Goal: Task Accomplishment & Management: Manage account settings

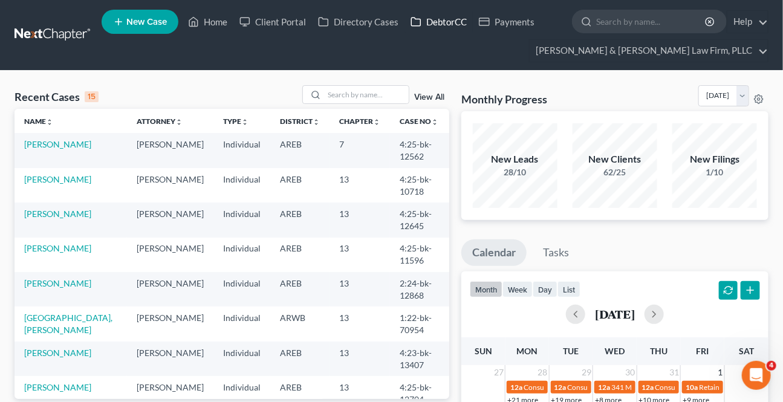
click at [441, 14] on link "DebtorCC" at bounding box center [438, 22] width 68 height 22
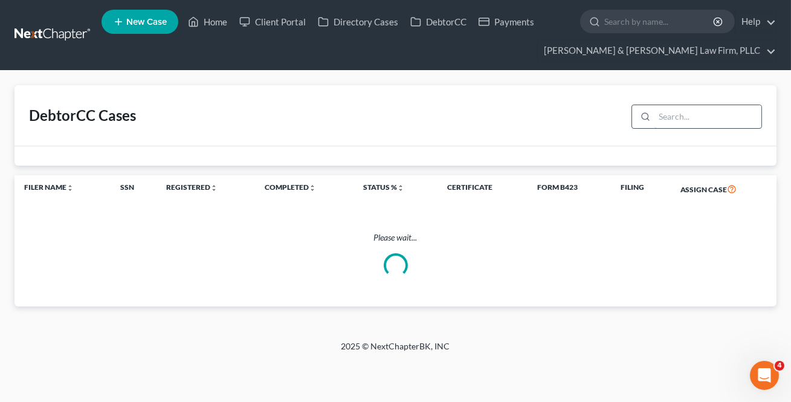
click at [705, 118] on input "search" at bounding box center [708, 116] width 107 height 23
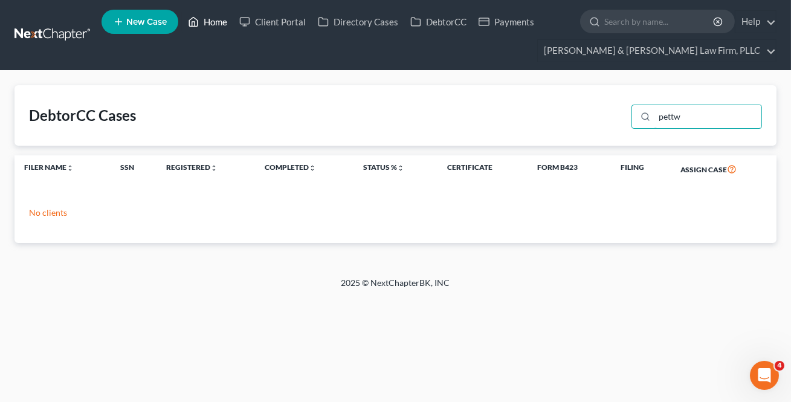
type input "pettw"
click at [212, 21] on link "Home" at bounding box center [207, 22] width 51 height 22
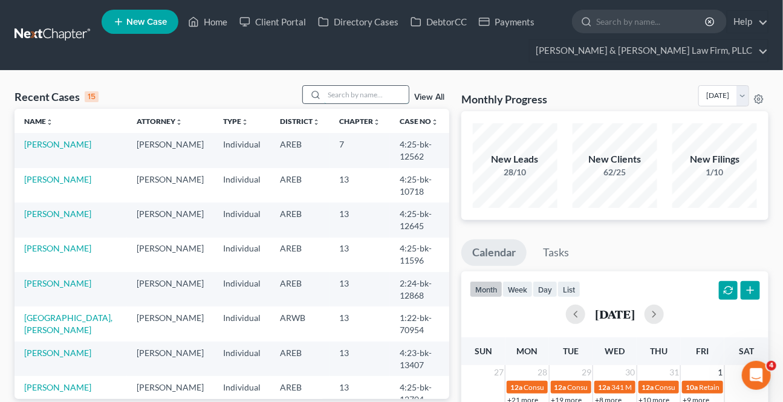
click at [345, 93] on input "search" at bounding box center [366, 95] width 85 height 18
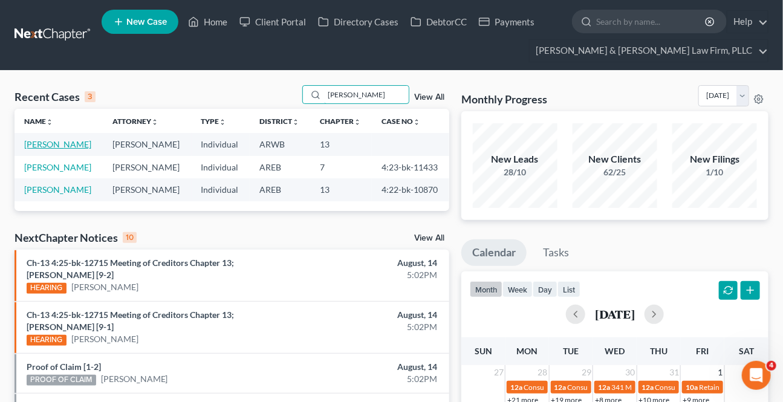
type input "[PERSON_NAME]"
click at [67, 149] on td "[PERSON_NAME]" at bounding box center [59, 144] width 88 height 22
click at [64, 145] on link "[PERSON_NAME]" at bounding box center [57, 144] width 67 height 10
select select "2"
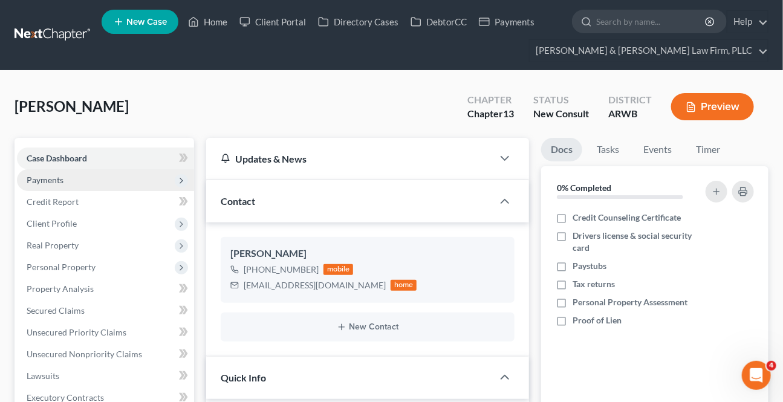
click at [65, 178] on span "Payments" at bounding box center [105, 180] width 177 height 22
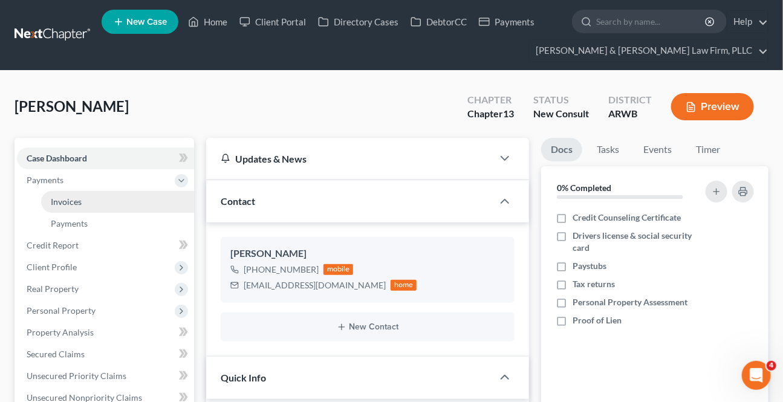
click at [78, 193] on link "Invoices" at bounding box center [117, 202] width 153 height 22
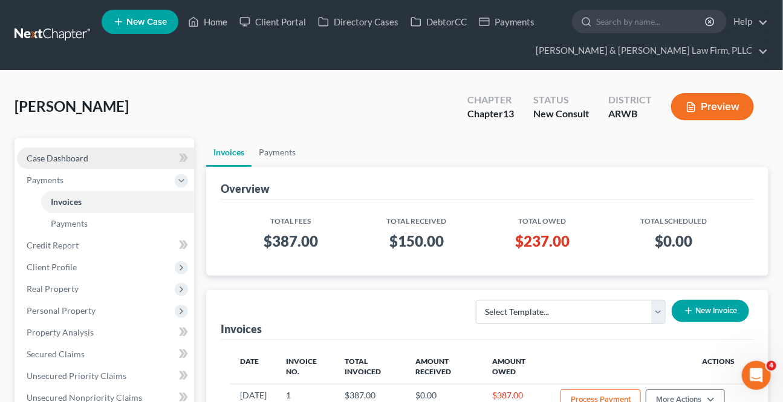
click at [91, 155] on link "Case Dashboard" at bounding box center [105, 159] width 177 height 22
select select "2"
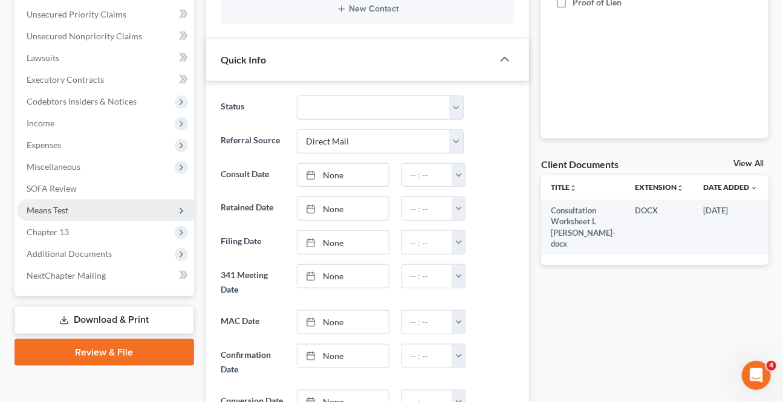
scroll to position [329, 0]
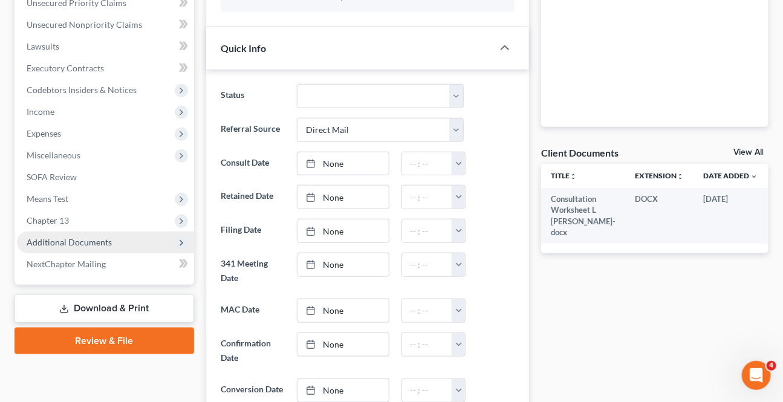
click at [67, 244] on span "Additional Documents" at bounding box center [69, 242] width 85 height 10
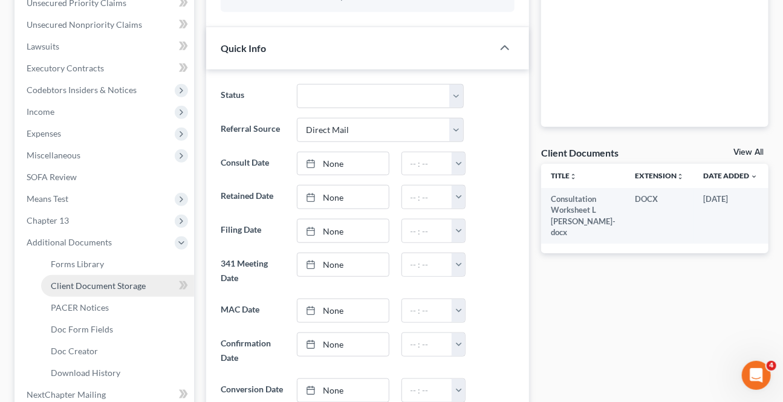
click at [79, 284] on span "Client Document Storage" at bounding box center [98, 286] width 95 height 10
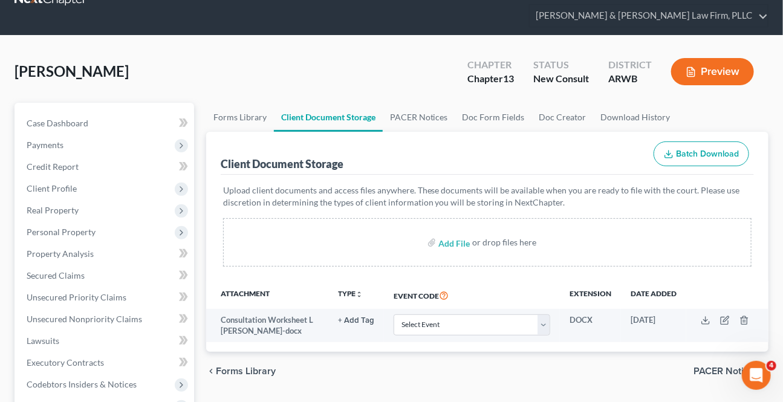
scroll to position [54, 0]
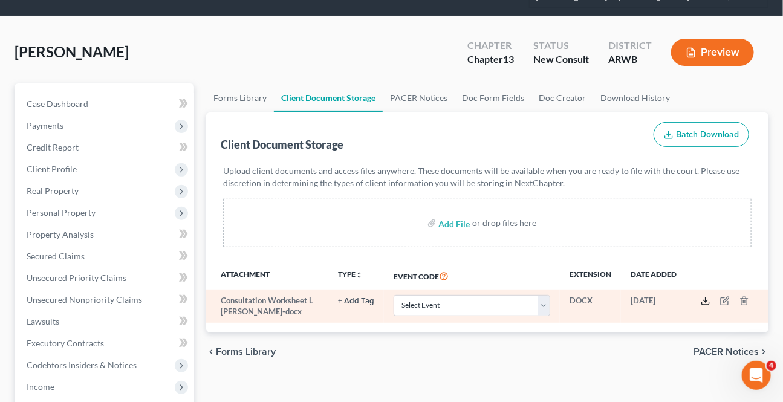
click at [707, 300] on icon at bounding box center [706, 301] width 10 height 10
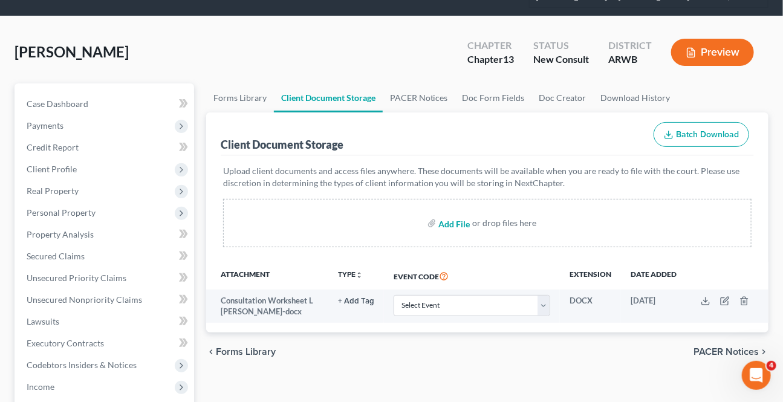
click at [450, 222] on input "file" at bounding box center [452, 223] width 29 height 22
type input "C:\fakepath\Form 1 Voluntary Petition Attachment A.pdf"
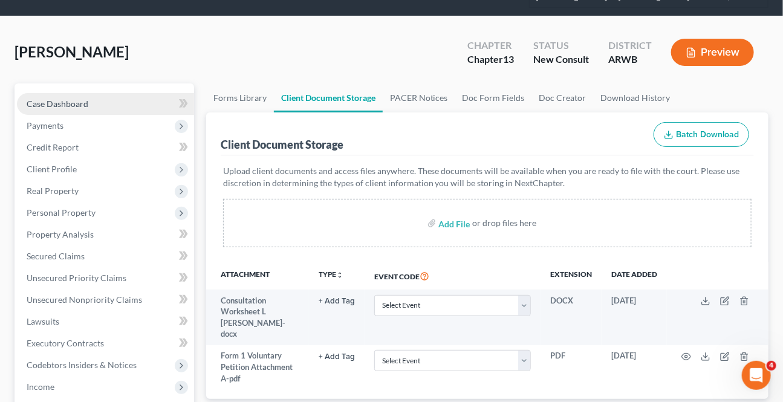
drag, startPoint x: 54, startPoint y: 94, endPoint x: 56, endPoint y: 101, distance: 7.4
click at [54, 94] on link "Case Dashboard" at bounding box center [105, 104] width 177 height 22
select select "2"
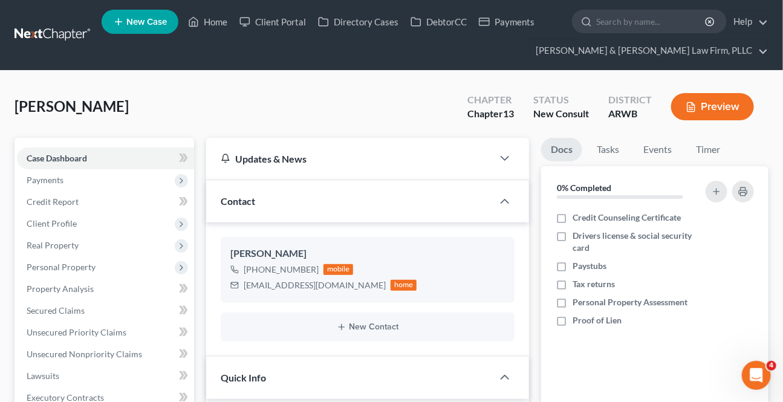
scroll to position [219, 0]
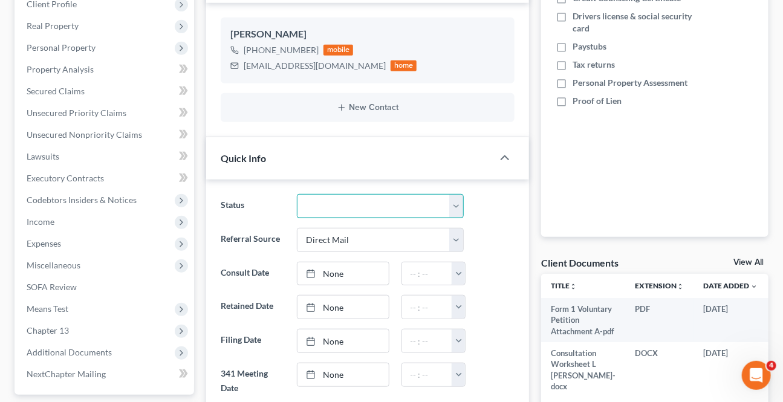
click at [348, 200] on select "Awaiting 341 Chapter 7 - Attended Meeting Confirmed Discharged Dismissed New Co…" at bounding box center [380, 206] width 166 height 24
select select "8"
click at [297, 194] on select "Awaiting 341 Chapter 7 - Attended Meeting Confirmed Discharged Dismissed New Co…" at bounding box center [380, 206] width 166 height 24
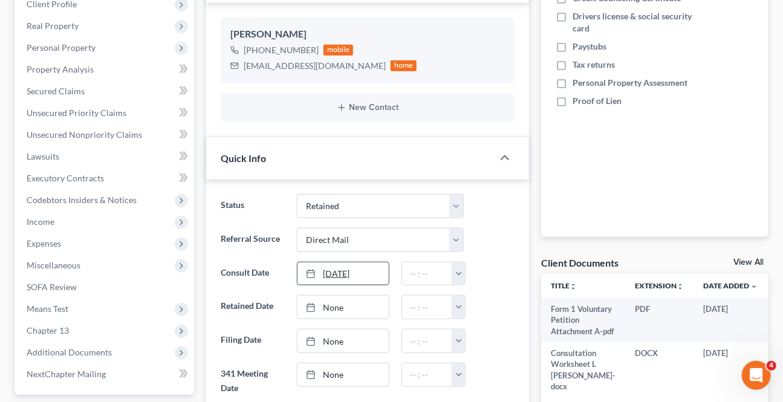
type input "[DATE]"
click at [339, 271] on link "[DATE]" at bounding box center [342, 273] width 91 height 23
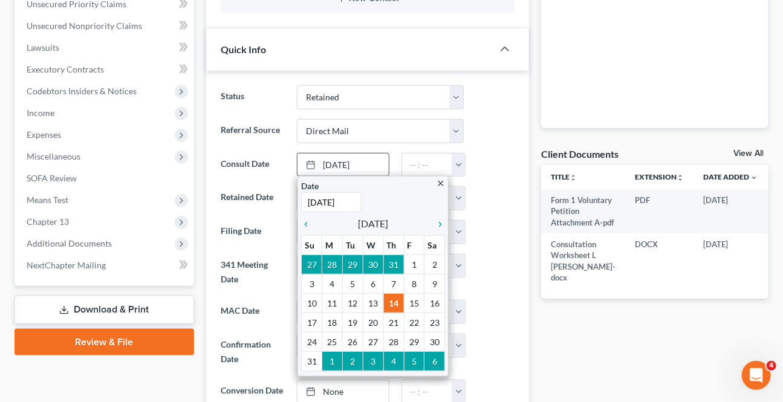
scroll to position [329, 0]
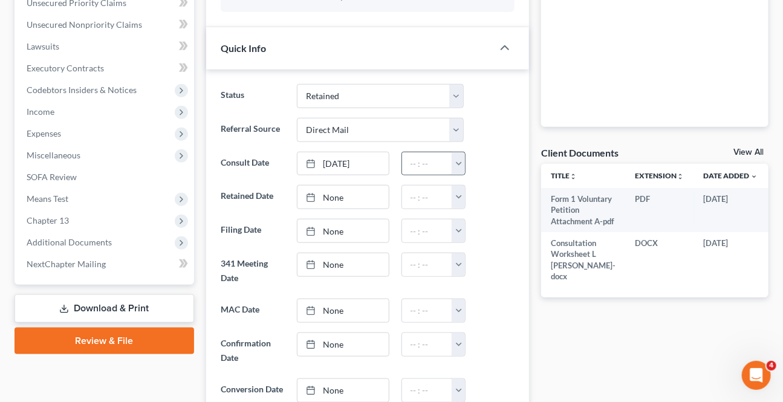
click at [459, 158] on button "button" at bounding box center [458, 163] width 13 height 23
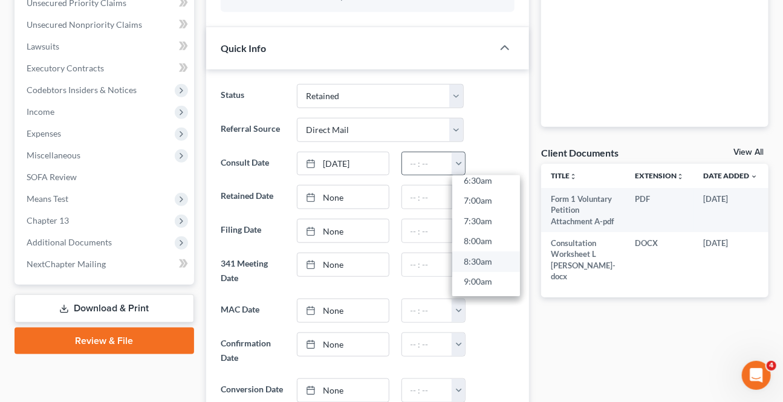
scroll to position [274, 0]
click at [487, 251] on link "8:30am" at bounding box center [486, 261] width 68 height 21
type input "8:30am"
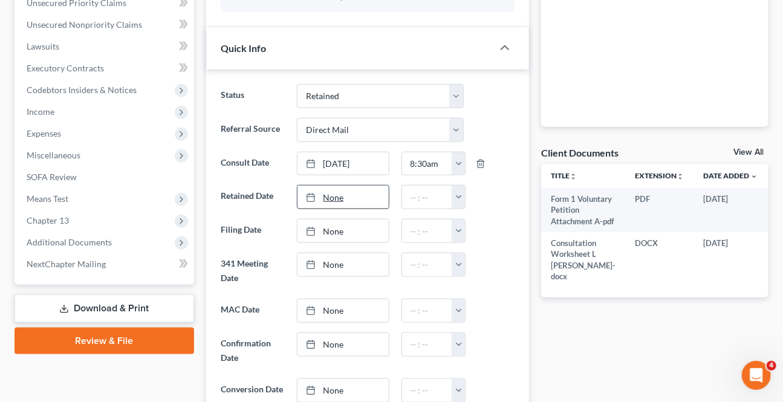
click at [381, 197] on link "None" at bounding box center [342, 197] width 91 height 23
click at [463, 195] on button "button" at bounding box center [458, 197] width 13 height 23
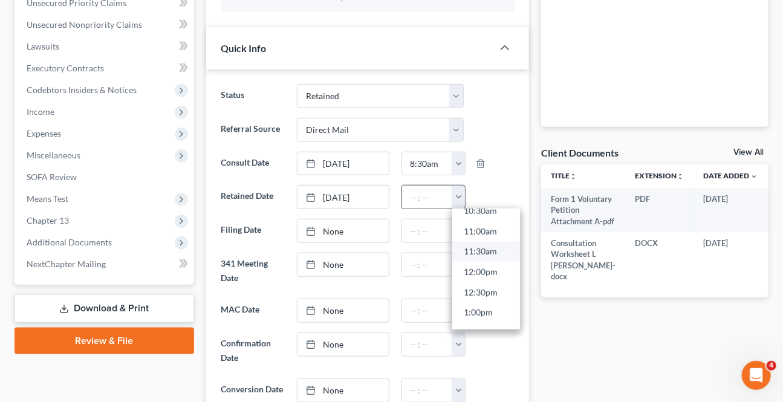
scroll to position [440, 0]
click at [472, 253] on link "11:30am" at bounding box center [486, 251] width 68 height 21
type input "11:30am"
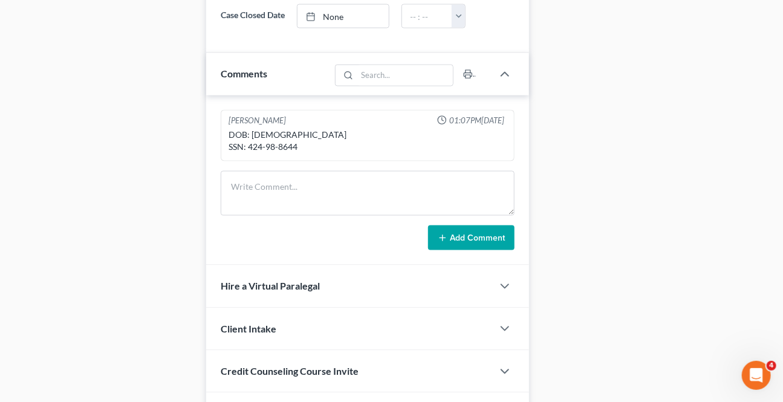
scroll to position [824, 0]
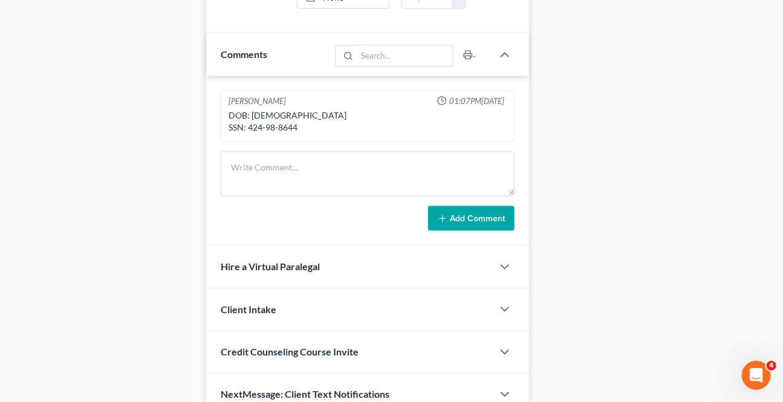
drag, startPoint x: 296, startPoint y: 126, endPoint x: 296, endPoint y: 138, distance: 11.5
click at [294, 128] on div "DOB: [DEMOGRAPHIC_DATA] SSN: 424-98-8644" at bounding box center [368, 122] width 278 height 24
drag, startPoint x: 296, startPoint y: 138, endPoint x: 279, endPoint y: 144, distance: 18.0
click at [279, 137] on div "DOB: [DEMOGRAPHIC_DATA] SSN: 424-98-8644" at bounding box center [367, 122] width 283 height 29
copy div "8644"
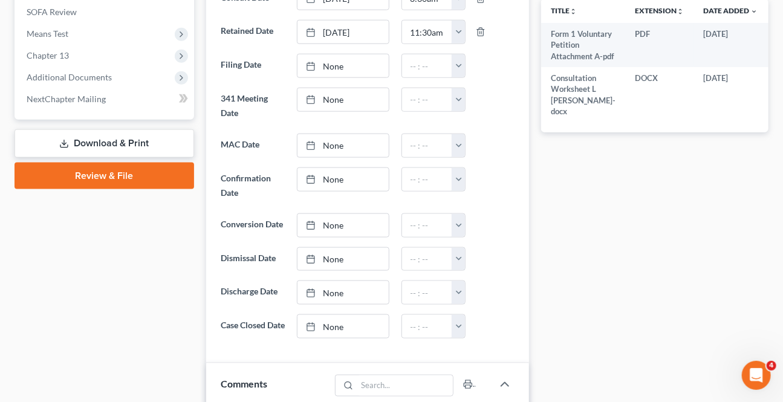
scroll to position [109, 0]
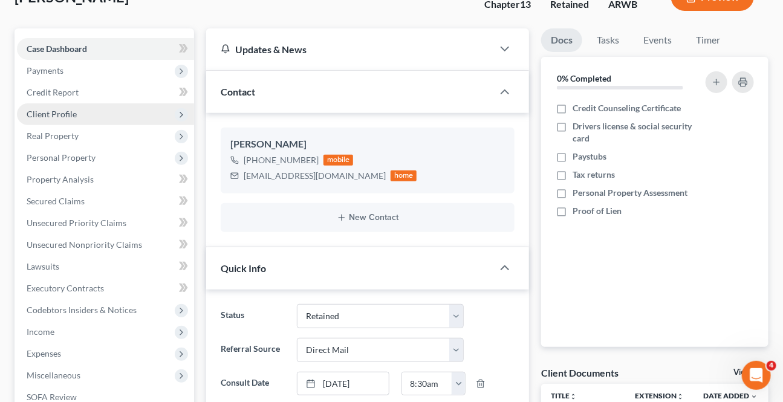
click at [39, 111] on span "Client Profile" at bounding box center [52, 114] width 50 height 10
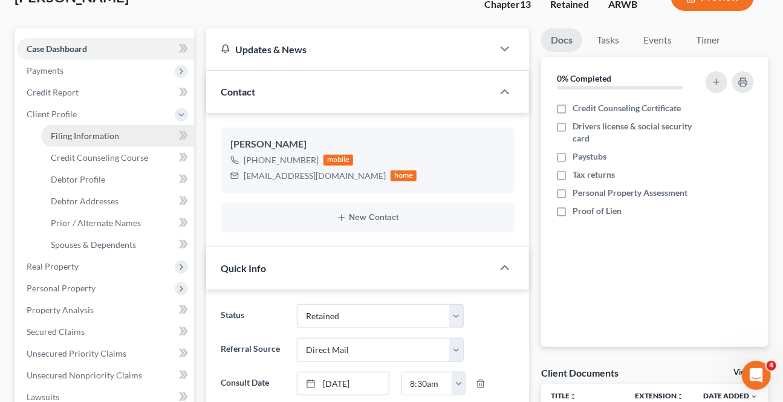
click at [64, 132] on span "Filing Information" at bounding box center [85, 136] width 68 height 10
select select "1"
select select "0"
select select "3"
select select "6"
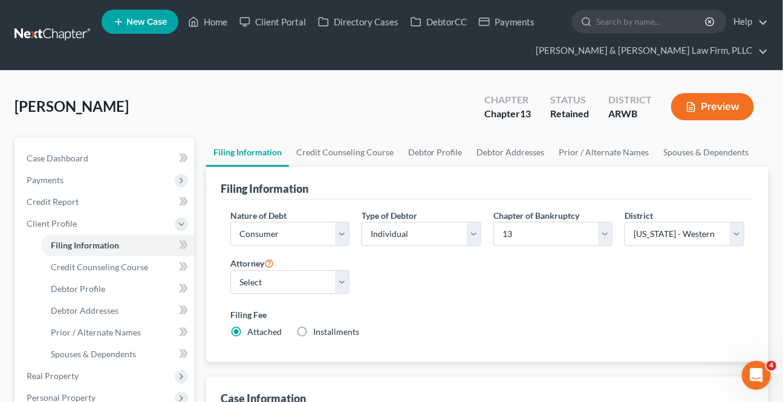
click at [313, 329] on label "Installments Installments" at bounding box center [336, 332] width 46 height 12
click at [318, 329] on input "Installments Installments" at bounding box center [322, 330] width 8 height 8
radio input "true"
radio input "false"
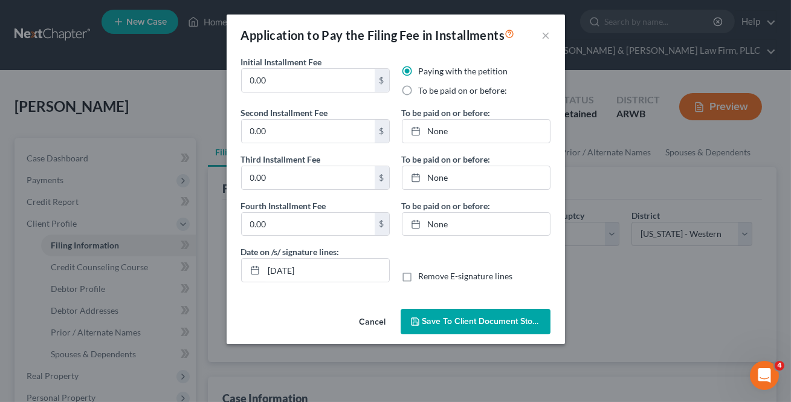
click at [430, 317] on span "Save to Client Document Storage" at bounding box center [487, 321] width 128 height 10
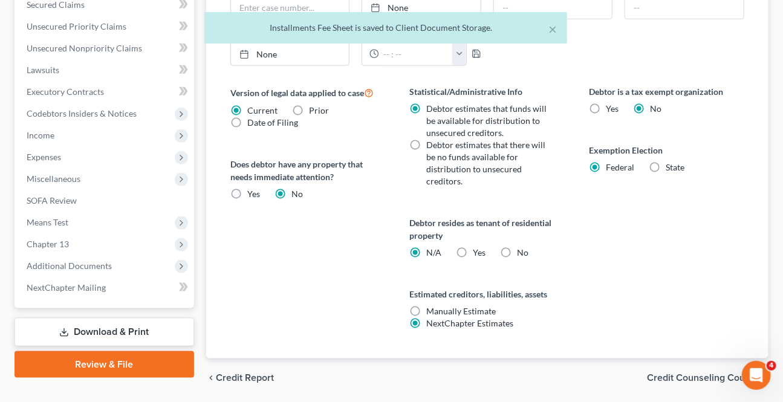
scroll to position [440, 0]
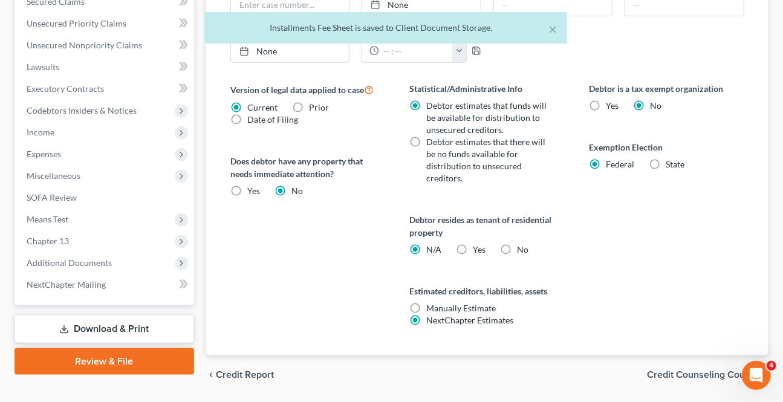
click at [726, 375] on span "Credit Counseling Course" at bounding box center [703, 375] width 112 height 10
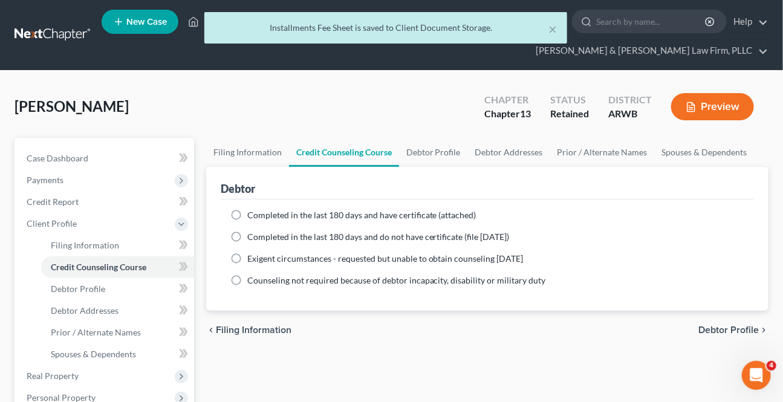
click at [730, 332] on span "Debtor Profile" at bounding box center [728, 330] width 60 height 10
select select "0"
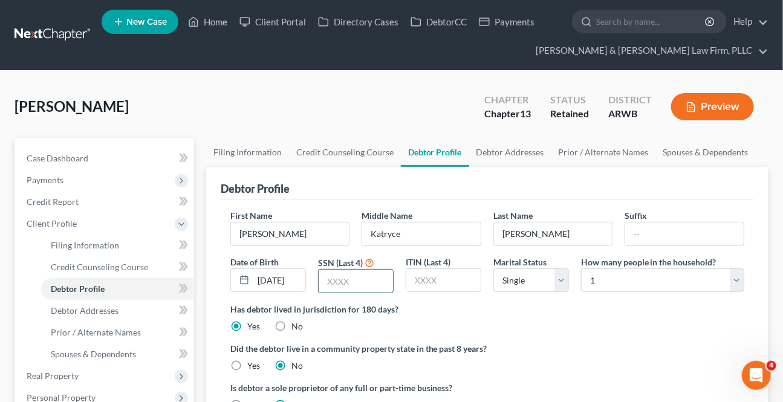
click at [362, 285] on input "text" at bounding box center [356, 281] width 74 height 23
paste input "8644"
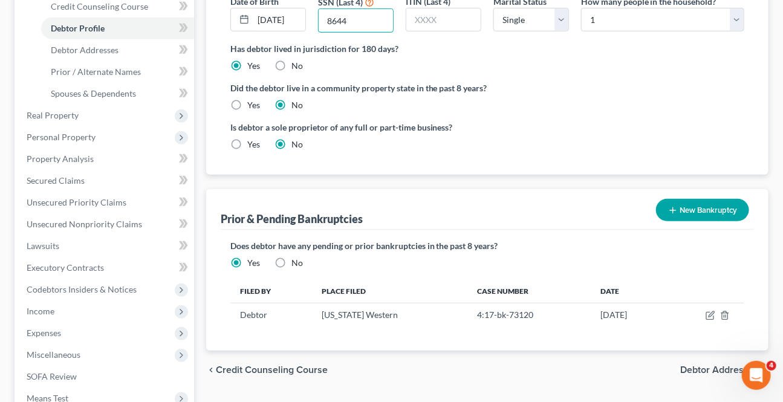
scroll to position [329, 0]
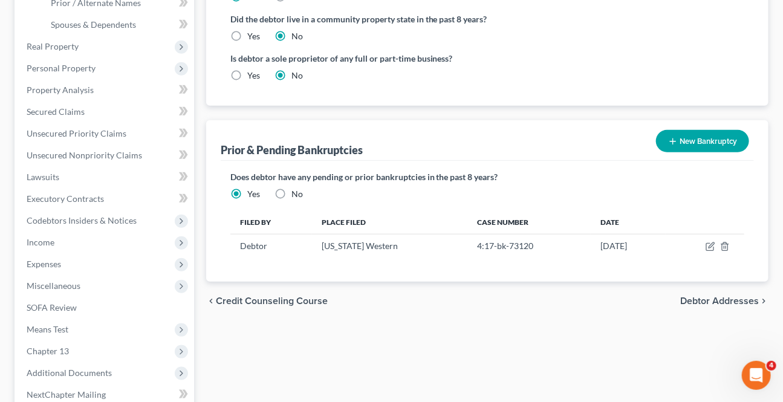
type input "8644"
click at [687, 301] on span "Debtor Addresses" at bounding box center [719, 301] width 79 height 10
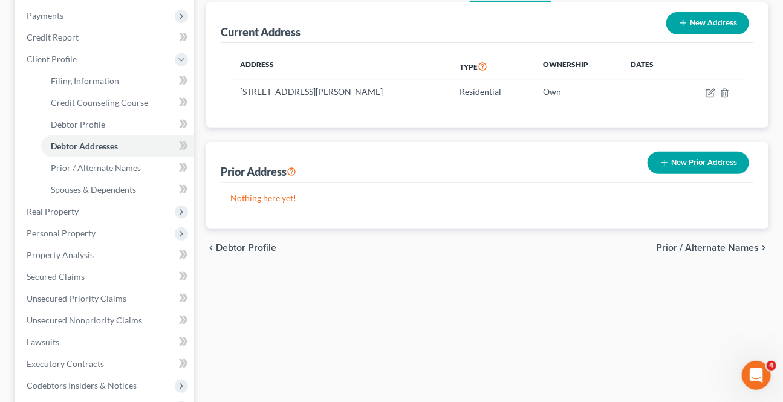
click at [701, 244] on span "Prior / Alternate Names" at bounding box center [707, 248] width 103 height 10
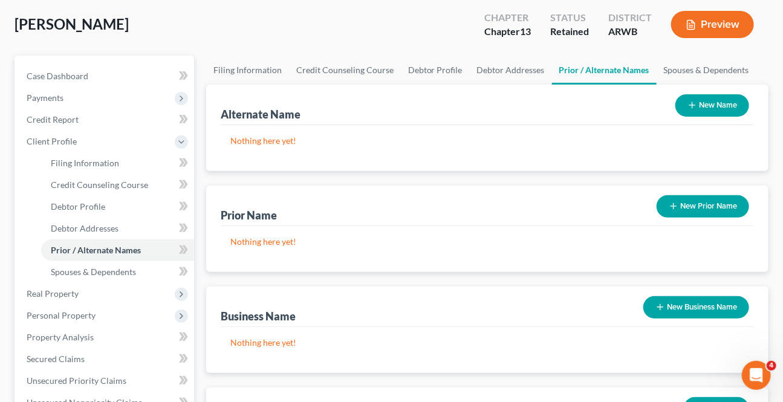
scroll to position [219, 0]
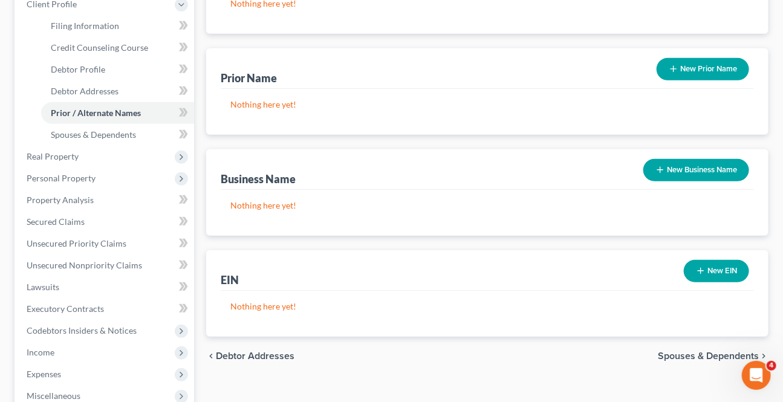
click at [678, 352] on span "Spouses & Dependents" at bounding box center [708, 356] width 101 height 10
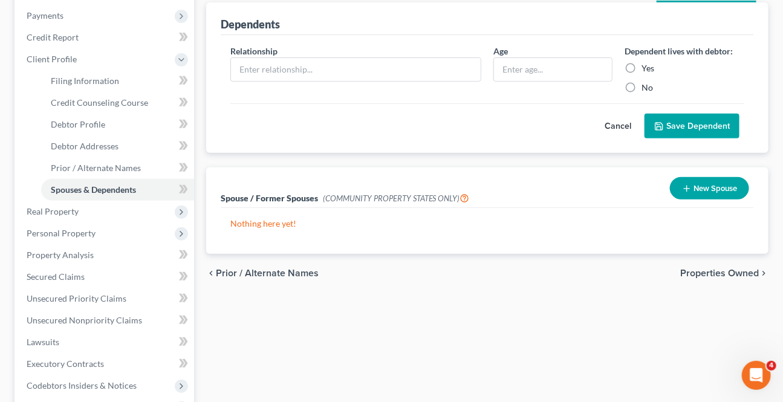
click at [704, 273] on span "Properties Owned" at bounding box center [719, 273] width 79 height 10
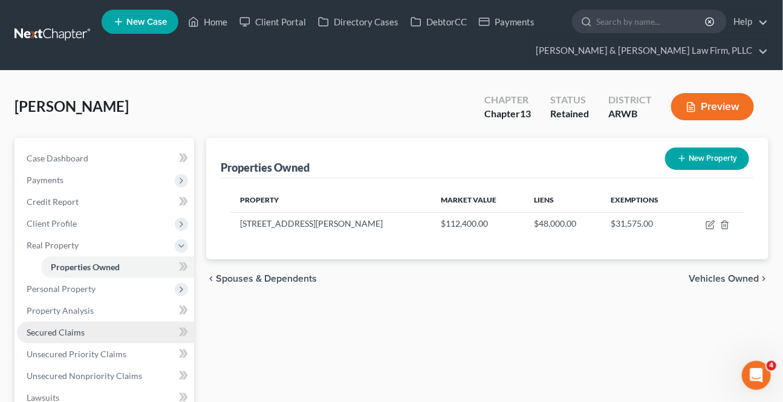
click at [82, 328] on span "Secured Claims" at bounding box center [56, 332] width 58 height 10
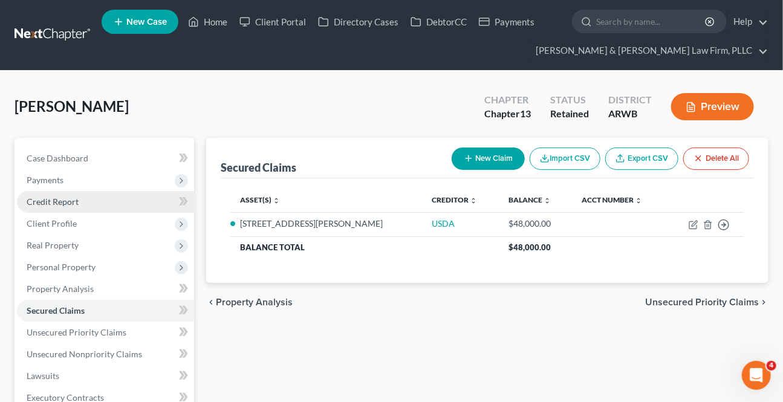
click at [51, 192] on link "Credit Report" at bounding box center [105, 202] width 177 height 22
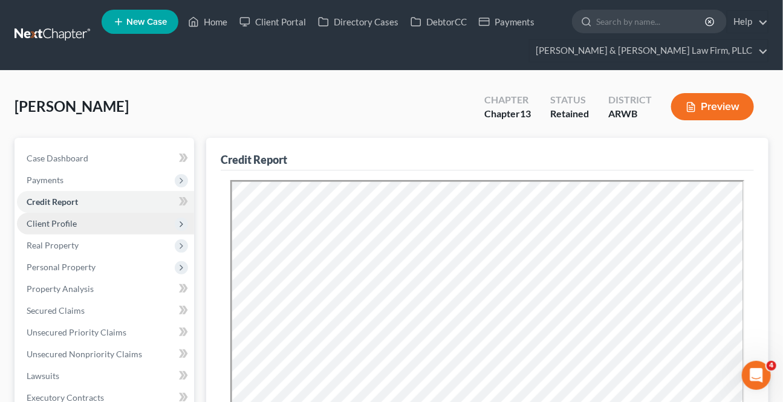
click at [59, 230] on span "Client Profile" at bounding box center [105, 224] width 177 height 22
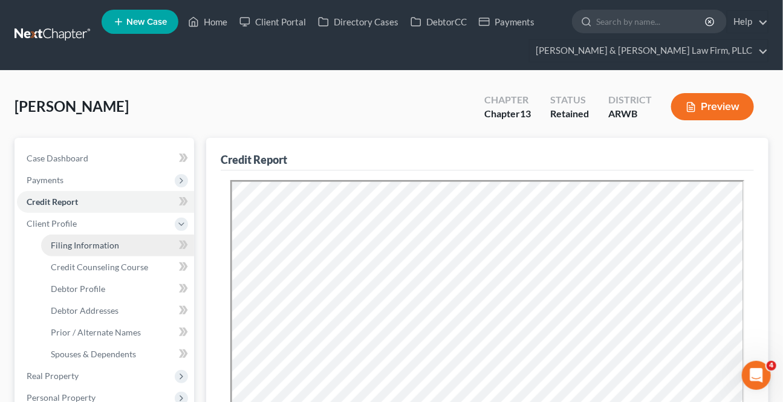
click at [134, 249] on link "Filing Information" at bounding box center [117, 246] width 153 height 22
select select "1"
select select "0"
select select "3"
select select "6"
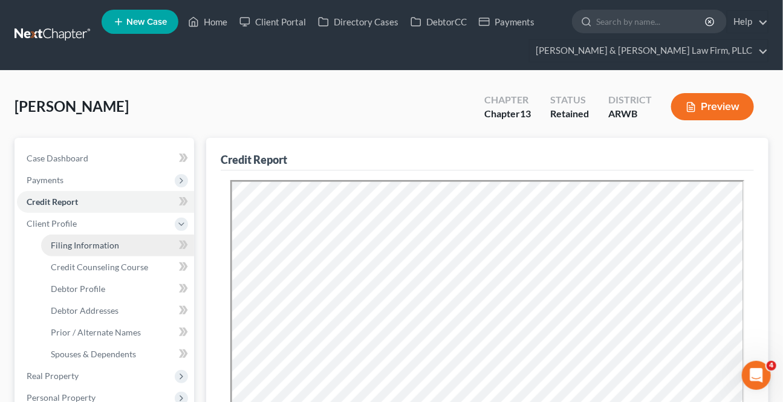
select select "1"
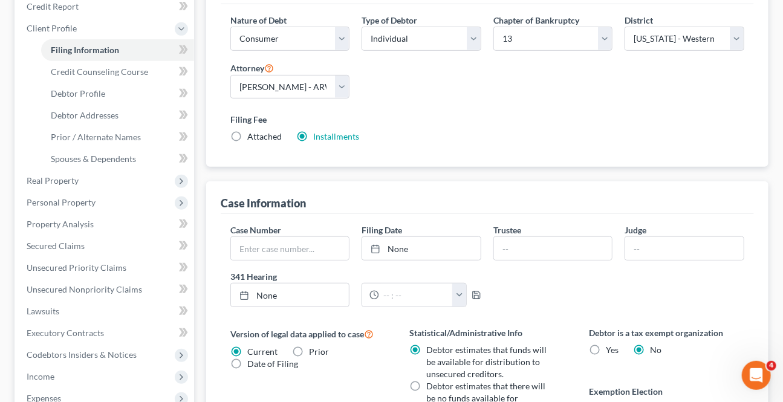
scroll to position [109, 0]
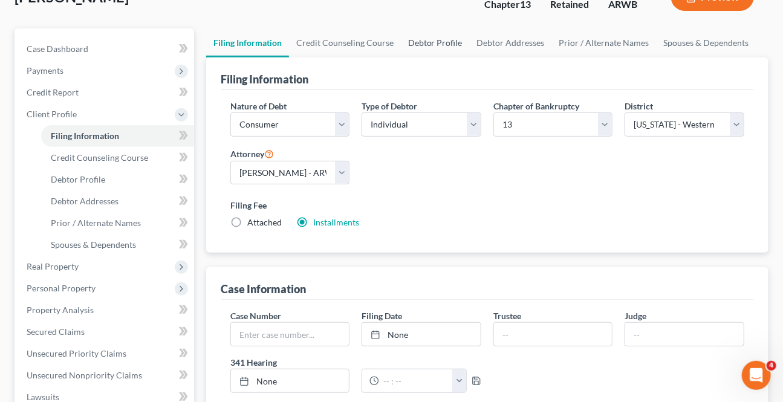
click at [418, 38] on link "Debtor Profile" at bounding box center [435, 42] width 69 height 29
select select "0"
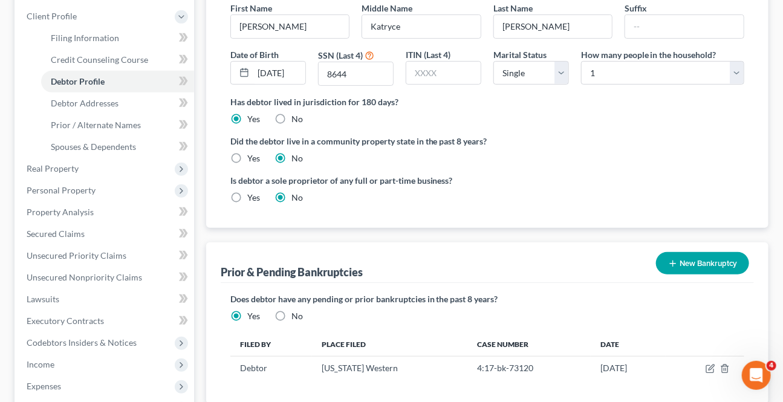
scroll to position [384, 0]
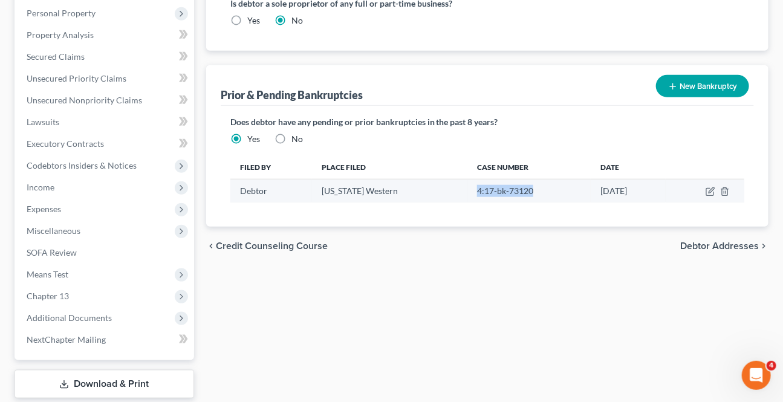
drag, startPoint x: 513, startPoint y: 186, endPoint x: 458, endPoint y: 188, distance: 55.0
click at [467, 187] on td "4:17-bk-73120" at bounding box center [528, 191] width 123 height 23
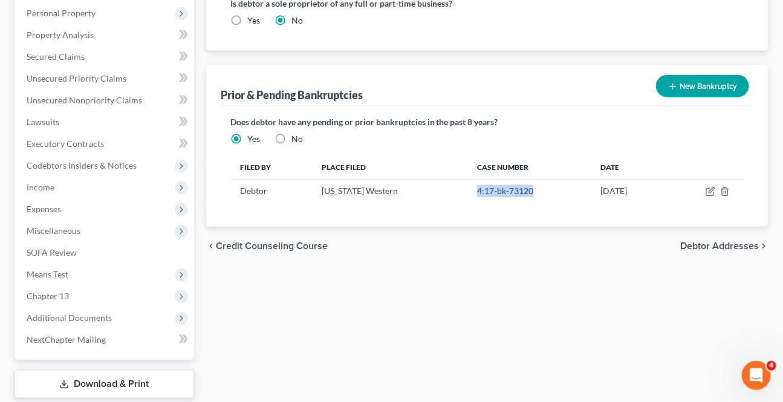
copy td "4:17-bk-73120"
click at [739, 253] on div "chevron_left Credit Counseling Course Debtor Addresses chevron_right" at bounding box center [487, 246] width 562 height 39
click at [738, 247] on span "Debtor Addresses" at bounding box center [719, 246] width 79 height 10
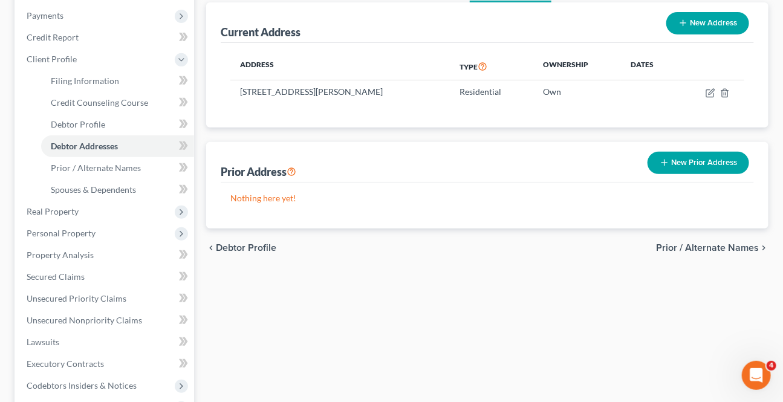
click at [713, 243] on span "Prior / Alternate Names" at bounding box center [707, 248] width 103 height 10
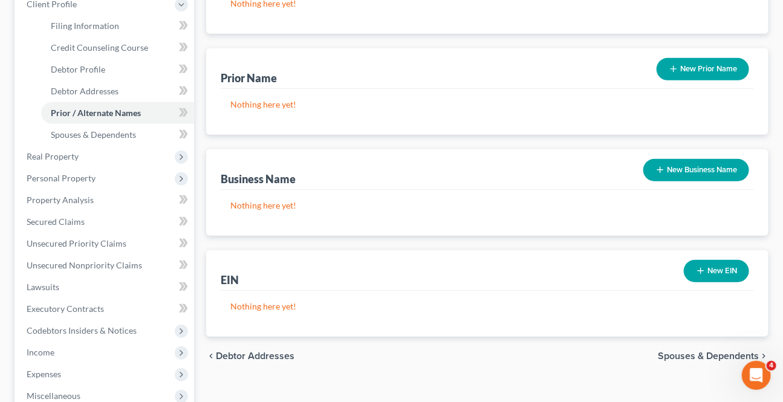
click at [674, 351] on span "Spouses & Dependents" at bounding box center [708, 356] width 101 height 10
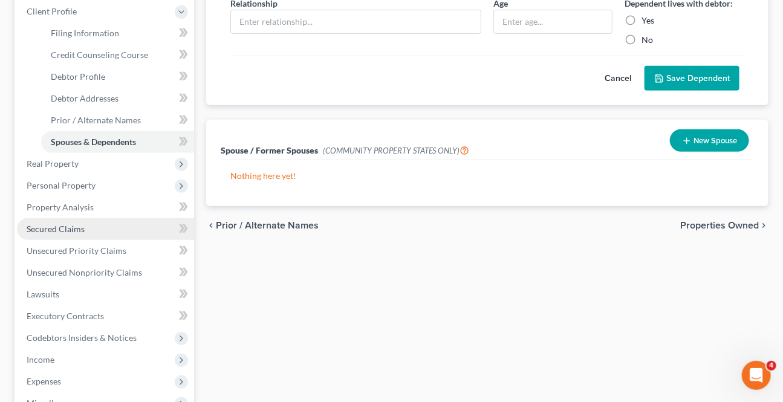
scroll to position [219, 0]
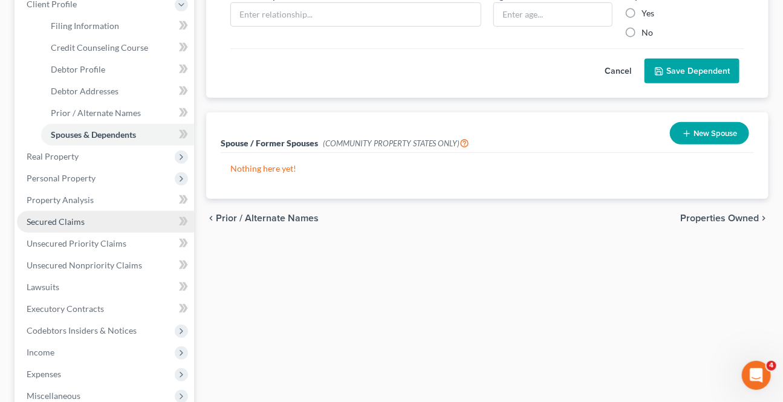
click at [67, 218] on span "Secured Claims" at bounding box center [56, 221] width 58 height 10
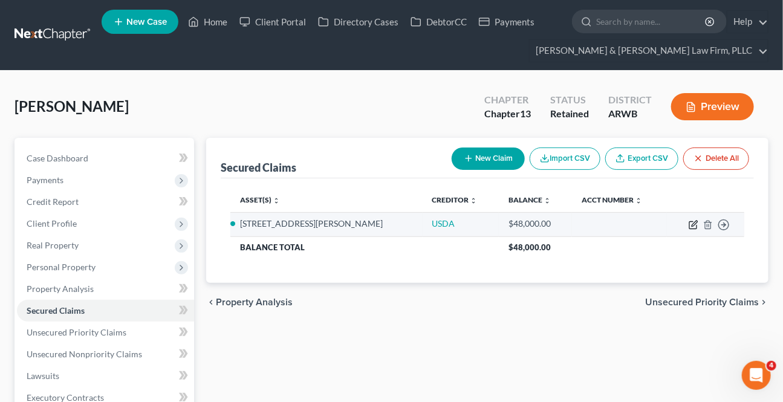
click at [691, 227] on icon "button" at bounding box center [694, 225] width 10 height 10
select select "6"
select select "0"
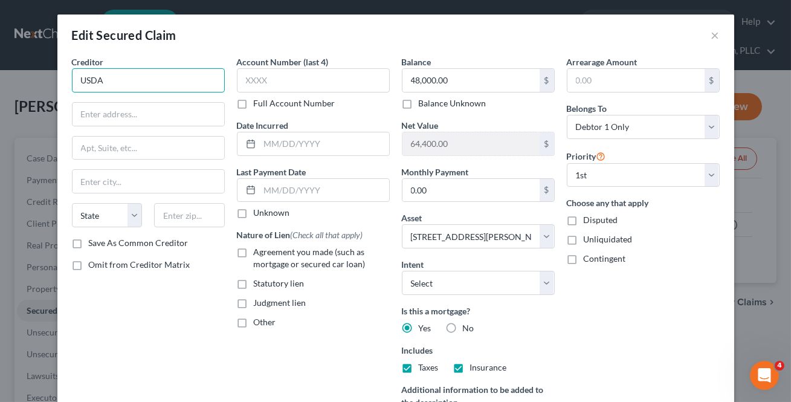
click at [128, 77] on input "USDA" at bounding box center [148, 80] width 153 height 24
type input "USDA Rural Housing Service"
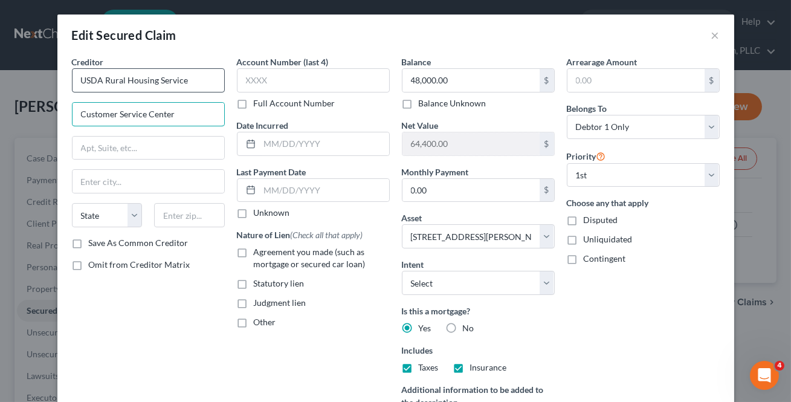
type input "Customer Service Center"
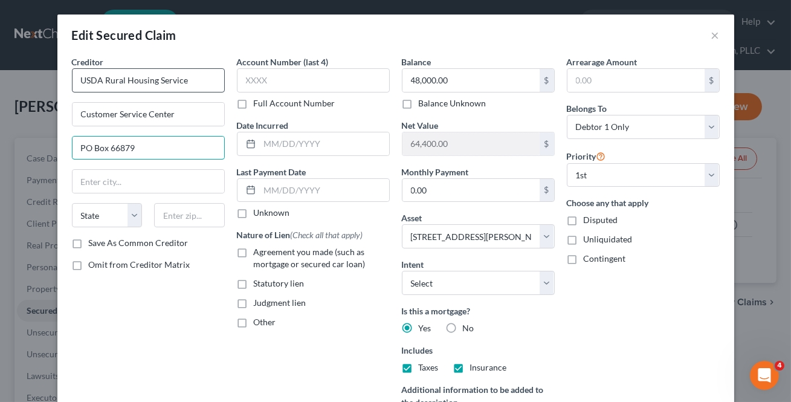
type input "PO Box 66879"
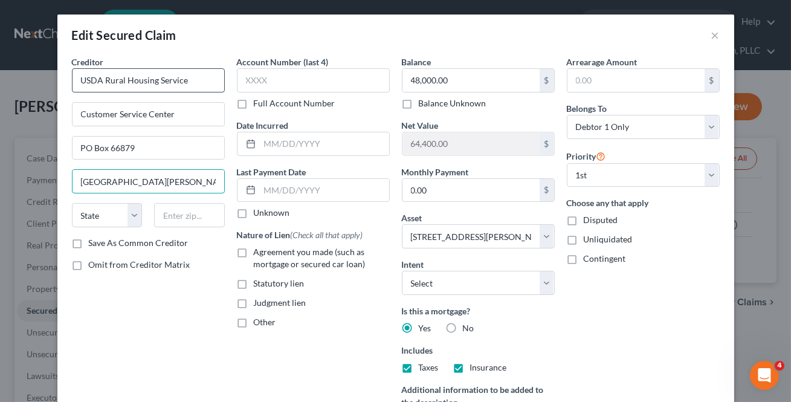
type input "[GEOGRAPHIC_DATA][PERSON_NAME]"
select select "26"
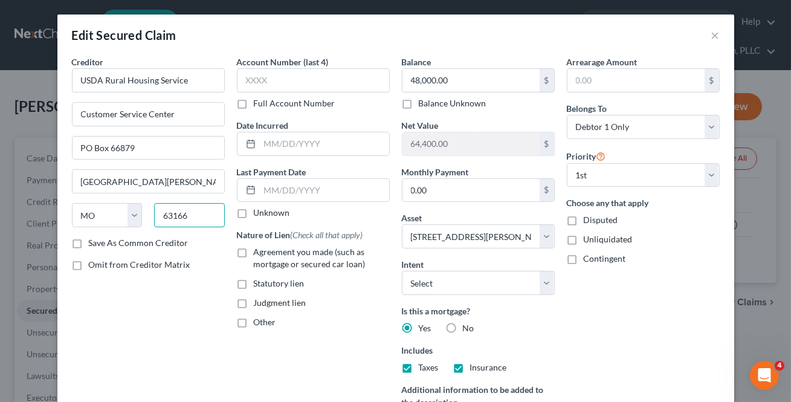
type input "63166"
type input "Saint Louis"
click at [89, 242] on label "Save As Common Creditor" at bounding box center [139, 243] width 100 height 12
click at [94, 242] on input "Save As Common Creditor" at bounding box center [98, 241] width 8 height 8
checkbox input "true"
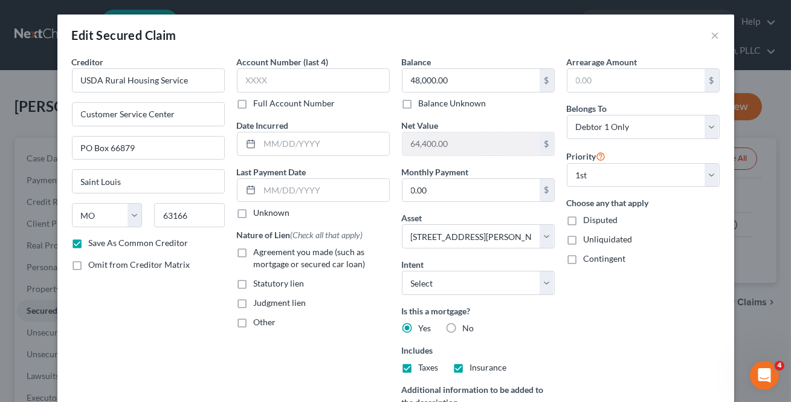
click at [254, 251] on label "Agreement you made (such as mortgage or secured car loan)" at bounding box center [322, 258] width 136 height 24
click at [259, 251] on input "Agreement you made (such as mortgage or secured car loan)" at bounding box center [263, 250] width 8 height 8
checkbox input "true"
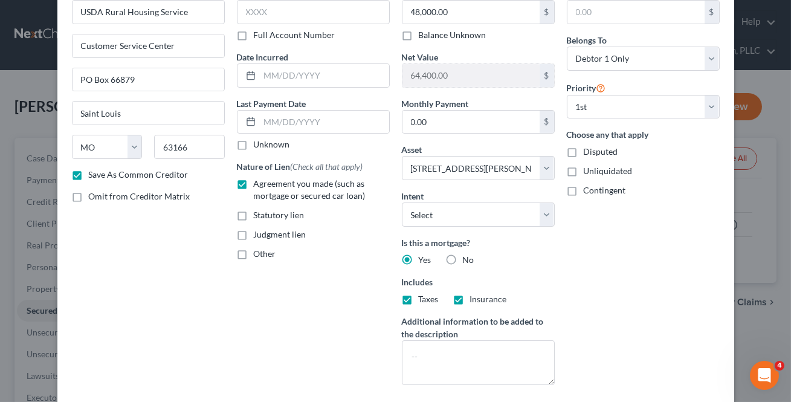
scroll to position [146, 0]
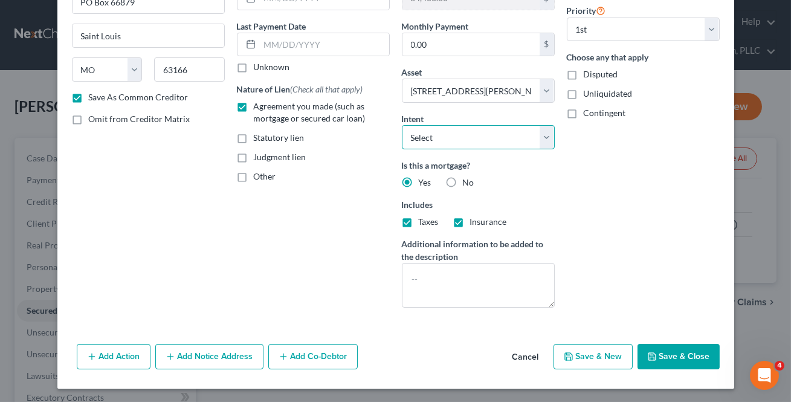
drag, startPoint x: 487, startPoint y: 132, endPoint x: 478, endPoint y: 141, distance: 12.8
click at [487, 132] on select "Select Surrender Redeem Reaffirm Avoid Other" at bounding box center [478, 137] width 153 height 24
select select "2"
click at [402, 125] on select "Select Surrender Redeem Reaffirm Avoid Other" at bounding box center [478, 137] width 153 height 24
click at [642, 247] on div "Arrearage Amount $ Belongs To * Select Debtor 1 Only Debtor 2 Only Debtor 1 And…" at bounding box center [643, 113] width 165 height 407
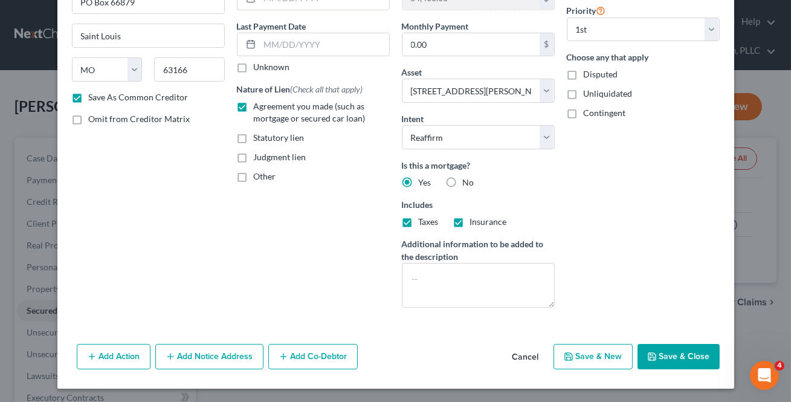
click at [669, 354] on button "Save & Close" at bounding box center [679, 356] width 82 height 25
checkbox input "false"
select select
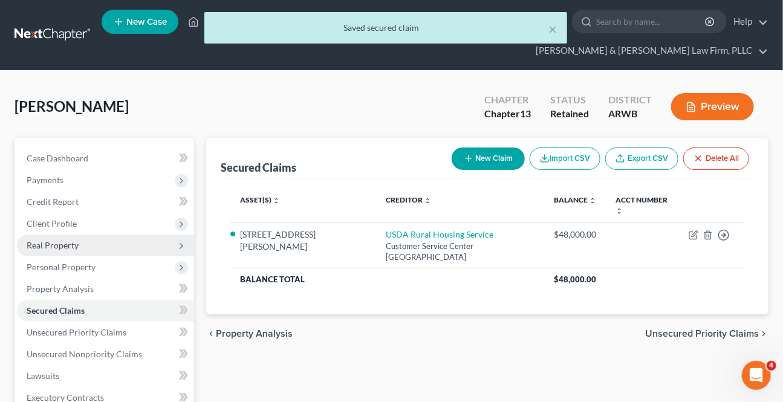
click at [59, 245] on span "Real Property" at bounding box center [53, 245] width 52 height 10
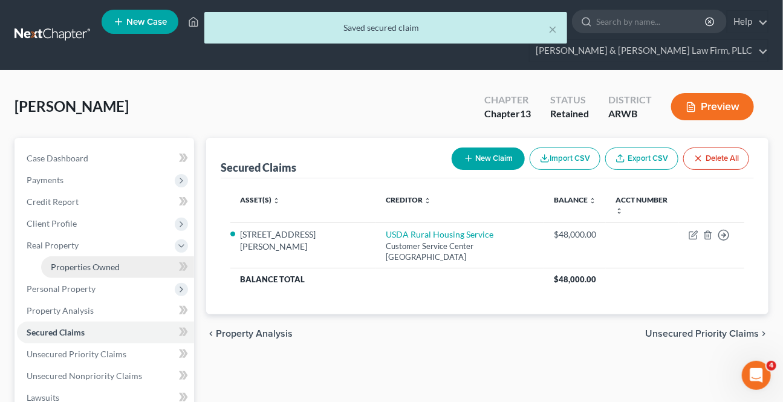
click at [121, 261] on link "Properties Owned" at bounding box center [117, 267] width 153 height 22
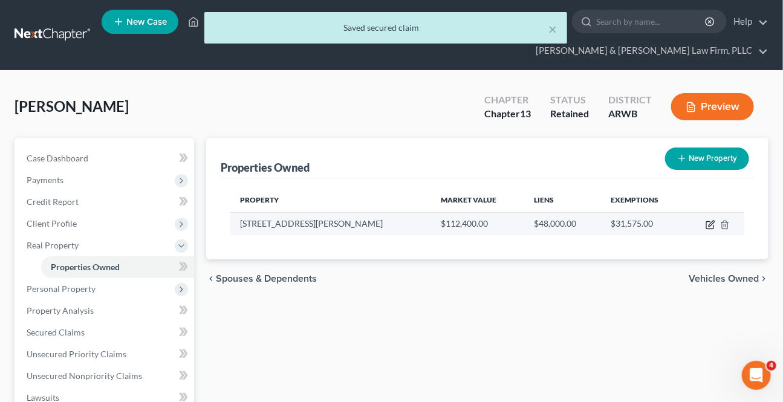
click at [711, 222] on icon "button" at bounding box center [711, 223] width 5 height 5
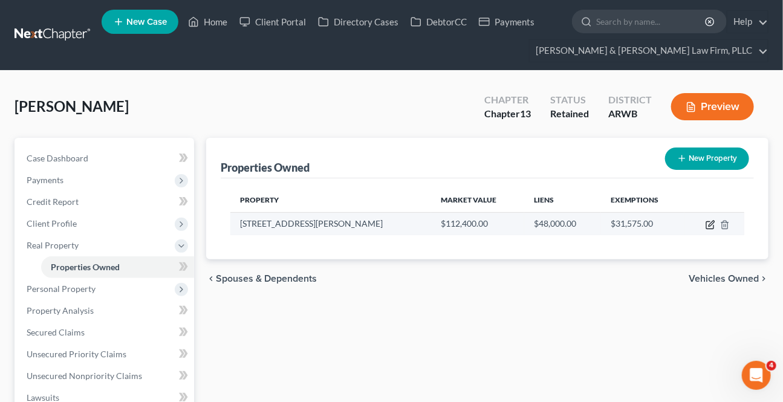
select select "2"
select select "0"
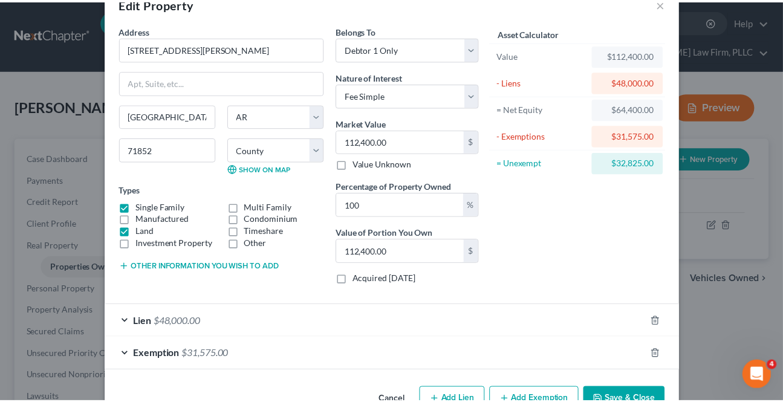
scroll to position [66, 0]
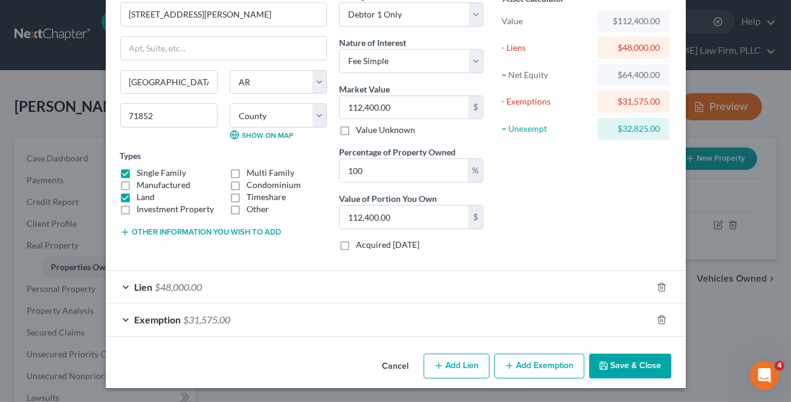
click at [617, 371] on button "Save & Close" at bounding box center [630, 366] width 82 height 25
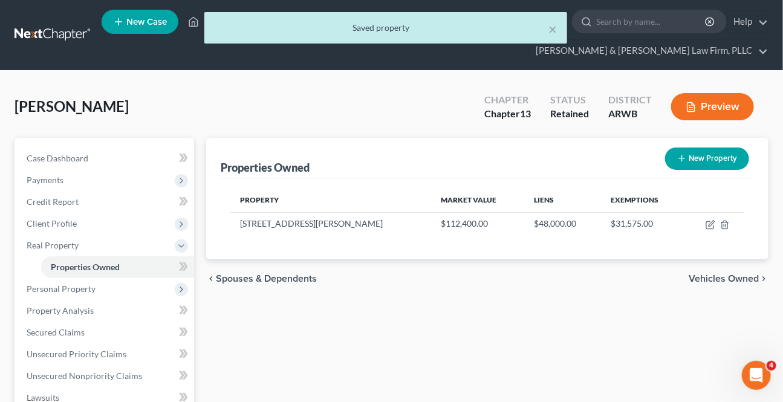
click at [706, 274] on span "Vehicles Owned" at bounding box center [724, 279] width 70 height 10
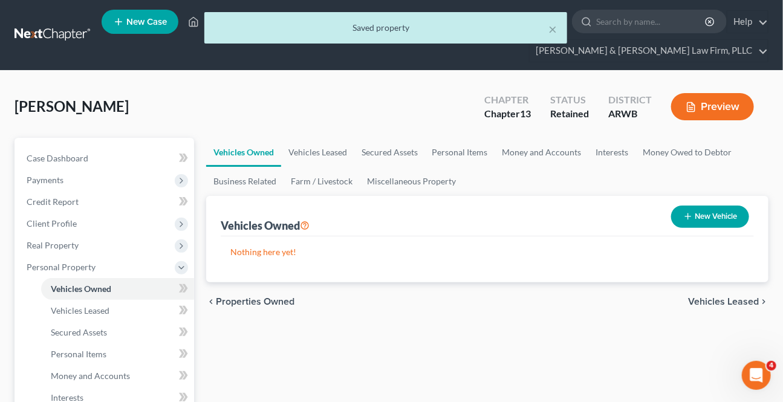
click at [702, 297] on span "Vehicles Leased" at bounding box center [723, 302] width 71 height 10
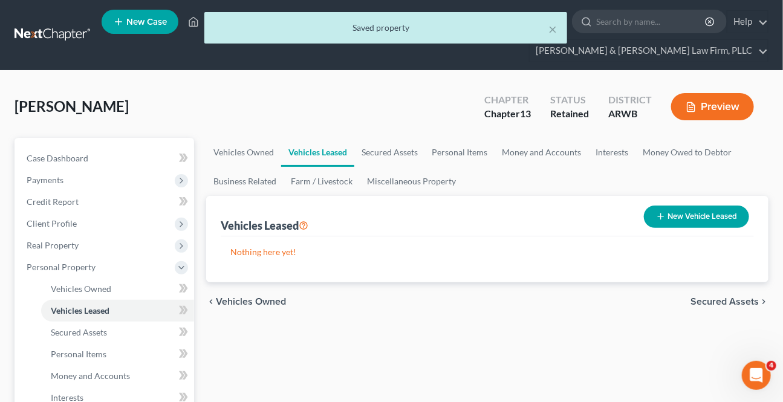
click at [702, 297] on span "Secured Assets" at bounding box center [724, 302] width 68 height 10
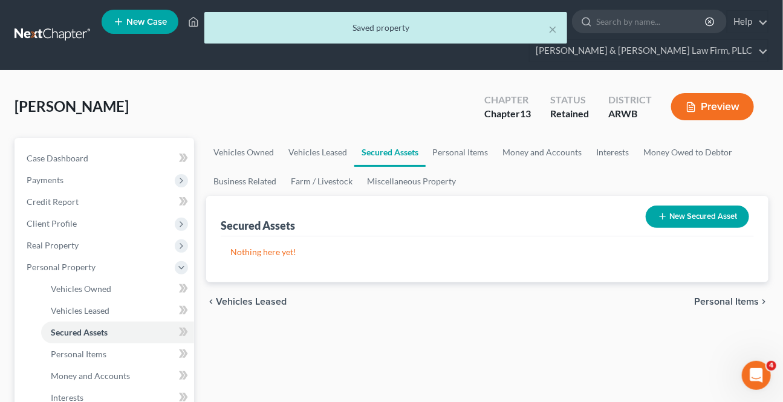
click at [701, 299] on span "Personal Items" at bounding box center [726, 302] width 65 height 10
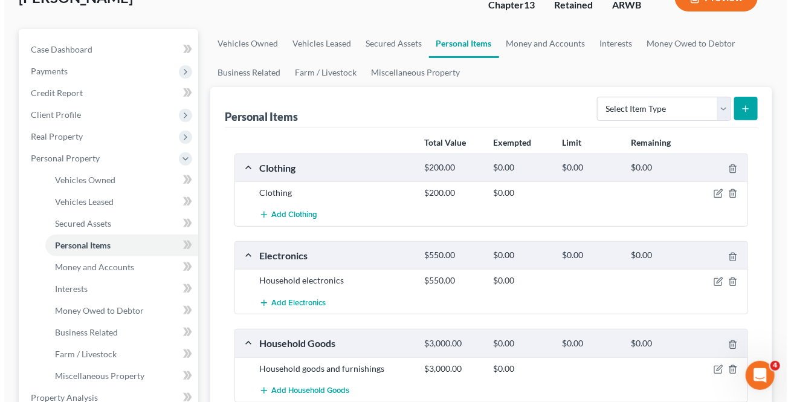
scroll to position [109, 0]
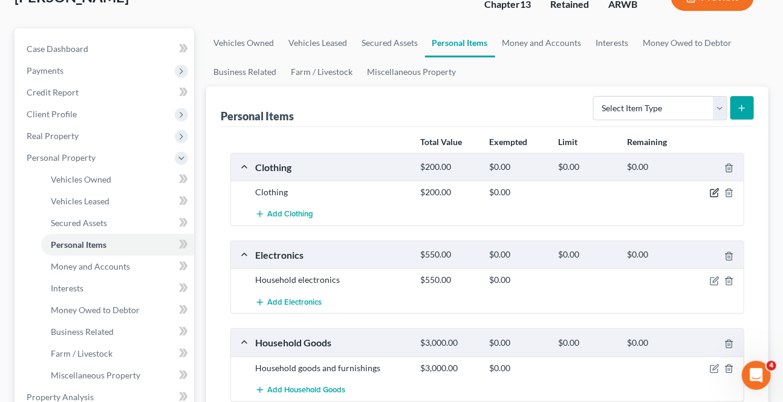
click at [714, 187] on div at bounding box center [717, 192] width 55 height 12
click at [712, 190] on icon "button" at bounding box center [715, 193] width 10 height 10
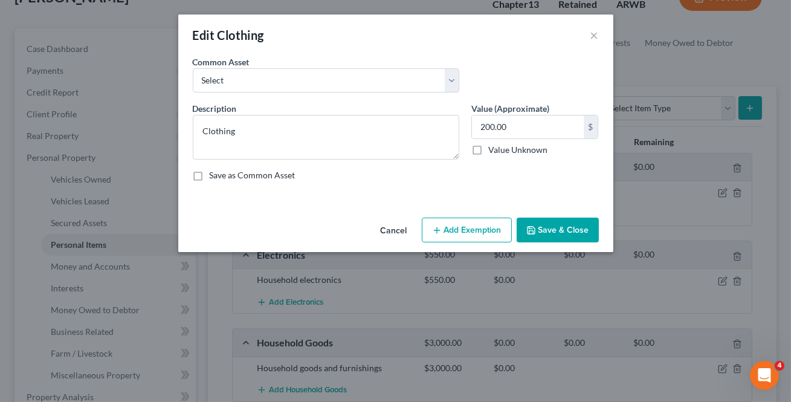
click at [481, 225] on button "Add Exemption" at bounding box center [467, 230] width 90 height 25
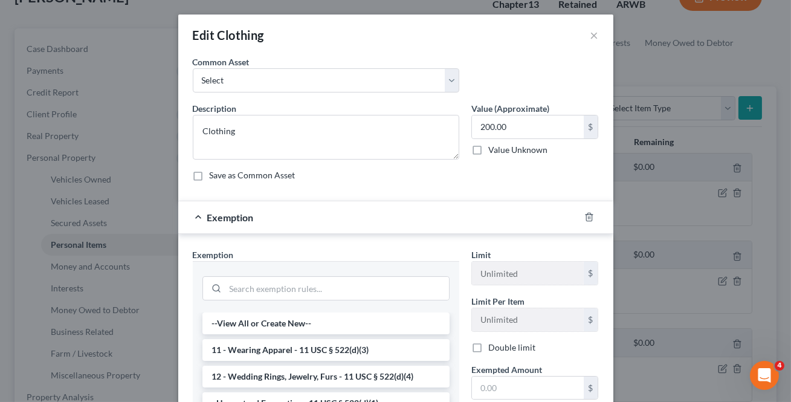
drag, startPoint x: 282, startPoint y: 357, endPoint x: 369, endPoint y: 350, distance: 87.3
click at [282, 356] on li "11 - Wearing Apparel - 11 USC § 522(d)(3)" at bounding box center [326, 350] width 247 height 22
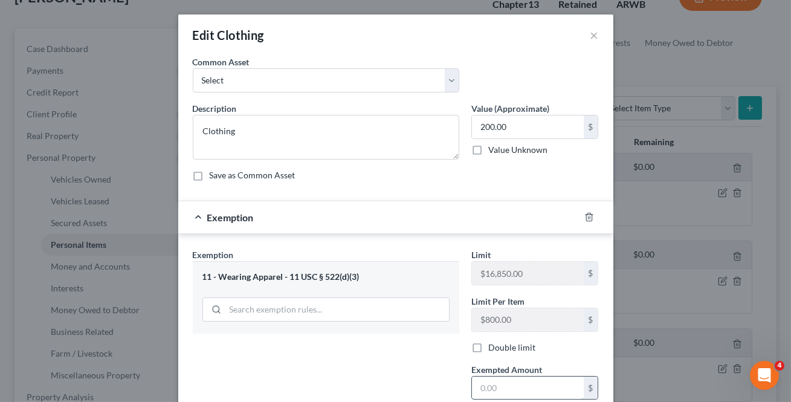
click at [524, 377] on input "text" at bounding box center [528, 388] width 112 height 23
type input "200"
drag, startPoint x: 411, startPoint y: 374, endPoint x: 405, endPoint y: 376, distance: 6.5
click at [411, 374] on div "Exemption Set must be selected for CA. Exemption * 11 - Wearing Apparel - 11 US…" at bounding box center [326, 351] width 279 height 207
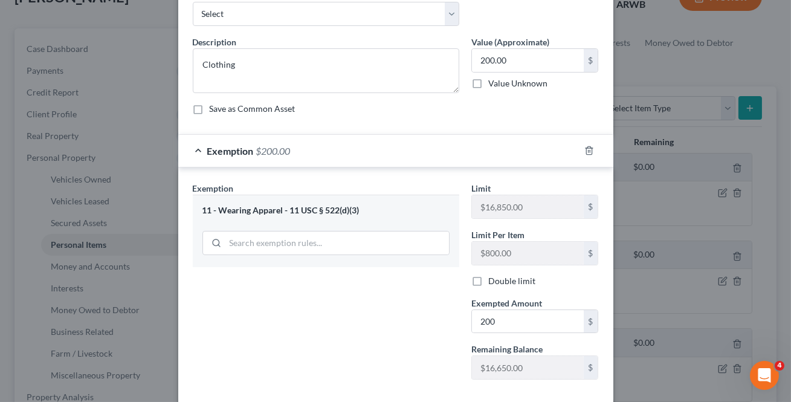
scroll to position [129, 0]
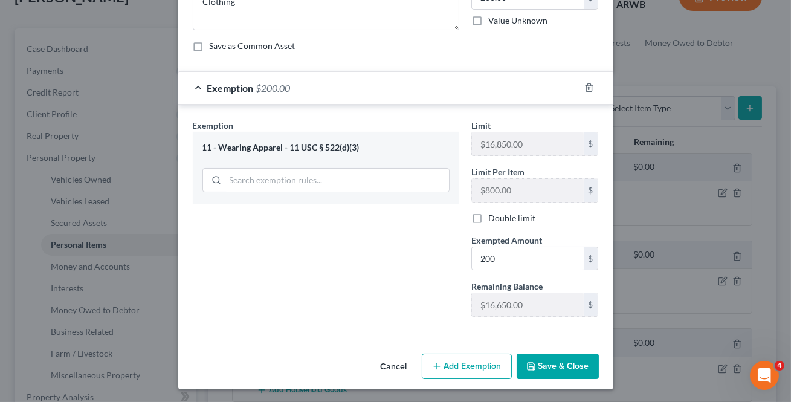
click at [533, 371] on button "Save & Close" at bounding box center [558, 366] width 82 height 25
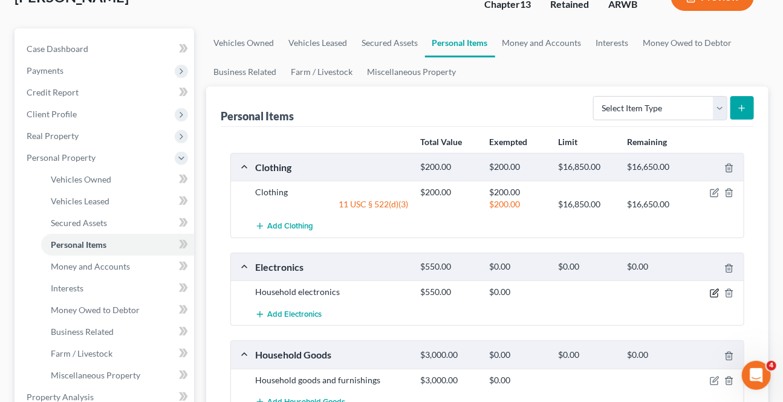
click at [712, 290] on icon "button" at bounding box center [715, 293] width 10 height 10
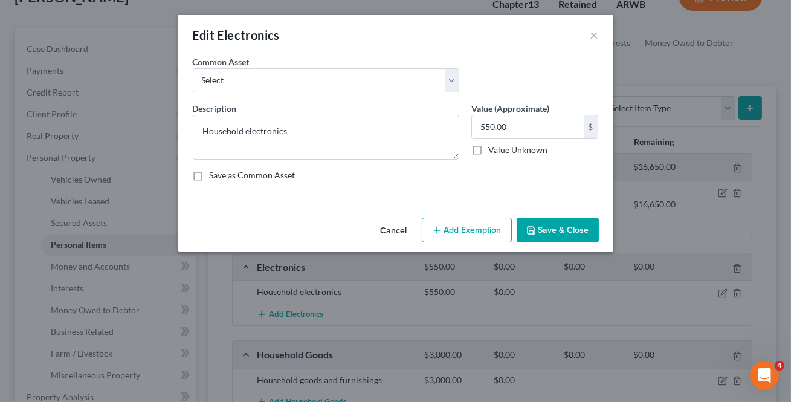
click at [471, 232] on button "Add Exemption" at bounding box center [467, 230] width 90 height 25
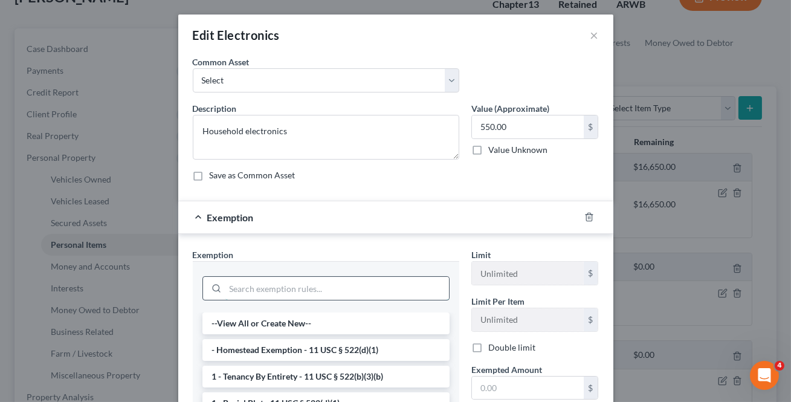
click at [305, 287] on input "search" at bounding box center [337, 288] width 224 height 23
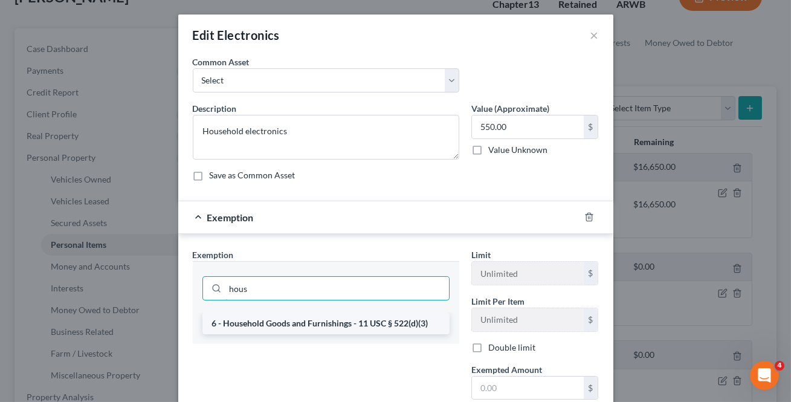
type input "hous"
click at [320, 323] on li "6 - Household Goods and Furnishings - 11 USC § 522(d)(3)" at bounding box center [326, 324] width 247 height 22
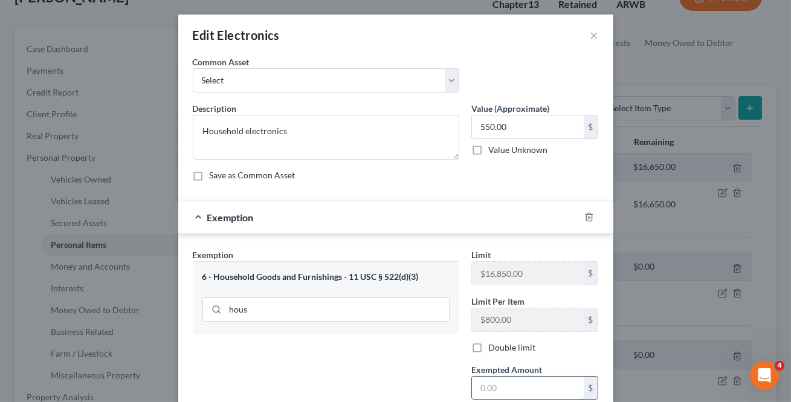
click at [498, 385] on input "text" at bounding box center [528, 388] width 112 height 23
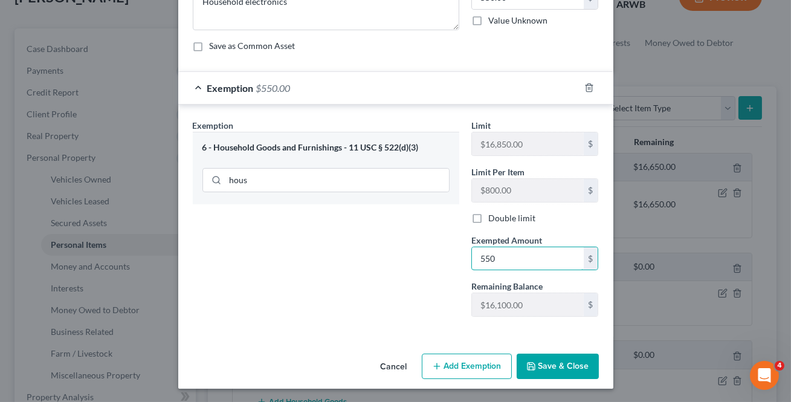
type input "550"
click at [551, 360] on button "Save & Close" at bounding box center [558, 366] width 82 height 25
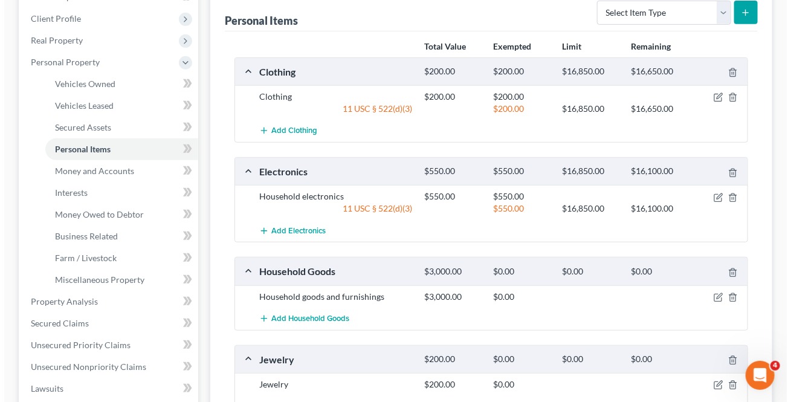
scroll to position [219, 0]
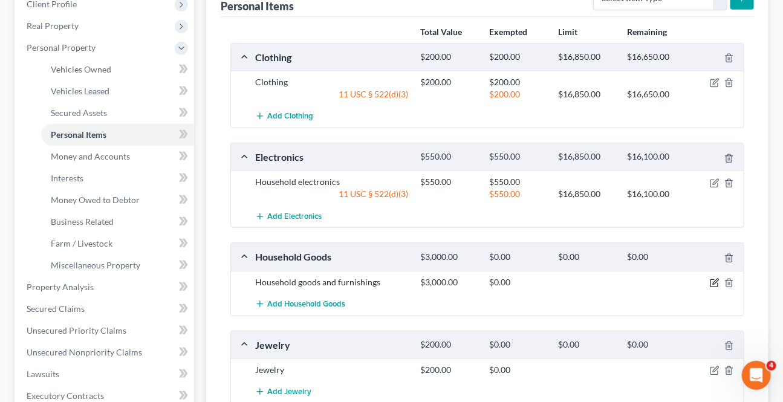
click at [711, 282] on icon "button" at bounding box center [713, 283] width 7 height 7
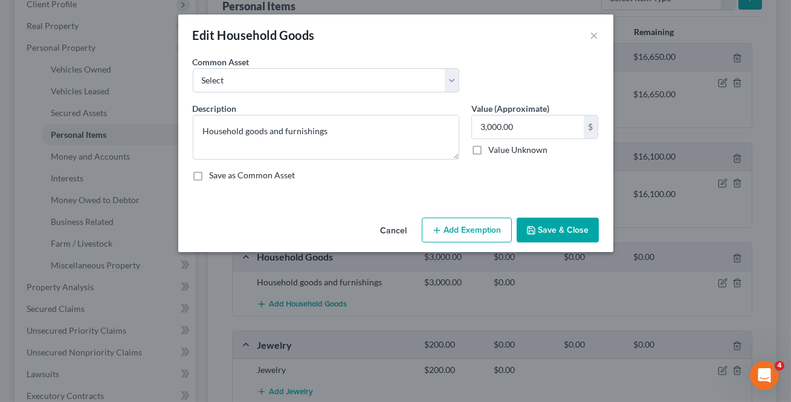
click at [454, 235] on button "Add Exemption" at bounding box center [467, 230] width 90 height 25
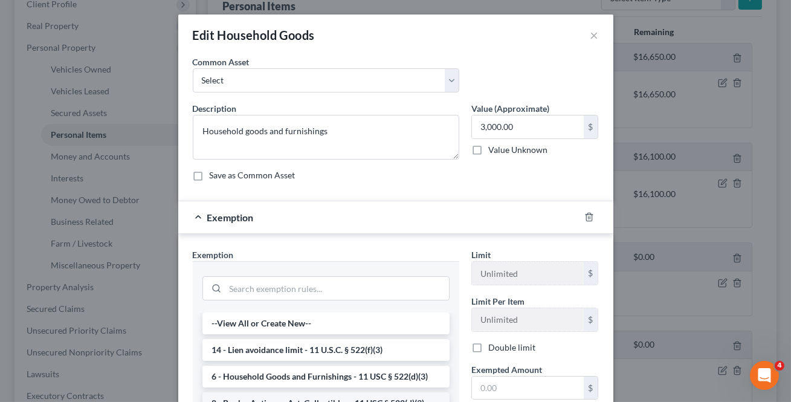
click at [348, 394] on li "8 - Books, Antiques, Art, Collectibles - 11 USC § 522(d)(3)" at bounding box center [326, 403] width 247 height 22
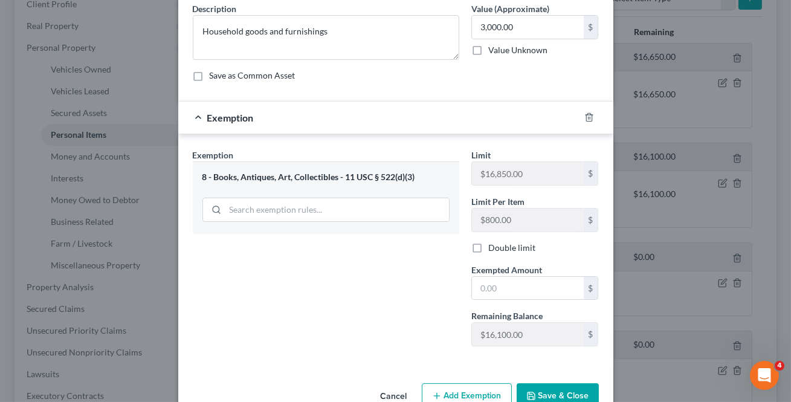
scroll to position [74, 0]
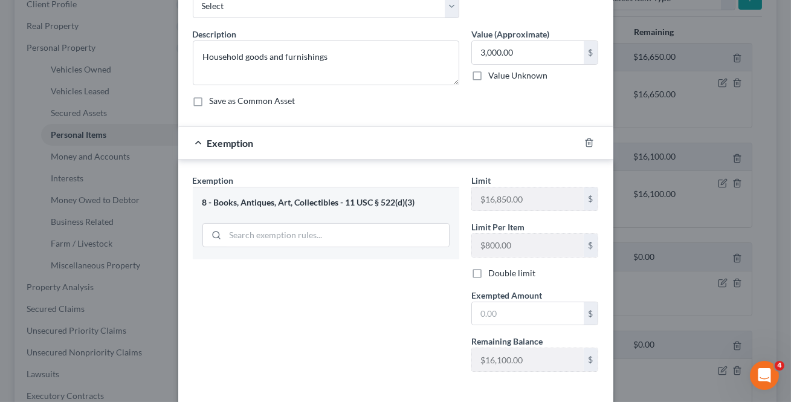
click at [265, 200] on div "8 - Books, Antiques, Art, Collectibles - 11 USC § 522(d)(3)" at bounding box center [326, 202] width 247 height 11
click at [214, 142] on span "Exemption" at bounding box center [230, 142] width 47 height 11
click at [207, 146] on span "Exemption" at bounding box center [230, 142] width 47 height 11
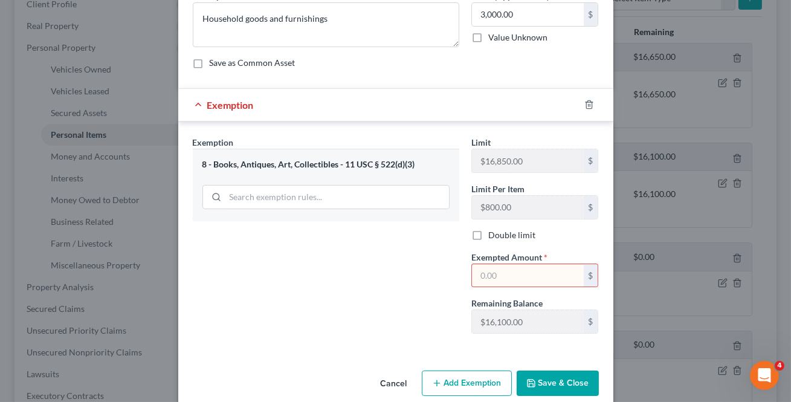
scroll to position [129, 0]
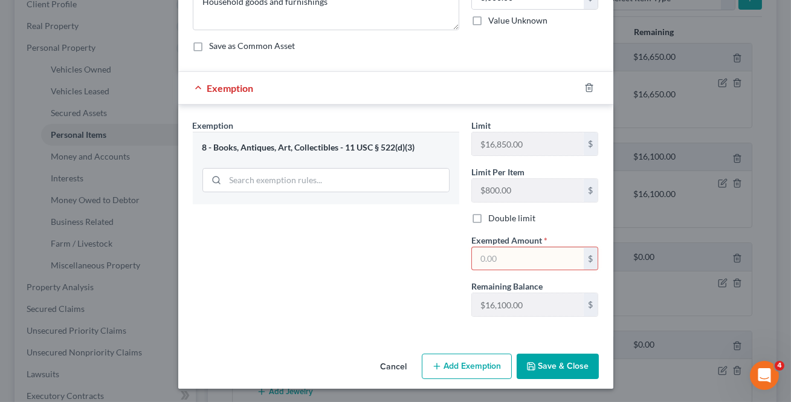
click at [401, 372] on button "Cancel" at bounding box center [394, 367] width 46 height 24
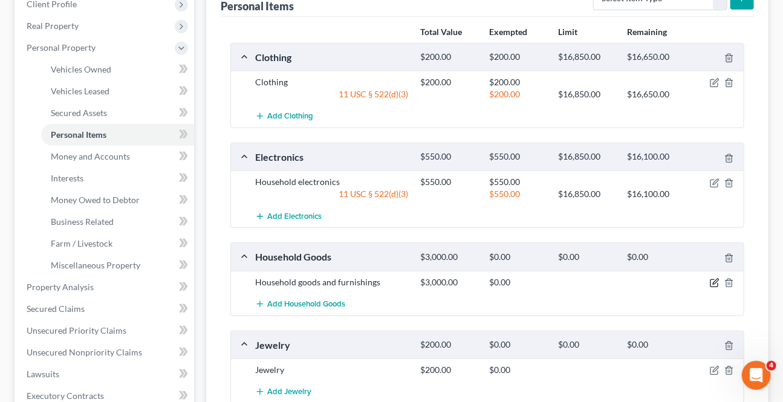
click at [718, 284] on icon "button" at bounding box center [713, 283] width 7 height 7
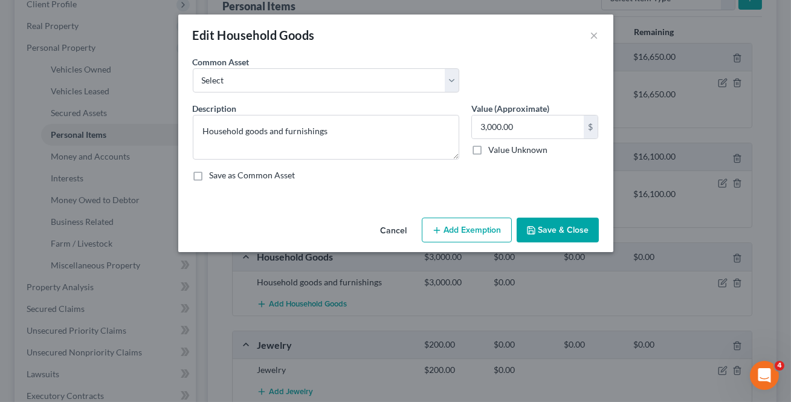
drag, startPoint x: 465, startPoint y: 232, endPoint x: 450, endPoint y: 245, distance: 20.1
click at [465, 227] on button "Add Exemption" at bounding box center [467, 230] width 90 height 25
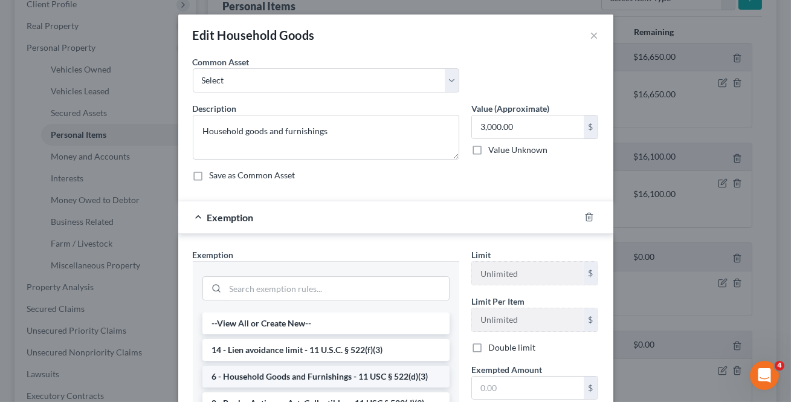
click at [321, 378] on li "6 - Household Goods and Furnishings - 11 USC § 522(d)(3)" at bounding box center [326, 377] width 247 height 22
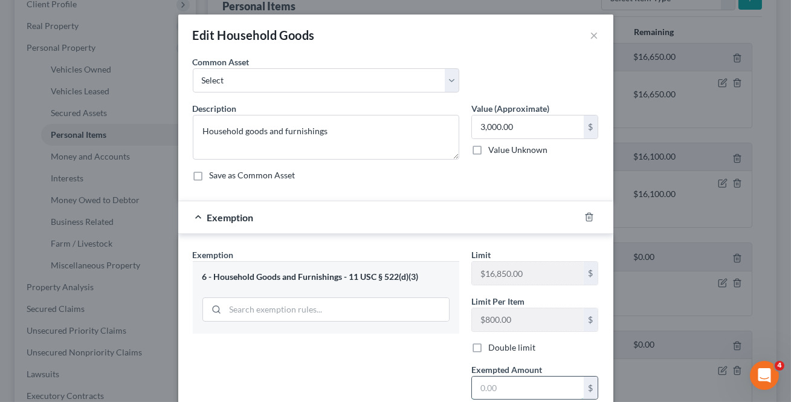
drag, startPoint x: 481, startPoint y: 389, endPoint x: 530, endPoint y: 399, distance: 49.9
click at [482, 386] on input "text" at bounding box center [528, 388] width 112 height 23
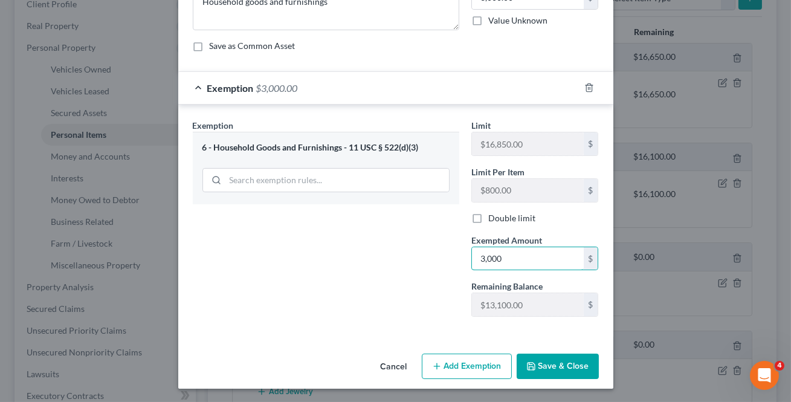
type input "3,000"
click at [557, 375] on button "Save & Close" at bounding box center [558, 366] width 82 height 25
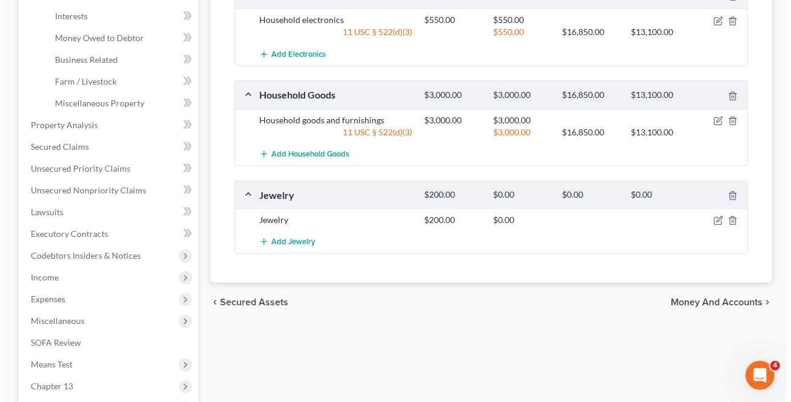
scroll to position [384, 0]
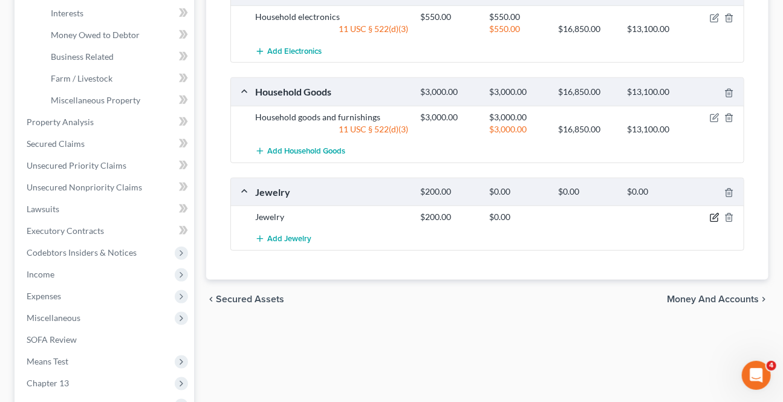
click at [718, 216] on icon "button" at bounding box center [715, 218] width 10 height 10
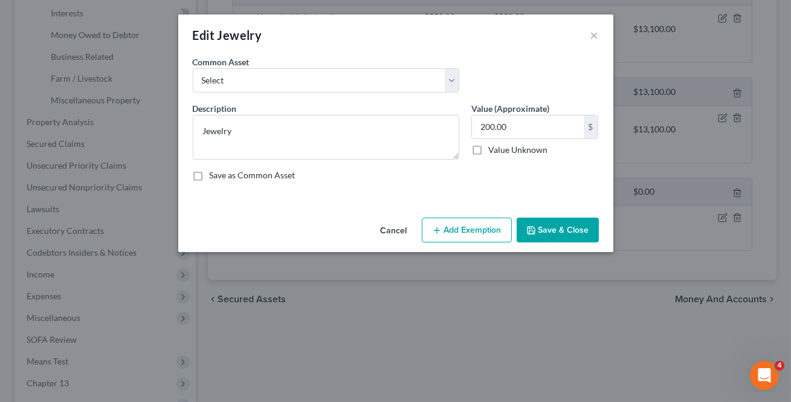
click at [466, 230] on button "Add Exemption" at bounding box center [467, 230] width 90 height 25
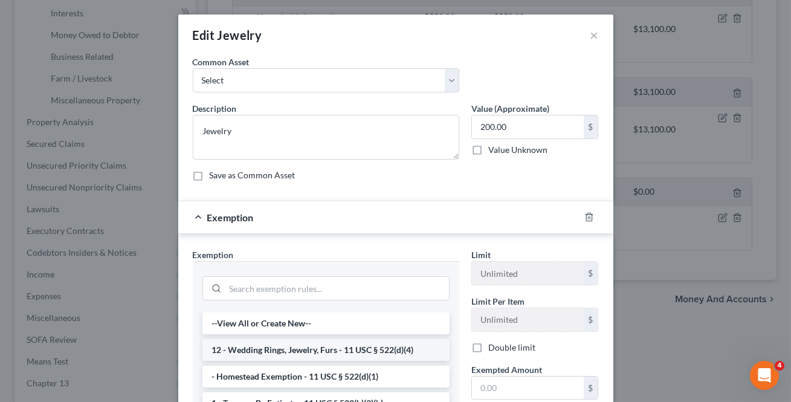
click at [328, 357] on li "12 - Wedding Rings, Jewelry, Furs - 11 USC § 522(d)(4)" at bounding box center [326, 350] width 247 height 22
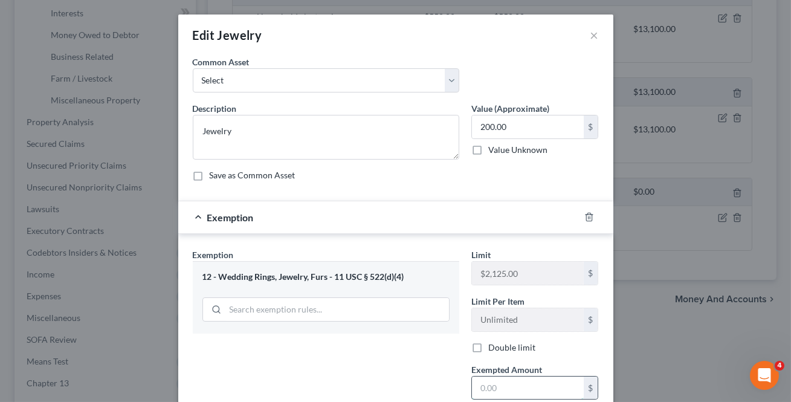
click at [481, 378] on input "text" at bounding box center [528, 388] width 112 height 23
type input "200"
click at [429, 372] on div "Exemption Set must be selected for CA. Exemption * 12 - Wedding Rings, Jewelry,…" at bounding box center [326, 351] width 279 height 207
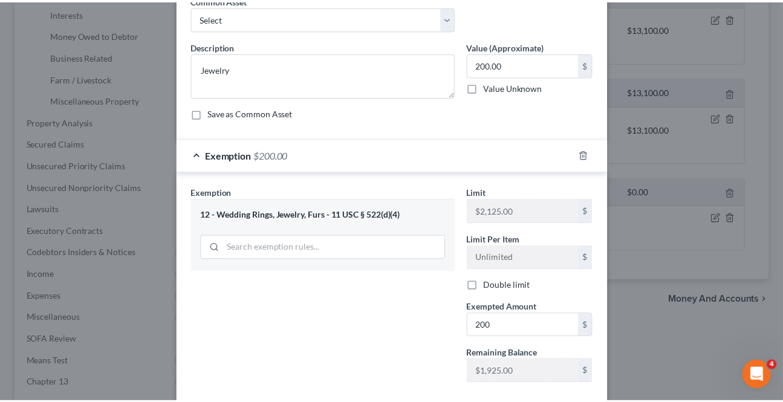
scroll to position [129, 0]
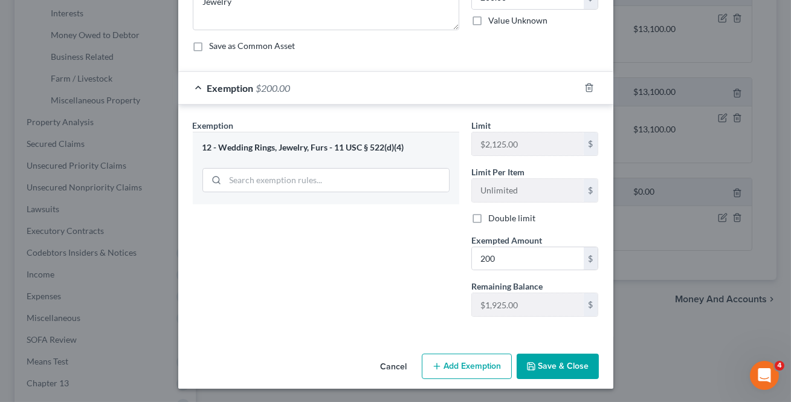
click at [528, 368] on icon "button" at bounding box center [531, 366] width 7 height 7
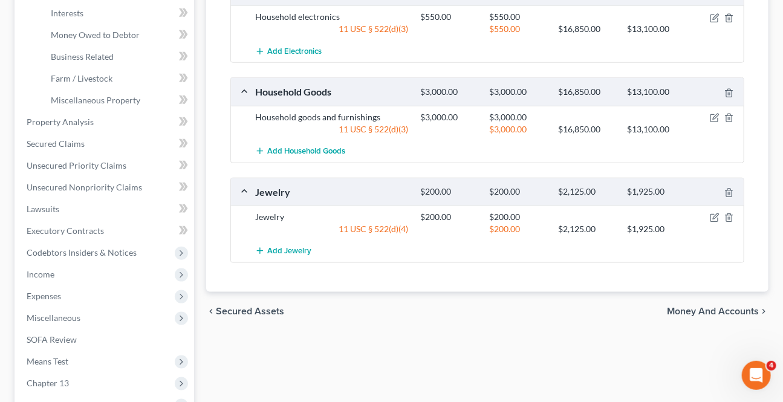
click at [744, 308] on span "Money and Accounts" at bounding box center [713, 312] width 92 height 10
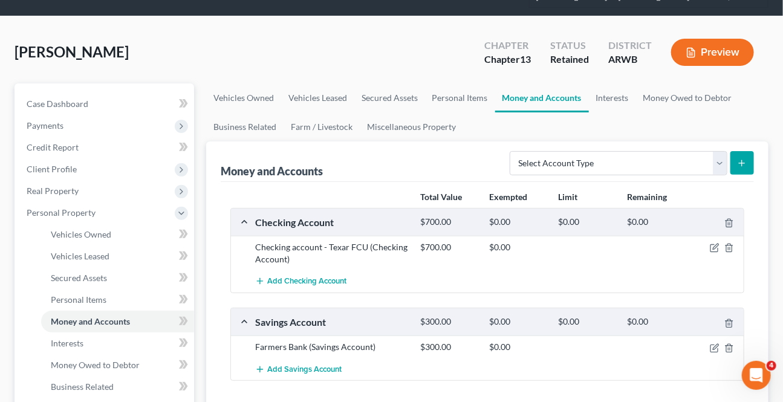
scroll to position [164, 0]
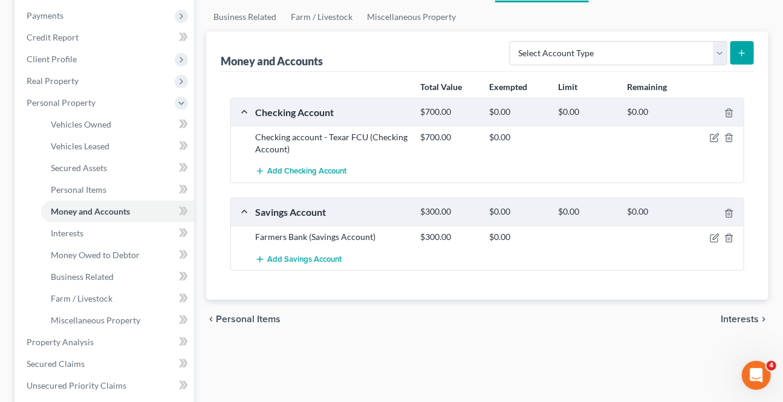
click at [724, 318] on span "Interests" at bounding box center [740, 319] width 38 height 10
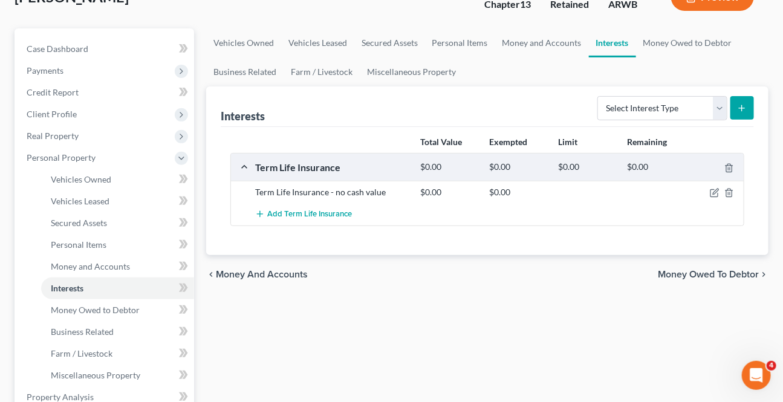
click at [706, 277] on span "Money Owed to Debtor" at bounding box center [708, 275] width 101 height 10
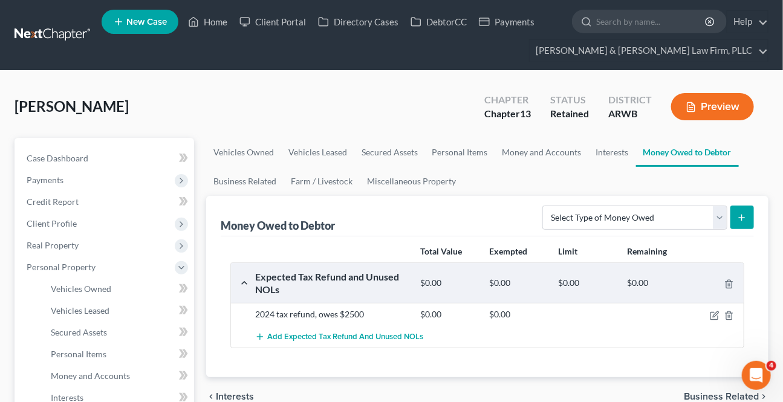
click at [696, 395] on span "Business Related" at bounding box center [721, 397] width 75 height 10
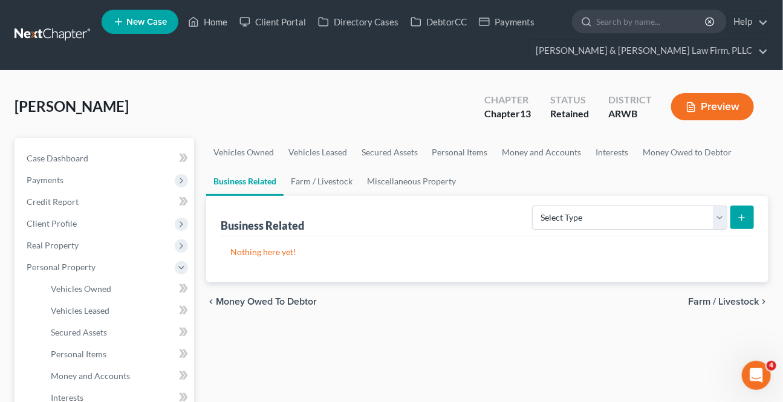
drag, startPoint x: 721, startPoint y: 288, endPoint x: 713, endPoint y: 296, distance: 10.7
click at [716, 293] on div "chevron_left Money Owed to Debtor Farm / Livestock chevron_right" at bounding box center [487, 301] width 562 height 39
click at [713, 297] on span "Farm / Livestock" at bounding box center [723, 302] width 71 height 10
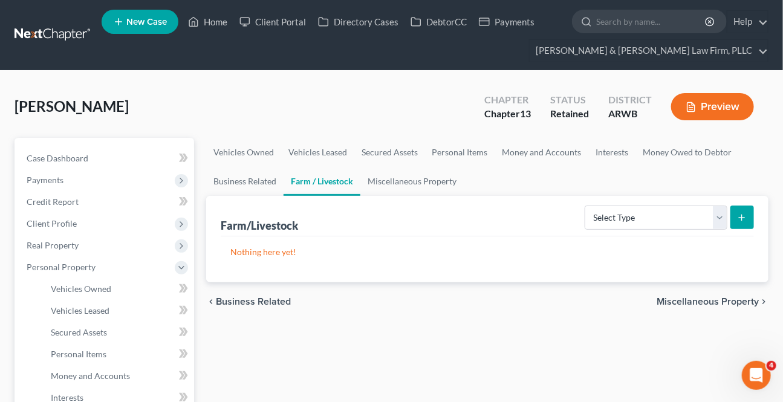
click at [710, 299] on span "Miscellaneous Property" at bounding box center [708, 302] width 102 height 10
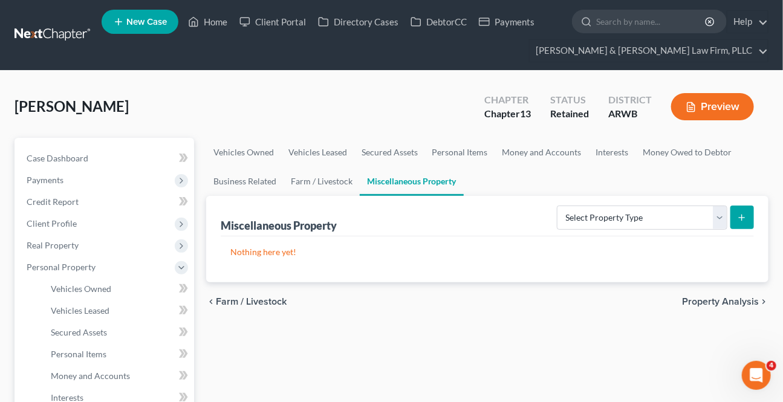
click at [709, 306] on div "chevron_left Farm / Livestock Property Analysis chevron_right" at bounding box center [487, 301] width 562 height 39
click at [710, 302] on span "Property Analysis" at bounding box center [720, 302] width 77 height 10
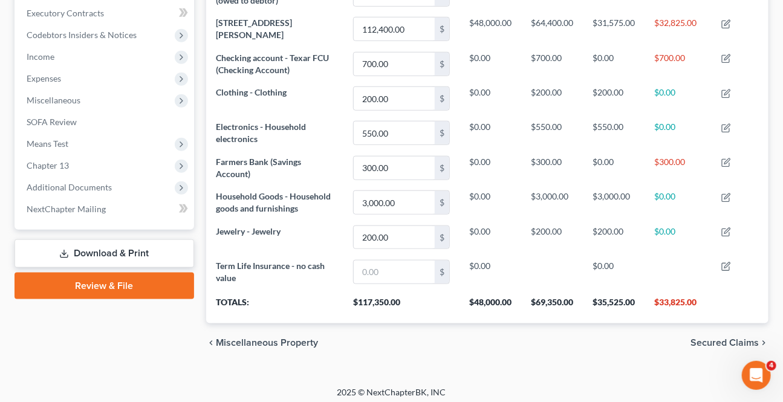
click at [695, 339] on span "Secured Claims" at bounding box center [724, 343] width 68 height 10
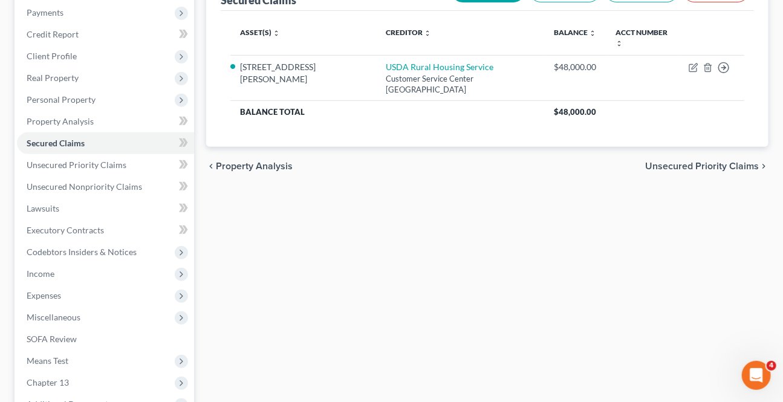
scroll to position [32, 0]
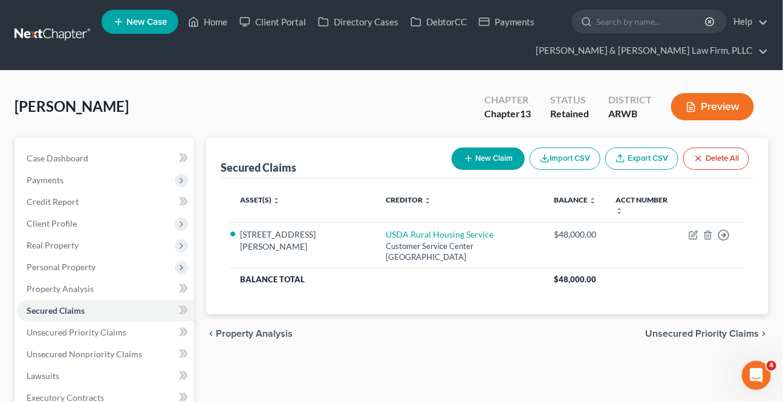
click at [691, 329] on span "Unsecured Priority Claims" at bounding box center [702, 334] width 114 height 10
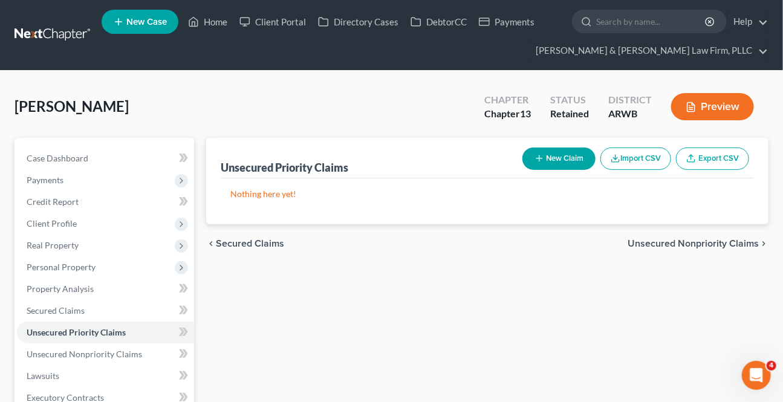
click at [697, 241] on span "Unsecured Nonpriority Claims" at bounding box center [693, 244] width 131 height 10
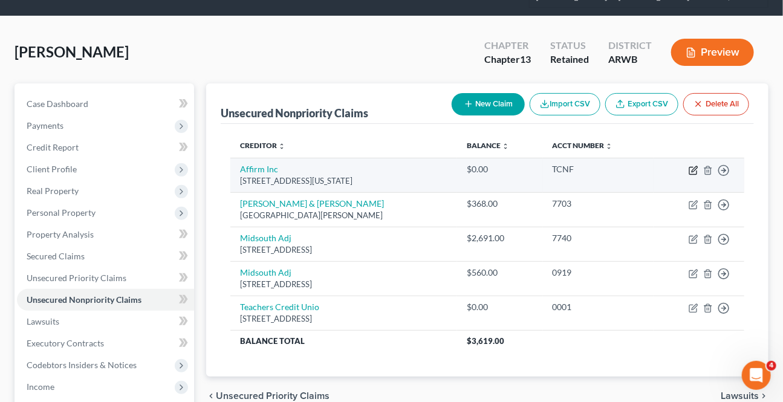
click at [690, 167] on icon "button" at bounding box center [694, 171] width 10 height 10
select select "4"
select select "0"
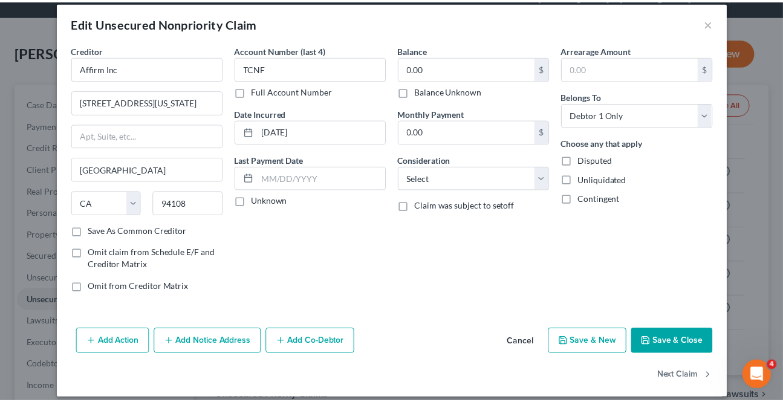
scroll to position [22, 0]
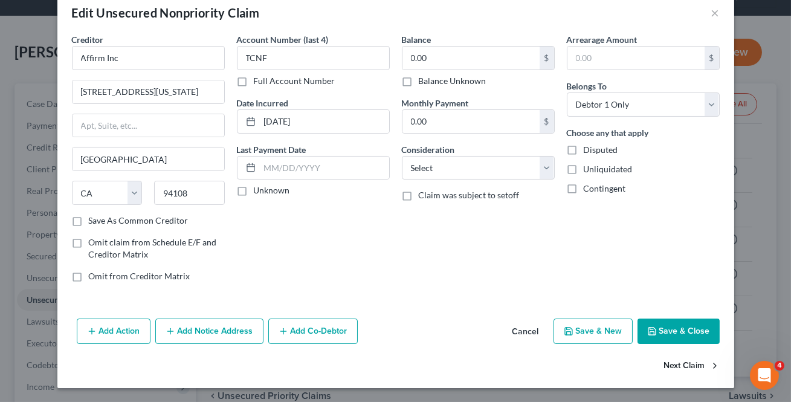
click at [675, 360] on button "Next Claim" at bounding box center [692, 366] width 56 height 25
select select "4"
select select "1"
select select "0"
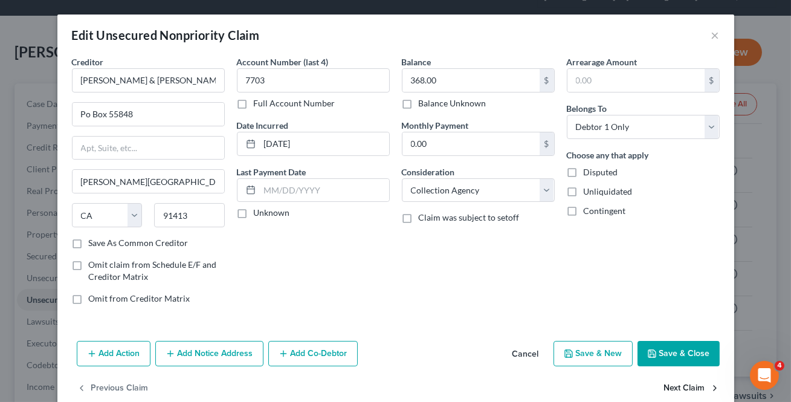
click at [670, 384] on button "Next Claim" at bounding box center [692, 388] width 56 height 25
select select "2"
select select "0"
click at [670, 384] on button "Next Claim" at bounding box center [692, 388] width 56 height 25
select select "2"
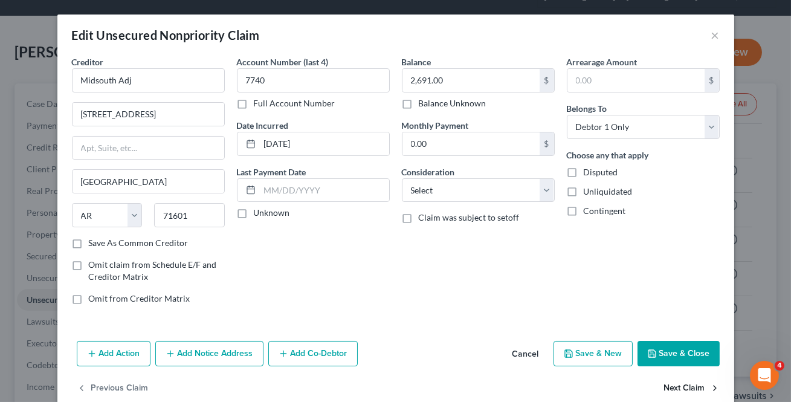
select select "0"
click at [670, 384] on button "Next Claim" at bounding box center [692, 388] width 56 height 25
select select "45"
select select "0"
click at [670, 384] on div "Previous Claim" at bounding box center [395, 393] width 677 height 35
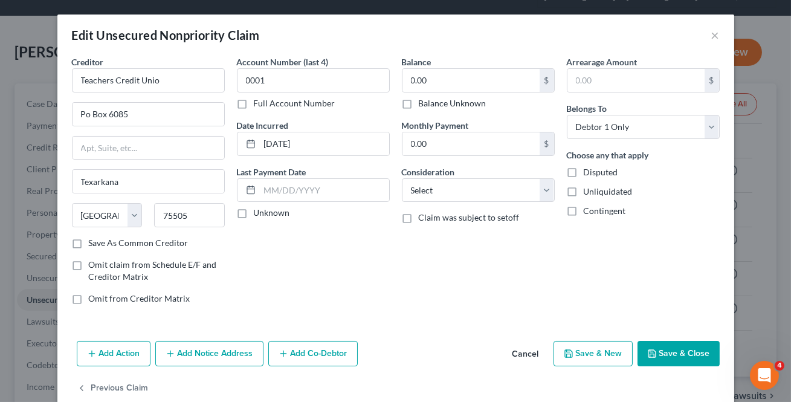
drag, startPoint x: 665, startPoint y: 351, endPoint x: 27, endPoint y: 333, distance: 638.1
click at [665, 351] on button "Save & Close" at bounding box center [679, 353] width 82 height 25
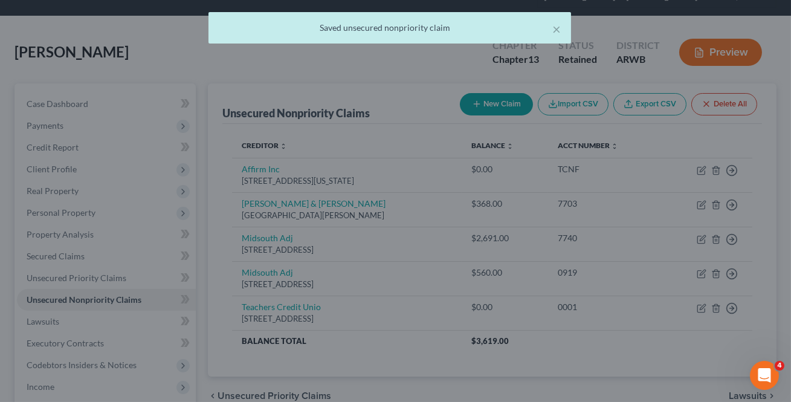
type input "0"
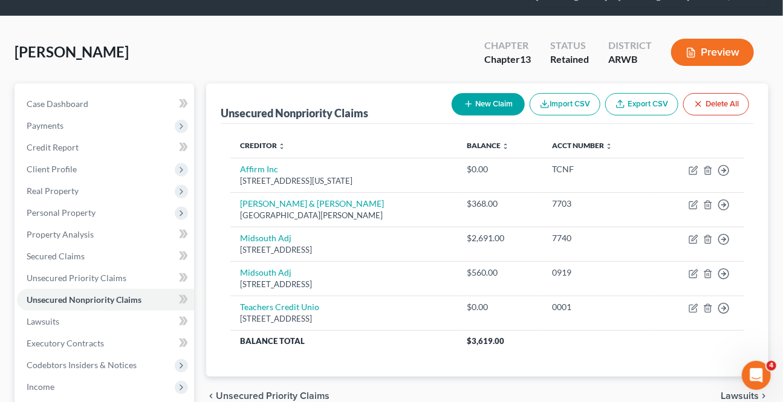
click at [468, 99] on icon "button" at bounding box center [469, 104] width 10 height 10
select select "0"
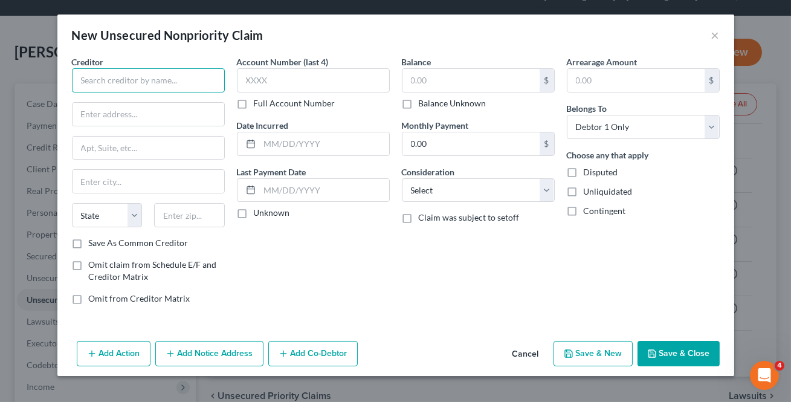
click at [129, 90] on input "text" at bounding box center [148, 80] width 153 height 24
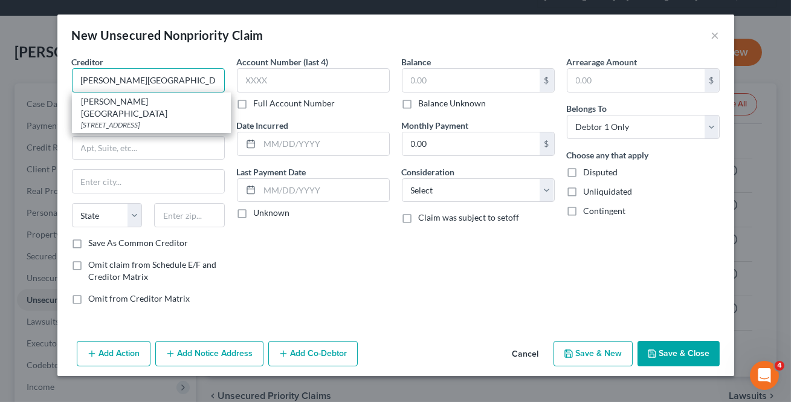
type input "[PERSON_NAME][GEOGRAPHIC_DATA]"
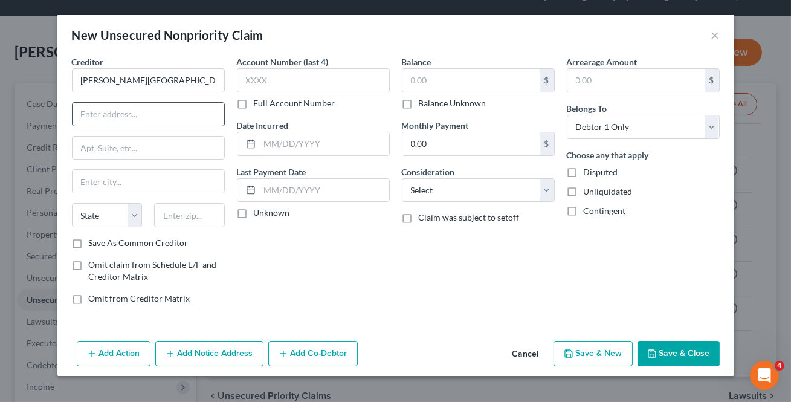
click at [184, 118] on input "text" at bounding box center [149, 114] width 152 height 23
type input "Economic Recovery Consultants"
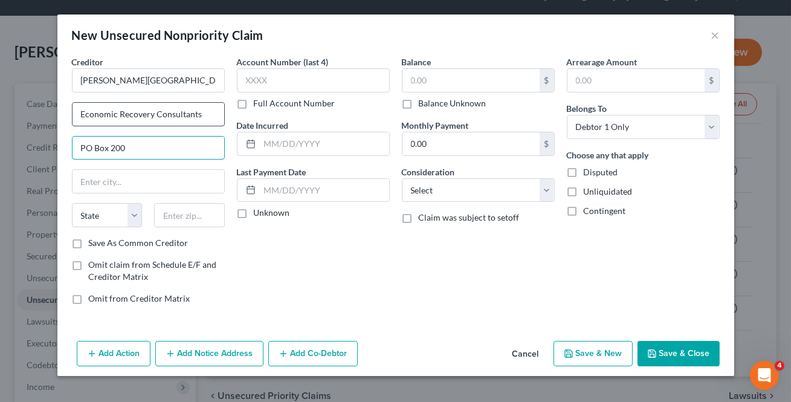
type input "PO Box 200"
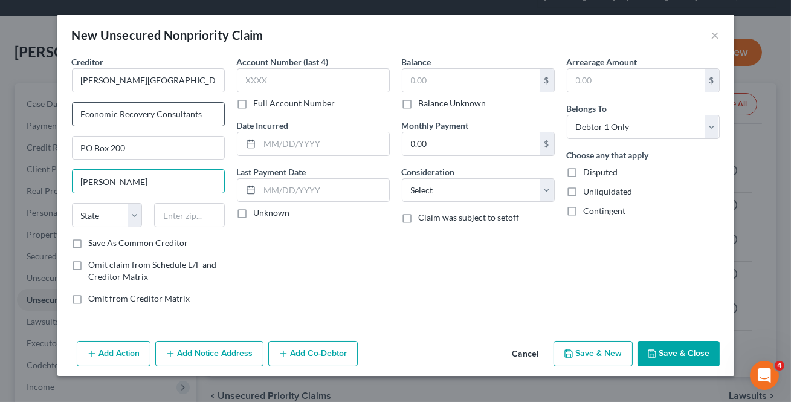
type input "[PERSON_NAME]"
select select "2"
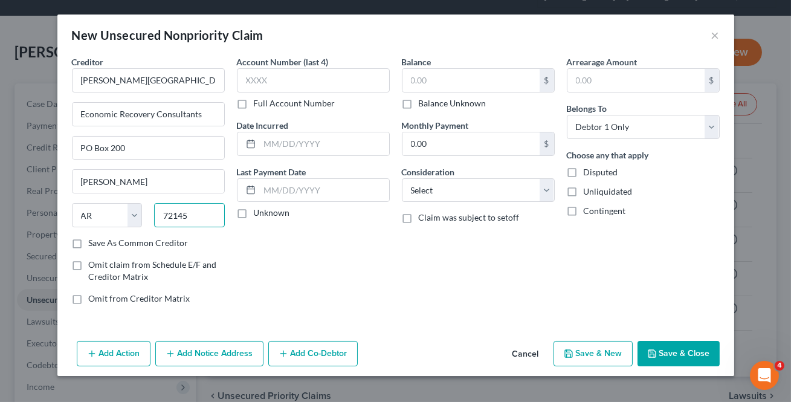
type input "72145"
click at [89, 245] on label "Save As Common Creditor" at bounding box center [139, 243] width 100 height 12
click at [94, 245] on input "Save As Common Creditor" at bounding box center [98, 241] width 8 height 8
checkbox input "true"
drag, startPoint x: 296, startPoint y: 67, endPoint x: 274, endPoint y: 87, distance: 29.5
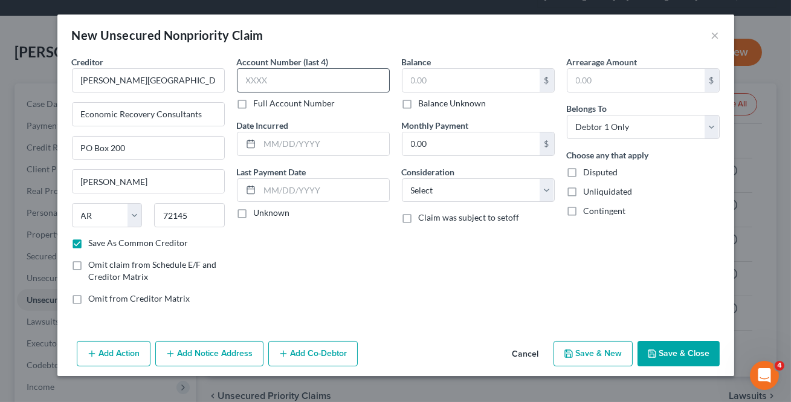
click at [295, 68] on label "Account Number (last 4)" at bounding box center [283, 62] width 92 height 13
click at [274, 87] on input "text" at bounding box center [313, 80] width 153 height 24
type input "2481"
click at [481, 72] on input "text" at bounding box center [471, 80] width 137 height 23
type input "253.20"
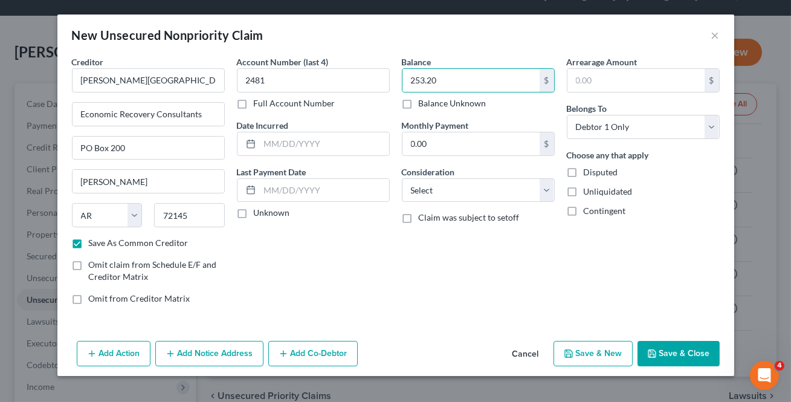
drag, startPoint x: 681, startPoint y: 369, endPoint x: 690, endPoint y: 352, distance: 18.7
click at [681, 368] on div "Add Action Add Notice Address Add Co-Debtor Cancel Save & New Save & Close" at bounding box center [395, 356] width 677 height 40
click at [690, 351] on button "Save & Close" at bounding box center [679, 353] width 82 height 25
checkbox input "false"
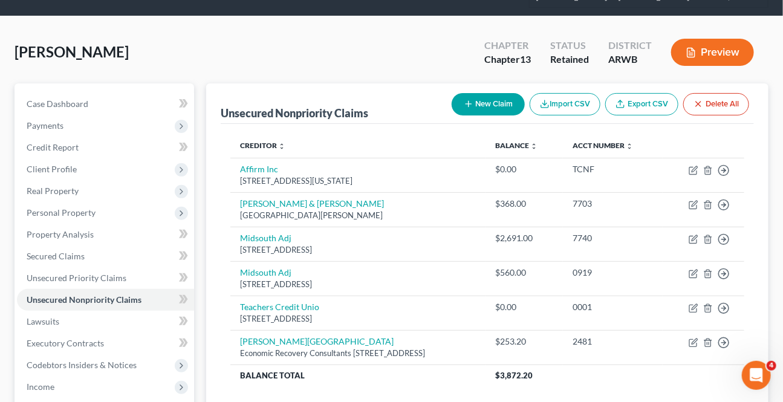
click at [500, 106] on button "New Claim" at bounding box center [488, 104] width 73 height 22
select select "0"
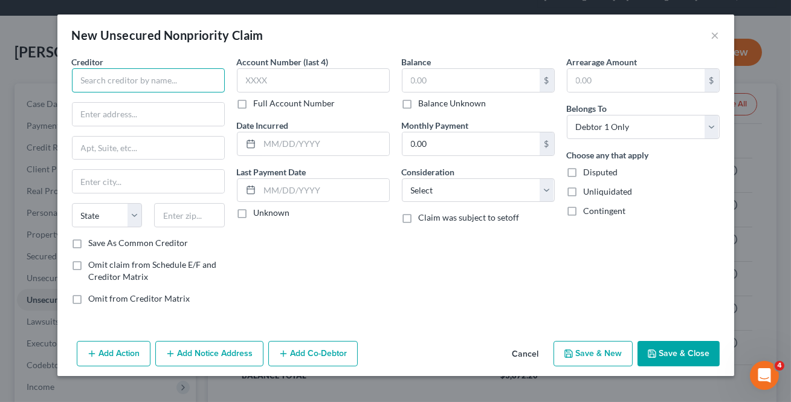
click at [109, 85] on input "text" at bounding box center [148, 80] width 153 height 24
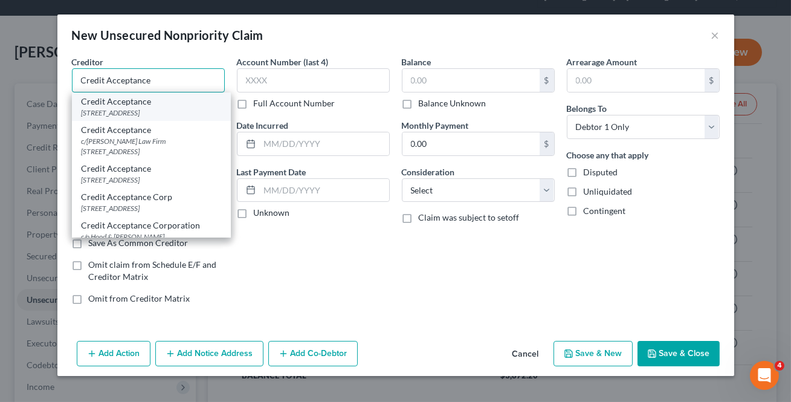
type input "Credit Acceptance"
click at [125, 101] on div "Credit Acceptance" at bounding box center [152, 102] width 140 height 12
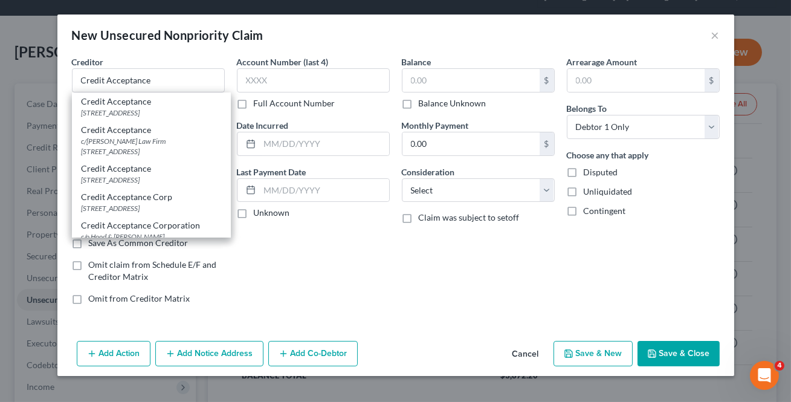
type input "[STREET_ADDRESS]"
type input "Southfield"
select select "23"
type input "48034"
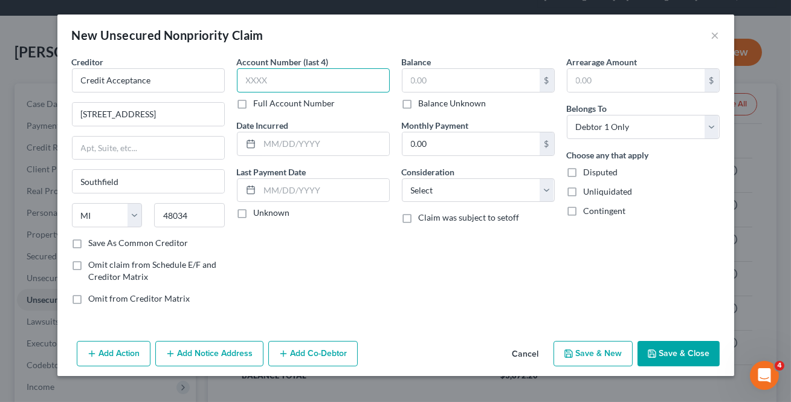
click at [308, 77] on input "text" at bounding box center [313, 80] width 153 height 24
click at [330, 72] on input "text" at bounding box center [313, 80] width 153 height 24
type input "6359"
click at [410, 80] on input "text" at bounding box center [471, 80] width 137 height 23
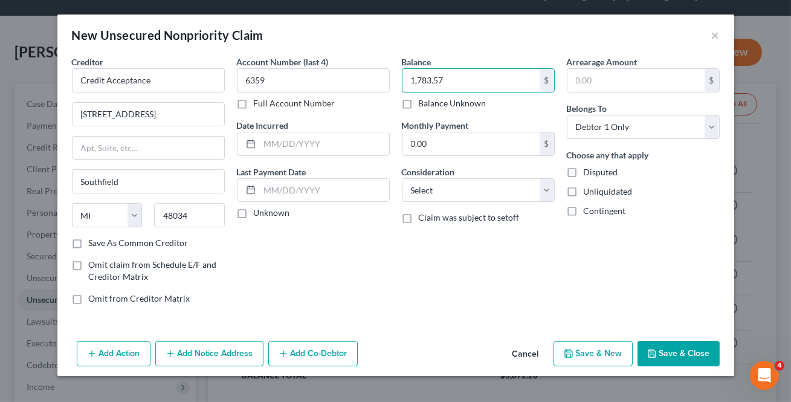
type input "1,783.57"
click at [707, 346] on button "Save & Close" at bounding box center [679, 353] width 82 height 25
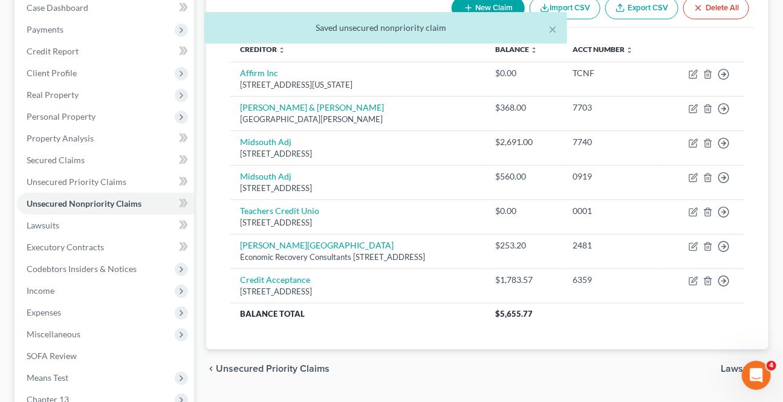
scroll to position [326, 0]
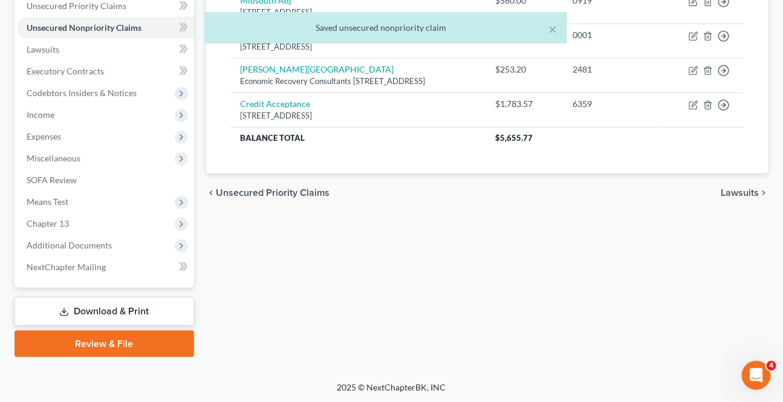
click at [729, 188] on span "Lawsuits" at bounding box center [740, 193] width 38 height 10
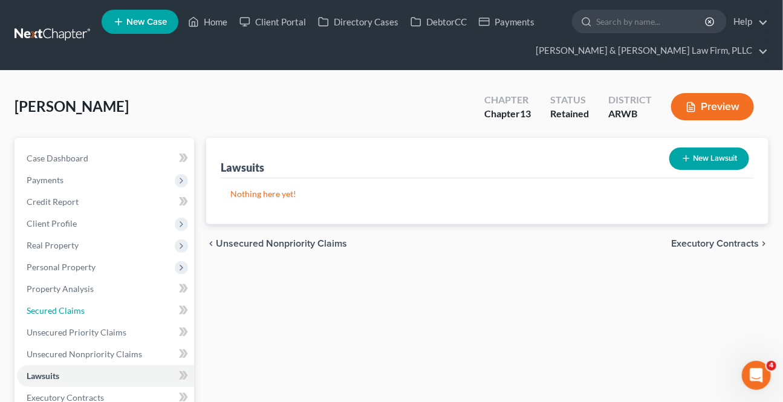
drag, startPoint x: 79, startPoint y: 316, endPoint x: 0, endPoint y: 318, distance: 78.6
click at [79, 316] on link "Secured Claims" at bounding box center [105, 311] width 177 height 22
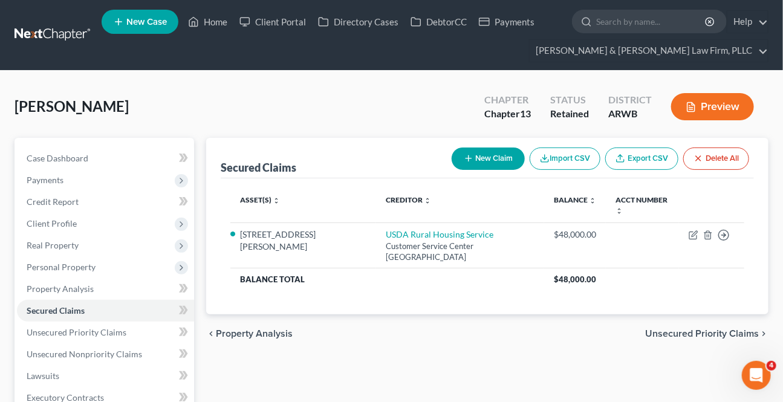
click at [676, 329] on span "Unsecured Priority Claims" at bounding box center [702, 334] width 114 height 10
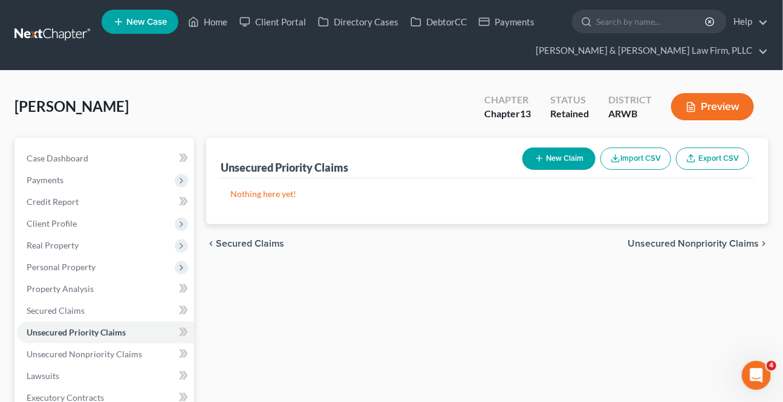
click at [566, 151] on button "New Claim" at bounding box center [558, 159] width 73 height 22
select select "0"
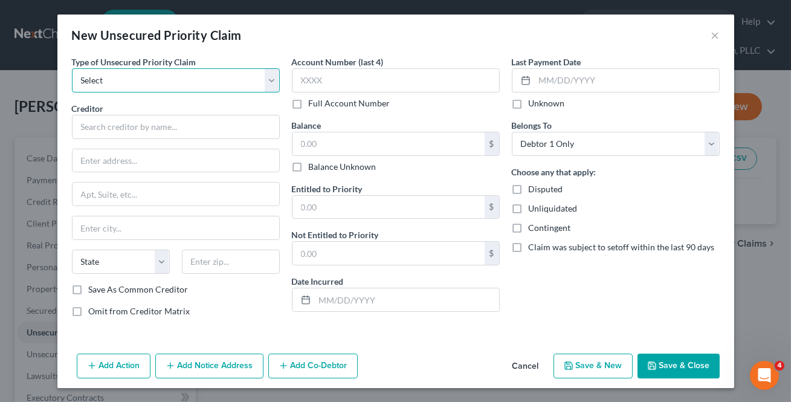
drag, startPoint x: 205, startPoint y: 85, endPoint x: 195, endPoint y: 91, distance: 11.7
click at [205, 85] on select "Select Taxes & Other Government Units Domestic Support Obligations Extensions o…" at bounding box center [176, 80] width 208 height 24
select select "0"
click at [72, 68] on select "Select Taxes & Other Government Units Domestic Support Obligations Extensions o…" at bounding box center [176, 80] width 208 height 24
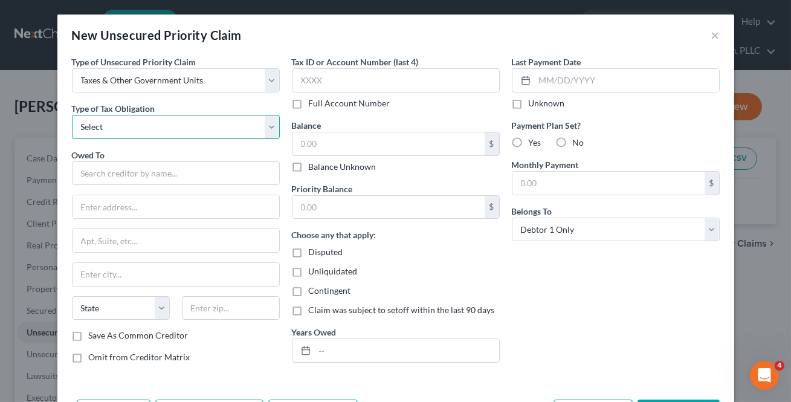
drag, startPoint x: 128, startPoint y: 125, endPoint x: 122, endPoint y: 134, distance: 10.9
click at [128, 125] on select "Select Federal City State Franchise Tax Board Other" at bounding box center [176, 127] width 208 height 24
select select "0"
click at [72, 115] on select "Select Federal City State Franchise Tax Board Other" at bounding box center [176, 127] width 208 height 24
click at [96, 175] on input "text" at bounding box center [176, 173] width 208 height 24
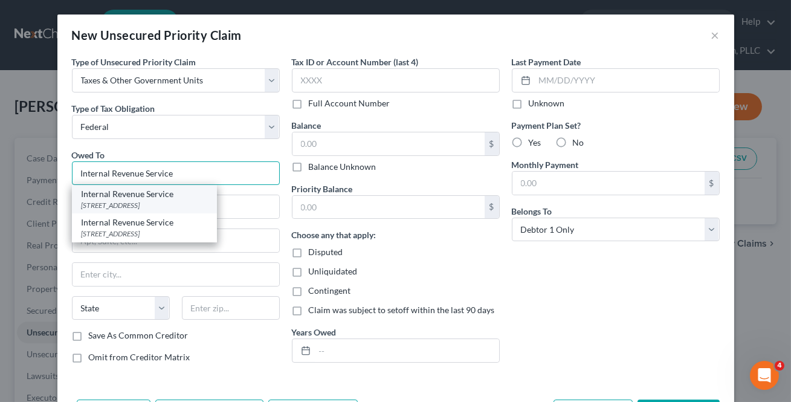
type input "Internal Revenue Service"
click at [158, 200] on div "[STREET_ADDRESS]" at bounding box center [145, 205] width 126 height 10
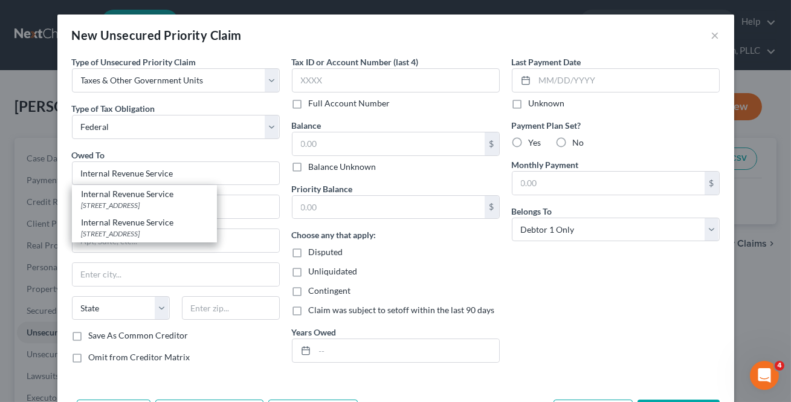
type input "PO Box 7346"
type input "[GEOGRAPHIC_DATA]"
select select "39"
type input "19101"
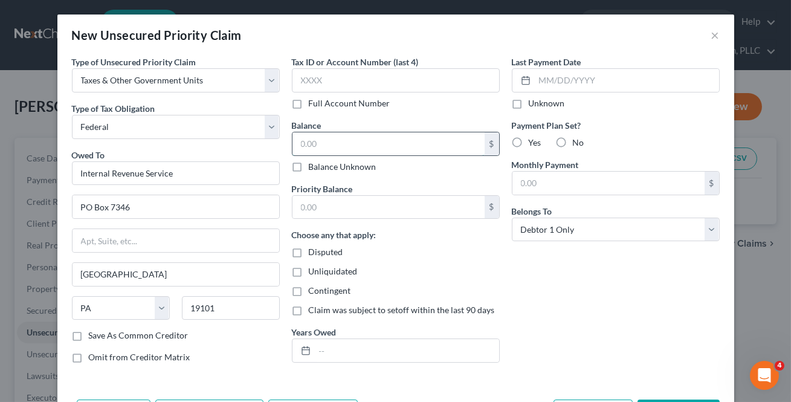
click at [308, 146] on input "text" at bounding box center [389, 143] width 192 height 23
drag, startPoint x: 320, startPoint y: 123, endPoint x: 310, endPoint y: 137, distance: 16.8
click at [320, 124] on div "Balance $ Balance Unknown Balance Undetermined $ Balance Unknown" at bounding box center [396, 146] width 208 height 54
drag, startPoint x: 310, startPoint y: 137, endPoint x: 319, endPoint y: 135, distance: 9.2
click at [310, 136] on input "text" at bounding box center [389, 143] width 192 height 23
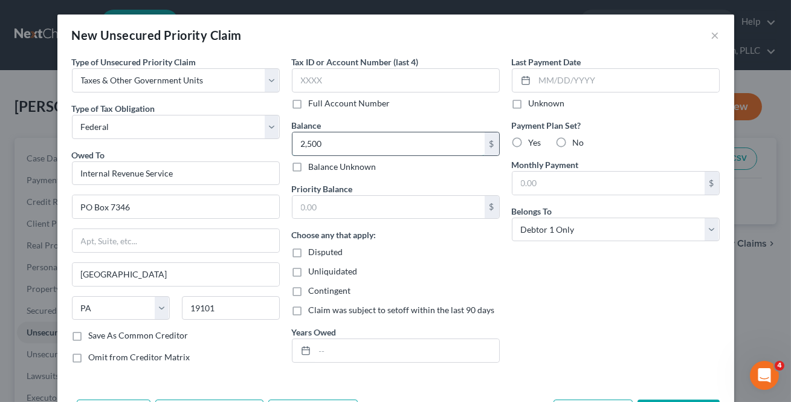
type input "2,500"
click at [319, 201] on input "text" at bounding box center [389, 207] width 192 height 23
type input "2,500"
click at [576, 276] on div "Last Payment Date Unknown Payment Plan Set? Yes No Monthly Payment $ Belongs To…" at bounding box center [616, 214] width 220 height 317
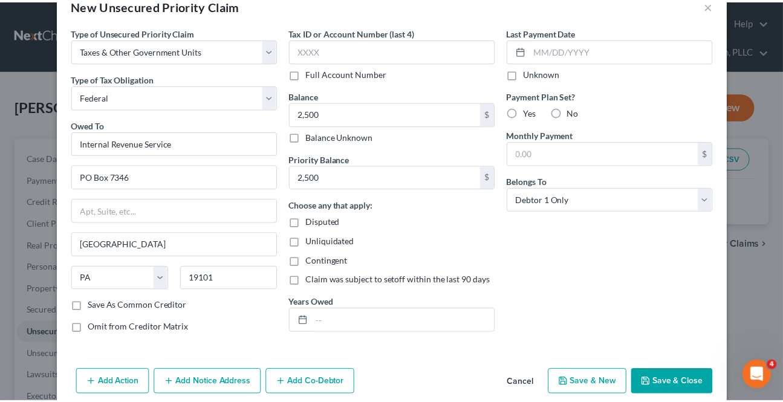
scroll to position [47, 0]
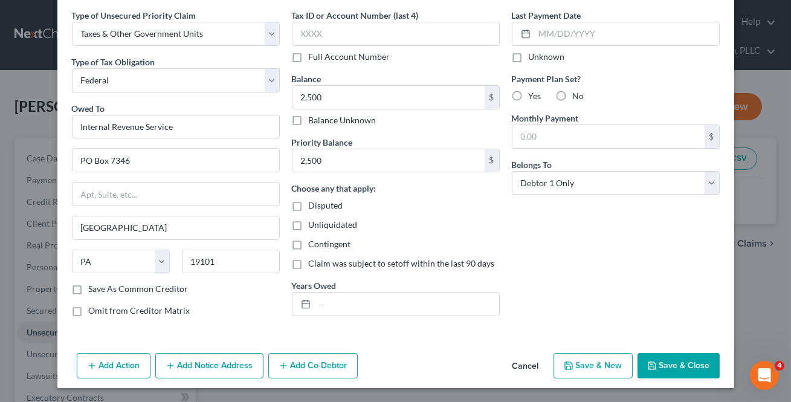
click at [688, 356] on button "Save & Close" at bounding box center [679, 365] width 82 height 25
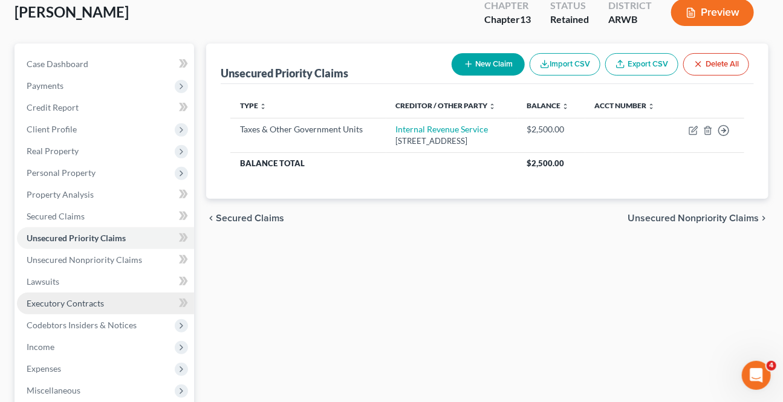
scroll to position [109, 0]
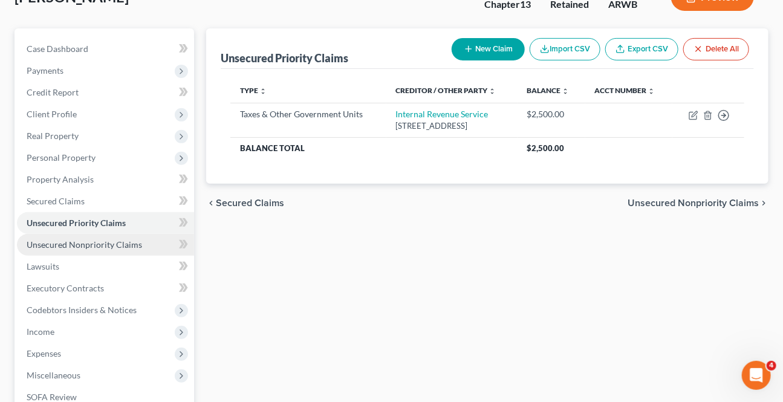
click at [79, 236] on link "Unsecured Nonpriority Claims" at bounding box center [105, 245] width 177 height 22
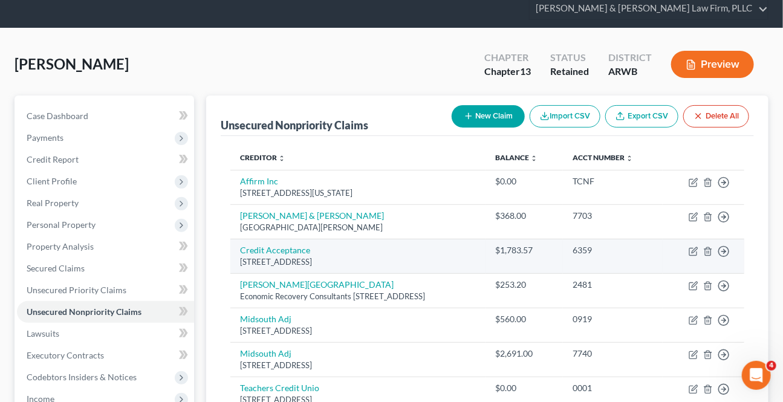
scroll to position [109, 0]
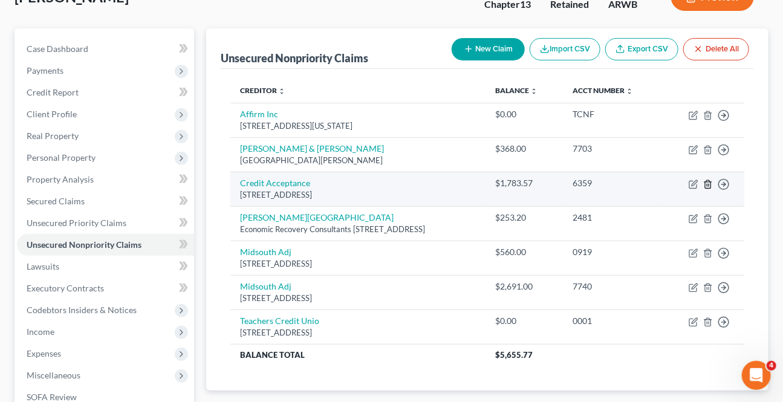
click at [707, 187] on icon "button" at bounding box center [708, 185] width 10 height 10
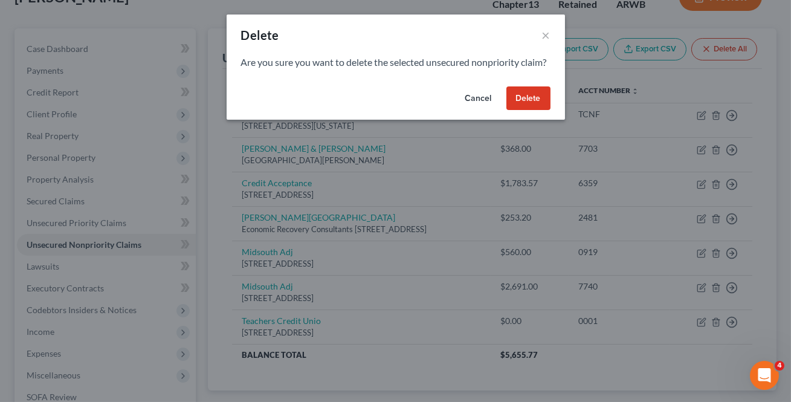
click at [552, 106] on div "Cancel Delete" at bounding box center [396, 101] width 339 height 39
click at [542, 109] on button "Delete" at bounding box center [529, 98] width 44 height 24
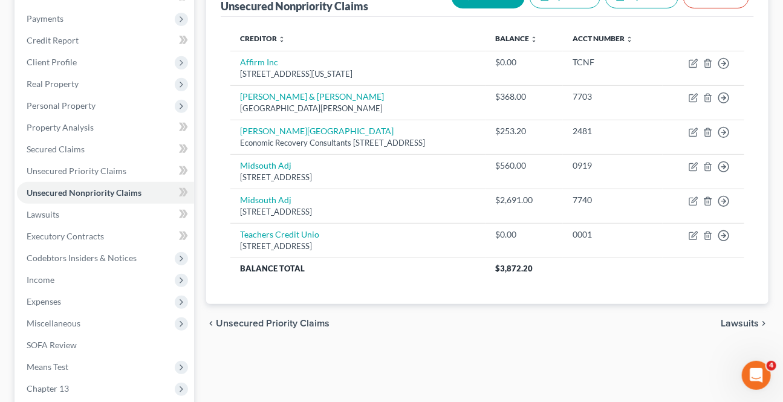
scroll to position [219, 0]
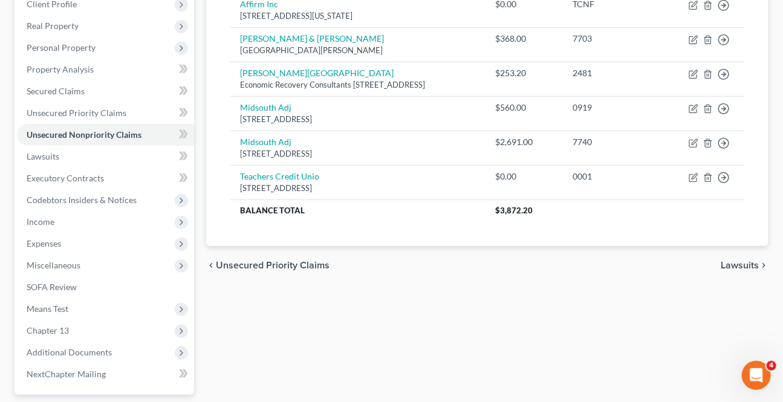
click at [736, 256] on div "chevron_left Unsecured Priority Claims Lawsuits chevron_right" at bounding box center [487, 265] width 562 height 39
click at [732, 261] on span "Lawsuits" at bounding box center [740, 266] width 38 height 10
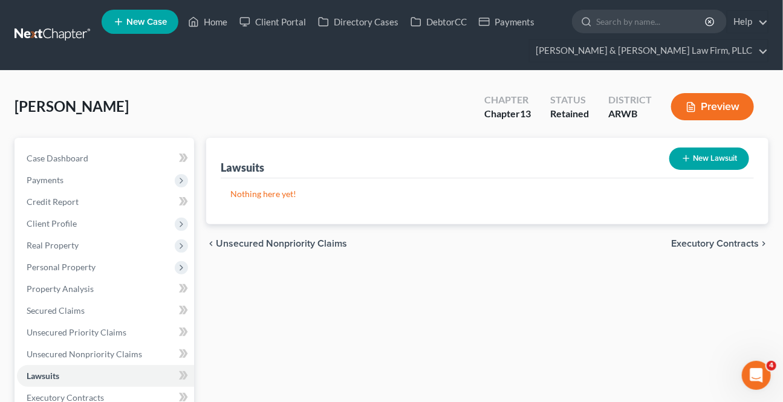
click at [726, 245] on span "Executory Contracts" at bounding box center [715, 244] width 88 height 10
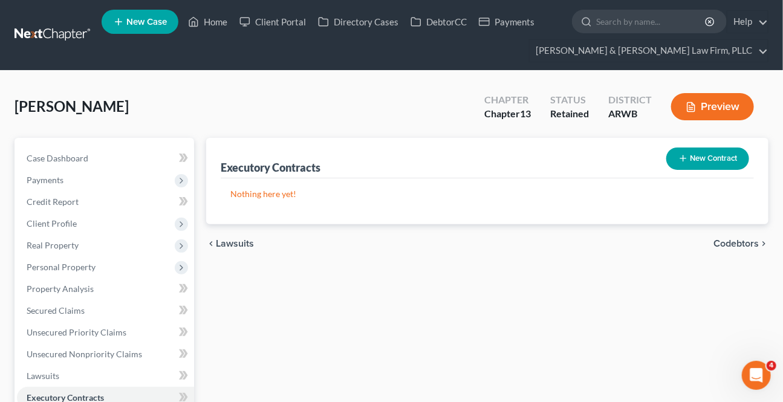
click at [725, 245] on span "Codebtors" at bounding box center [735, 244] width 45 height 10
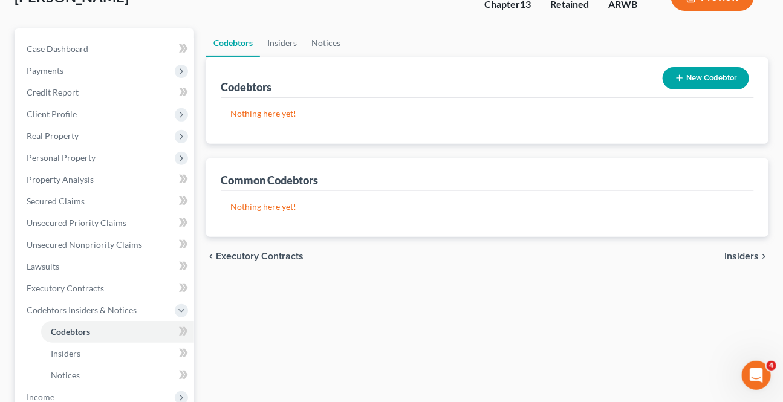
click at [732, 254] on span "Insiders" at bounding box center [741, 256] width 34 height 10
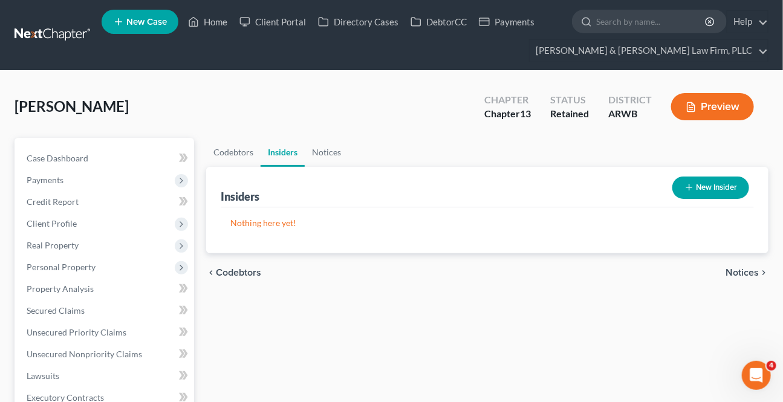
click at [739, 268] on span "Notices" at bounding box center [741, 273] width 33 height 10
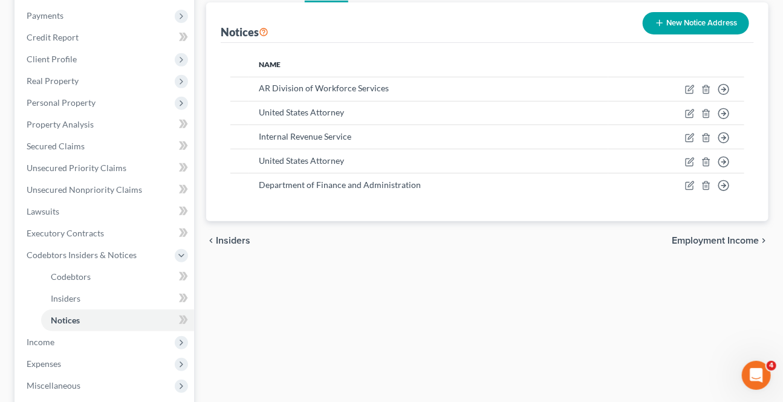
click at [725, 236] on span "Employment Income" at bounding box center [715, 241] width 87 height 10
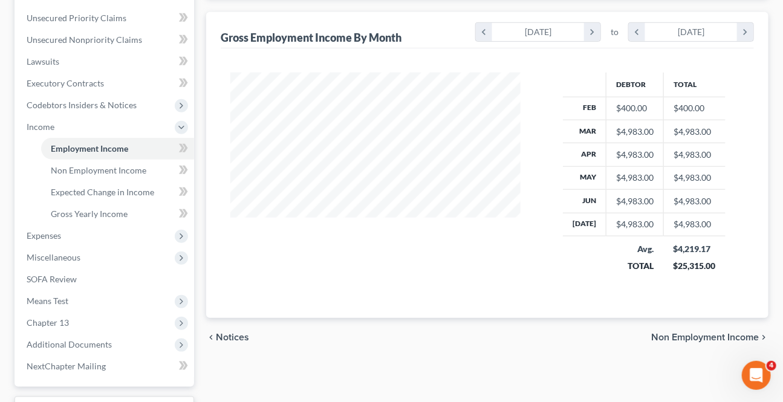
scroll to position [329, 0]
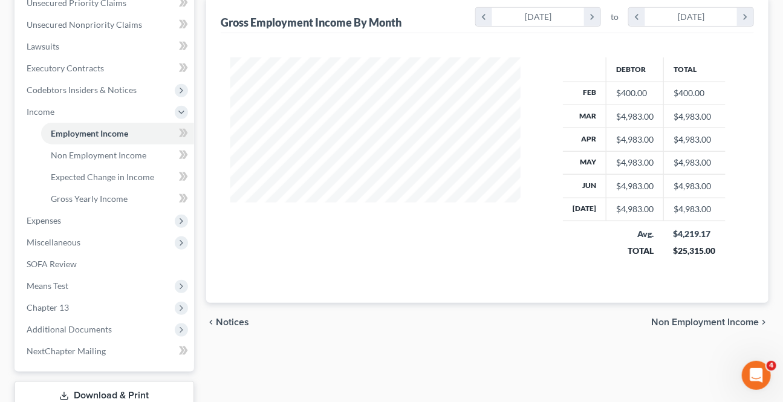
click at [686, 326] on div "chevron_left Notices Non Employment Income chevron_right" at bounding box center [487, 322] width 562 height 39
click at [686, 323] on span "Non Employment Income" at bounding box center [705, 322] width 108 height 10
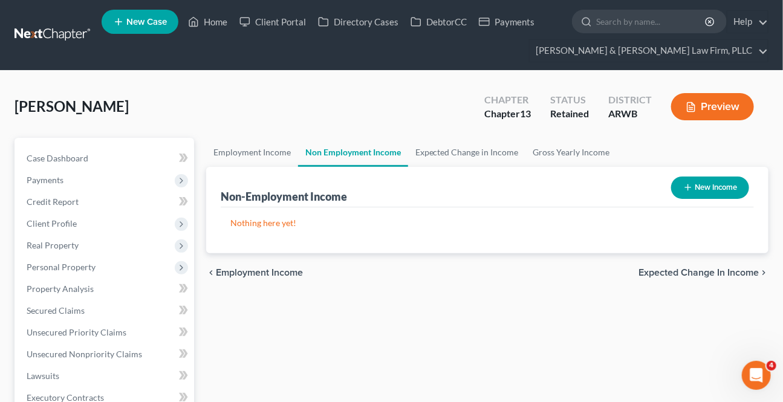
click at [682, 274] on span "Expected Change in Income" at bounding box center [698, 273] width 120 height 10
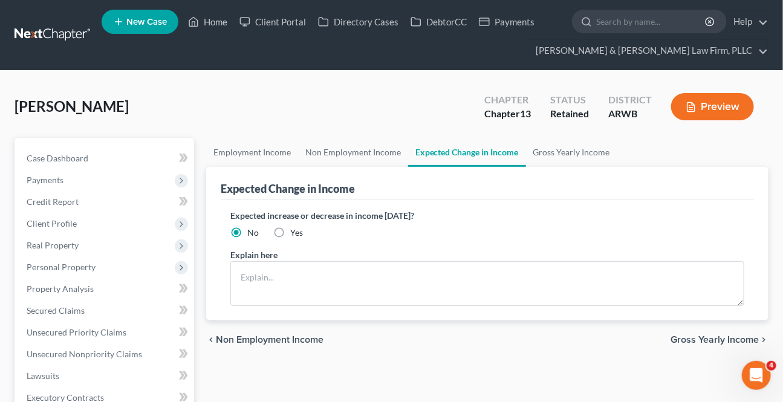
click at [707, 336] on span "Gross Yearly Income" at bounding box center [714, 340] width 88 height 10
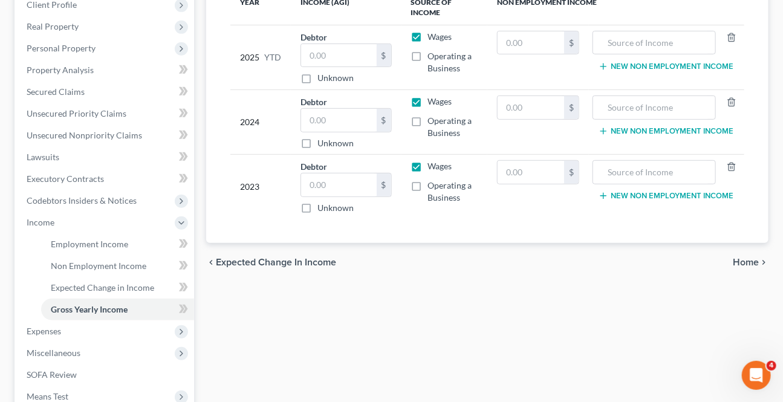
scroll to position [219, 0]
click at [751, 264] on span "Home" at bounding box center [746, 262] width 26 height 10
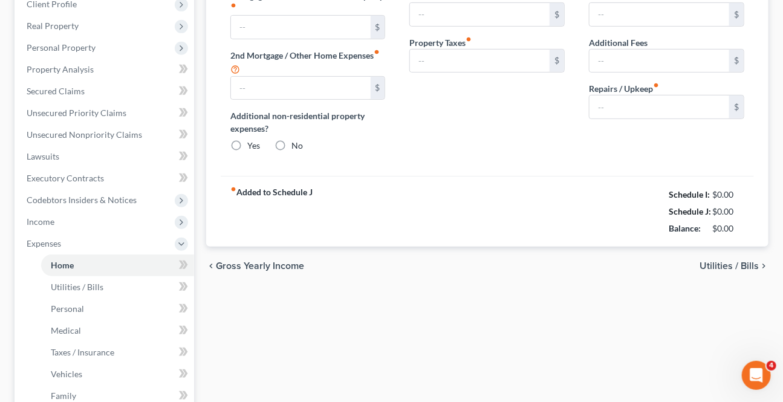
scroll to position [178, 0]
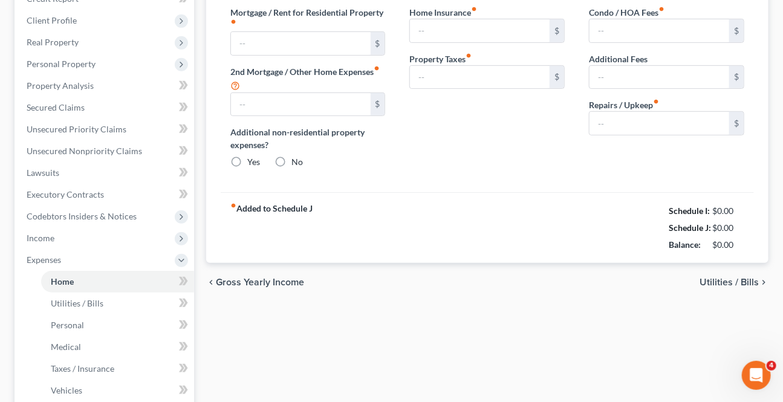
type input "0.00"
radio input "true"
type input "0.00"
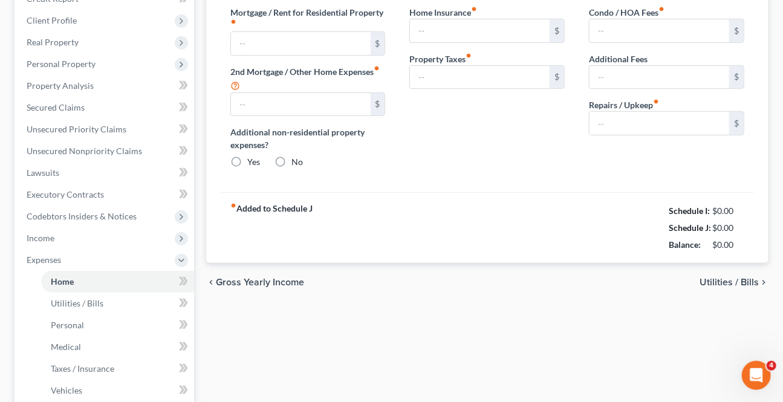
type input "0.00"
type input "100.00"
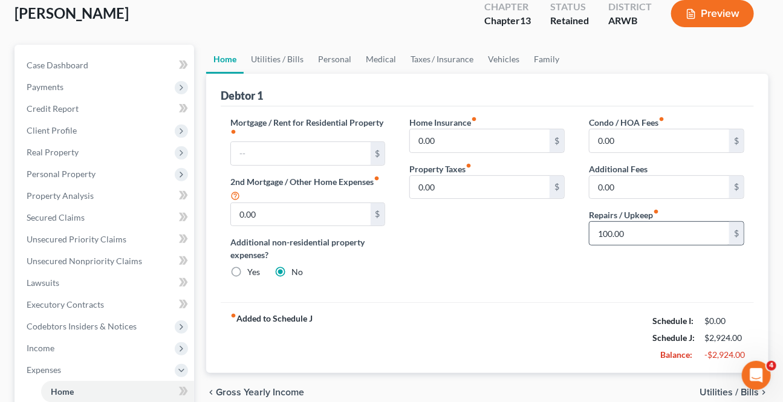
scroll to position [164, 0]
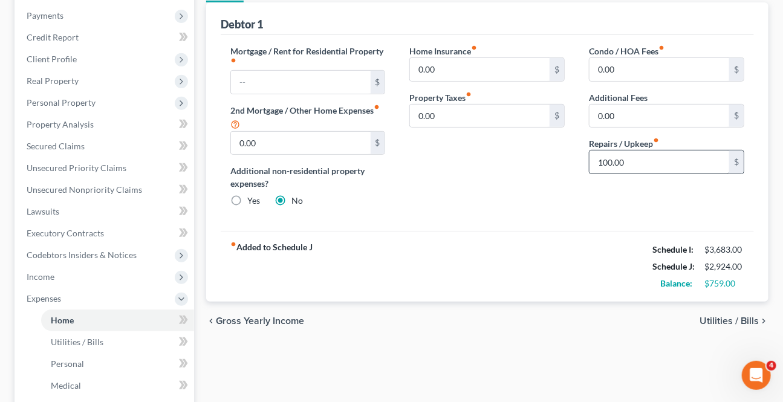
click at [656, 152] on div "100.00 $" at bounding box center [666, 162] width 155 height 24
click at [639, 174] on div "Condo / HOA Fees fiber_manual_record 0.00 $ Additional Fees 0.00 $ Repairs / Up…" at bounding box center [667, 131] width 180 height 172
click at [641, 164] on input "100.00" at bounding box center [659, 162] width 140 height 23
click at [733, 316] on span "Utilities / Bills" at bounding box center [728, 321] width 59 height 10
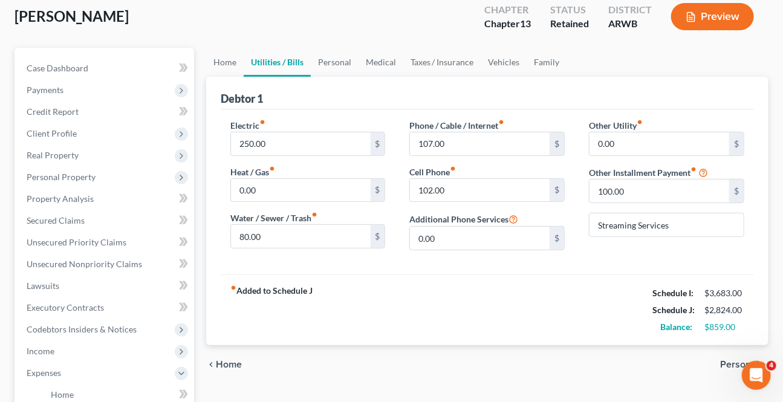
scroll to position [109, 0]
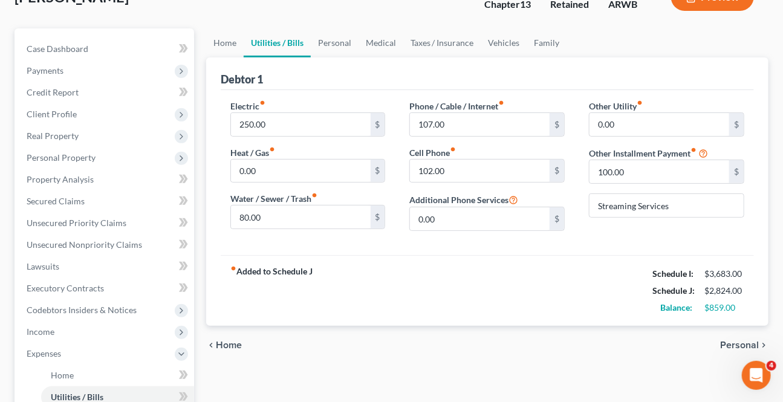
click at [724, 340] on span "Personal" at bounding box center [739, 345] width 39 height 10
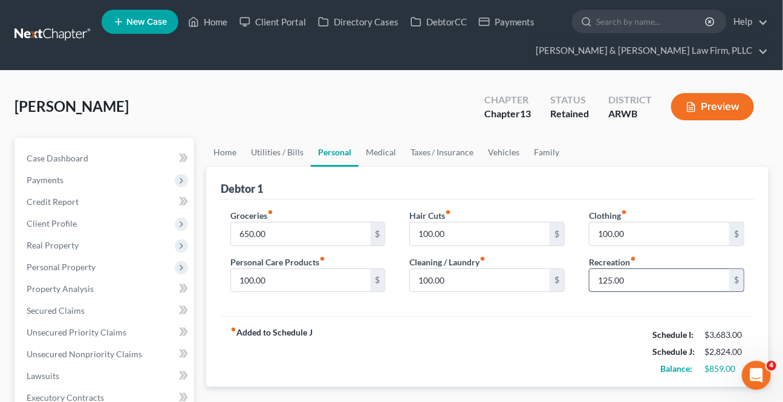
click at [644, 276] on input "125.00" at bounding box center [659, 280] width 140 height 23
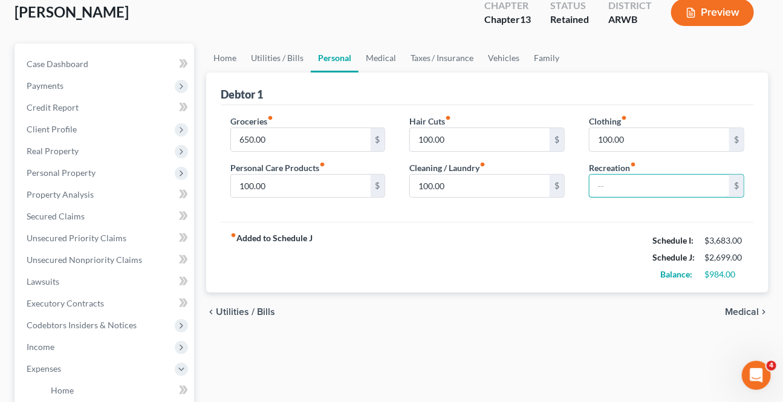
scroll to position [109, 0]
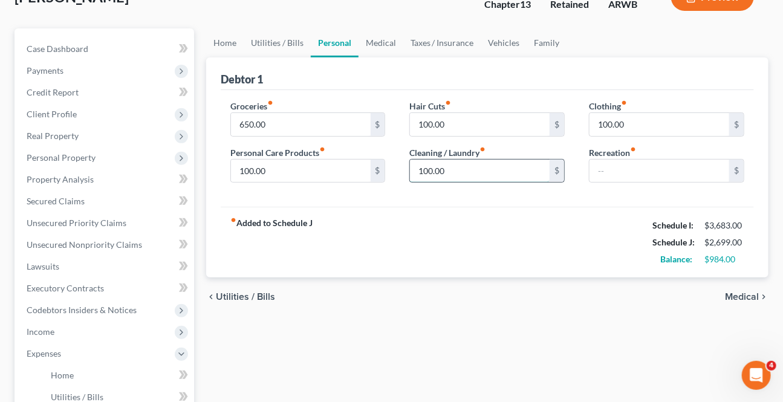
click at [492, 174] on input "100.00" at bounding box center [480, 171] width 140 height 23
type input "50"
click at [650, 128] on input "100.00" at bounding box center [659, 124] width 140 height 23
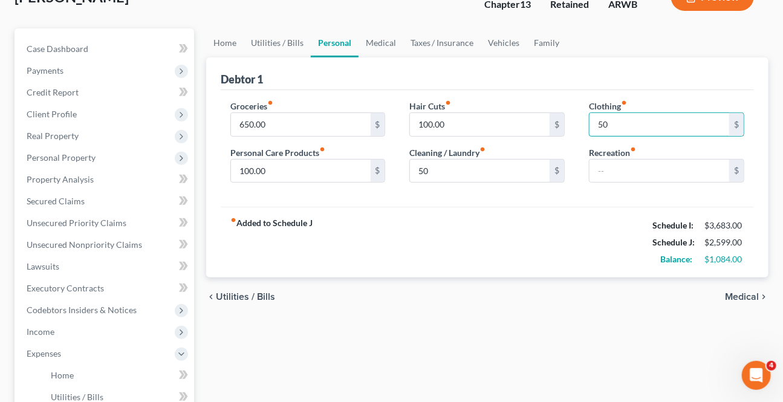
type input "50"
drag, startPoint x: 586, startPoint y: 200, endPoint x: 268, endPoint y: 190, distance: 318.1
click at [583, 196] on div "Groceries fiber_manual_record 650.00 $ Personal Care Products fiber_manual_reco…" at bounding box center [487, 148] width 533 height 117
click at [472, 118] on input "100.00" at bounding box center [480, 124] width 140 height 23
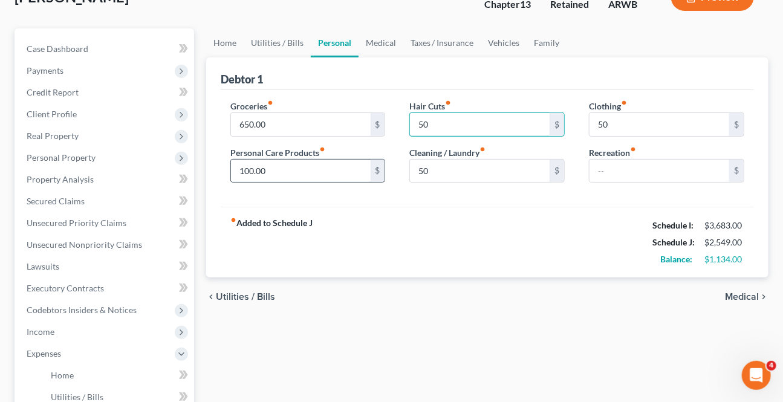
type input "50"
click at [379, 172] on div "$" at bounding box center [378, 171] width 15 height 23
click at [296, 163] on input "100.00" at bounding box center [301, 171] width 140 height 23
type input "50"
click at [438, 180] on input "50" at bounding box center [480, 171] width 140 height 23
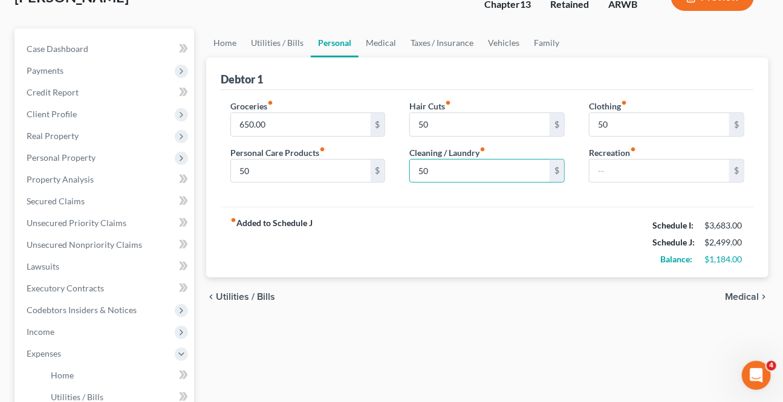
click at [411, 198] on div "Groceries fiber_manual_record 650.00 $ Personal Care Products fiber_manual_reco…" at bounding box center [487, 148] width 533 height 117
click at [753, 299] on span "Medical" at bounding box center [742, 297] width 34 height 10
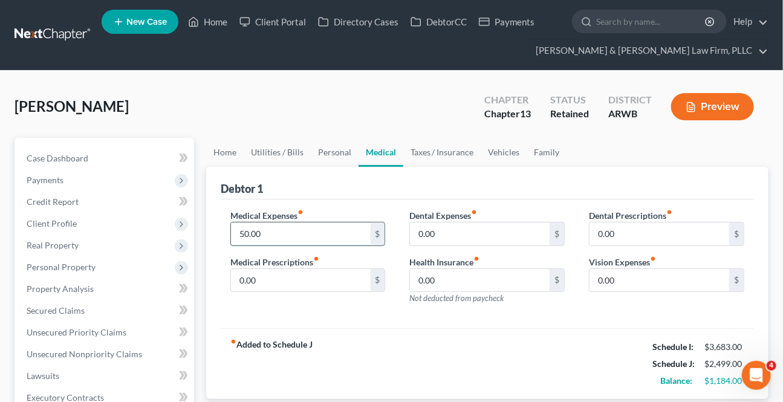
click at [331, 235] on input "50.00" at bounding box center [301, 233] width 140 height 23
click at [407, 315] on div "Medical Expenses fiber_manual_record 40 $ Medical Prescriptions fiber_manual_re…" at bounding box center [487, 264] width 533 height 129
click at [282, 230] on input "40" at bounding box center [301, 233] width 140 height 23
type input "50"
click at [313, 305] on div "Medical Expenses fiber_manual_record 50 $ Medical Prescriptions fiber_manual_re…" at bounding box center [308, 261] width 180 height 105
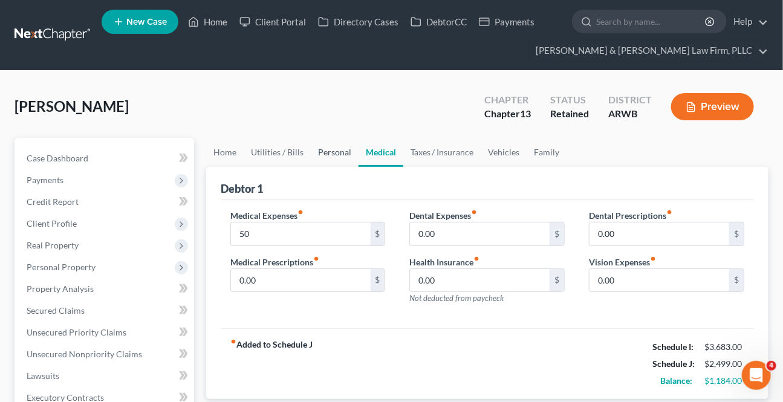
click at [342, 152] on link "Personal" at bounding box center [335, 152] width 48 height 29
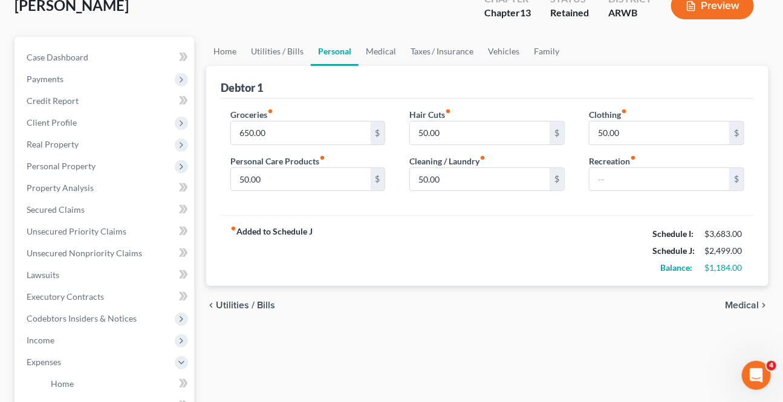
scroll to position [109, 0]
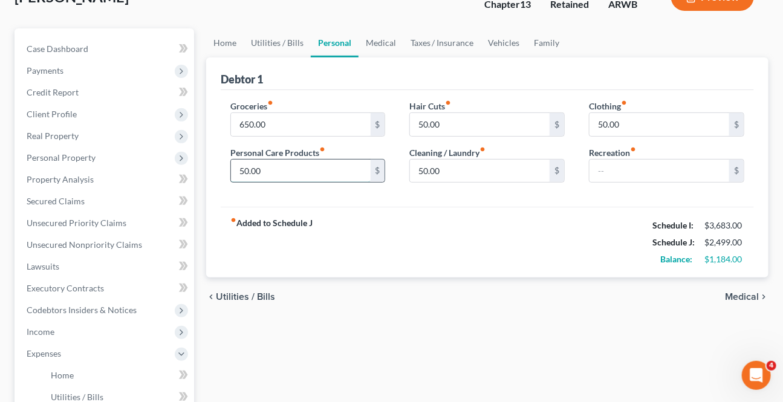
click at [305, 160] on input "50.00" at bounding box center [301, 171] width 140 height 23
type input "80"
click at [375, 218] on div "fiber_manual_record Added to Schedule J Schedule I: $3,683.00 Schedule J: $2,52…" at bounding box center [487, 242] width 533 height 71
drag, startPoint x: 381, startPoint y: 37, endPoint x: 435, endPoint y: 40, distance: 53.9
click at [381, 38] on link "Medical" at bounding box center [380, 42] width 45 height 29
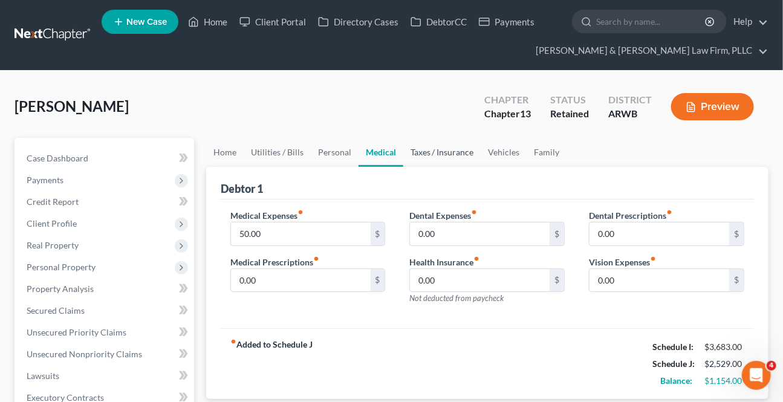
click at [429, 148] on link "Taxes / Insurance" at bounding box center [442, 152] width 78 height 29
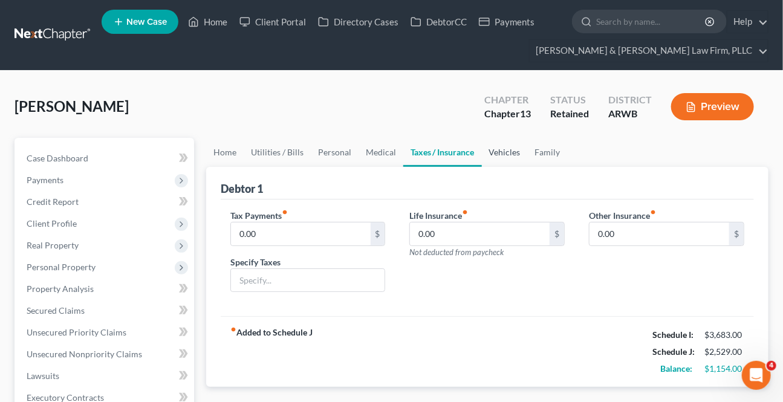
click at [504, 144] on link "Vehicles" at bounding box center [505, 152] width 46 height 29
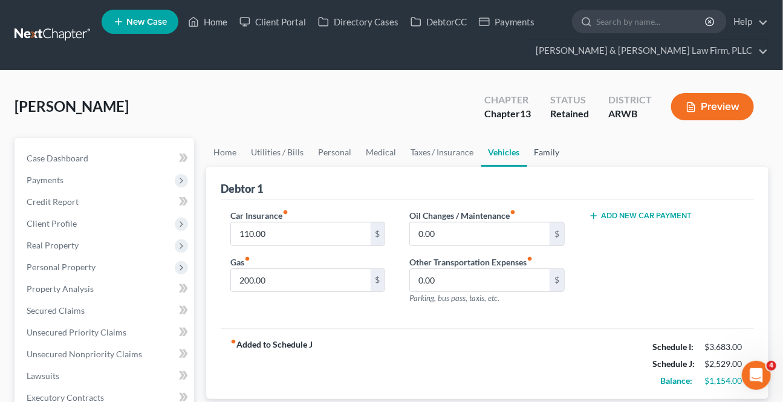
click at [536, 154] on link "Family" at bounding box center [547, 152] width 40 height 29
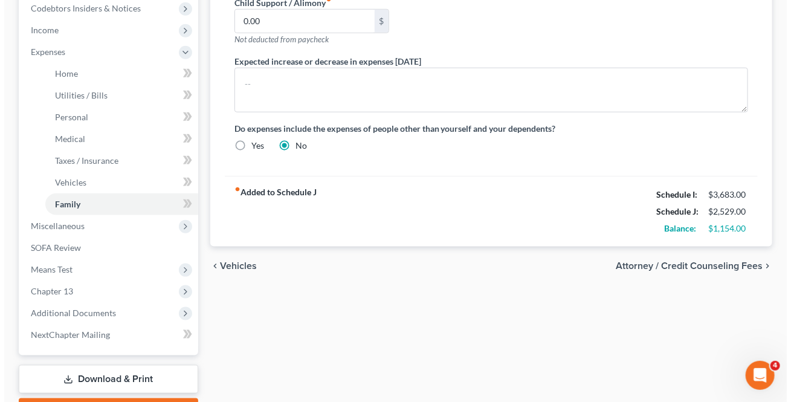
scroll to position [478, 0]
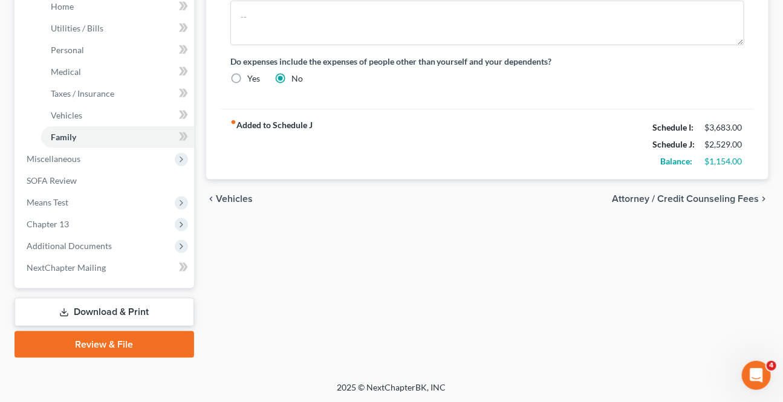
click at [683, 196] on span "Attorney / Credit Counseling Fees" at bounding box center [685, 199] width 147 height 10
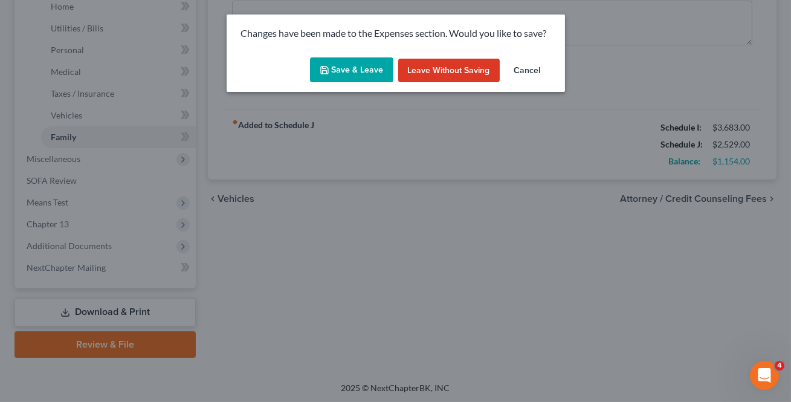
click at [364, 63] on button "Save & Leave" at bounding box center [351, 69] width 83 height 25
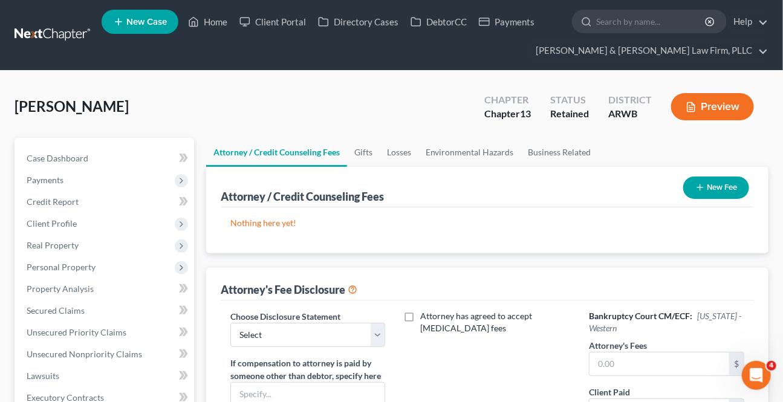
click at [716, 195] on button "New Fee" at bounding box center [716, 188] width 66 height 22
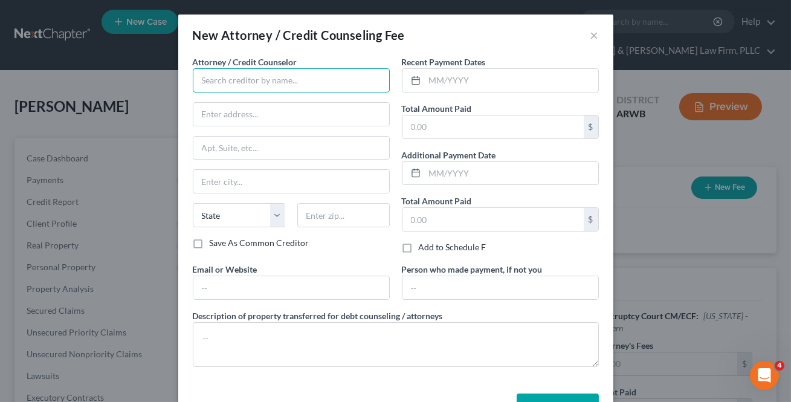
click at [302, 73] on input "text" at bounding box center [291, 80] width 197 height 24
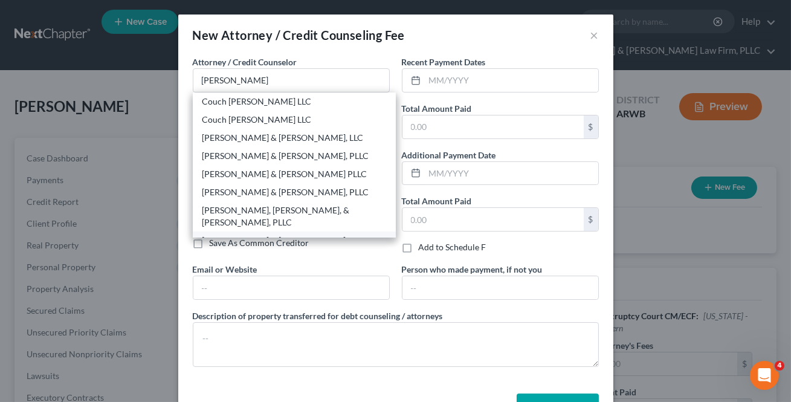
click at [261, 235] on div "[PERSON_NAME] & [PERSON_NAME] Law Firm, PLLC" at bounding box center [295, 247] width 184 height 24
type input "[PERSON_NAME] & [PERSON_NAME] Law Firm, PLLC"
type input "900 S [PERSON_NAME]"
type input "Suite 300"
type input "Little Rock"
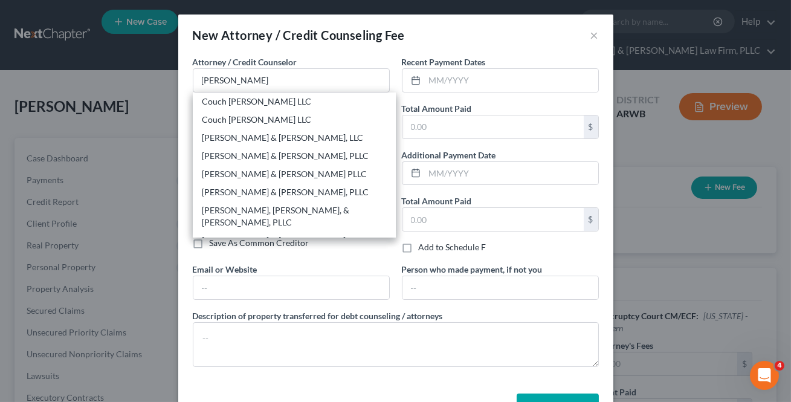
select select "2"
type input "72211"
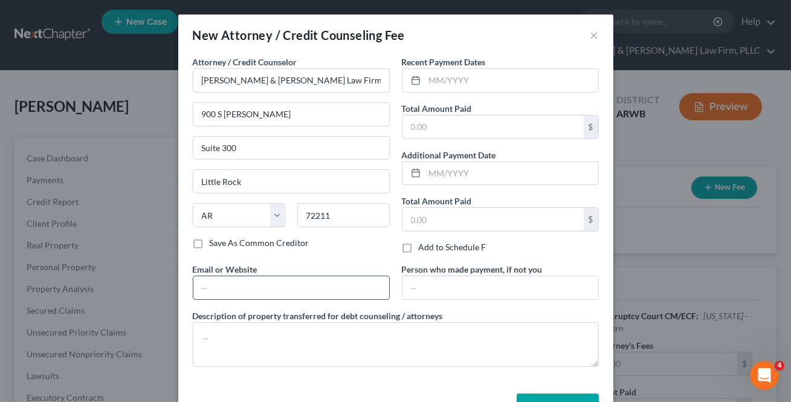
click at [231, 297] on input "text" at bounding box center [291, 287] width 196 height 23
type input "[EMAIL_ADDRESS][DOMAIN_NAME]"
type input "Ste. 300"
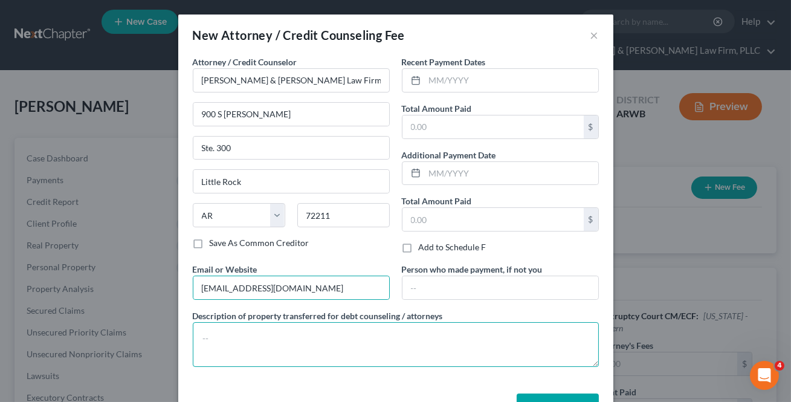
click at [257, 331] on textarea at bounding box center [396, 344] width 406 height 45
paste textarea "$26 towards Filing Fee $39 Credit Report $20 Credit Counseling $15 Debtor's Edu…"
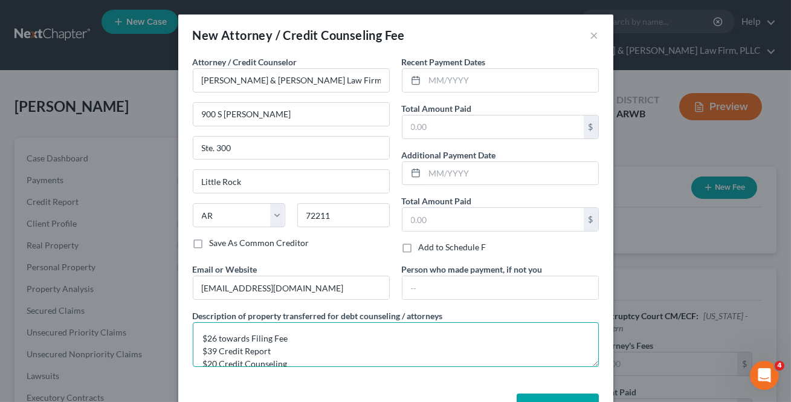
click at [207, 340] on textarea "$26 towards Filing Fee $39 Credit Report $20 Credit Counseling $15 Debtor's Edu…" at bounding box center [396, 344] width 406 height 45
type textarea "$76 towards Filing Fee $39 Credit Report $20 Credit Counseling $15 Debtor's Edu…"
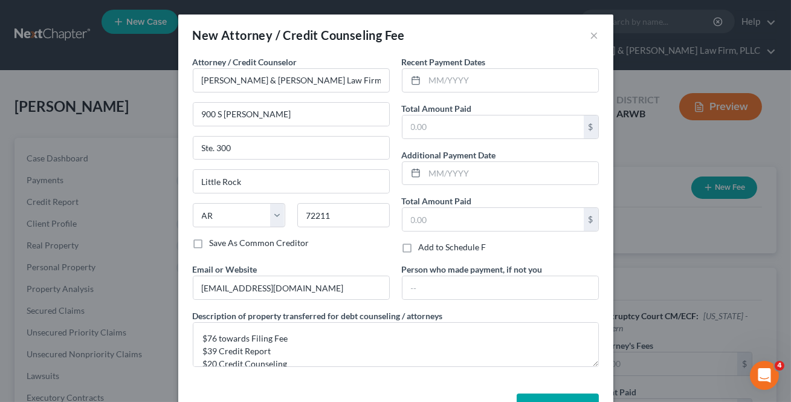
click at [473, 67] on label "Recent Payment Dates" at bounding box center [444, 62] width 84 height 13
click at [462, 74] on input "text" at bounding box center [512, 80] width 174 height 23
type input "[DATE]"
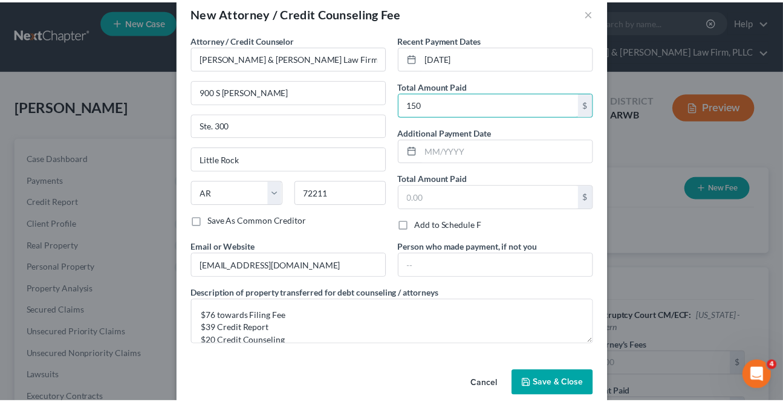
scroll to position [40, 0]
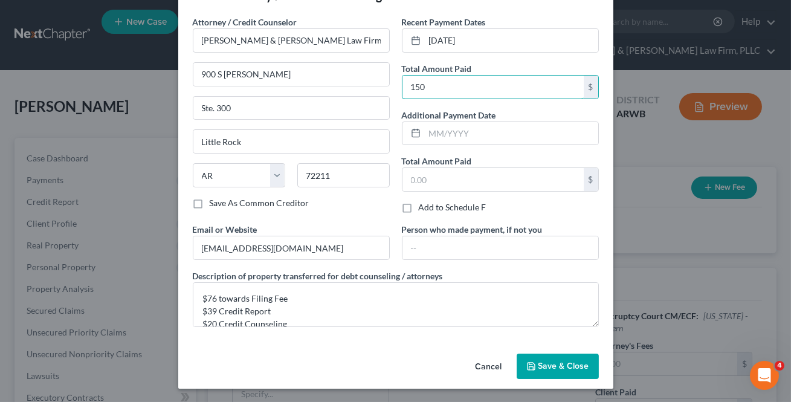
type input "150"
click at [546, 368] on span "Save & Close" at bounding box center [564, 366] width 51 height 10
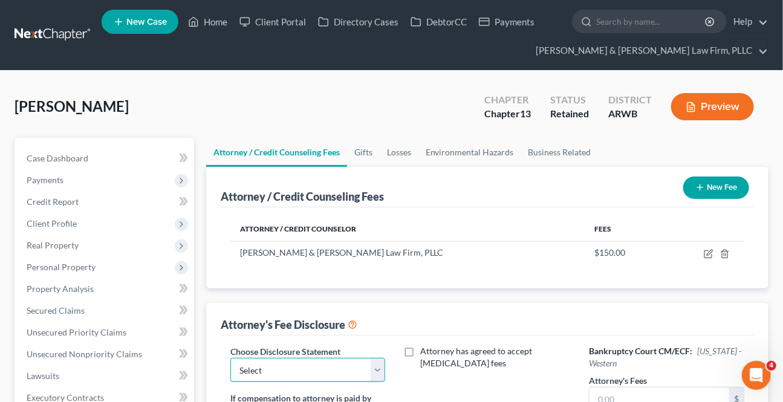
click at [378, 372] on select "Select Attorney Fee Disclosure - Western Attorney Fee Disclosure - Eastern" at bounding box center [307, 370] width 155 height 24
select select "0"
click at [230, 358] on select "Select Attorney Fee Disclosure - Western Attorney Fee Disclosure - Eastern" at bounding box center [307, 370] width 155 height 24
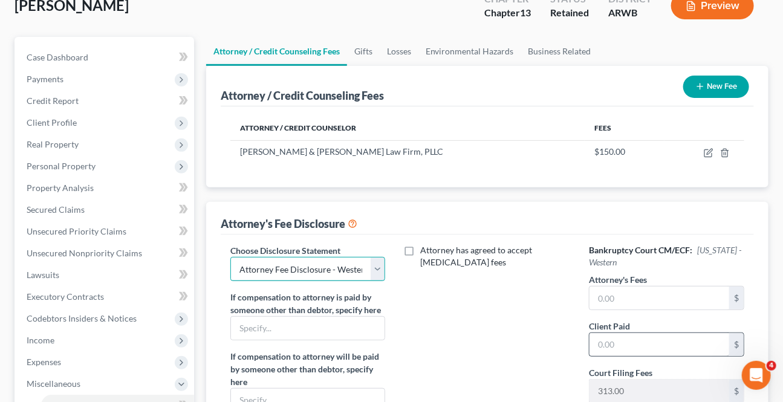
scroll to position [109, 0]
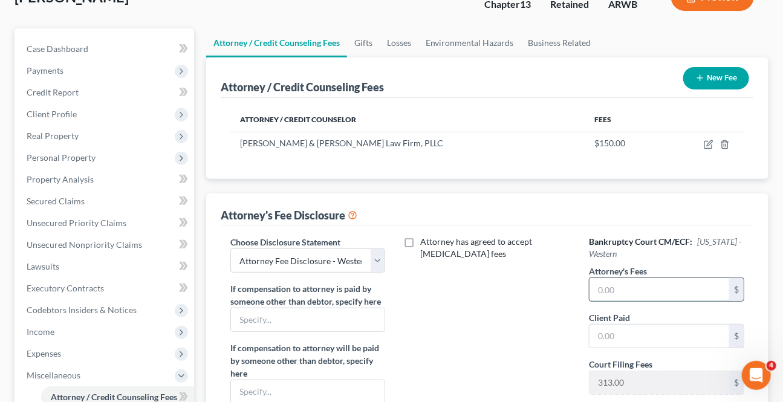
drag, startPoint x: 607, startPoint y: 276, endPoint x: 603, endPoint y: 283, distance: 7.9
click at [607, 278] on input "text" at bounding box center [659, 289] width 140 height 23
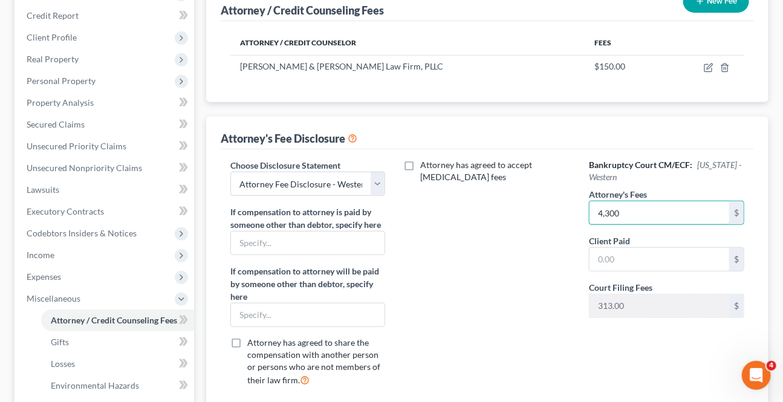
scroll to position [435, 0]
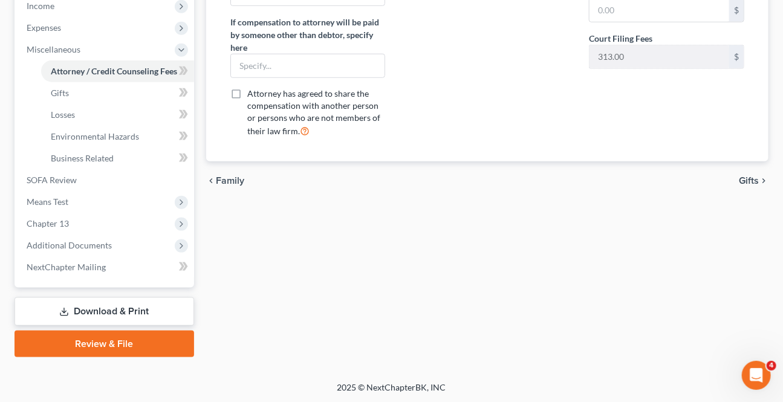
type input "4,300"
click at [748, 176] on span "Gifts" at bounding box center [749, 181] width 20 height 10
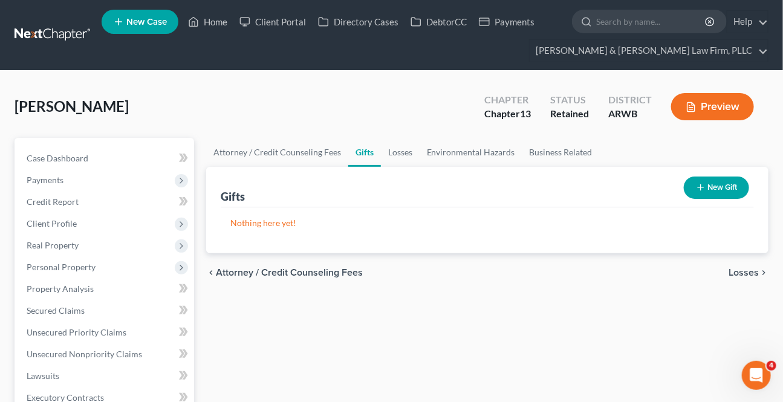
drag, startPoint x: 747, startPoint y: 272, endPoint x: 644, endPoint y: 302, distance: 106.4
click at [748, 271] on span "Losses" at bounding box center [743, 273] width 30 height 10
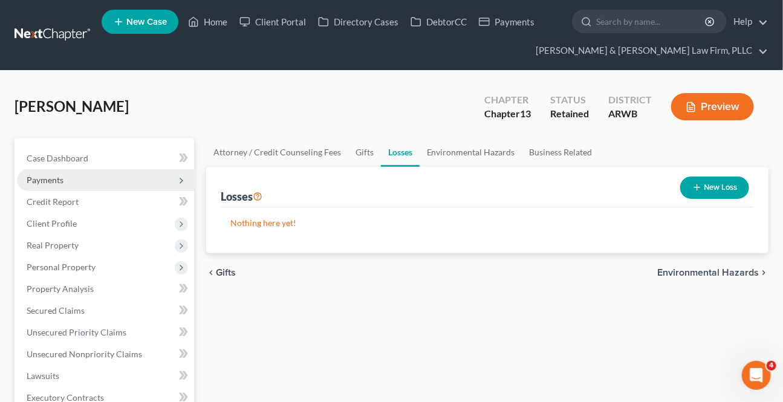
click at [79, 178] on span "Payments" at bounding box center [105, 180] width 177 height 22
click at [44, 186] on span "Payments" at bounding box center [105, 180] width 177 height 22
click at [48, 182] on span "Payments" at bounding box center [45, 180] width 37 height 10
click at [53, 180] on span "Payments" at bounding box center [45, 180] width 37 height 10
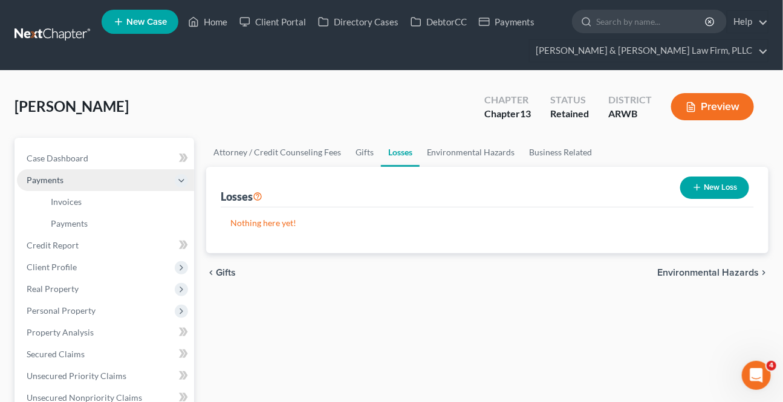
click at [53, 180] on span "Payments" at bounding box center [45, 180] width 37 height 10
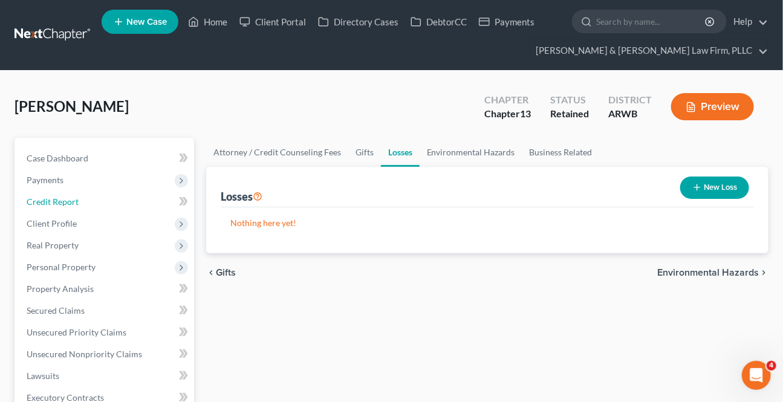
click at [65, 196] on span "Credit Report" at bounding box center [53, 201] width 52 height 10
click at [58, 175] on span "Payments" at bounding box center [45, 180] width 37 height 10
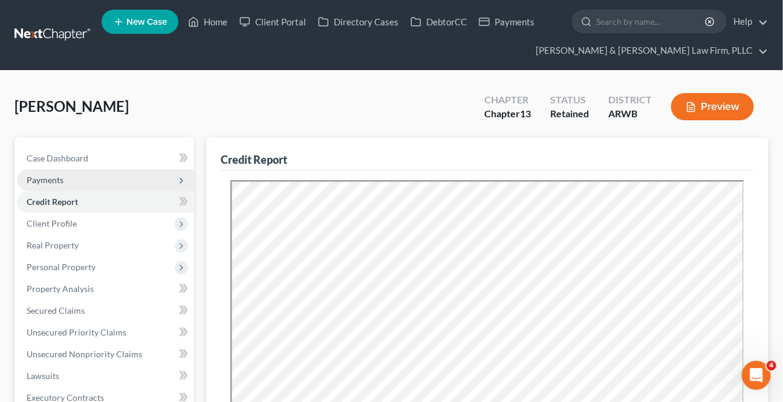
click at [66, 186] on span "Payments" at bounding box center [105, 180] width 177 height 22
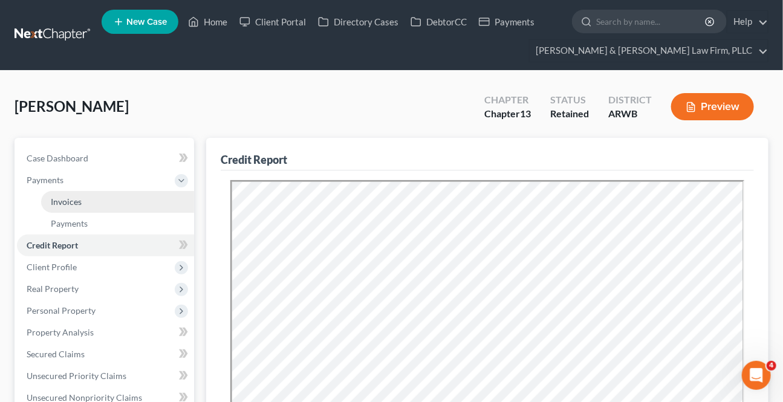
click at [64, 196] on span "Invoices" at bounding box center [66, 201] width 31 height 10
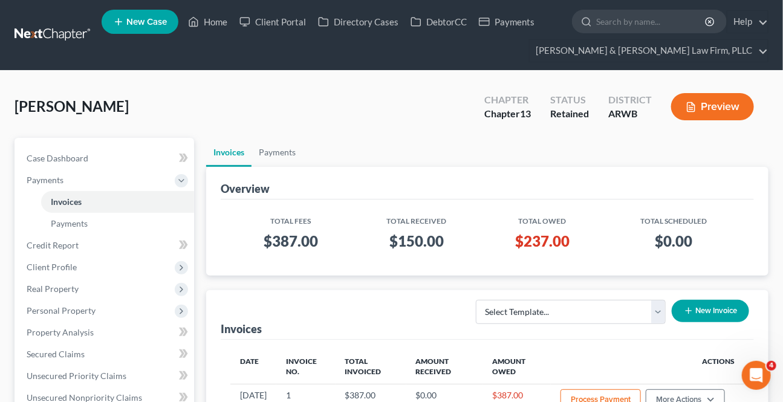
click at [733, 111] on button "Preview" at bounding box center [712, 106] width 83 height 27
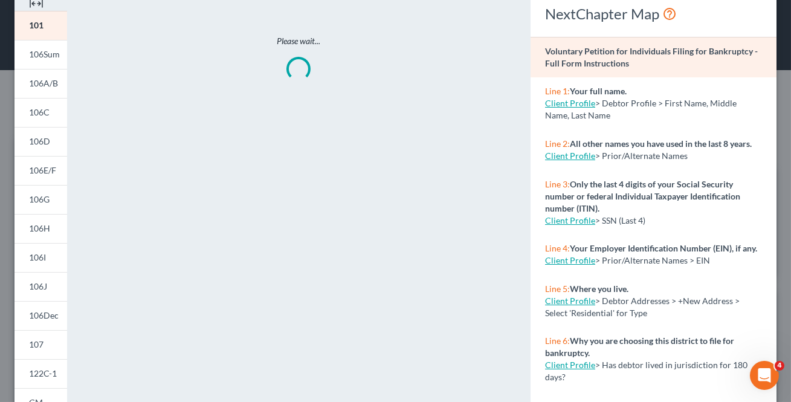
scroll to position [268, 0]
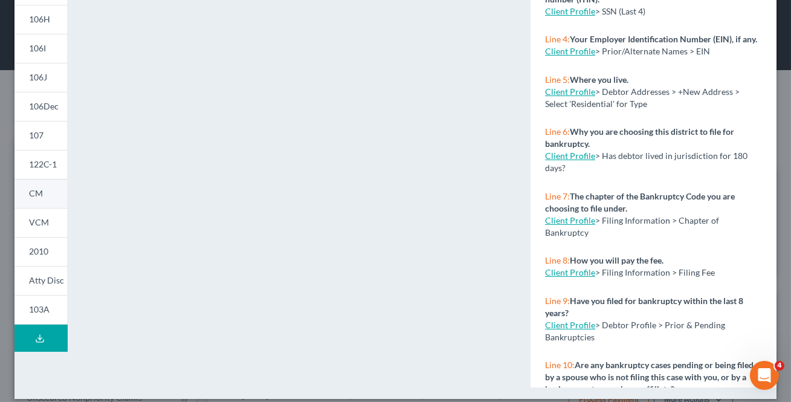
click at [41, 206] on link "CM" at bounding box center [41, 193] width 53 height 29
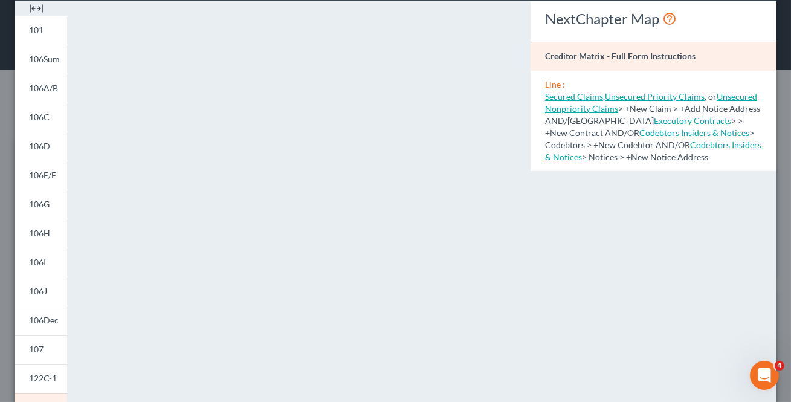
scroll to position [109, 0]
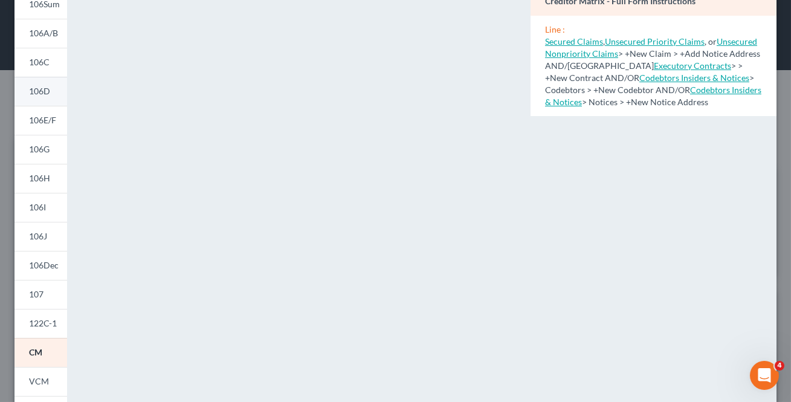
click at [48, 88] on span "106D" at bounding box center [39, 91] width 21 height 10
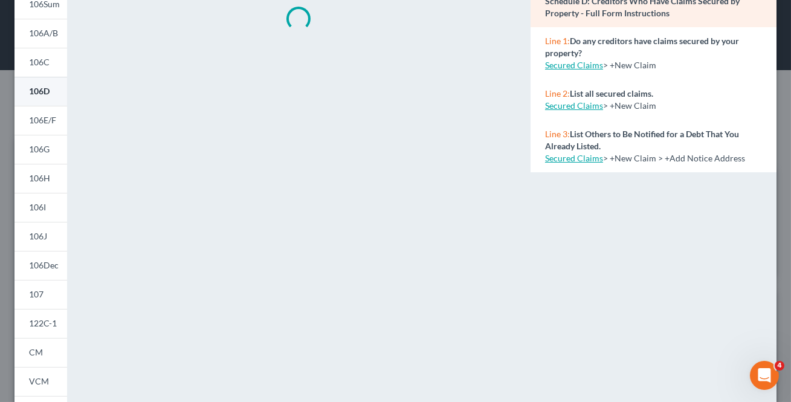
click at [47, 89] on span "106D" at bounding box center [39, 91] width 21 height 10
drag, startPoint x: 44, startPoint y: 57, endPoint x: 31, endPoint y: 70, distance: 17.5
click at [44, 57] on span "106C" at bounding box center [39, 62] width 21 height 10
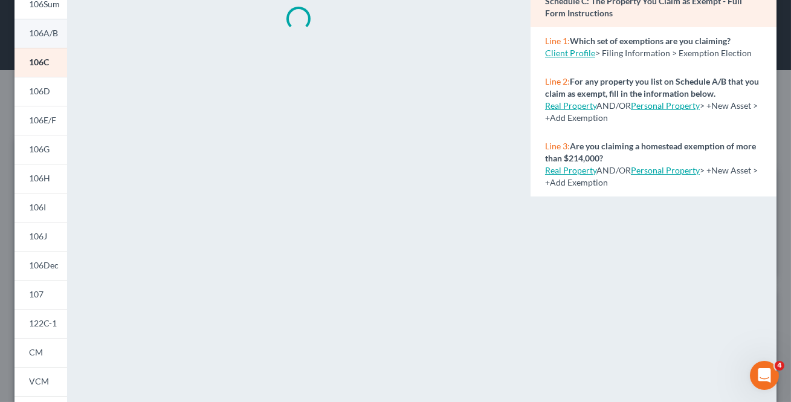
click at [53, 39] on link "106A/B" at bounding box center [41, 33] width 53 height 29
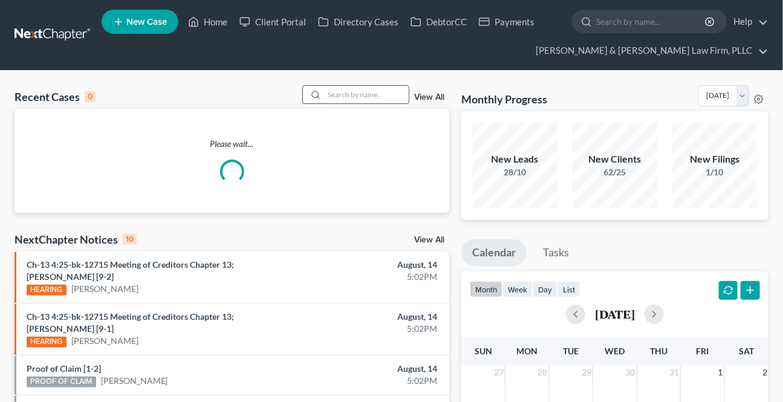
drag, startPoint x: 356, startPoint y: 91, endPoint x: 363, endPoint y: 103, distance: 13.8
click at [355, 91] on input "search" at bounding box center [366, 95] width 85 height 18
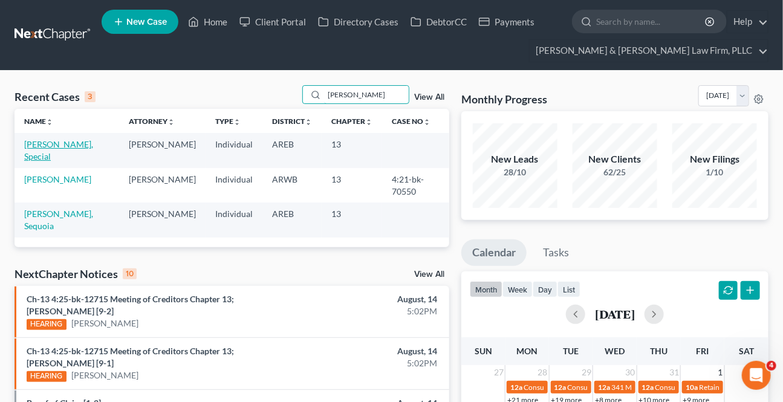
type input "turner"
click at [54, 149] on link "Turner, Special" at bounding box center [58, 150] width 69 height 22
select select "0"
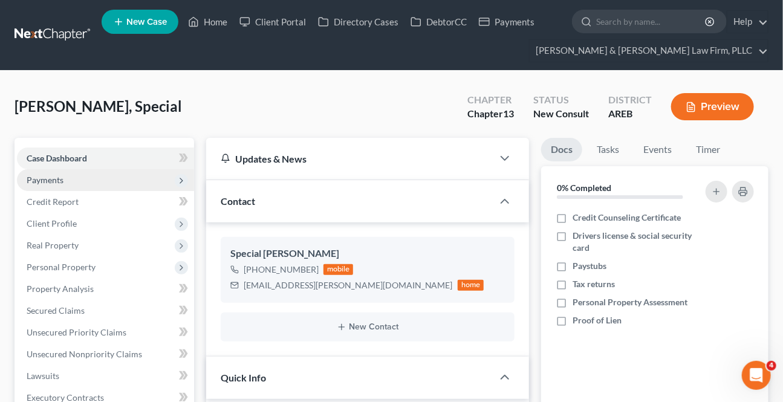
click at [80, 181] on span "Payments" at bounding box center [105, 180] width 177 height 22
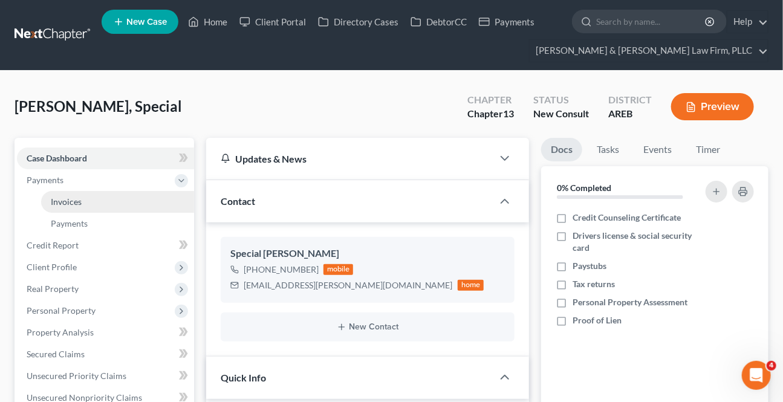
click at [73, 201] on span "Invoices" at bounding box center [66, 201] width 31 height 10
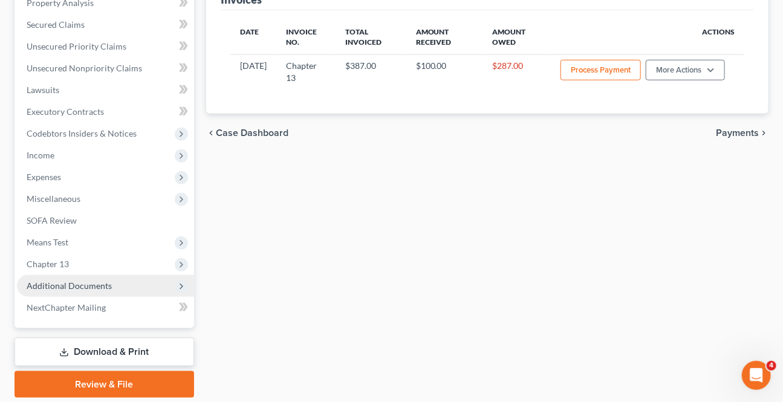
click at [56, 288] on span "Additional Documents" at bounding box center [69, 286] width 85 height 10
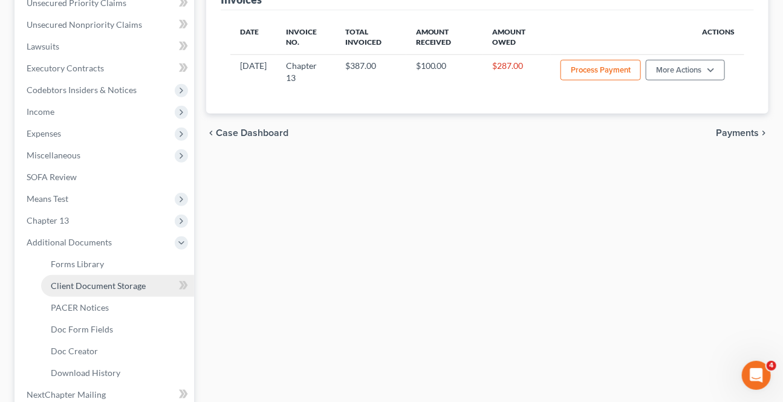
scroll to position [285, 0]
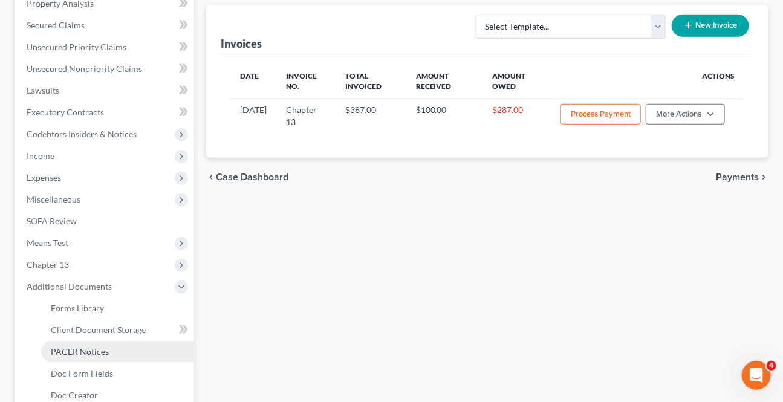
click at [95, 346] on span "PACER Notices" at bounding box center [80, 351] width 58 height 10
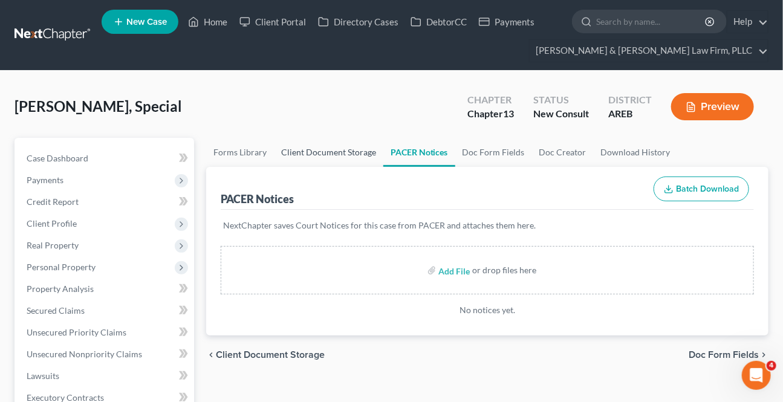
click at [306, 149] on link "Client Document Storage" at bounding box center [328, 152] width 109 height 29
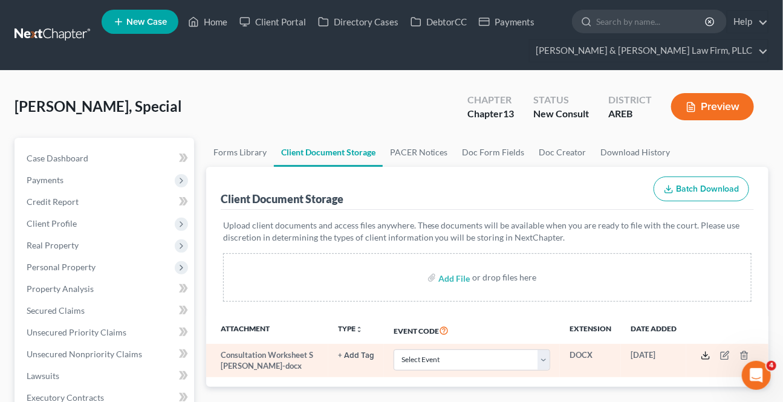
click at [707, 355] on polyline at bounding box center [706, 356] width 4 height 2
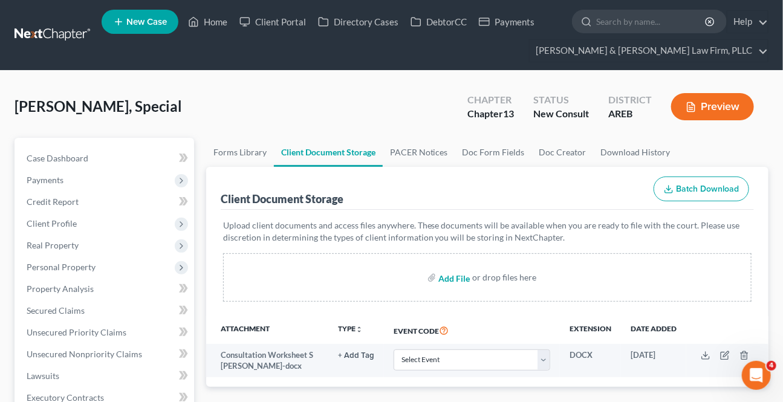
click at [459, 279] on input "file" at bounding box center [452, 278] width 29 height 22
type input "C:\fakepath\Form 1 Voluntary Petition Attachment A.pdf"
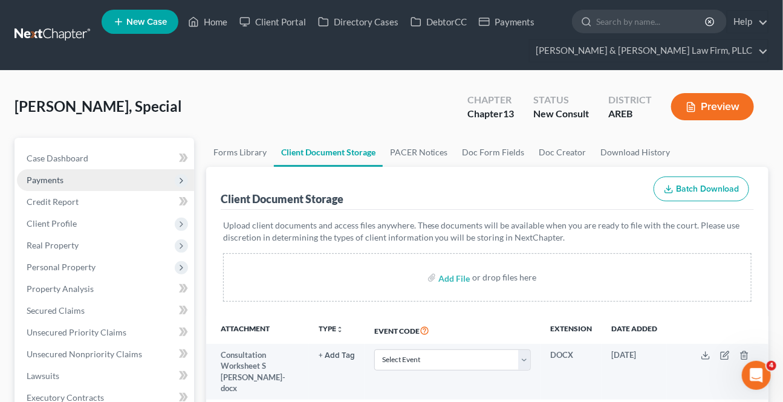
click at [56, 175] on span "Payments" at bounding box center [45, 180] width 37 height 10
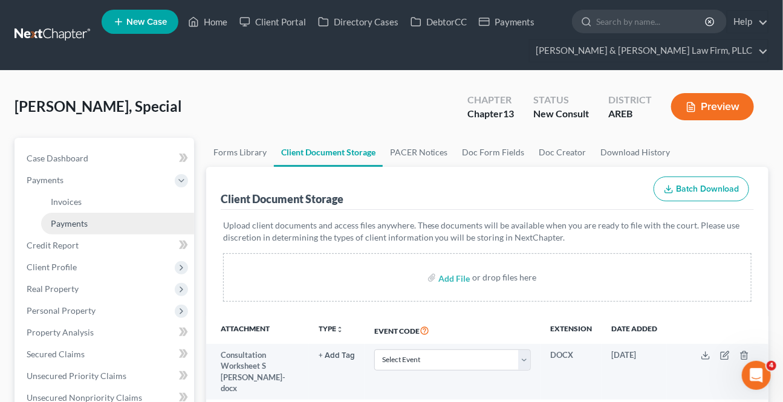
click at [77, 221] on span "Payments" at bounding box center [69, 223] width 37 height 10
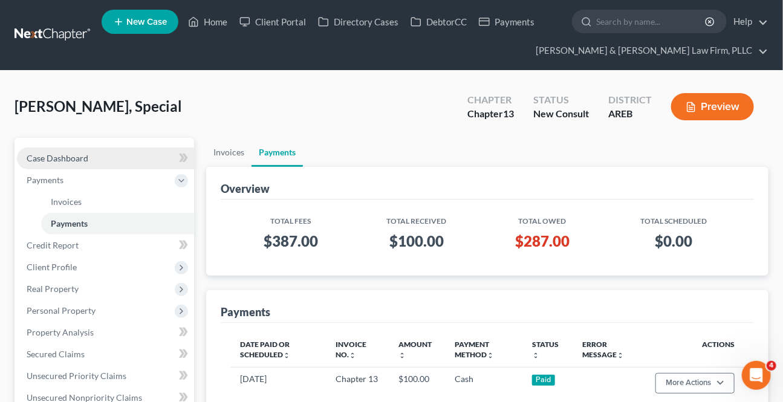
click at [76, 157] on span "Case Dashboard" at bounding box center [58, 158] width 62 height 10
select select "5"
select select "0"
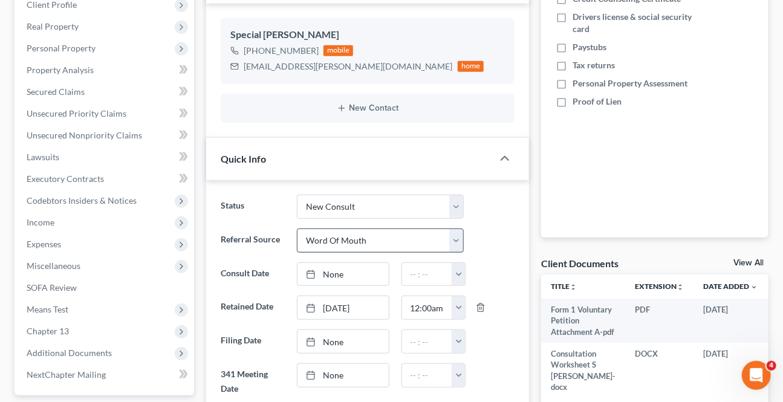
scroll to position [219, 0]
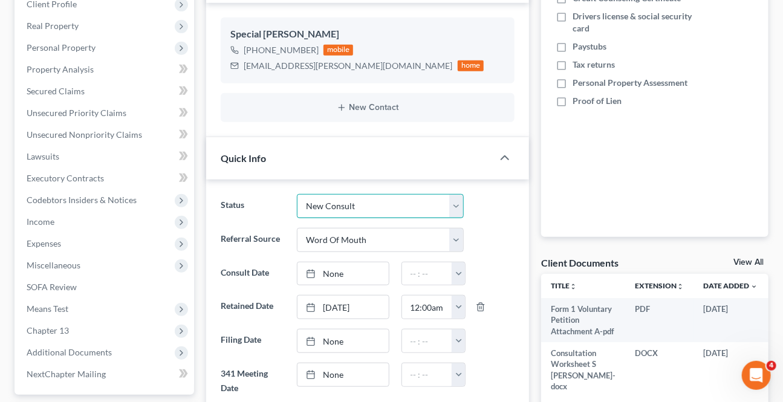
click at [371, 206] on select "Awaiting 341 Chapter 7 - Attended Meeting Confirmed Discharged Dismissed New Co…" at bounding box center [380, 206] width 166 height 24
click at [297, 194] on select "Awaiting 341 Chapter 7 - Attended Meeting Confirmed Discharged Dismissed New Co…" at bounding box center [380, 206] width 166 height 24
click at [348, 207] on select "Awaiting 341 Chapter 7 - Attended Meeting Confirmed Discharged Dismissed New Co…" at bounding box center [380, 206] width 166 height 24
select select "8"
click at [297, 194] on select "Awaiting 341 Chapter 7 - Attended Meeting Confirmed Discharged Dismissed New Co…" at bounding box center [380, 206] width 166 height 24
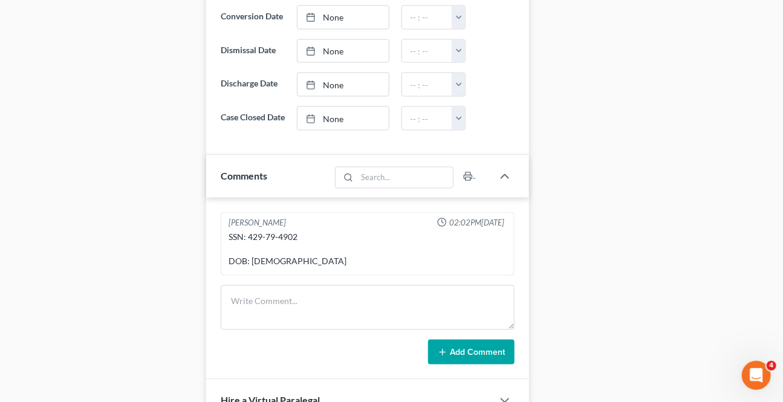
scroll to position [714, 0]
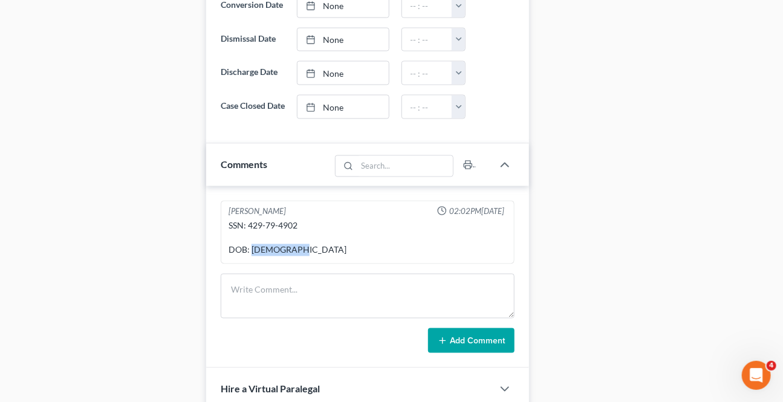
drag, startPoint x: 299, startPoint y: 256, endPoint x: 251, endPoint y: 269, distance: 49.6
click at [251, 264] on div "Mary Evans 02:02PM, 08/14/2025 SSN: 429-79-4902 DOB: 10/19/1990" at bounding box center [368, 232] width 294 height 63
copy div "10/19/1990"
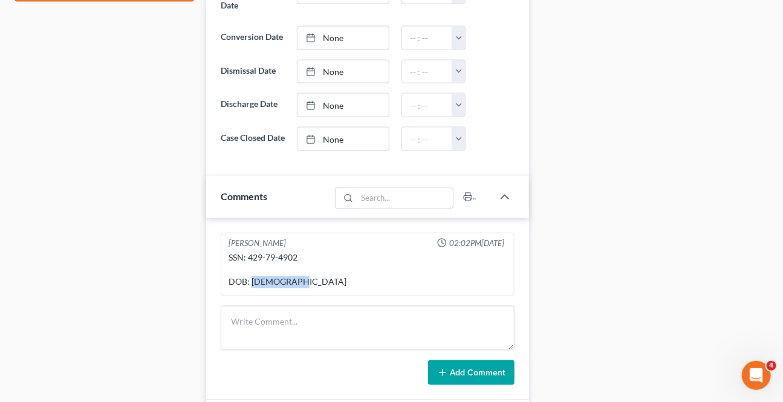
scroll to position [906, 0]
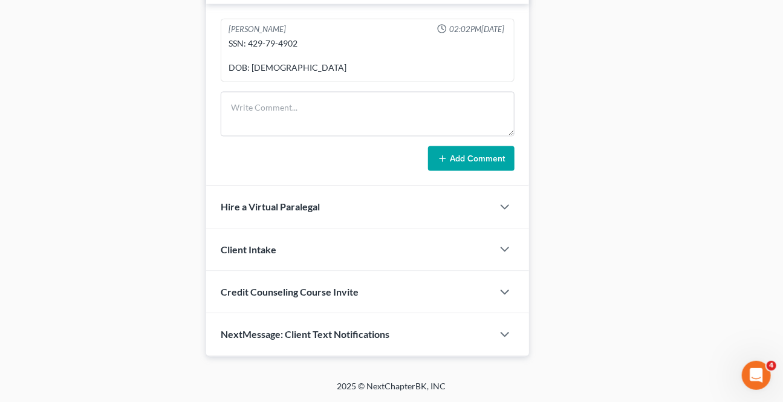
drag, startPoint x: 298, startPoint y: 41, endPoint x: 272, endPoint y: 53, distance: 28.7
click at [277, 48] on div "SSN: 429-79-4902 DOB: 10/19/1990" at bounding box center [368, 55] width 278 height 36
copy div "4902"
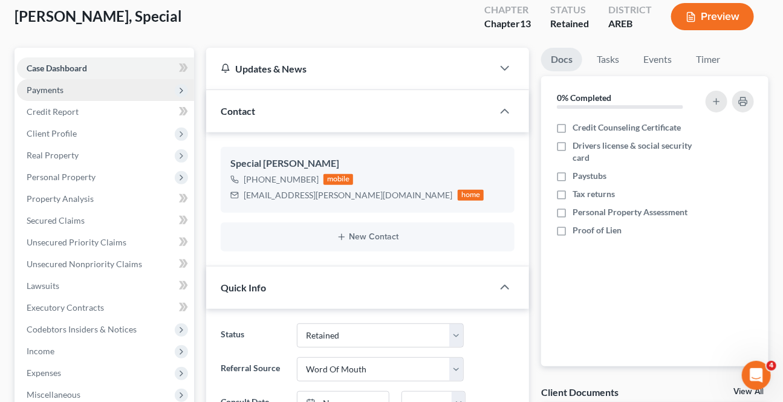
scroll to position [81, 0]
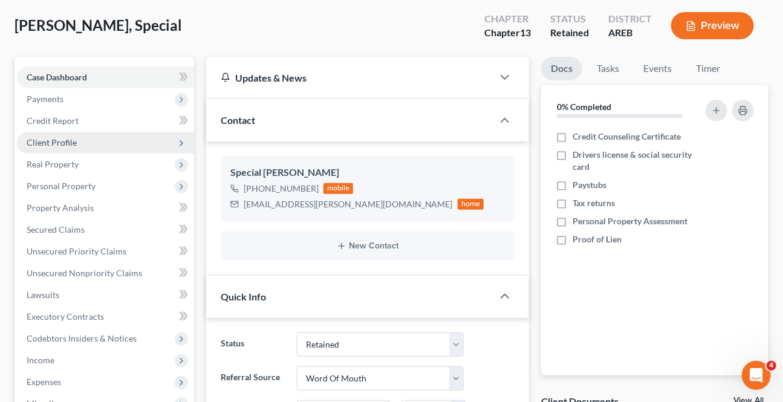
click at [54, 140] on span "Client Profile" at bounding box center [52, 142] width 50 height 10
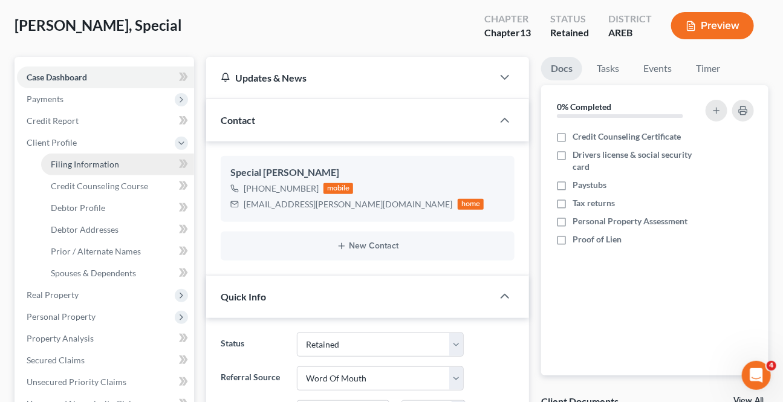
click at [67, 155] on link "Filing Information" at bounding box center [117, 165] width 153 height 22
select select "1"
select select "0"
select select "3"
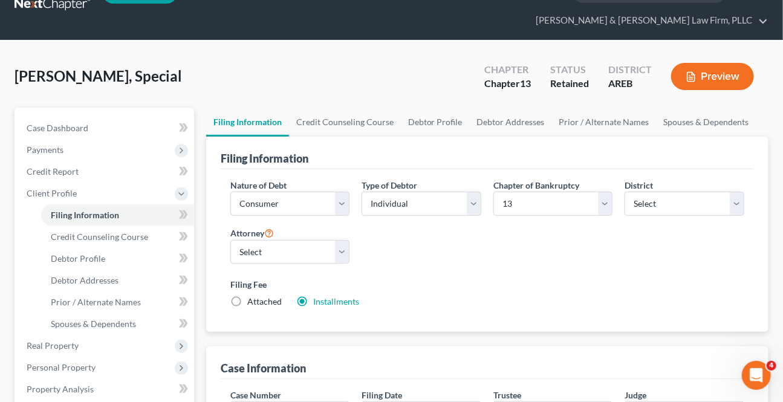
scroll to position [54, 0]
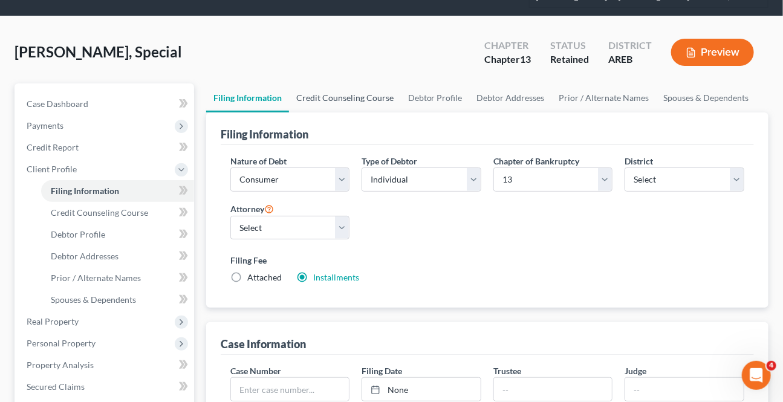
click at [336, 95] on link "Credit Counseling Course" at bounding box center [345, 97] width 112 height 29
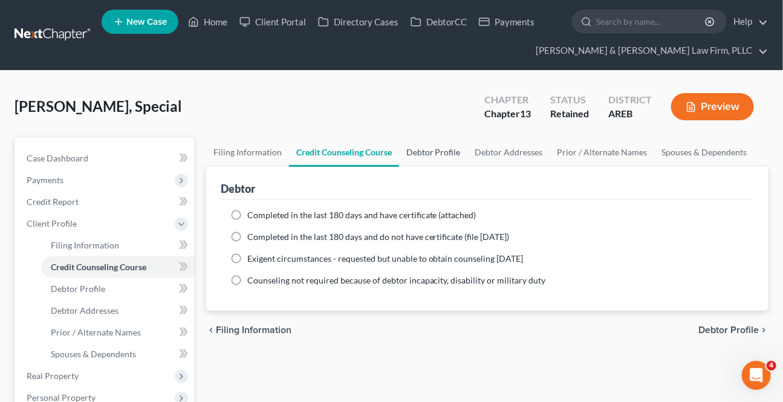
click at [446, 149] on link "Debtor Profile" at bounding box center [433, 152] width 69 height 29
select select "0"
select select "1"
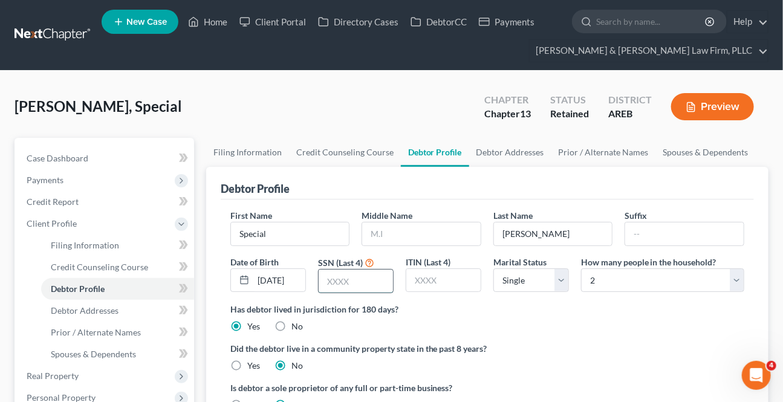
click at [342, 284] on input "text" at bounding box center [356, 281] width 74 height 23
paste input "4902"
click at [348, 284] on input "4902" at bounding box center [356, 281] width 74 height 23
type input "4902"
click at [453, 320] on div "Has debtor lived in jurisdiction for 180 days? Yes No Debtor must reside in jur…" at bounding box center [487, 318] width 514 height 30
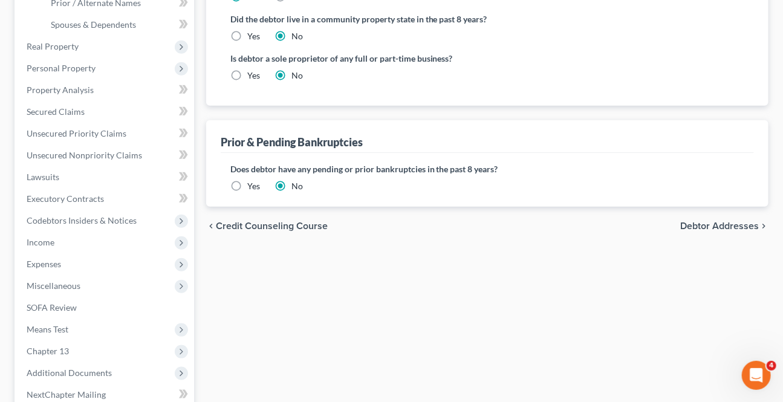
click at [707, 222] on span "Debtor Addresses" at bounding box center [719, 226] width 79 height 10
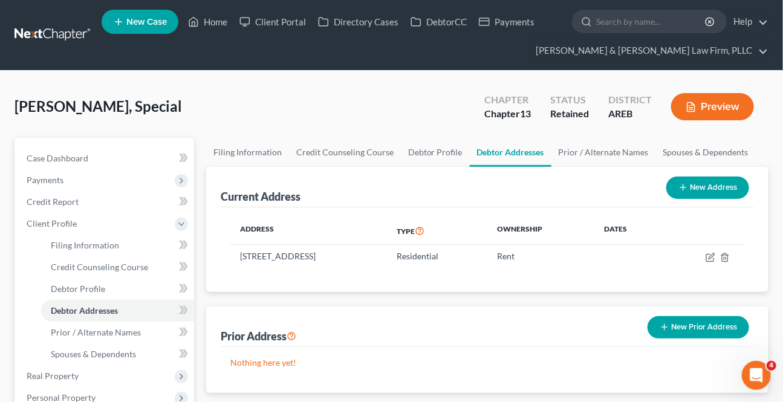
scroll to position [54, 0]
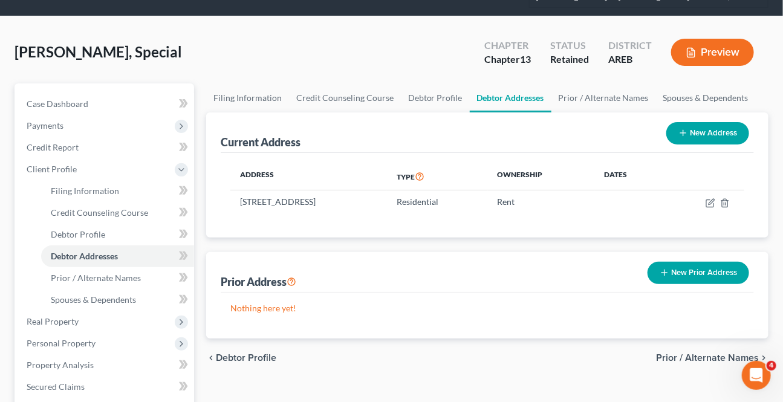
drag, startPoint x: 699, startPoint y: 352, endPoint x: 691, endPoint y: 357, distance: 8.9
click at [696, 354] on span "Prior / Alternate Names" at bounding box center [707, 358] width 103 height 10
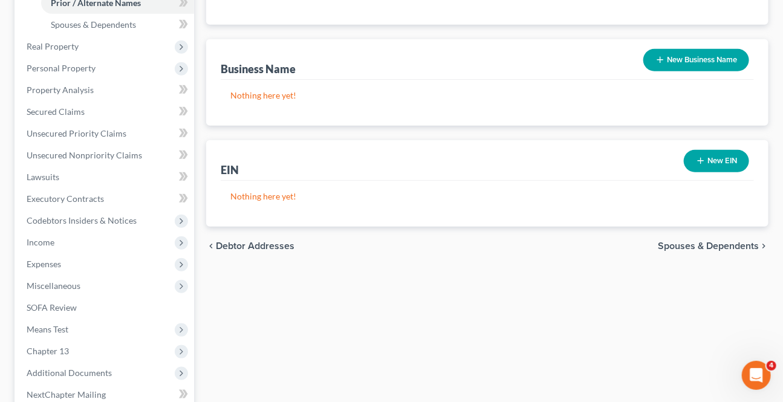
click at [681, 244] on span "Spouses & Dependents" at bounding box center [708, 246] width 101 height 10
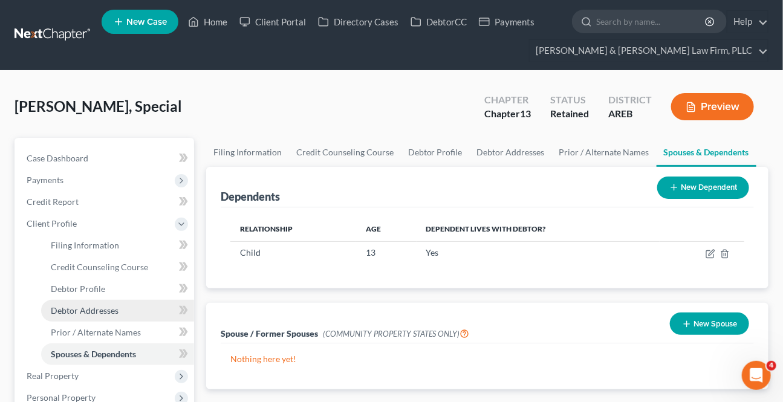
click at [86, 305] on span "Debtor Addresses" at bounding box center [85, 310] width 68 height 10
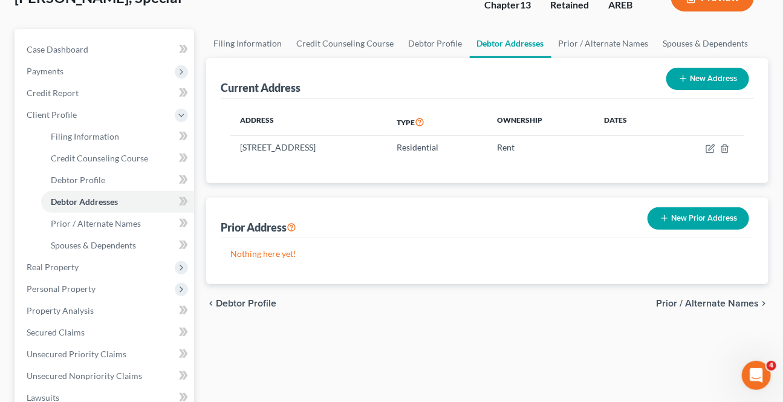
scroll to position [109, 0]
click at [723, 294] on div "chevron_left Debtor Profile Prior / Alternate Names chevron_right" at bounding box center [487, 303] width 562 height 39
click at [718, 302] on span "Prior / Alternate Names" at bounding box center [707, 303] width 103 height 10
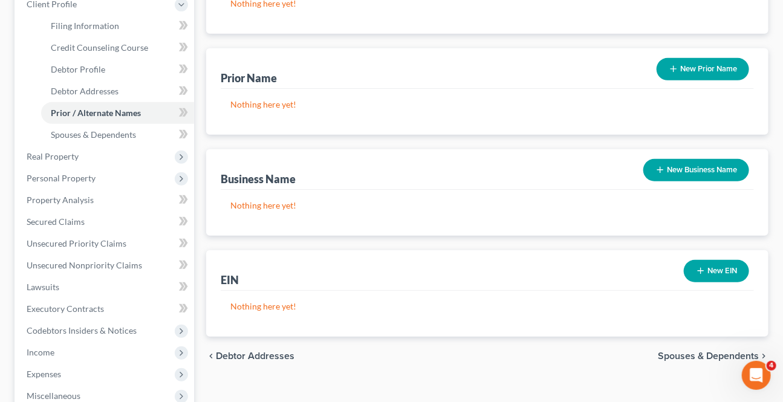
click at [683, 357] on span "Spouses & Dependents" at bounding box center [708, 356] width 101 height 10
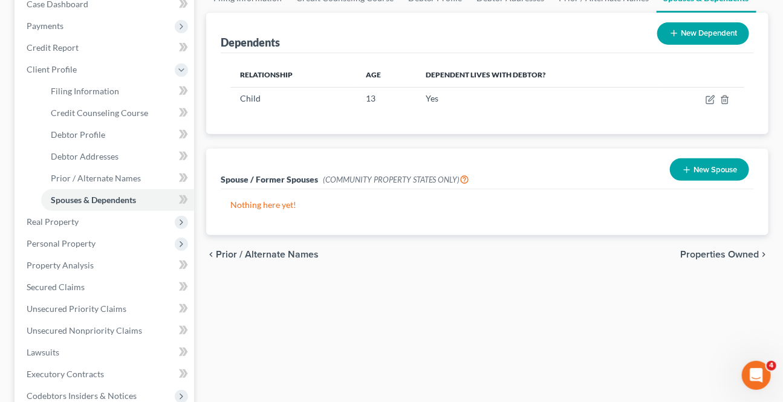
scroll to position [164, 0]
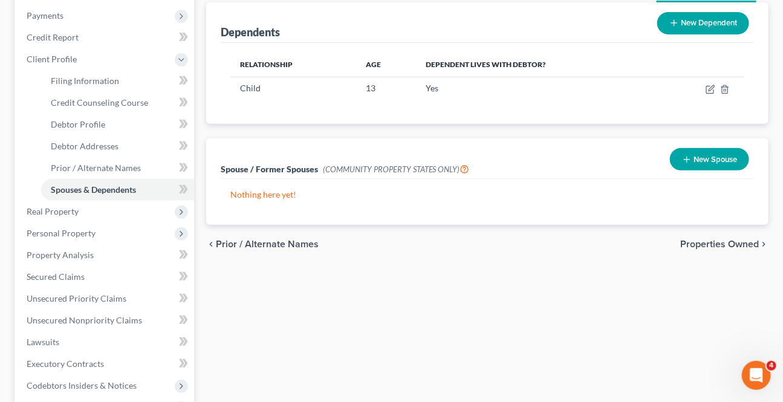
click at [709, 245] on span "Properties Owned" at bounding box center [719, 244] width 79 height 10
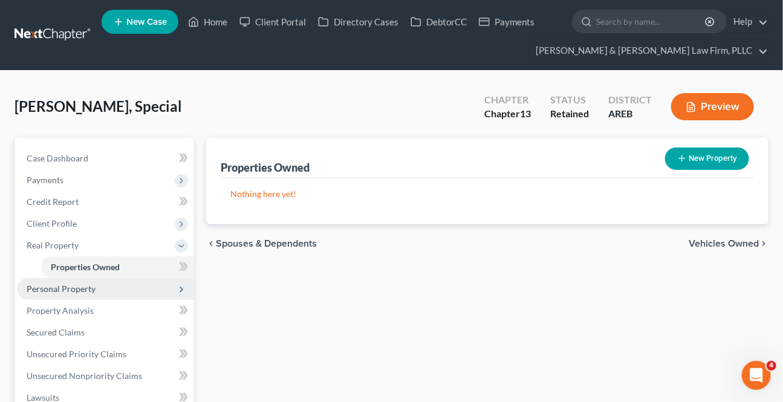
click at [74, 286] on span "Personal Property" at bounding box center [61, 289] width 69 height 10
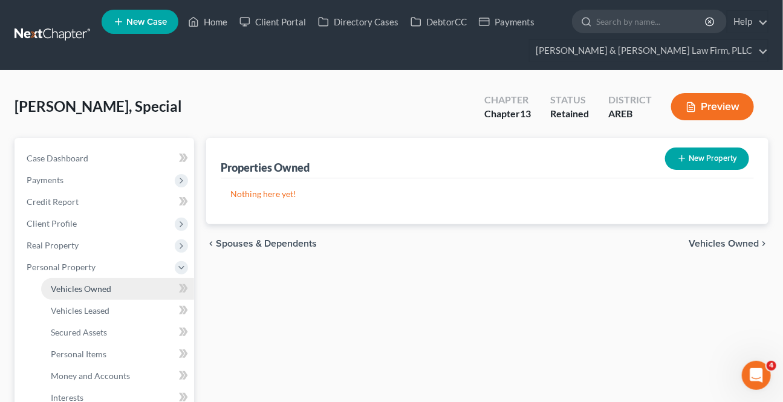
click at [74, 285] on span "Vehicles Owned" at bounding box center [81, 289] width 60 height 10
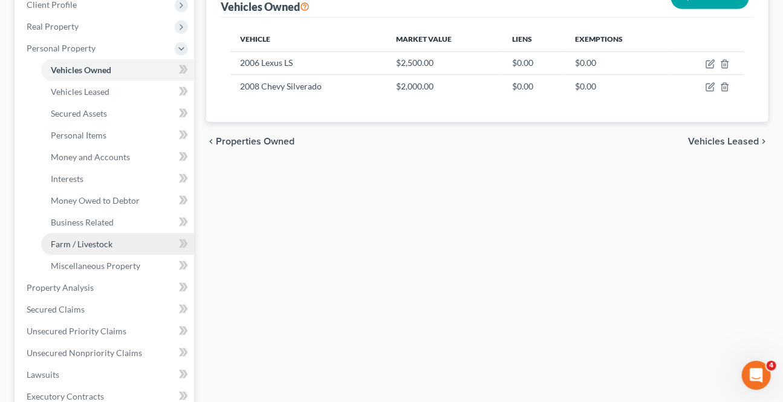
scroll to position [219, 0]
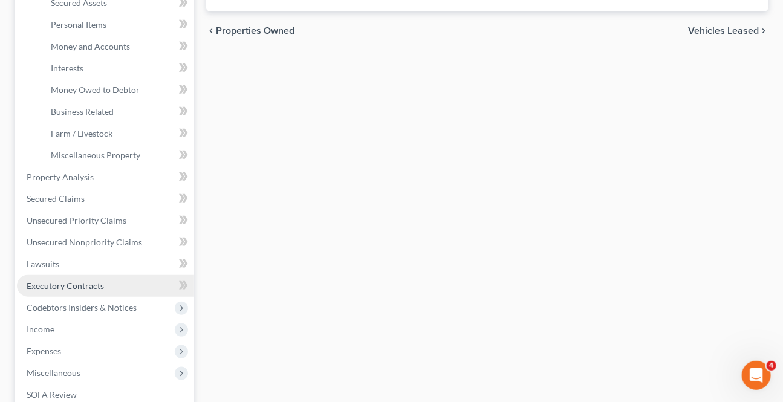
click at [71, 285] on span "Executory Contracts" at bounding box center [65, 286] width 77 height 10
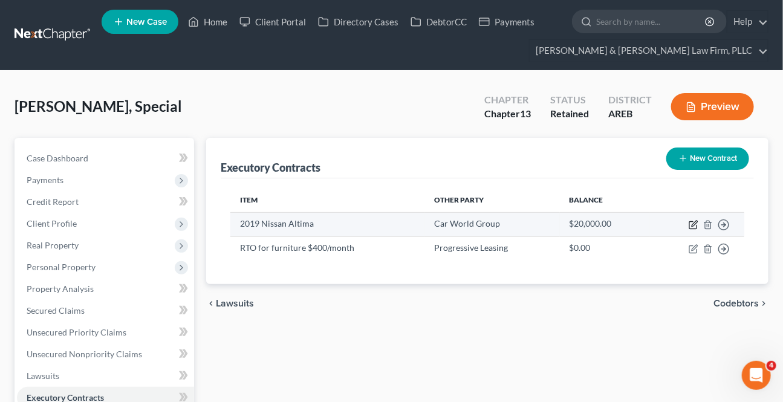
click at [695, 227] on icon "button" at bounding box center [694, 225] width 10 height 10
select select "2"
select select "0"
select select "1"
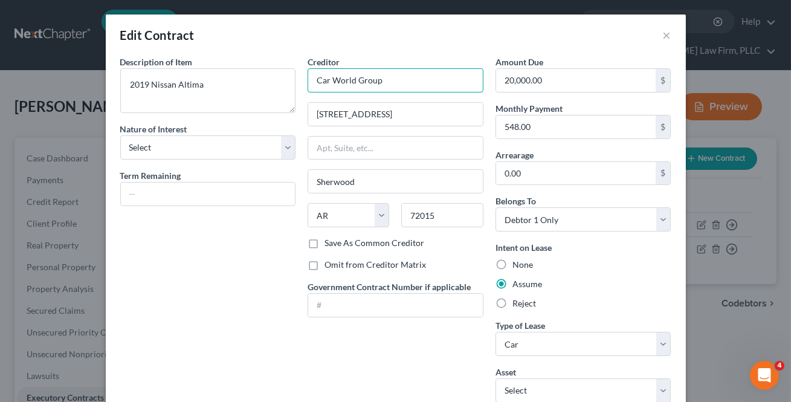
click at [406, 88] on input "Car World Group" at bounding box center [396, 80] width 176 height 24
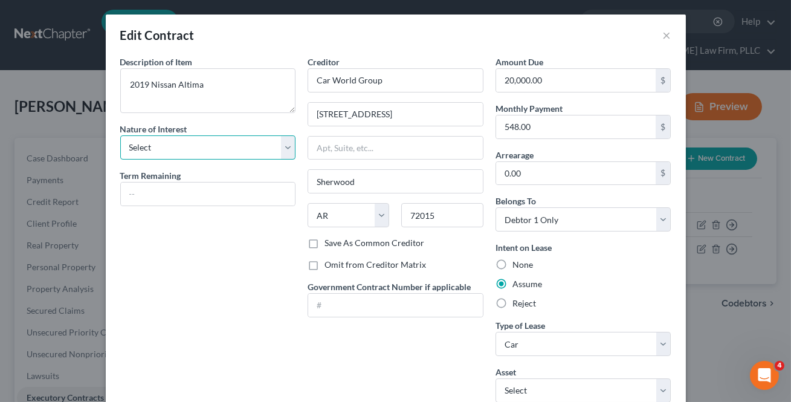
click at [232, 153] on select "Select Purchaser Agent Lessor Lessee" at bounding box center [208, 147] width 176 height 24
select select "3"
click at [120, 135] on select "Select Purchaser Agent Lessor Lessee" at bounding box center [208, 147] width 176 height 24
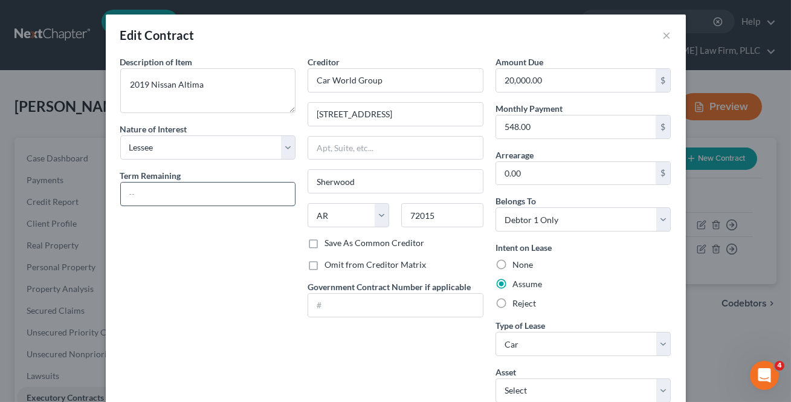
click at [167, 190] on input "text" at bounding box center [208, 194] width 175 height 23
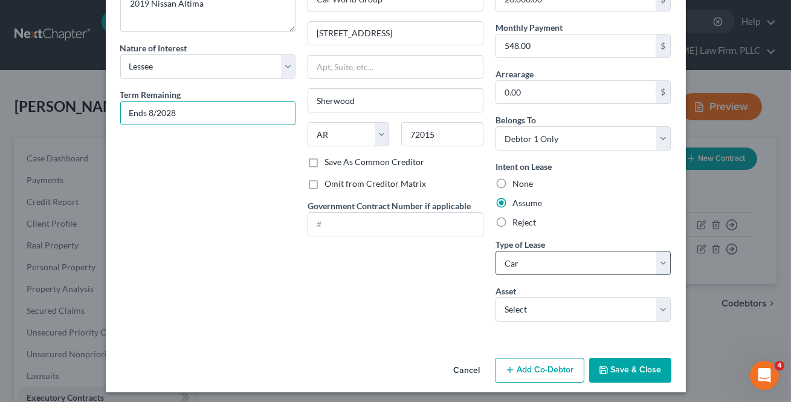
scroll to position [85, 0]
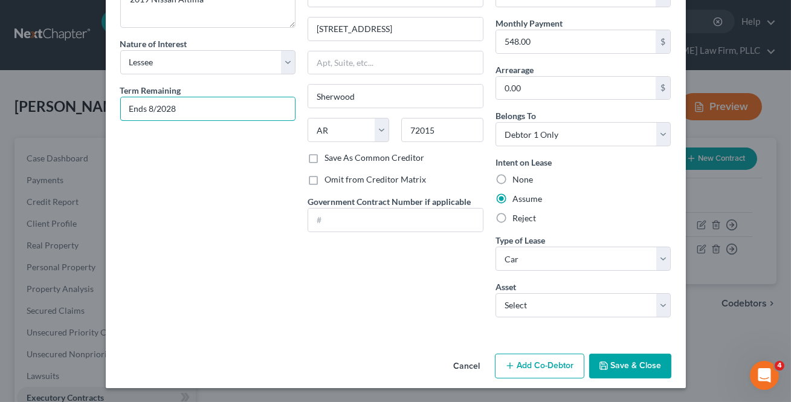
type input "Ends 8/2028"
click at [638, 363] on button "Save & Close" at bounding box center [630, 366] width 82 height 25
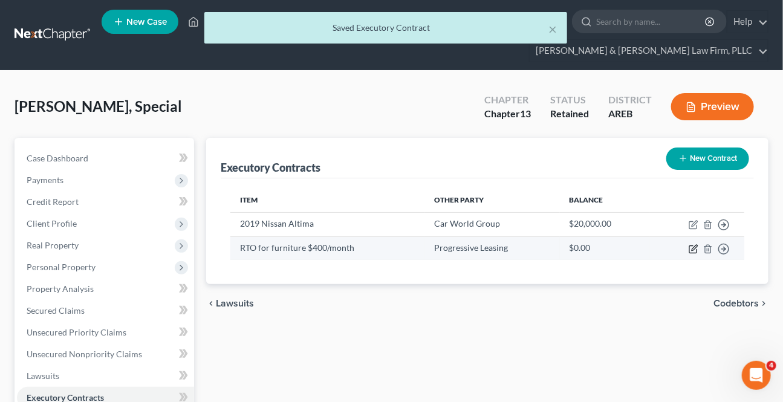
click at [692, 245] on icon "button" at bounding box center [694, 249] width 10 height 10
select select "0"
select select "2"
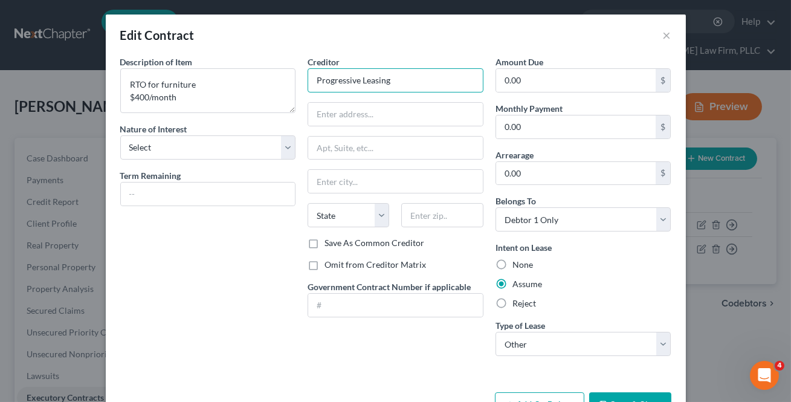
click at [428, 82] on input "Progressive Leasing" at bounding box center [396, 80] width 176 height 24
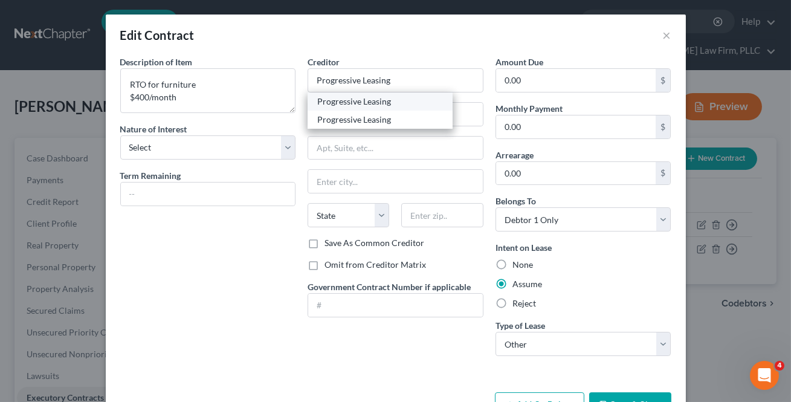
click at [394, 101] on div "Progressive Leasing" at bounding box center [380, 102] width 126 height 12
type input "PO Box 413110"
type input "Salt Lake City"
select select "46"
type input "84141"
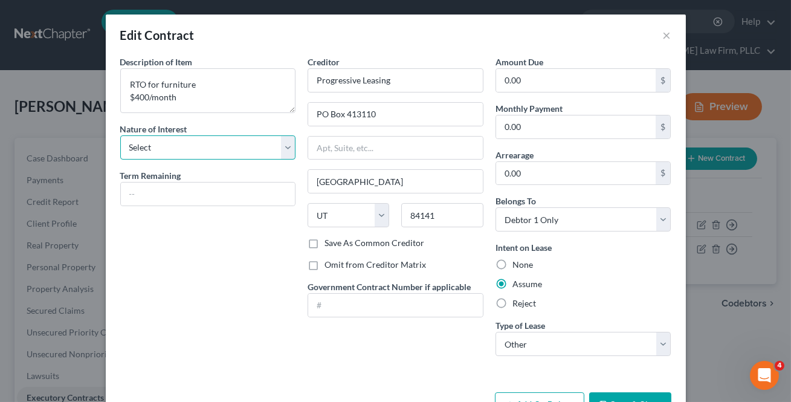
click at [181, 148] on select "Select Purchaser Agent Lessor Lessee" at bounding box center [208, 147] width 176 height 24
select select "0"
click at [120, 135] on select "Select Purchaser Agent Lessor Lessee" at bounding box center [208, 147] width 176 height 24
drag, startPoint x: 167, startPoint y: 187, endPoint x: 119, endPoint y: 294, distance: 116.6
click at [167, 187] on input "text" at bounding box center [208, 194] width 175 height 23
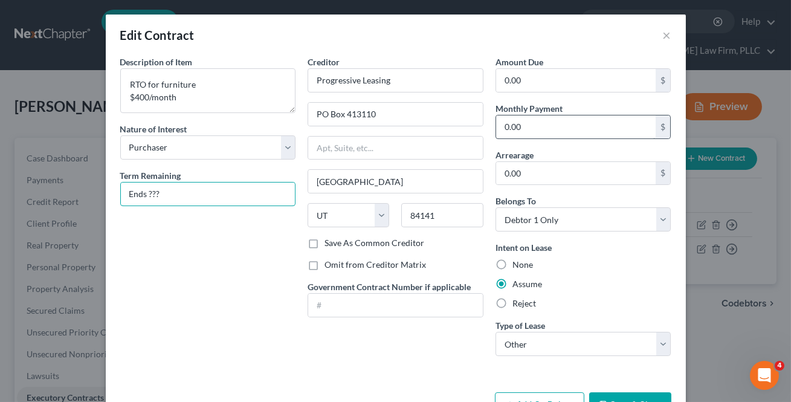
type input "Ends ???"
click at [556, 118] on input "0.00" at bounding box center [576, 126] width 160 height 23
type input "200"
click at [591, 262] on div "None" at bounding box center [584, 265] width 176 height 12
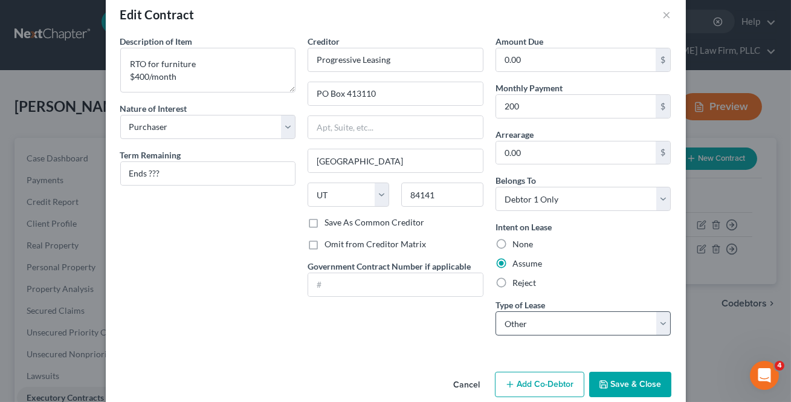
scroll to position [39, 0]
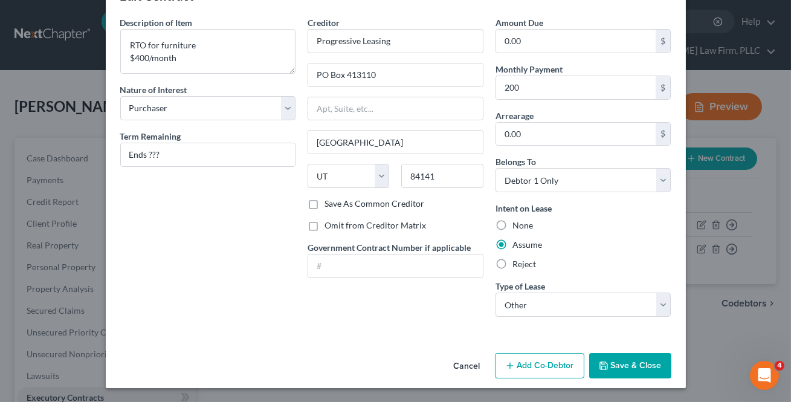
click at [624, 370] on button "Save & Close" at bounding box center [630, 365] width 82 height 25
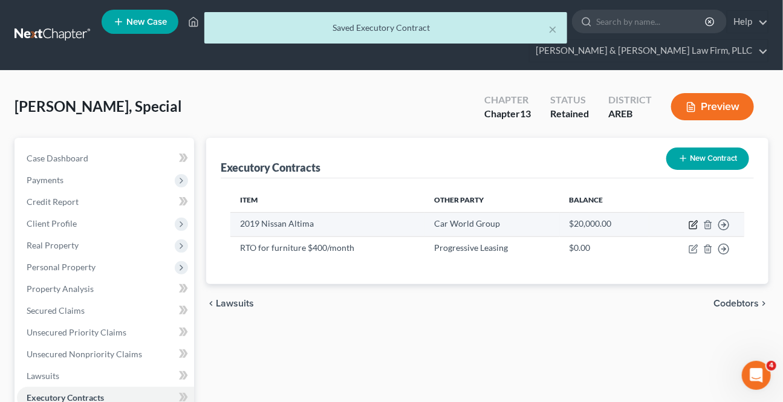
click at [695, 222] on icon "button" at bounding box center [694, 223] width 5 height 5
select select "3"
select select "2"
select select "0"
select select "1"
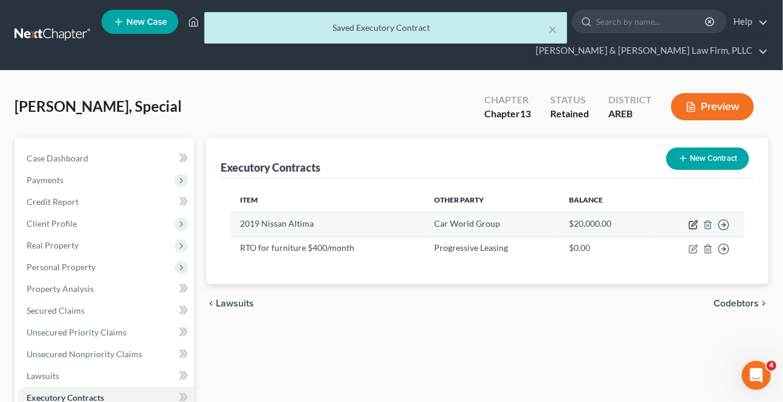
select select "0"
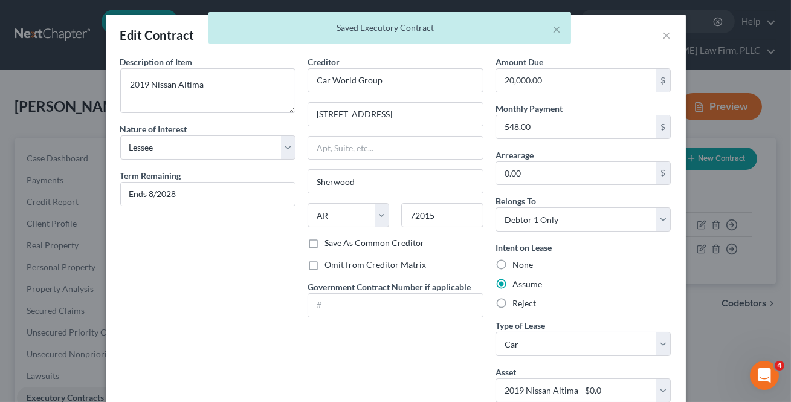
click at [643, 248] on div "Intent on Lease None Assume Reject" at bounding box center [584, 275] width 176 height 68
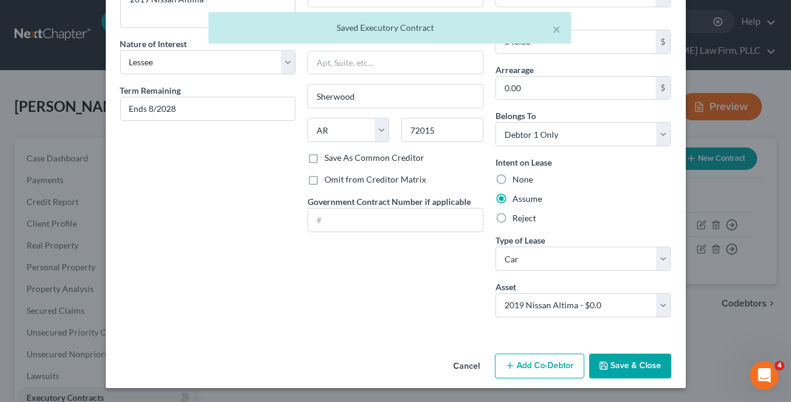
click at [637, 362] on button "Save & Close" at bounding box center [630, 366] width 82 height 25
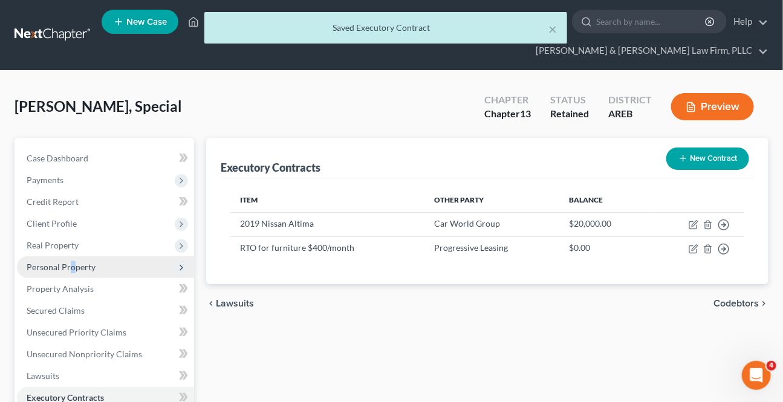
click at [71, 266] on span "Personal Property" at bounding box center [61, 267] width 69 height 10
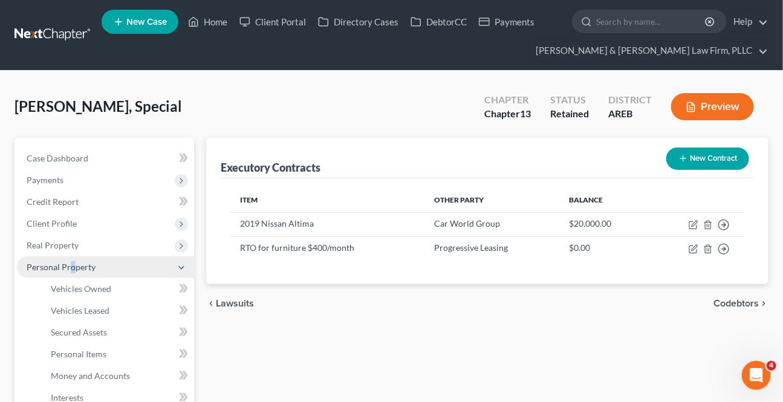
click at [71, 267] on span "Personal Property" at bounding box center [61, 267] width 69 height 10
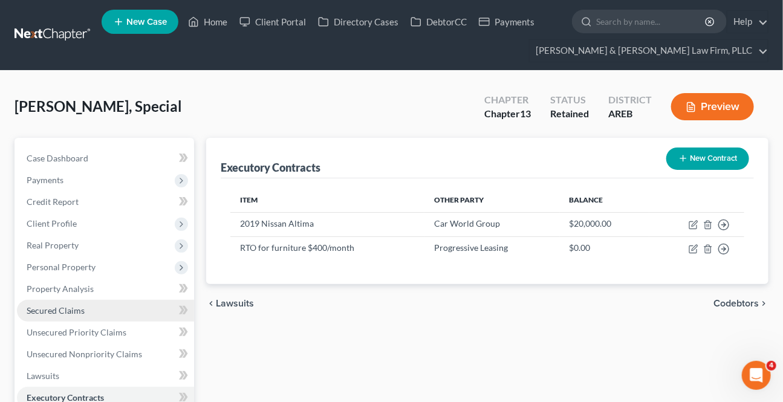
click at [68, 310] on span "Secured Claims" at bounding box center [56, 310] width 58 height 10
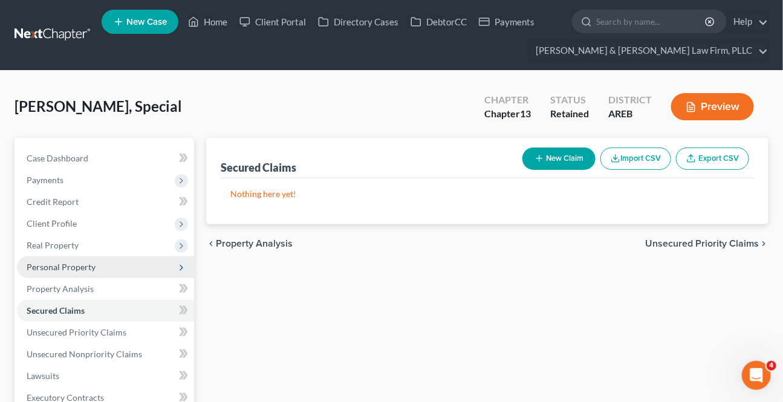
click at [56, 264] on span "Personal Property" at bounding box center [61, 267] width 69 height 10
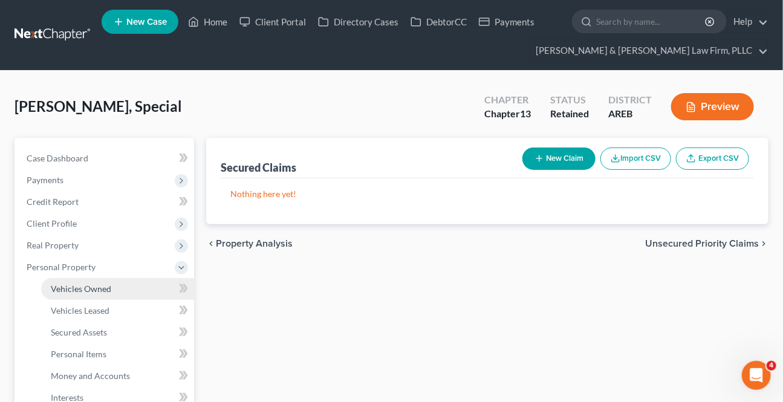
click at [70, 284] on span "Vehicles Owned" at bounding box center [81, 289] width 60 height 10
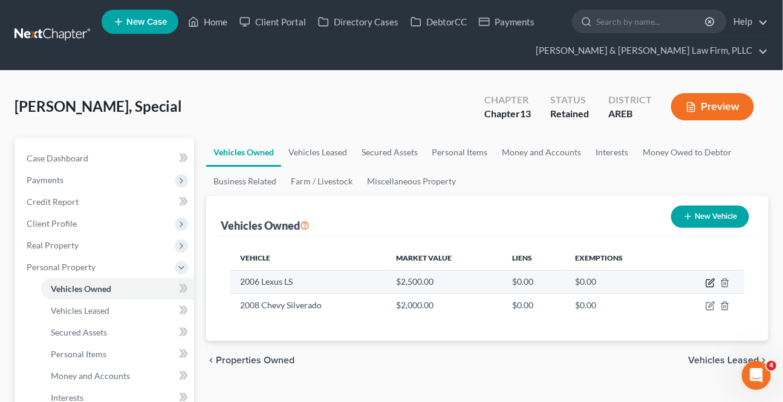
click at [711, 280] on icon "button" at bounding box center [711, 281] width 5 height 5
select select "0"
select select "20"
select select "0"
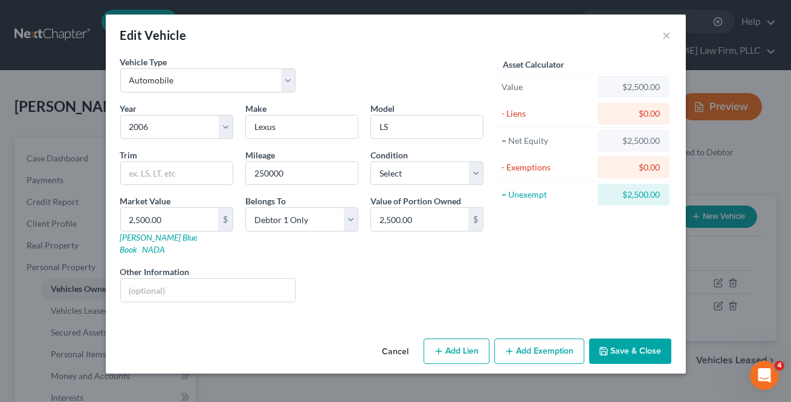
click at [517, 343] on button "Add Exemption" at bounding box center [540, 351] width 90 height 25
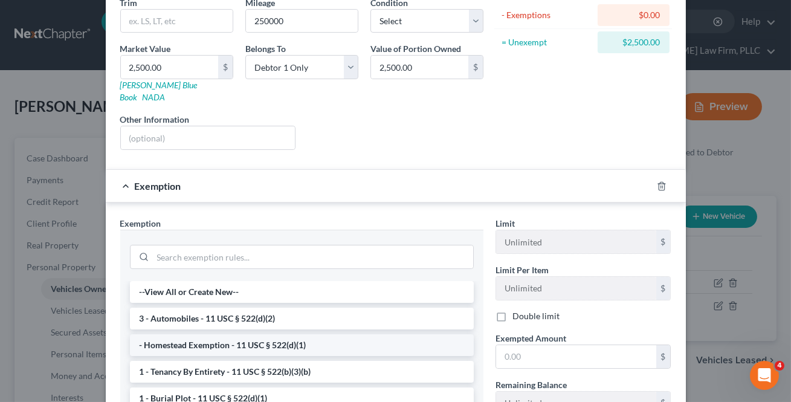
scroll to position [164, 0]
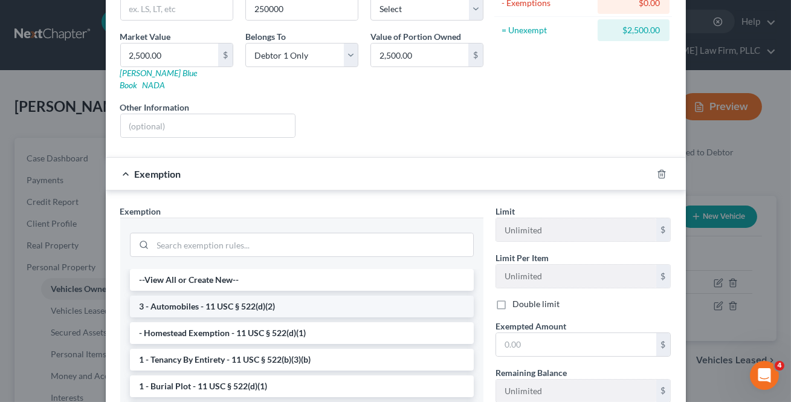
click at [196, 296] on li "3 - Automobiles - 11 USC § 522(d)(2)" at bounding box center [302, 307] width 344 height 22
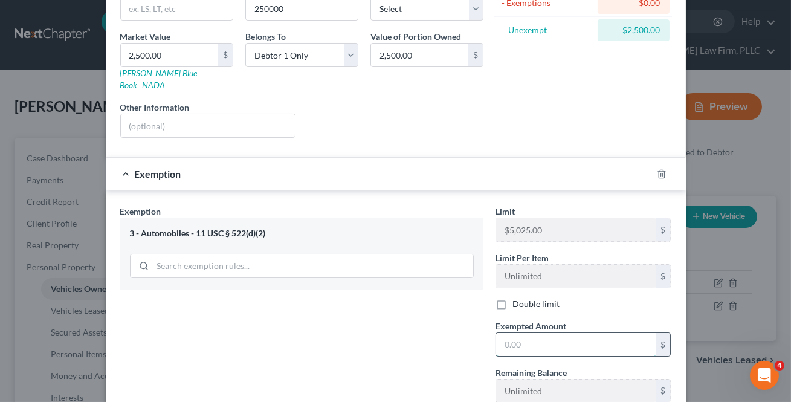
click at [504, 337] on input "text" at bounding box center [576, 344] width 160 height 23
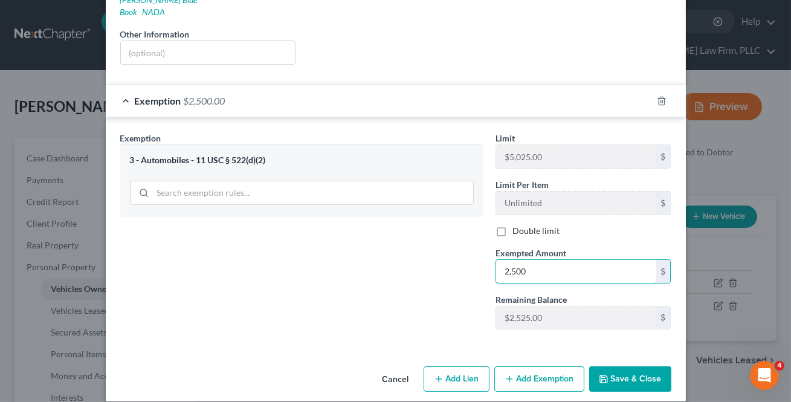
scroll to position [238, 0]
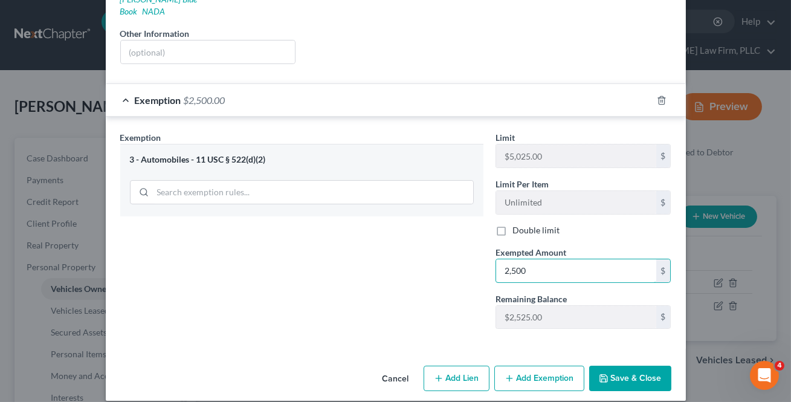
type input "2,500"
click at [612, 377] on div "Cancel Add Lien Add Lease Add Exemption Save & Close" at bounding box center [396, 381] width 580 height 40
click at [620, 366] on button "Save & Close" at bounding box center [630, 378] width 82 height 25
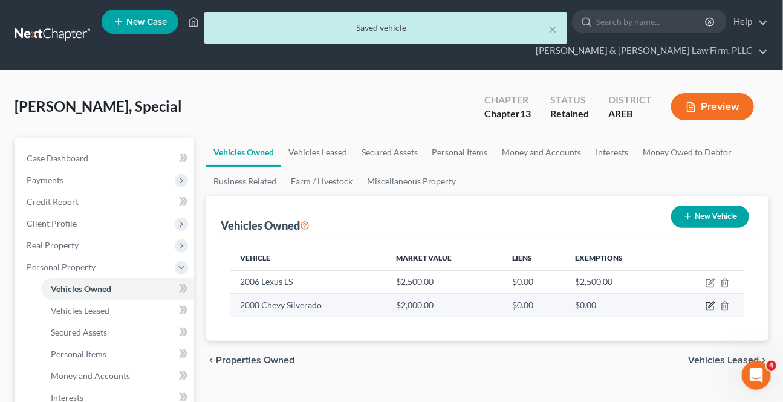
click at [713, 306] on icon "button" at bounding box center [711, 306] width 10 height 10
select select "0"
select select "18"
select select "0"
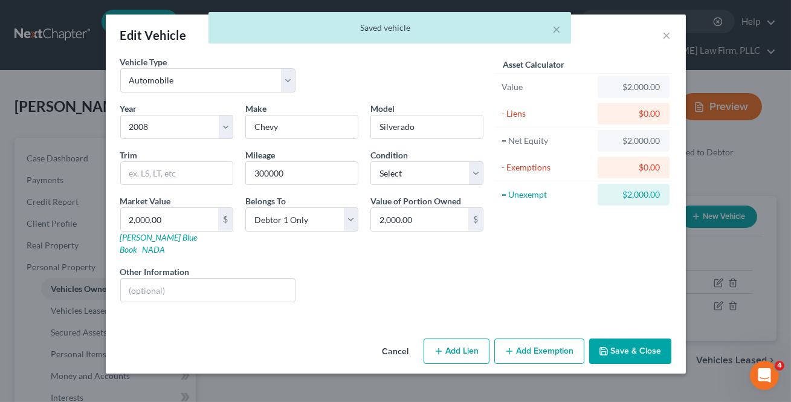
click at [547, 340] on button "Add Exemption" at bounding box center [540, 351] width 90 height 25
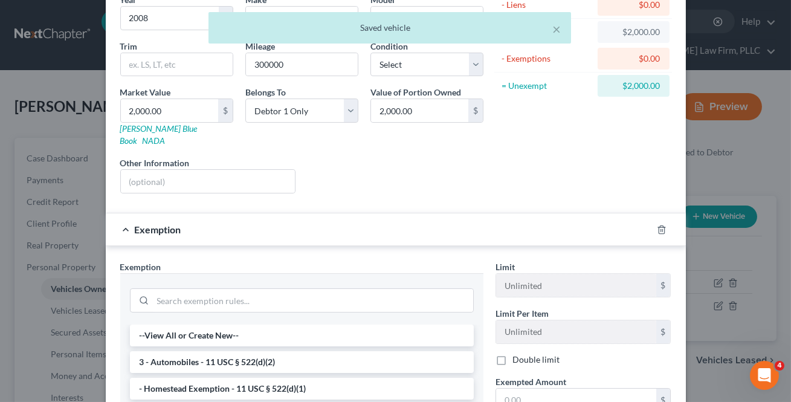
scroll to position [109, 0]
click at [212, 288] on input "search" at bounding box center [313, 299] width 320 height 23
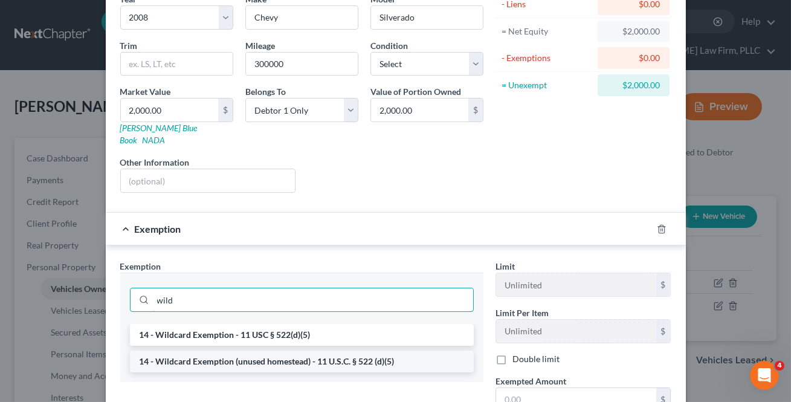
type input "wild"
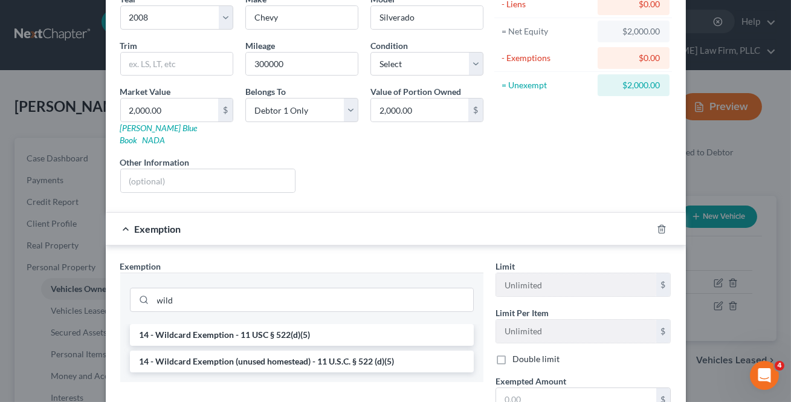
click at [248, 354] on li "14 - Wildcard Exemption (unused homestead) - 11 U.S.C. § 522 (d)(5)" at bounding box center [302, 362] width 344 height 22
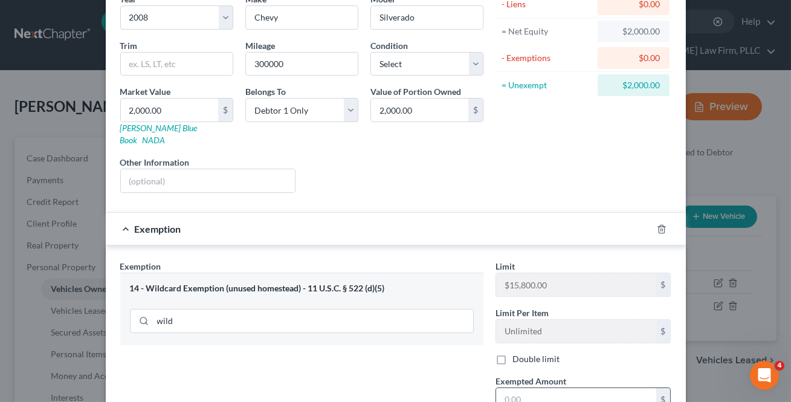
drag, startPoint x: 506, startPoint y: 384, endPoint x: 517, endPoint y: 381, distance: 11.3
click at [506, 388] on input "text" at bounding box center [576, 399] width 160 height 23
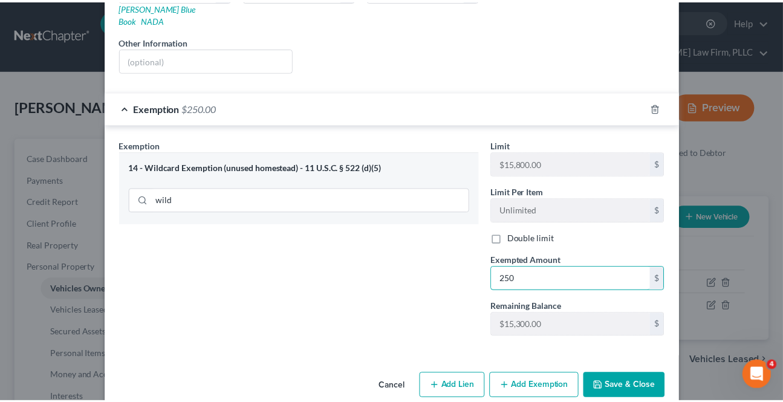
scroll to position [238, 0]
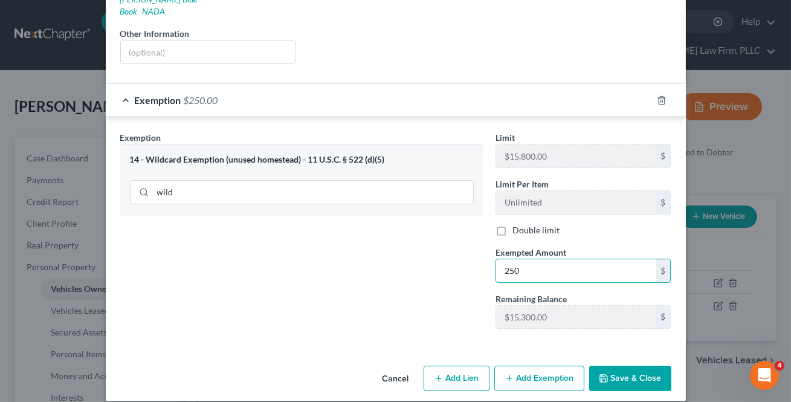
type input "250"
drag, startPoint x: 418, startPoint y: 258, endPoint x: 628, endPoint y: 345, distance: 227.9
click at [420, 258] on div "Exemption Set must be selected for CA. Exemption * 14 - Wildcard Exemption (unu…" at bounding box center [301, 234] width 375 height 207
click at [650, 366] on button "Save & Close" at bounding box center [630, 378] width 82 height 25
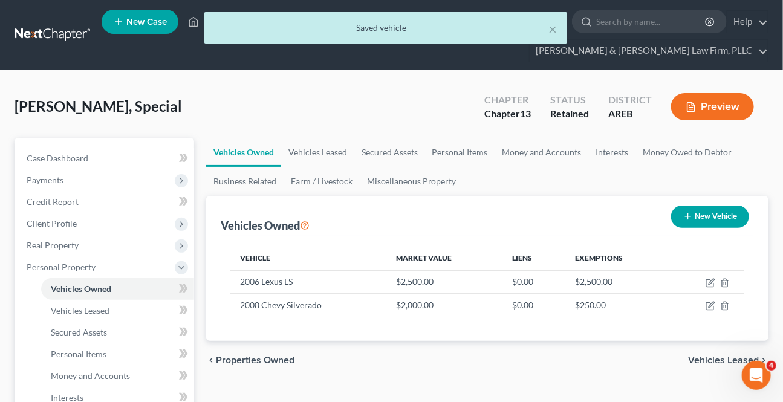
click at [696, 359] on span "Vehicles Leased" at bounding box center [723, 360] width 71 height 10
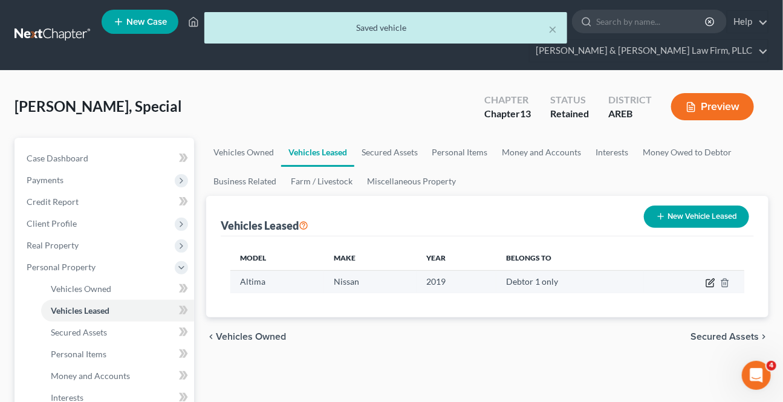
click at [707, 281] on icon "button" at bounding box center [711, 283] width 10 height 10
select select "0"
select select "7"
select select "0"
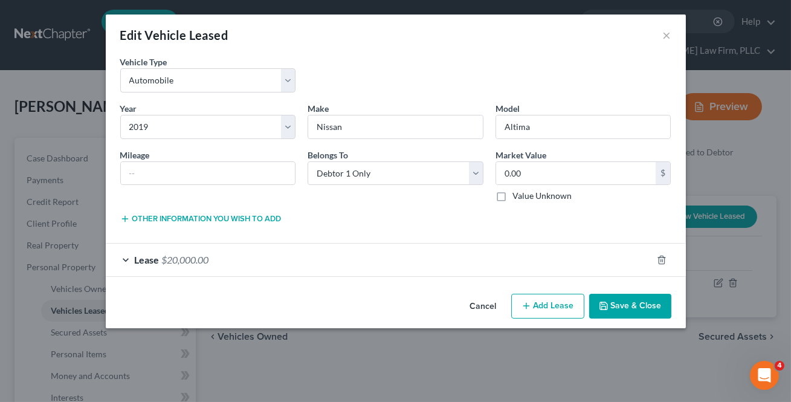
click at [644, 308] on button "Save & Close" at bounding box center [630, 306] width 82 height 25
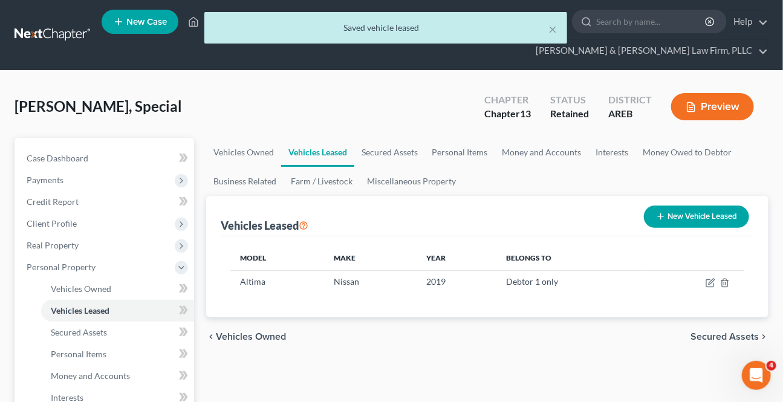
click at [719, 338] on span "Secured Assets" at bounding box center [724, 337] width 68 height 10
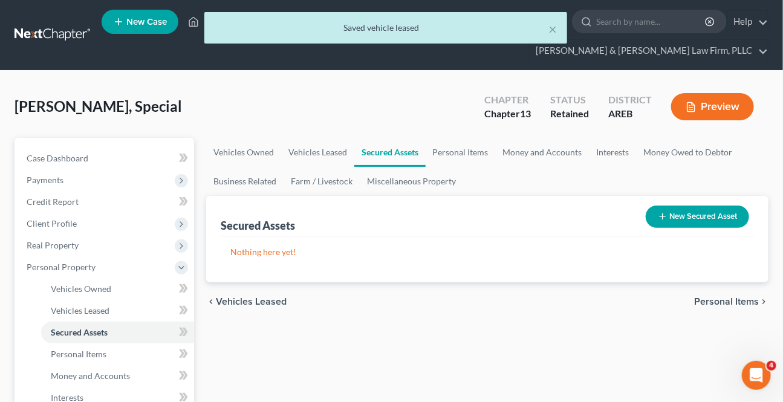
click at [730, 298] on span "Personal Items" at bounding box center [726, 302] width 65 height 10
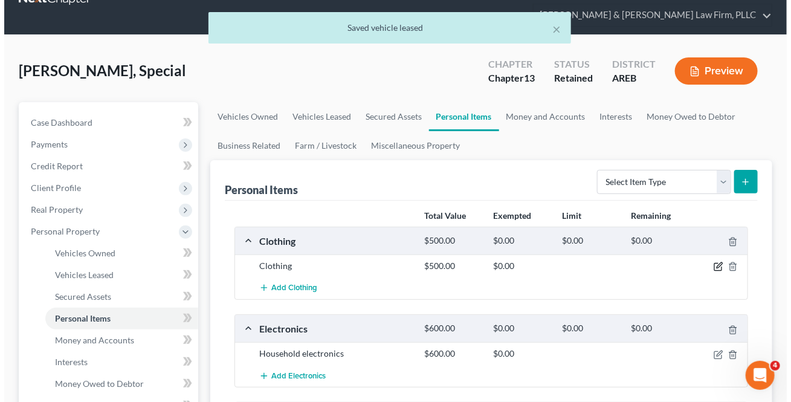
scroll to position [54, 0]
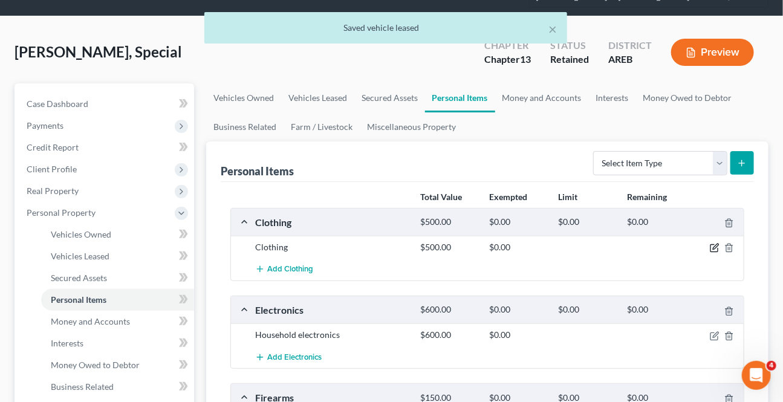
click at [710, 245] on icon "button" at bounding box center [713, 248] width 7 height 7
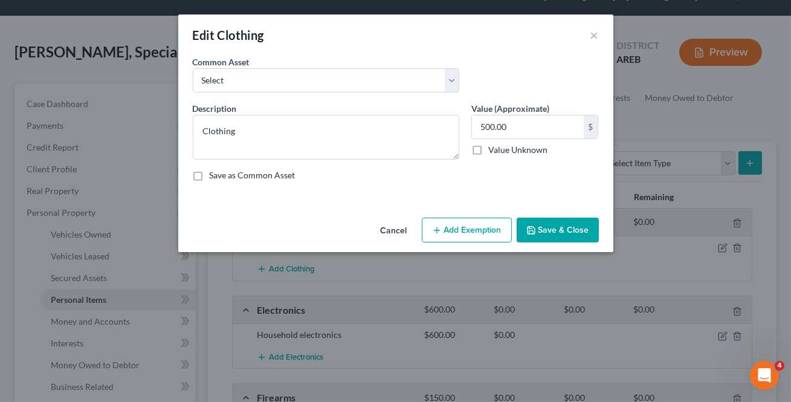
drag, startPoint x: 458, startPoint y: 225, endPoint x: 420, endPoint y: 265, distance: 55.6
click at [458, 224] on button "Add Exemption" at bounding box center [467, 230] width 90 height 25
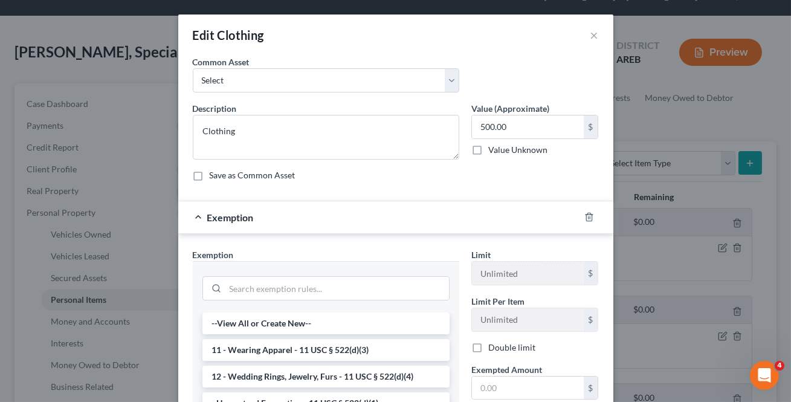
drag, startPoint x: 338, startPoint y: 348, endPoint x: 394, endPoint y: 366, distance: 58.9
click at [338, 348] on li "11 - Wearing Apparel - 11 USC § 522(d)(3)" at bounding box center [326, 350] width 247 height 22
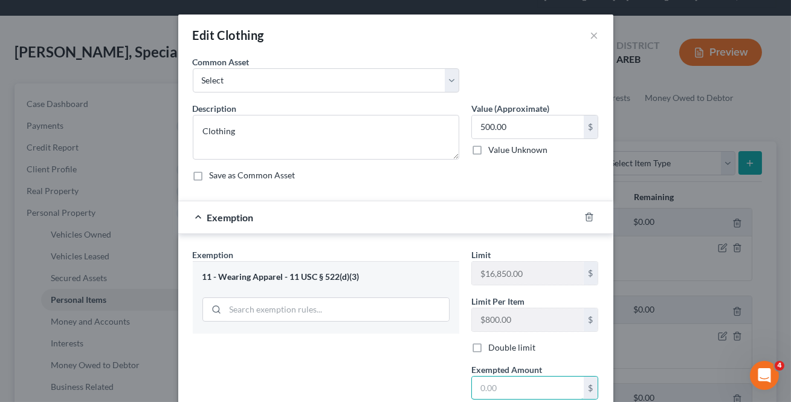
drag, startPoint x: 494, startPoint y: 385, endPoint x: 508, endPoint y: 373, distance: 18.9
click at [500, 380] on input "text" at bounding box center [528, 388] width 112 height 23
type input "500"
click at [392, 378] on div "Exemption Set must be selected for CA. Exemption * 11 - Wearing Apparel - 11 US…" at bounding box center [326, 351] width 279 height 207
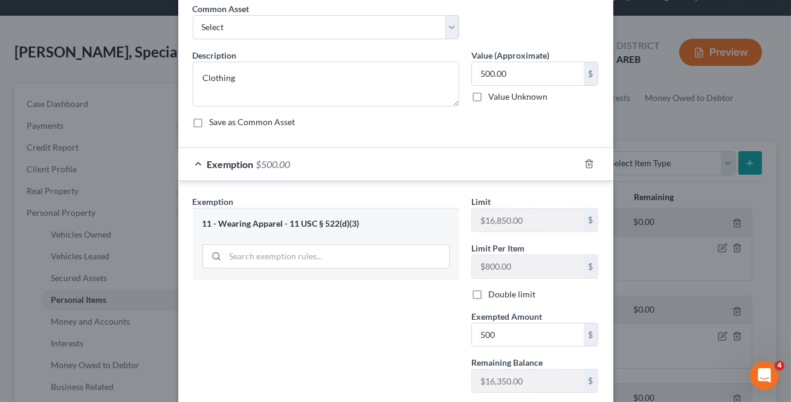
scroll to position [129, 0]
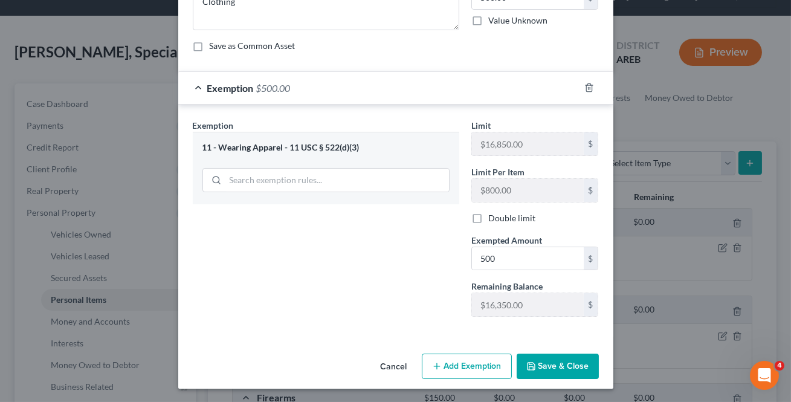
drag, startPoint x: 534, startPoint y: 363, endPoint x: 534, endPoint y: 369, distance: 6.1
click at [534, 362] on button "Save & Close" at bounding box center [558, 366] width 82 height 25
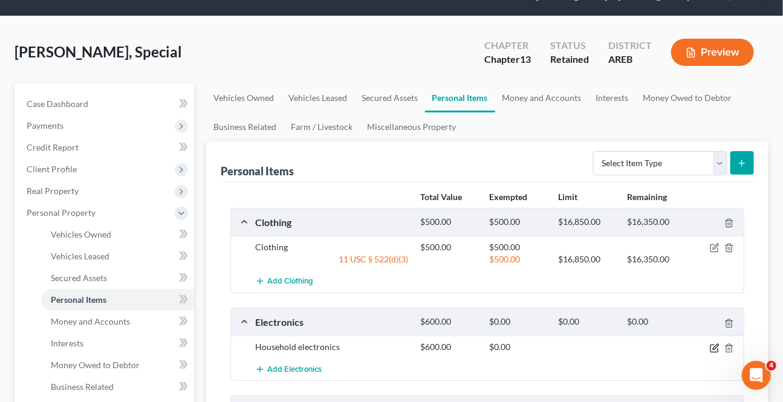
drag, startPoint x: 716, startPoint y: 348, endPoint x: 710, endPoint y: 354, distance: 8.6
click at [716, 349] on icon "button" at bounding box center [715, 348] width 10 height 10
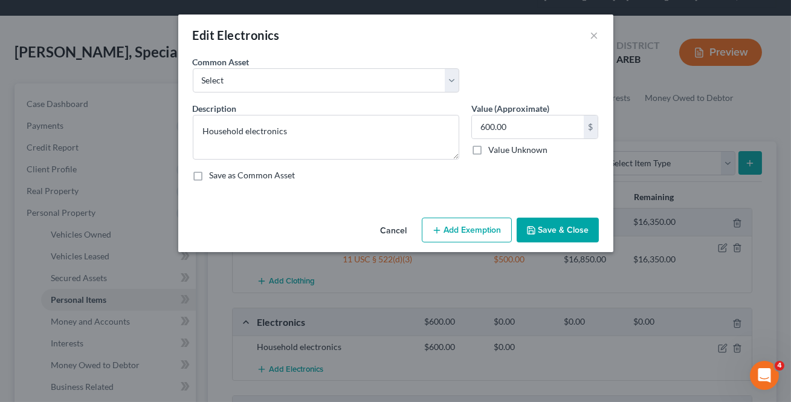
click at [456, 222] on button "Add Exemption" at bounding box center [467, 230] width 90 height 25
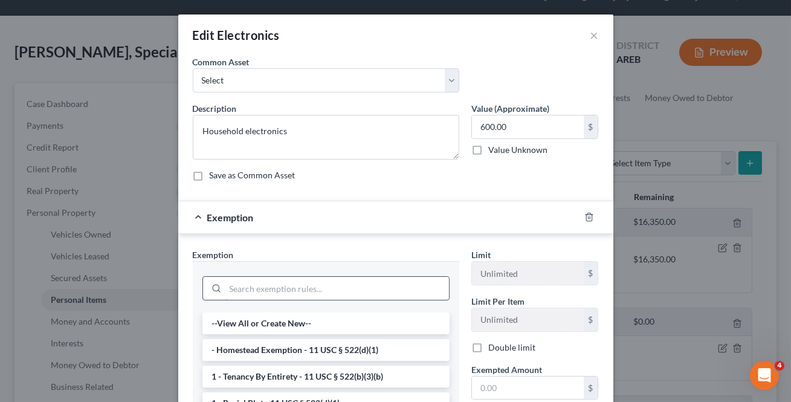
click at [325, 283] on input "search" at bounding box center [337, 288] width 224 height 23
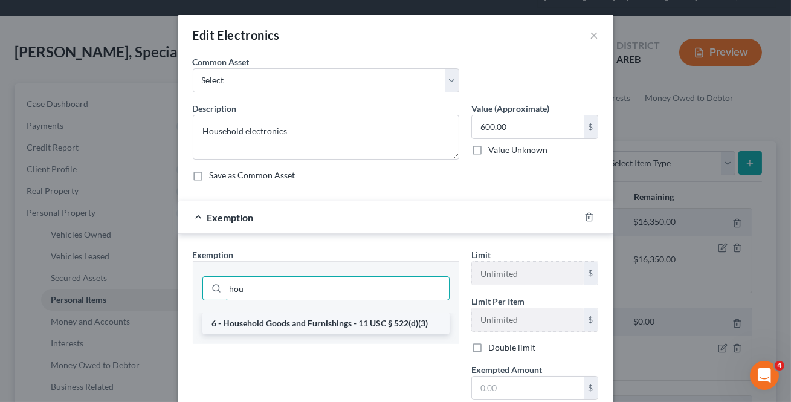
type input "hou"
click at [310, 325] on li "6 - Household Goods and Furnishings - 11 USC § 522(d)(3)" at bounding box center [326, 324] width 247 height 22
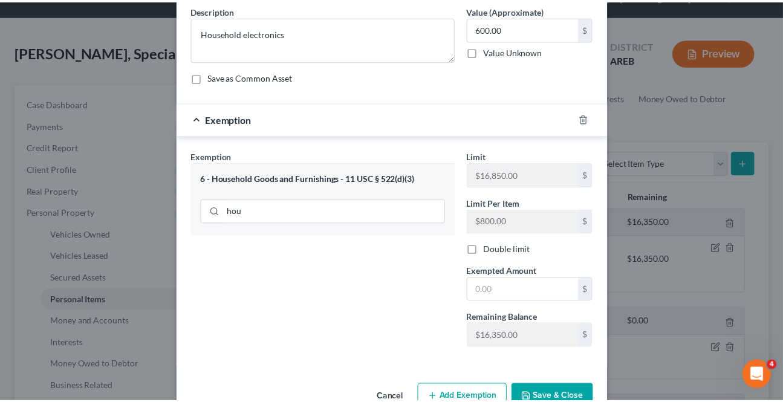
scroll to position [109, 0]
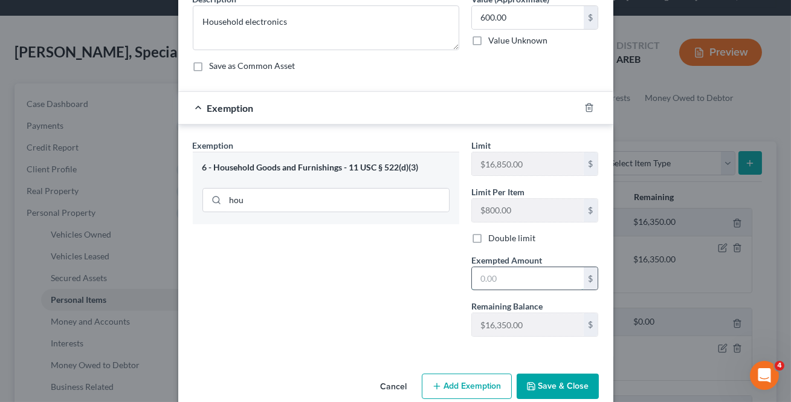
click at [493, 282] on input "text" at bounding box center [528, 278] width 112 height 23
type input "600"
click at [527, 381] on icon "button" at bounding box center [532, 386] width 10 height 10
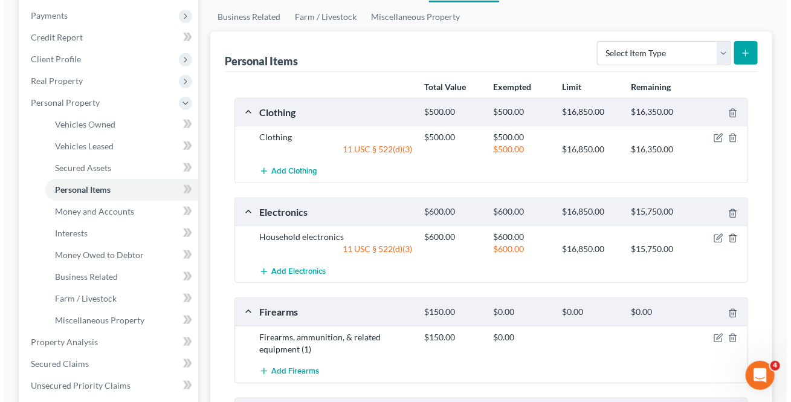
scroll to position [219, 0]
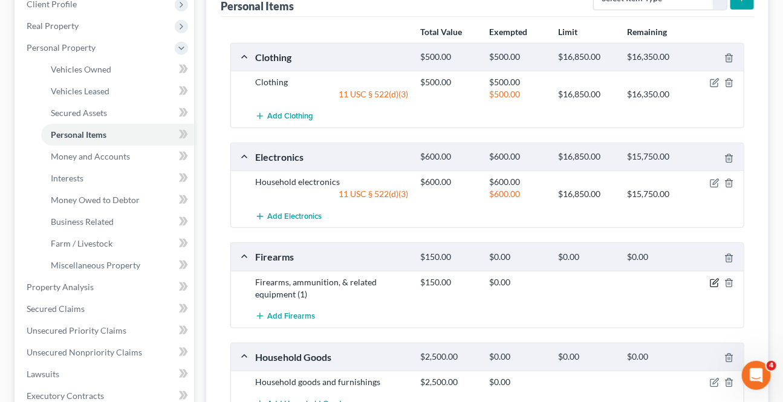
click at [712, 280] on icon "button" at bounding box center [715, 283] width 10 height 10
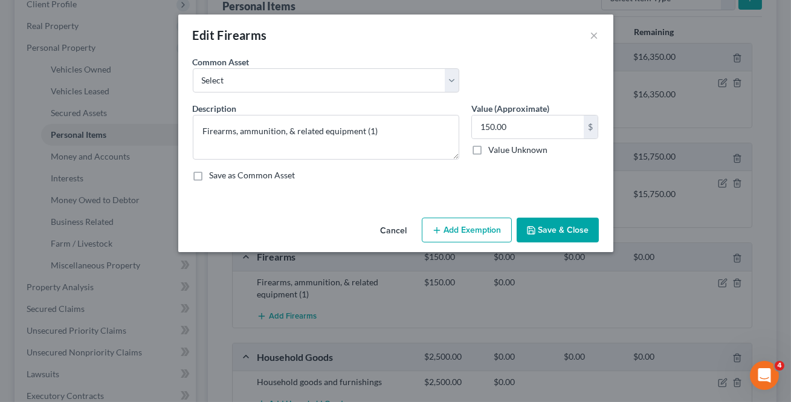
click at [495, 237] on button "Add Exemption" at bounding box center [467, 230] width 90 height 25
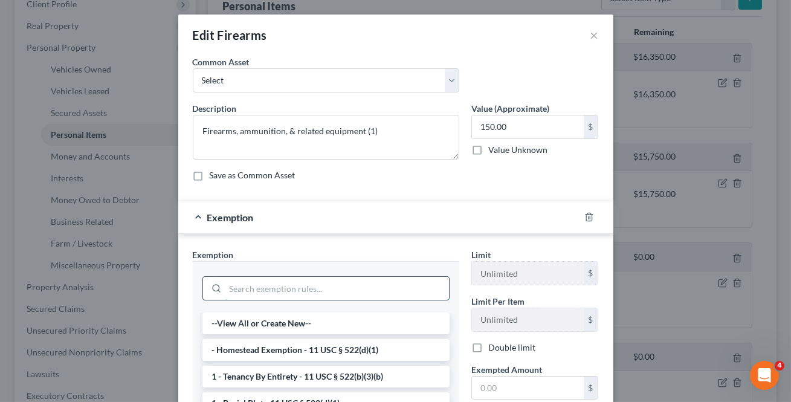
drag, startPoint x: 359, startPoint y: 292, endPoint x: 376, endPoint y: 302, distance: 19.5
click at [359, 291] on input "search" at bounding box center [337, 288] width 224 height 23
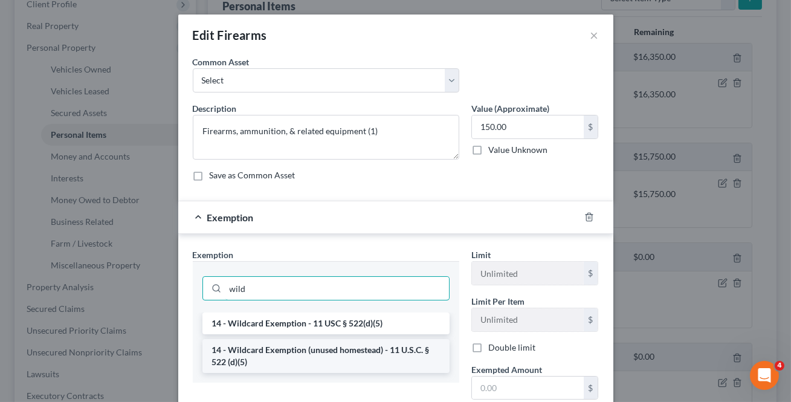
type input "wild"
click at [357, 347] on li "14 - Wildcard Exemption (unused homestead) - 11 U.S.C. § 522 (d)(5)" at bounding box center [326, 356] width 247 height 34
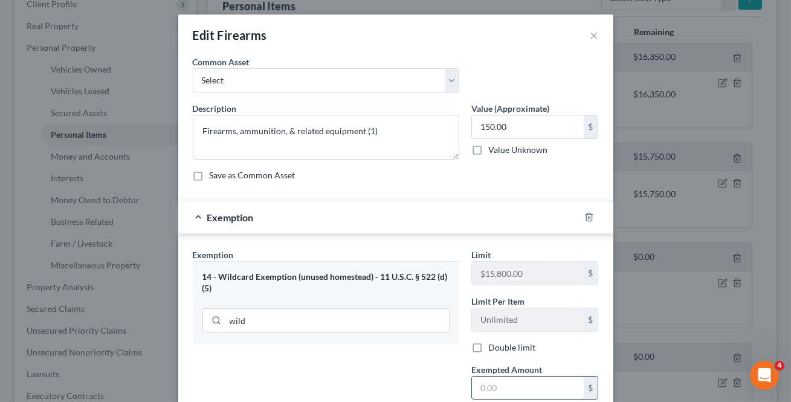
drag, startPoint x: 496, startPoint y: 381, endPoint x: 524, endPoint y: 386, distance: 28.3
click at [496, 381] on input "text" at bounding box center [528, 388] width 112 height 23
type input "150"
click at [449, 375] on div "Exemption Set must be selected for CA. Exemption * 14 - Wildcard Exemption (unu…" at bounding box center [326, 351] width 279 height 207
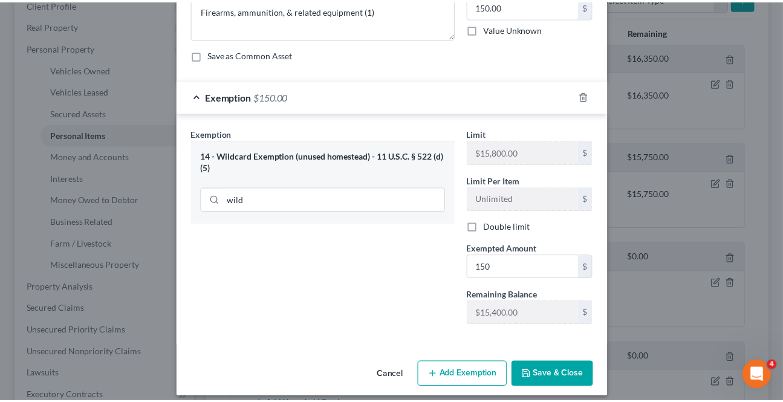
scroll to position [129, 0]
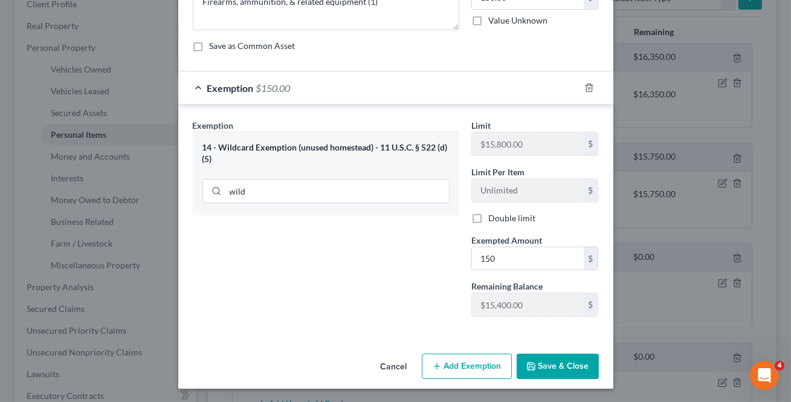
click at [544, 359] on button "Save & Close" at bounding box center [558, 366] width 82 height 25
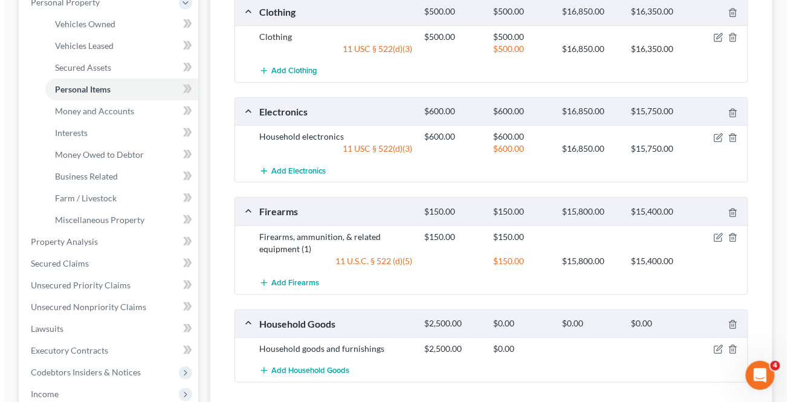
scroll to position [329, 0]
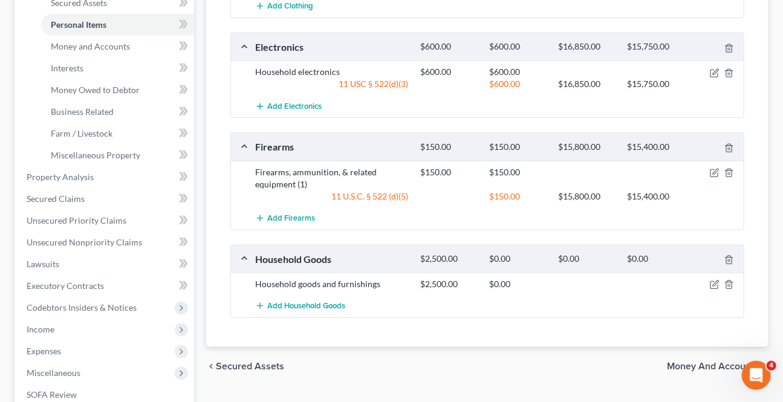
click at [721, 284] on div at bounding box center [717, 284] width 55 height 12
click at [715, 282] on icon "button" at bounding box center [715, 285] width 10 height 10
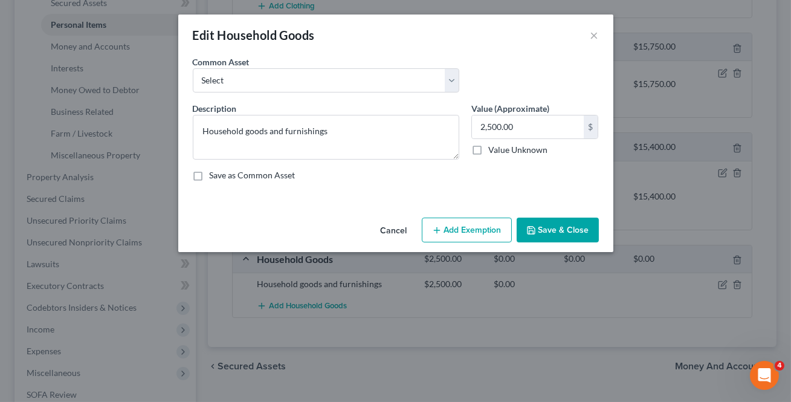
click at [478, 235] on button "Add Exemption" at bounding box center [467, 230] width 90 height 25
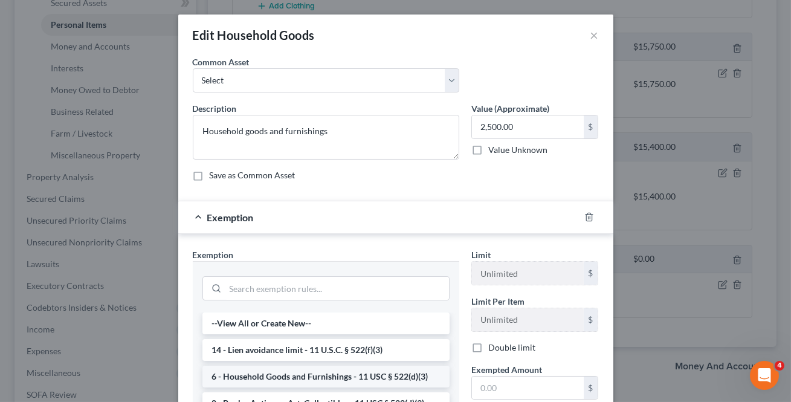
click at [309, 381] on li "6 - Household Goods and Furnishings - 11 USC § 522(d)(3)" at bounding box center [326, 377] width 247 height 22
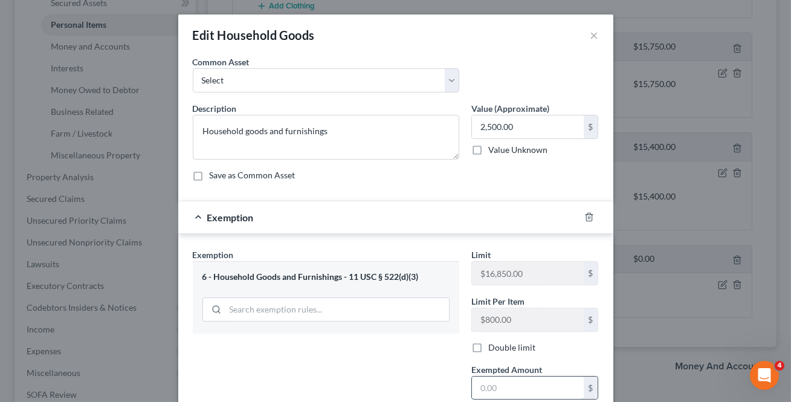
drag, startPoint x: 481, startPoint y: 386, endPoint x: 507, endPoint y: 370, distance: 30.4
click at [485, 384] on input "text" at bounding box center [528, 388] width 112 height 23
type input "2,500"
drag, startPoint x: 349, startPoint y: 339, endPoint x: 372, endPoint y: 337, distance: 22.5
click at [351, 339] on div "Exemption Set must be selected for CA. Exemption * 6 - Household Goods and Furn…" at bounding box center [326, 351] width 279 height 207
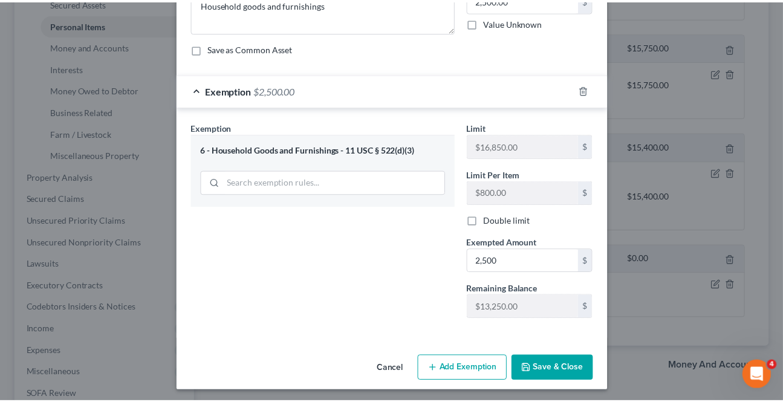
scroll to position [129, 0]
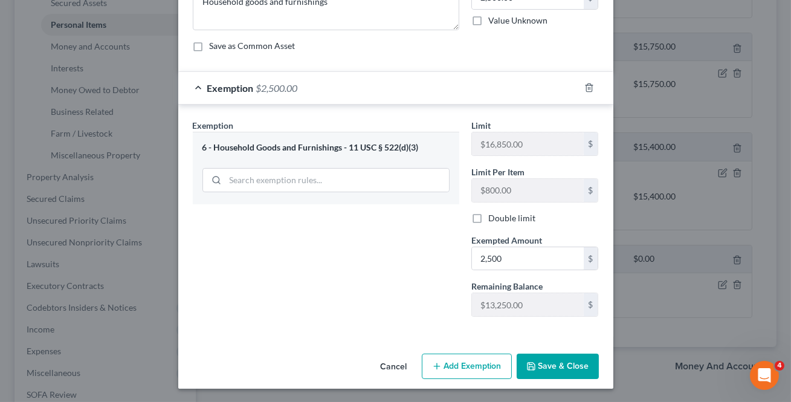
click at [549, 372] on button "Save & Close" at bounding box center [558, 366] width 82 height 25
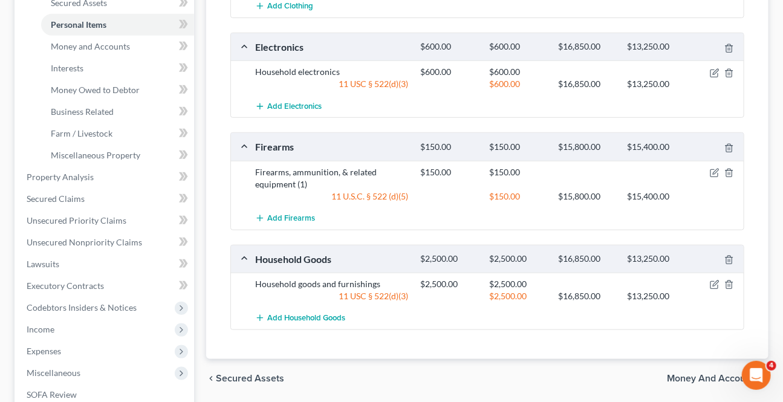
click at [672, 374] on span "Money and Accounts" at bounding box center [713, 379] width 92 height 10
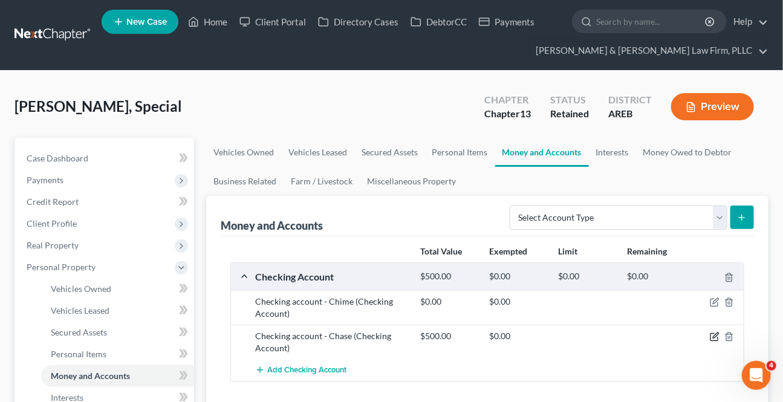
click at [715, 336] on icon "button" at bounding box center [715, 335] width 5 height 5
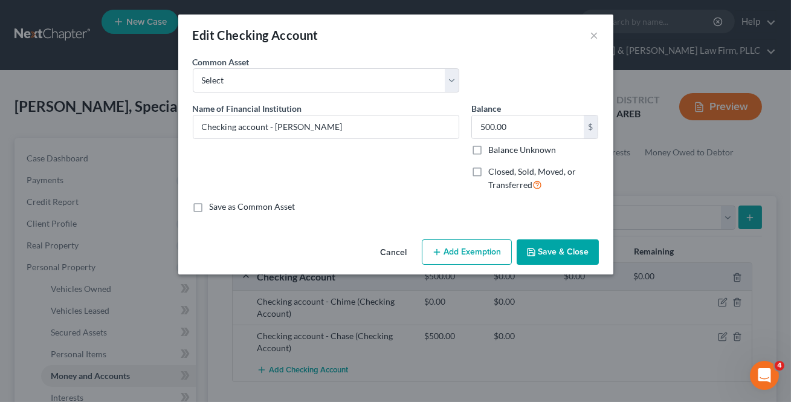
drag, startPoint x: 490, startPoint y: 238, endPoint x: 482, endPoint y: 251, distance: 15.4
click at [490, 238] on div "Cancel Add Exemption Save & Close" at bounding box center [395, 255] width 435 height 40
click at [478, 254] on button "Add Exemption" at bounding box center [467, 251] width 90 height 25
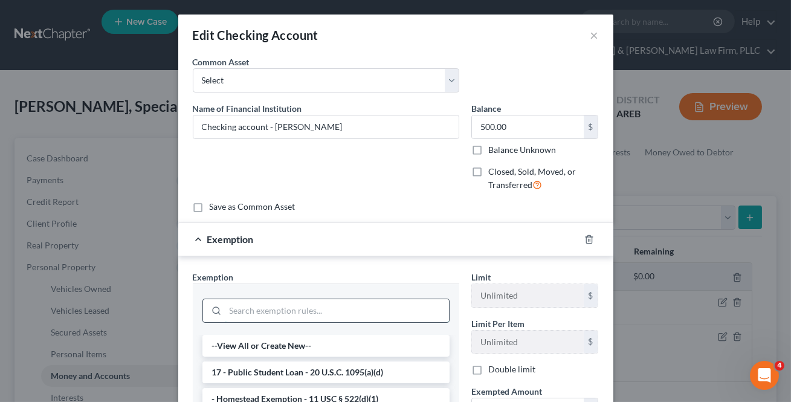
click at [247, 308] on input "search" at bounding box center [337, 310] width 224 height 23
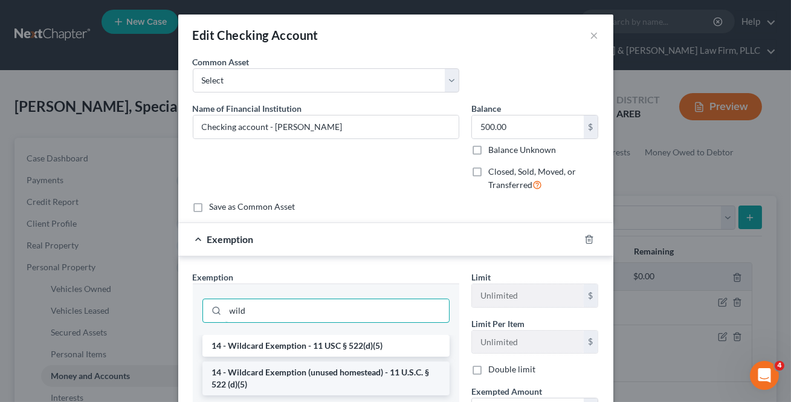
type input "wild"
click at [301, 379] on li "14 - Wildcard Exemption (unused homestead) - 11 U.S.C. § 522 (d)(5)" at bounding box center [326, 379] width 247 height 34
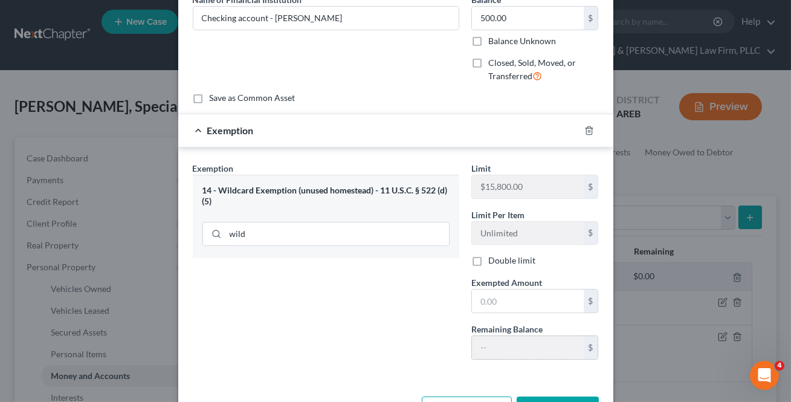
scroll to position [109, 0]
click at [502, 296] on input "text" at bounding box center [528, 300] width 112 height 23
type input "500"
click at [404, 316] on div "Exemption Set must be selected for CA. Exemption * 14 - Wildcard Exemption (unu…" at bounding box center [326, 264] width 279 height 207
click at [557, 388] on div "An exemption set must first be selected from the Filing Information section. Co…" at bounding box center [395, 168] width 435 height 445
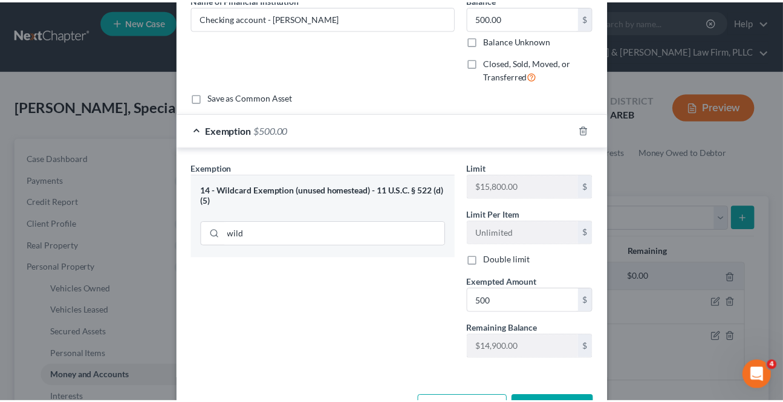
scroll to position [152, 0]
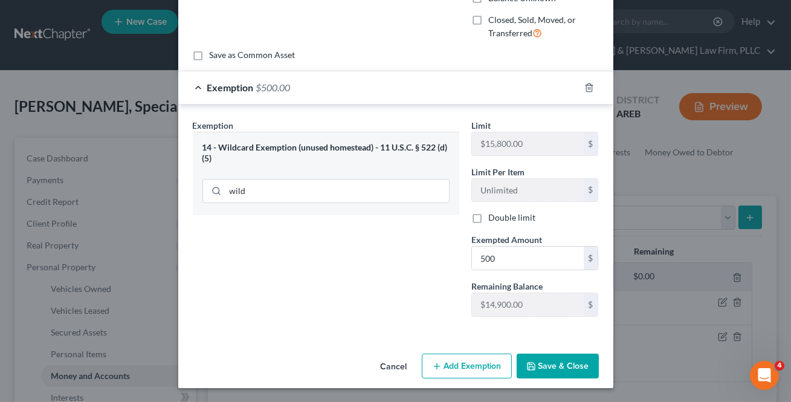
click at [557, 358] on button "Save & Close" at bounding box center [558, 366] width 82 height 25
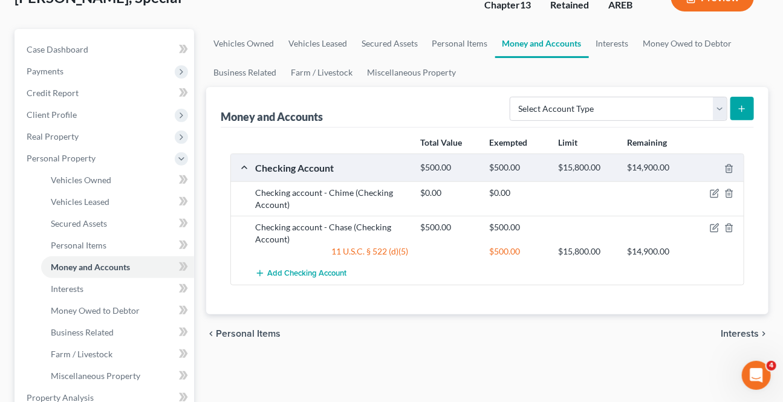
scroll to position [109, 0]
click at [719, 331] on div "chevron_left Personal Items Interests chevron_right" at bounding box center [487, 333] width 562 height 39
click at [733, 328] on span "Interests" at bounding box center [740, 333] width 38 height 10
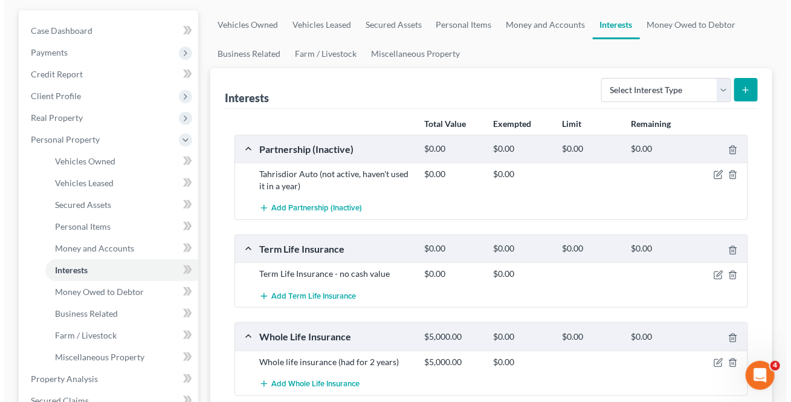
scroll to position [164, 0]
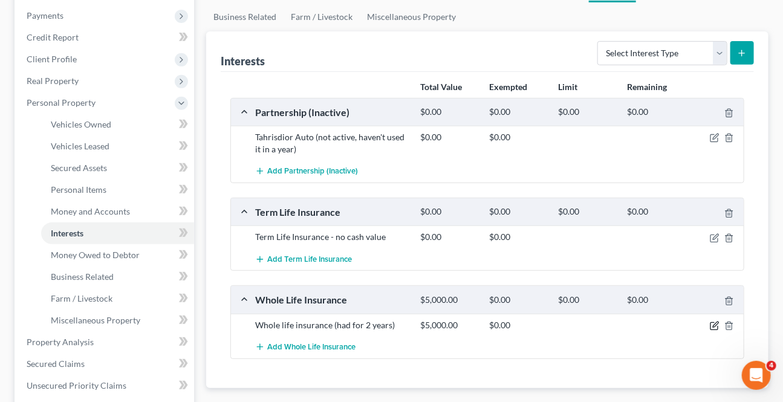
click at [713, 323] on icon "button" at bounding box center [713, 326] width 7 height 7
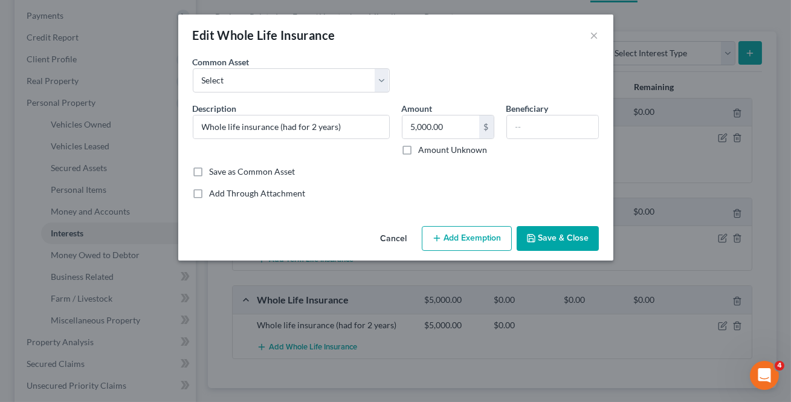
click at [461, 248] on button "Add Exemption" at bounding box center [467, 238] width 90 height 25
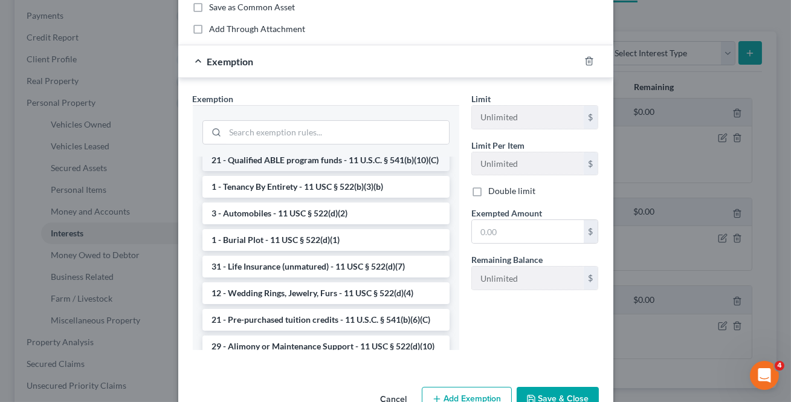
scroll to position [219, 0]
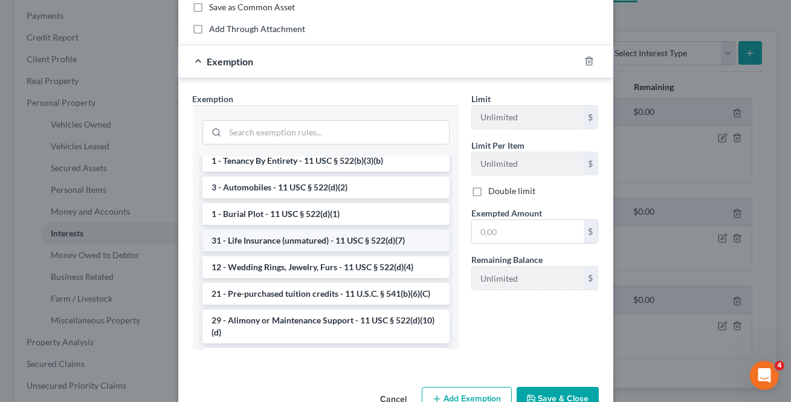
click at [326, 251] on li "31 - Life Insurance (unmatured) - 11 USC § 522(d)(7)" at bounding box center [326, 241] width 247 height 22
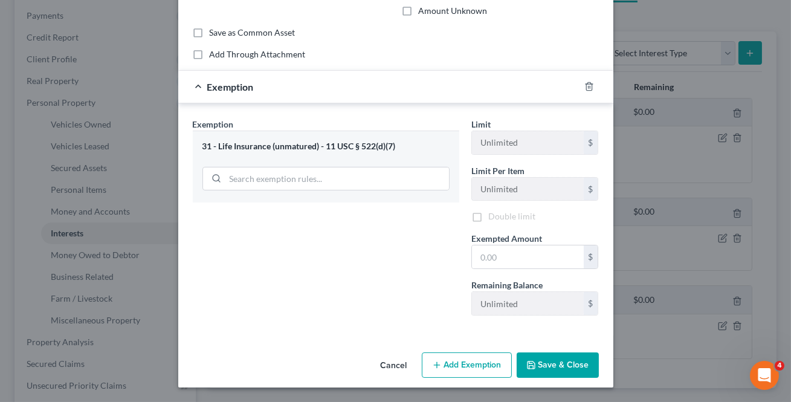
scroll to position [138, 0]
click at [488, 254] on input "text" at bounding box center [528, 257] width 112 height 23
type input "5,000"
click at [561, 366] on button "Save & Close" at bounding box center [558, 365] width 82 height 25
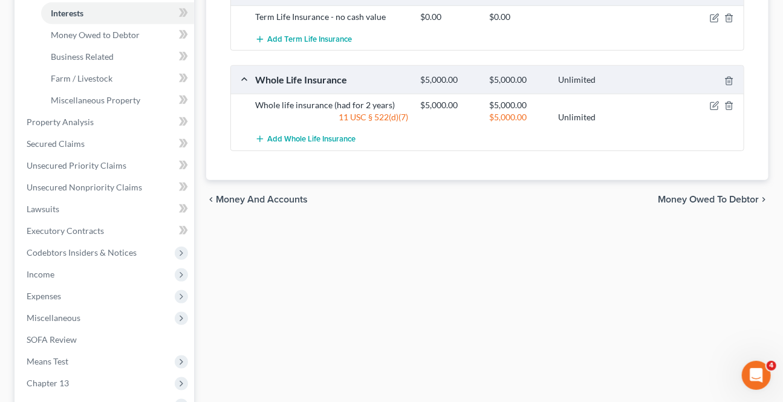
click at [716, 197] on span "Money Owed to Debtor" at bounding box center [708, 200] width 101 height 10
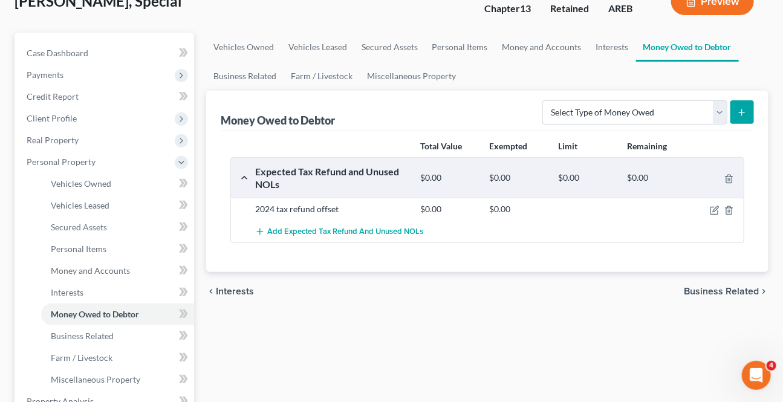
scroll to position [109, 0]
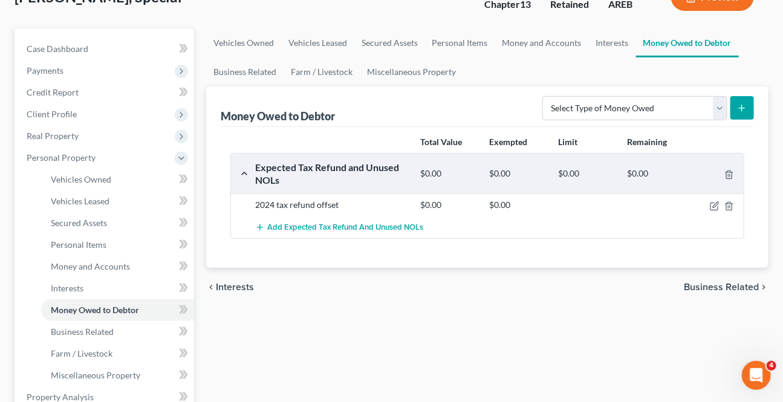
click at [727, 282] on span "Business Related" at bounding box center [721, 287] width 75 height 10
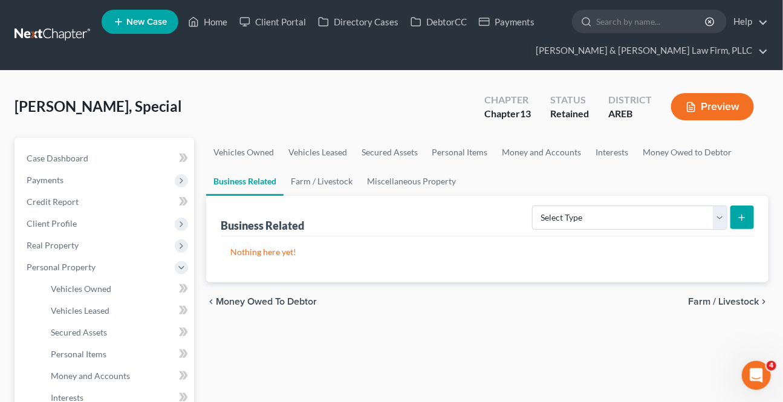
click at [715, 303] on span "Farm / Livestock" at bounding box center [723, 302] width 71 height 10
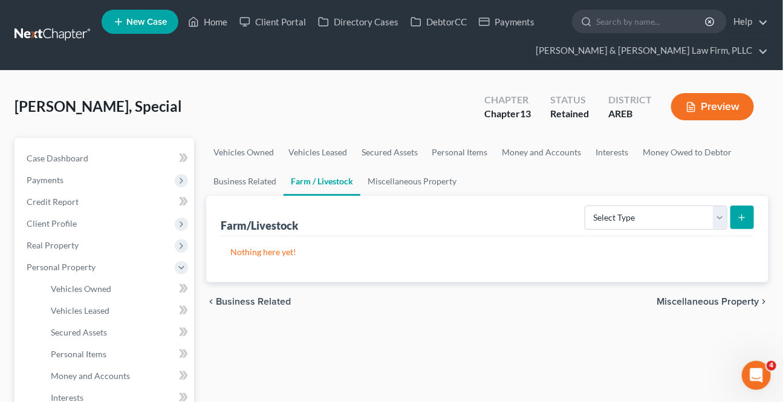
click at [715, 305] on div "chevron_left Business Related Miscellaneous Property chevron_right" at bounding box center [487, 301] width 562 height 39
click at [715, 300] on span "Miscellaneous Property" at bounding box center [708, 302] width 102 height 10
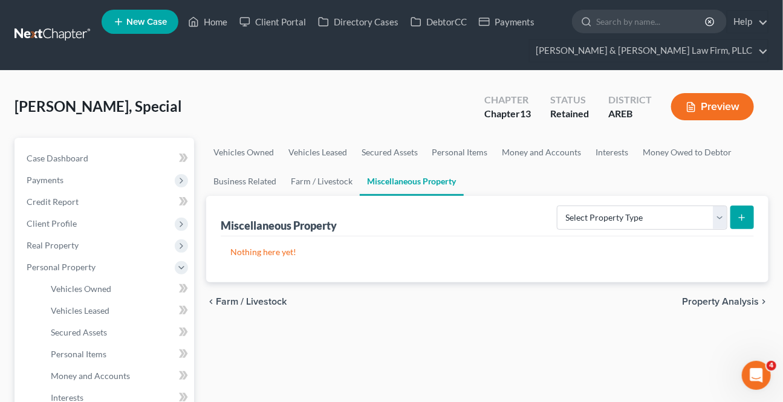
click at [715, 302] on span "Property Analysis" at bounding box center [720, 302] width 77 height 10
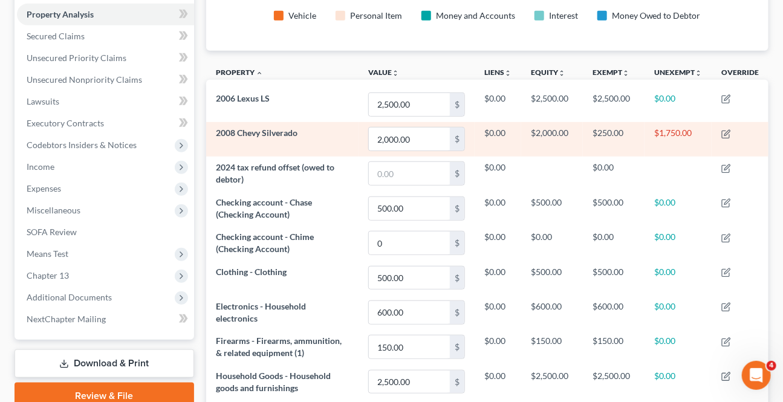
click at [292, 132] on span "2008 Chevy Silverado" at bounding box center [257, 133] width 82 height 10
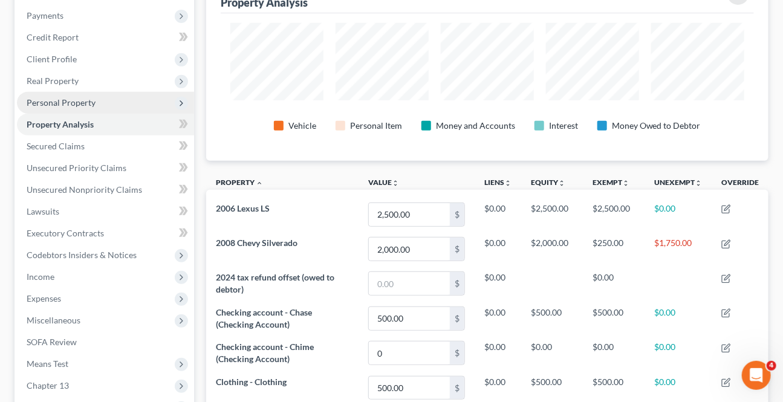
click at [60, 97] on span "Personal Property" at bounding box center [61, 102] width 69 height 10
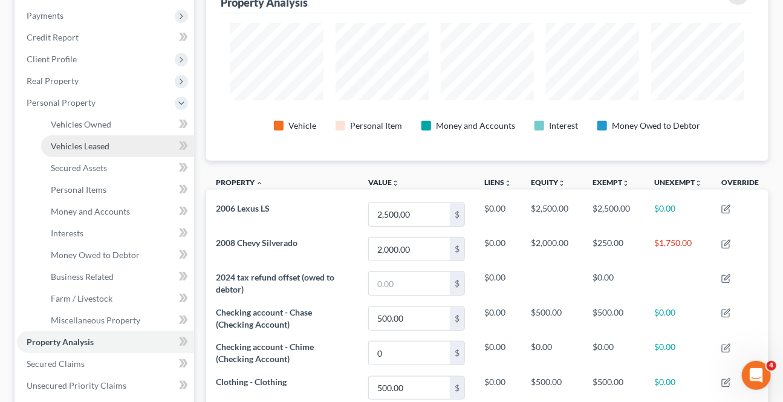
click at [76, 141] on span "Vehicles Leased" at bounding box center [80, 146] width 59 height 10
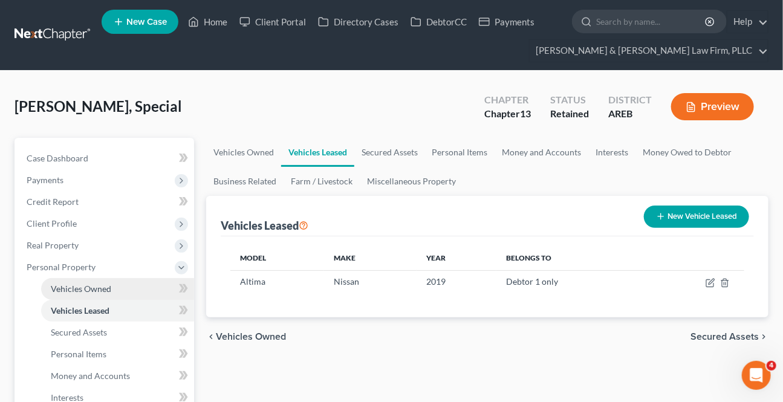
click at [73, 290] on span "Vehicles Owned" at bounding box center [81, 289] width 60 height 10
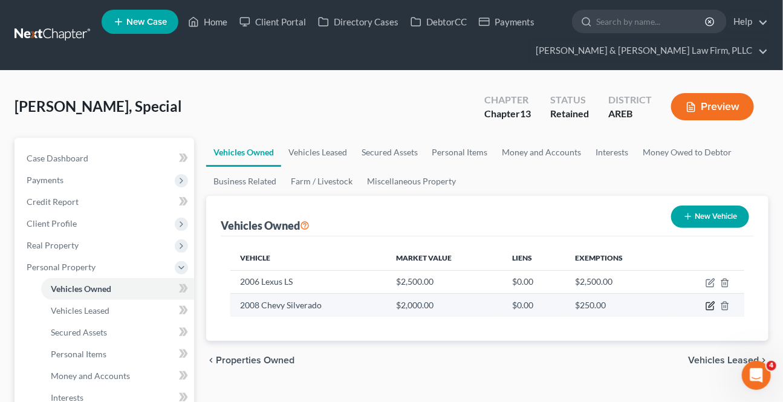
click at [710, 305] on icon "button" at bounding box center [711, 306] width 10 height 10
select select "0"
select select "18"
select select "0"
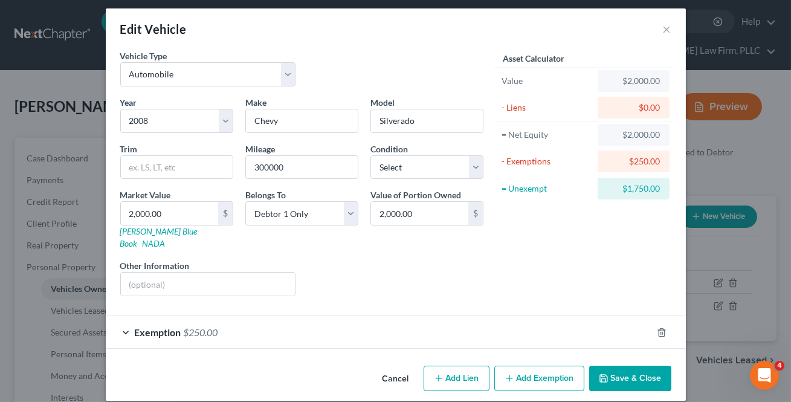
click at [175, 326] on span "Exemption" at bounding box center [158, 331] width 47 height 11
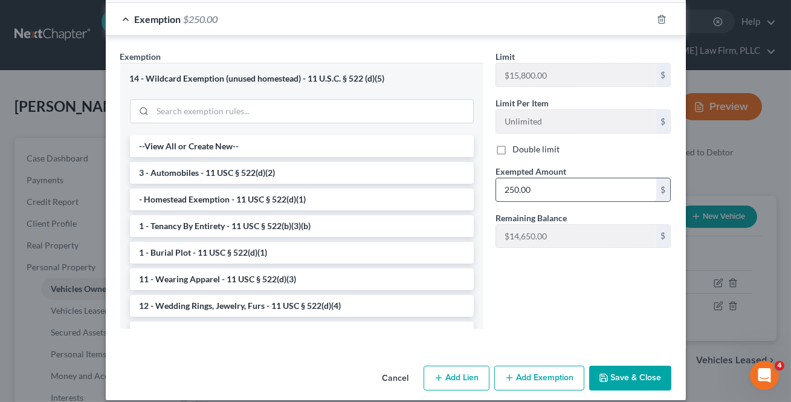
click at [551, 184] on input "250.00" at bounding box center [576, 189] width 160 height 23
type input "2,000"
click at [628, 366] on button "Save & Close" at bounding box center [630, 378] width 82 height 25
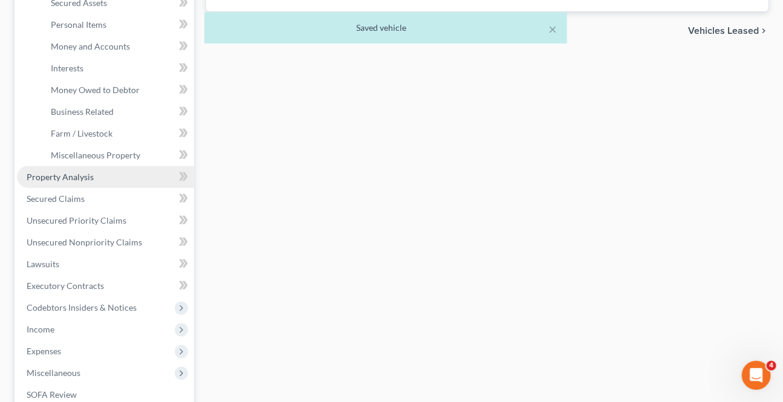
click at [70, 172] on span "Property Analysis" at bounding box center [60, 177] width 67 height 10
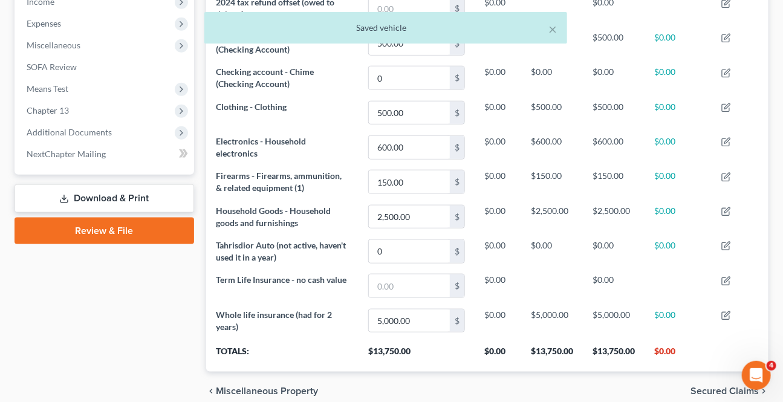
click at [712, 392] on span "Secured Claims" at bounding box center [724, 391] width 68 height 10
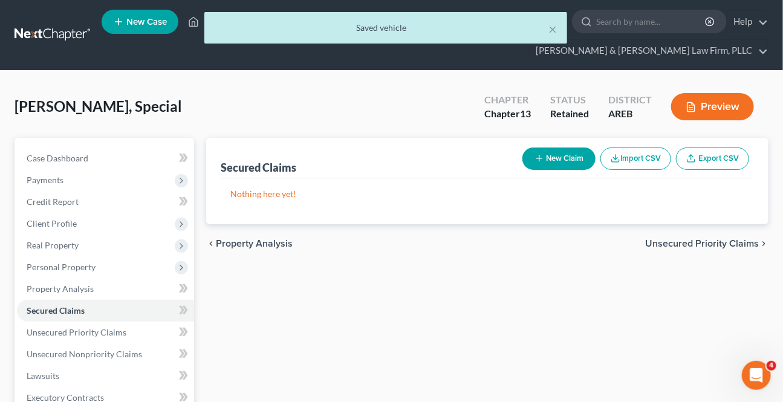
click at [687, 244] on span "Unsecured Priority Claims" at bounding box center [702, 244] width 114 height 10
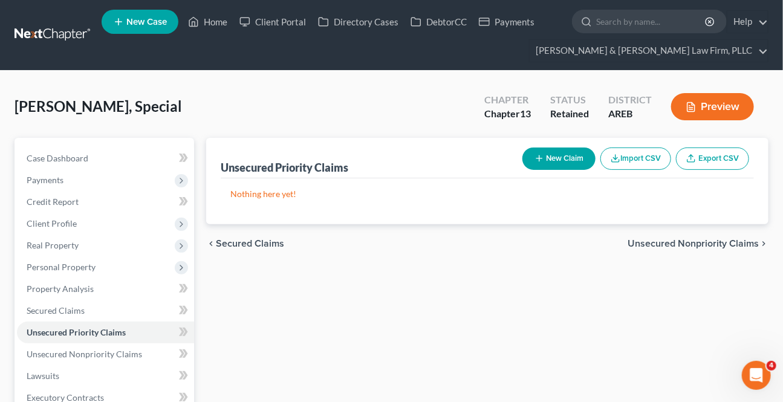
click at [585, 156] on button "New Claim" at bounding box center [558, 159] width 73 height 22
select select "0"
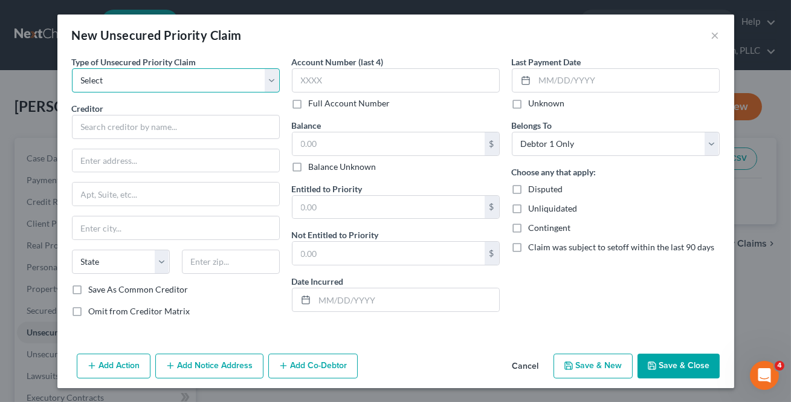
click at [196, 76] on select "Select Taxes & Other Government Units Domestic Support Obligations Extensions o…" at bounding box center [176, 80] width 208 height 24
select select "0"
click at [72, 68] on select "Select Taxes & Other Government Units Domestic Support Obligations Extensions o…" at bounding box center [176, 80] width 208 height 24
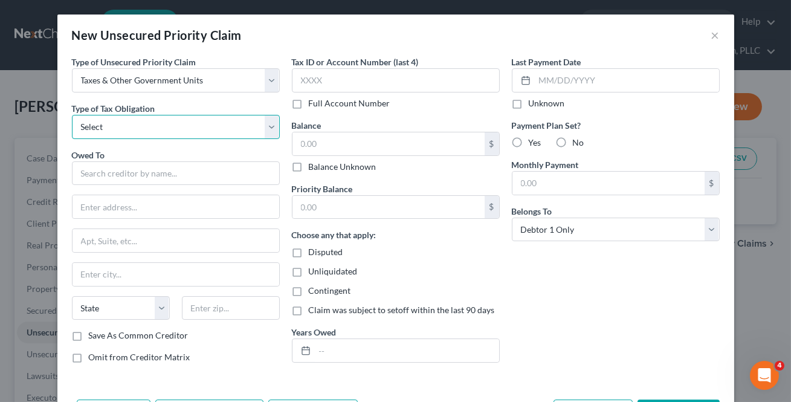
drag, startPoint x: 133, startPoint y: 121, endPoint x: 131, endPoint y: 137, distance: 15.8
click at [133, 121] on select "Select Federal City State Franchise Tax Board Other" at bounding box center [176, 127] width 208 height 24
select select "2"
click at [72, 115] on select "Select Federal City State Franchise Tax Board Other" at bounding box center [176, 127] width 208 height 24
click at [105, 181] on input "text" at bounding box center [176, 173] width 208 height 24
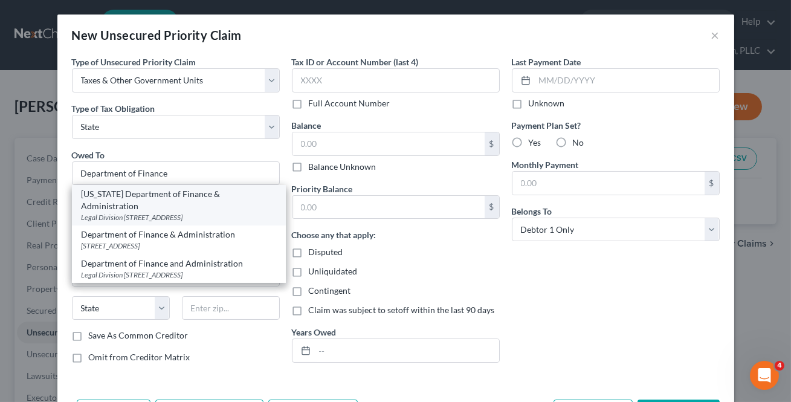
click at [104, 193] on div "Arkansas Department of Finance & Administration" at bounding box center [179, 200] width 195 height 24
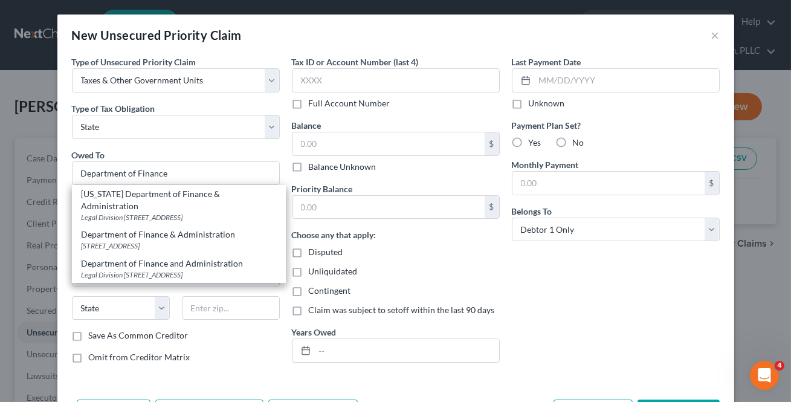
type input "Arkansas Department of Finance & Administration"
type input "Legal Division"
type input "PO Box 1272"
type input "Little Rock"
select select "2"
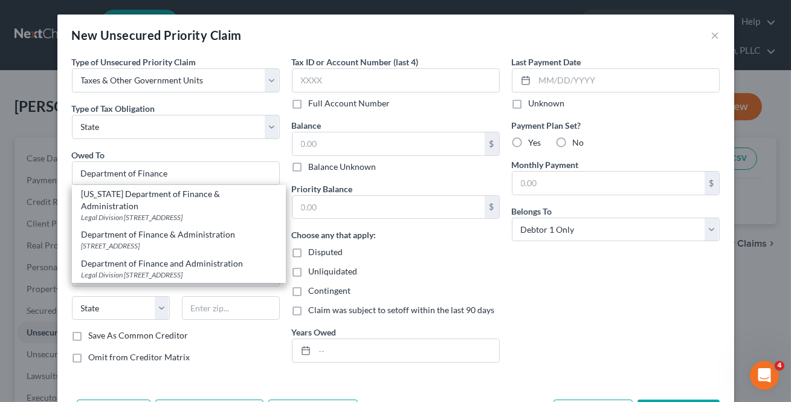
type input "72203"
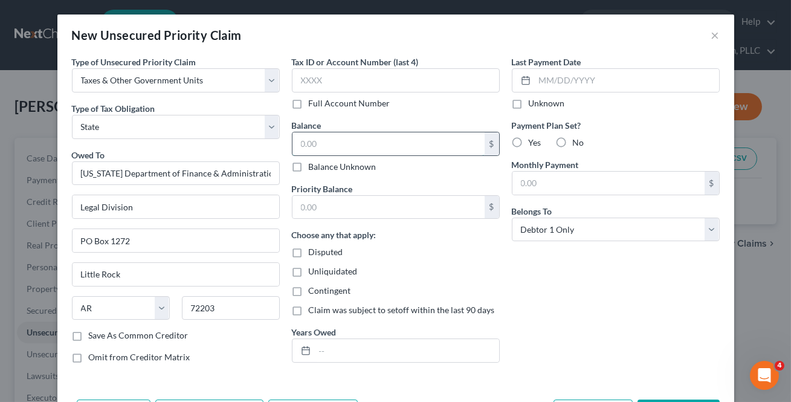
click at [325, 147] on input "text" at bounding box center [389, 143] width 192 height 23
type input "1,437"
click at [324, 202] on input "text" at bounding box center [389, 207] width 192 height 23
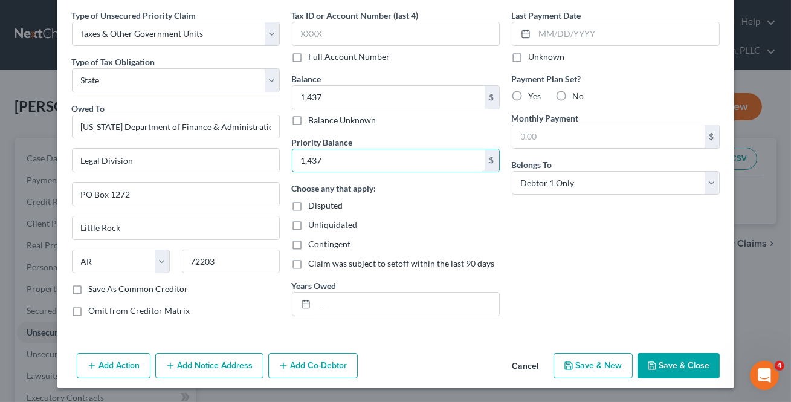
type input "1,437"
click at [660, 345] on div "Type of Unsecured Priority Claim * Select Taxes & Other Government Units Domest…" at bounding box center [395, 178] width 677 height 339
click at [658, 353] on button "Save & Close" at bounding box center [679, 365] width 82 height 25
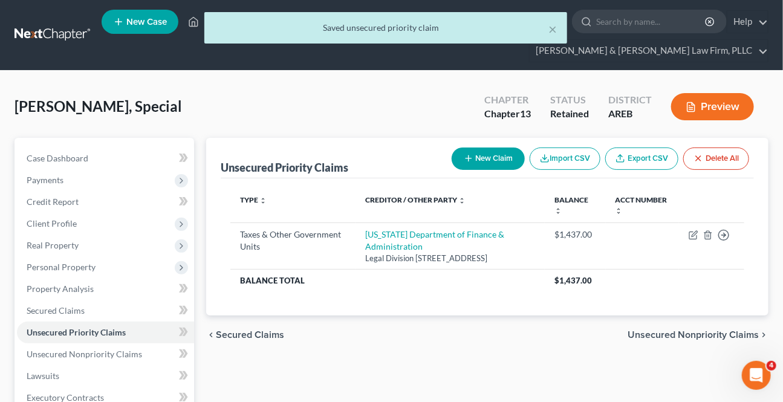
click at [677, 340] on span "Unsecured Nonpriority Claims" at bounding box center [693, 335] width 131 height 10
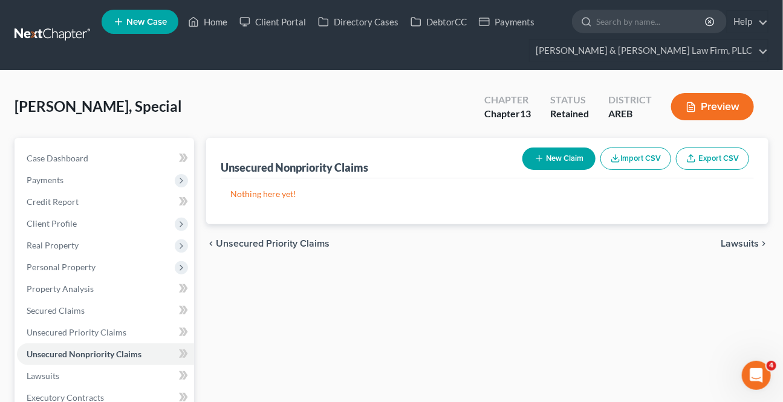
click at [301, 242] on span "Unsecured Priority Claims" at bounding box center [273, 244] width 114 height 10
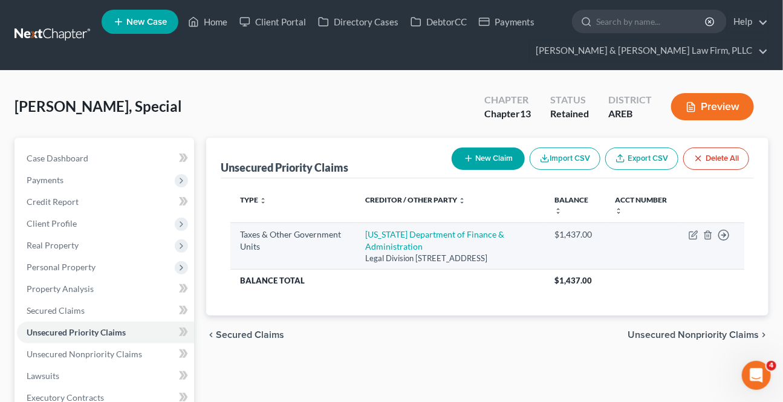
click at [730, 231] on td "Move to D Move to F Move to G Move to Notice Only" at bounding box center [711, 245] width 65 height 47
click at [724, 233] on polyline "button" at bounding box center [725, 235] width 2 height 4
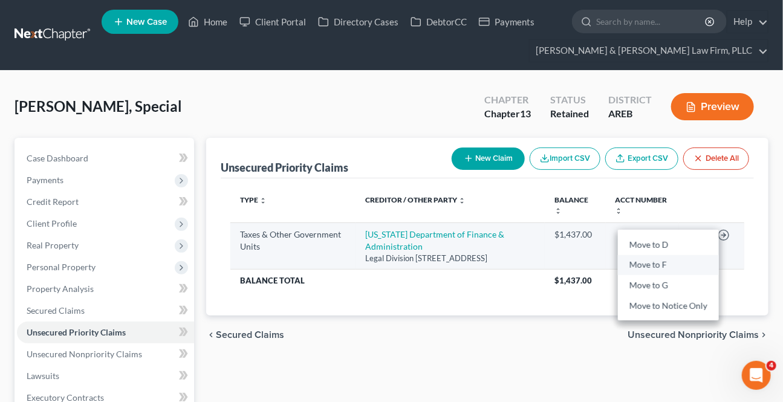
click at [661, 265] on link "Move to F" at bounding box center [668, 265] width 101 height 21
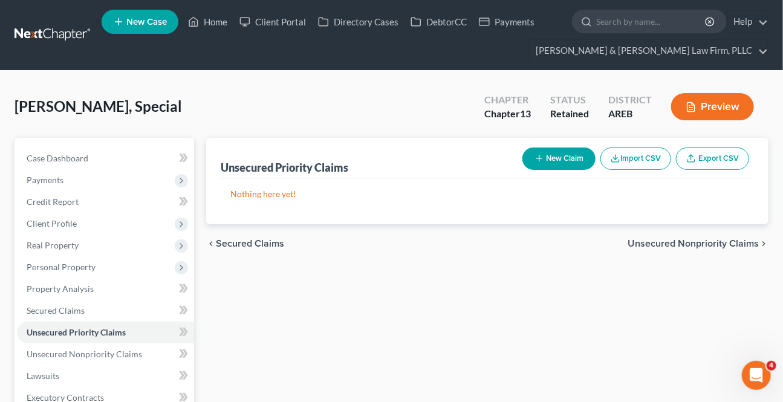
click at [265, 245] on span "Secured Claims" at bounding box center [250, 244] width 68 height 10
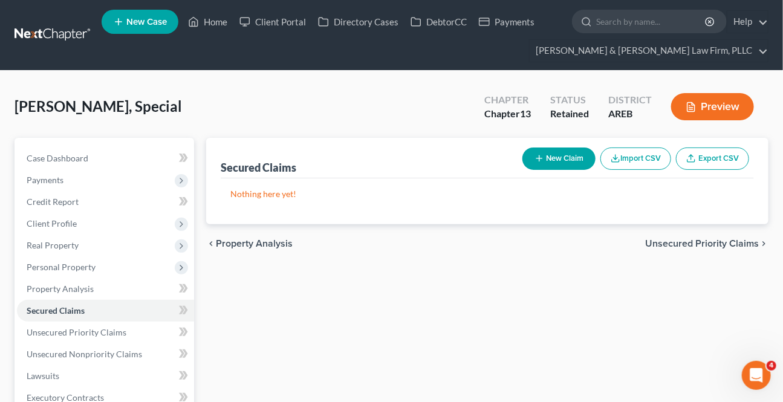
click at [695, 239] on span "Unsecured Priority Claims" at bounding box center [702, 244] width 114 height 10
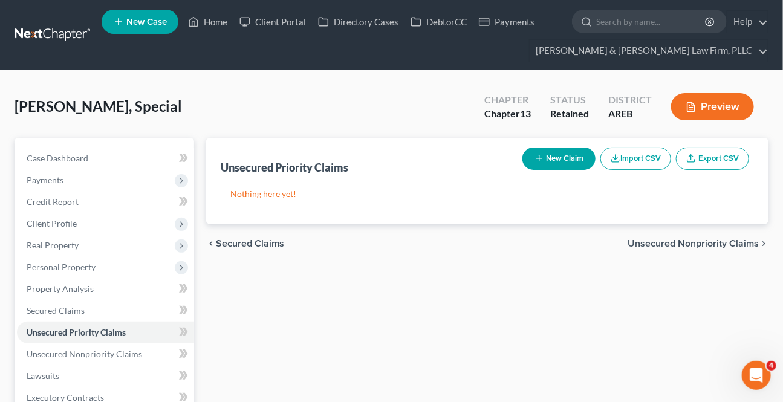
click at [688, 243] on span "Unsecured Nonpriority Claims" at bounding box center [693, 244] width 131 height 10
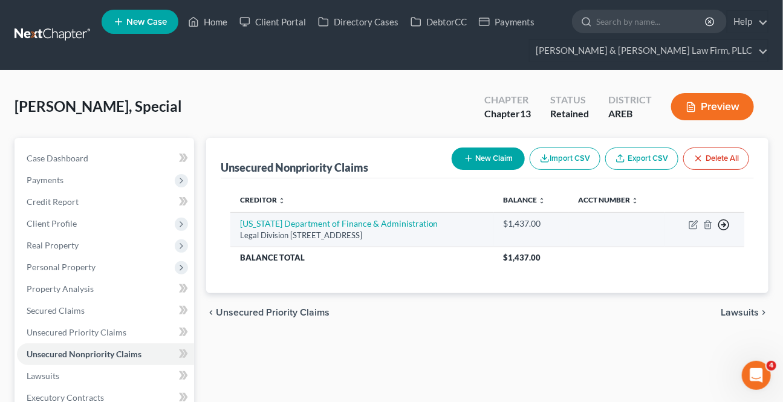
click at [725, 222] on icon "button" at bounding box center [724, 225] width 12 height 12
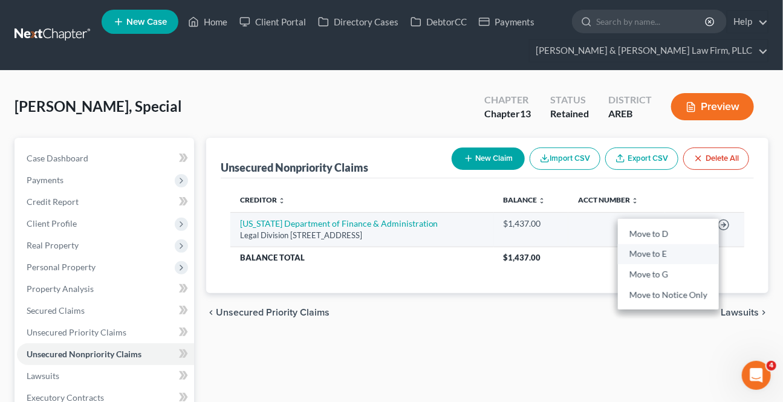
click at [657, 256] on link "Move to E" at bounding box center [668, 254] width 101 height 21
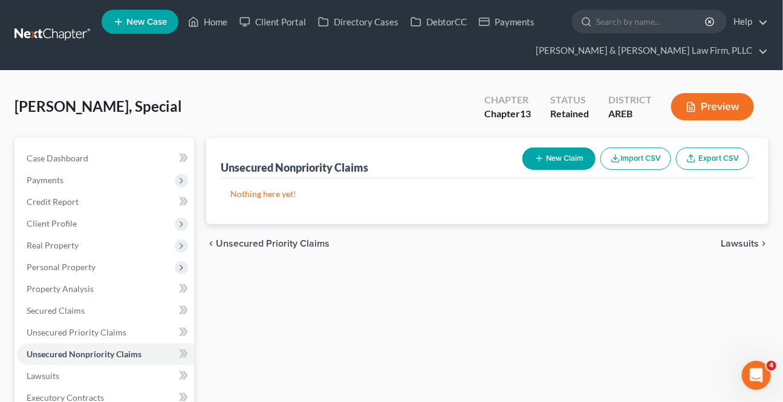
drag, startPoint x: 569, startPoint y: 345, endPoint x: 566, endPoint y: 335, distance: 10.7
click at [50, 201] on span "Credit Report" at bounding box center [53, 201] width 52 height 10
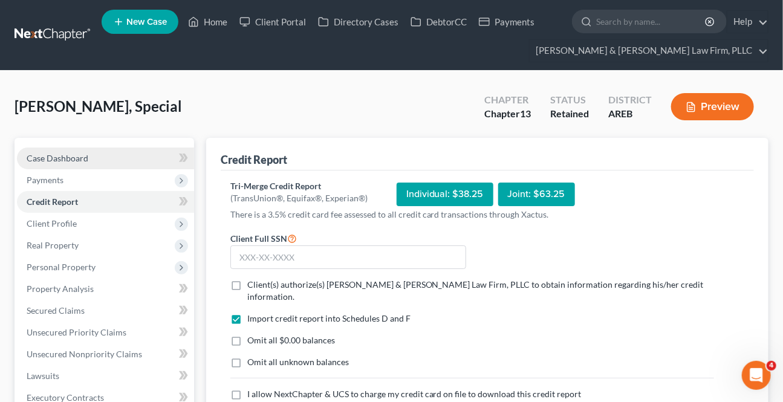
click at [131, 158] on link "Case Dashboard" at bounding box center [105, 159] width 177 height 22
select select "0"
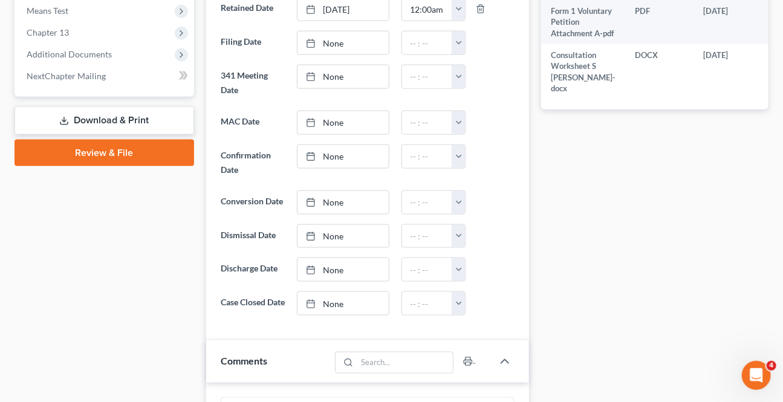
scroll to position [769, 0]
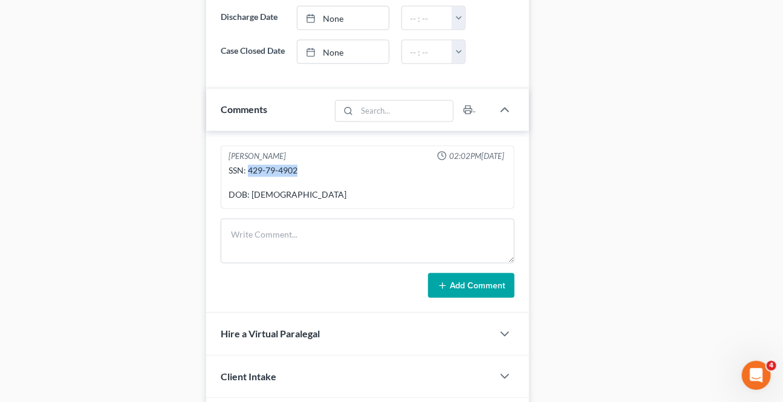
drag, startPoint x: 297, startPoint y: 181, endPoint x: 248, endPoint y: 181, distance: 48.4
click at [248, 181] on div "SSN: 429-79-4902 DOB: 10/19/1990" at bounding box center [368, 183] width 278 height 36
copy div "429-79-4902"
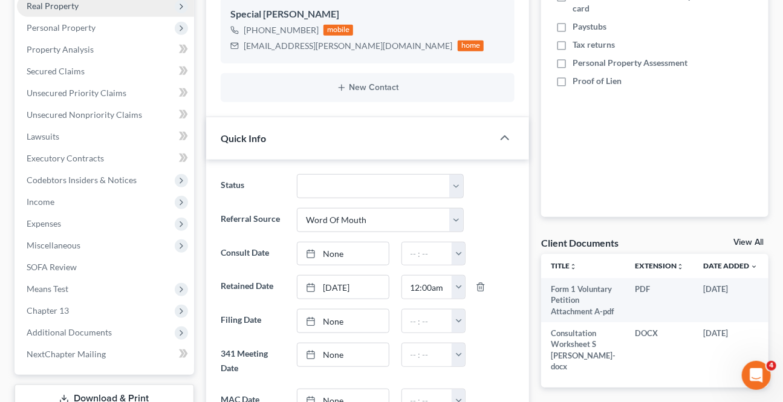
scroll to position [0, 0]
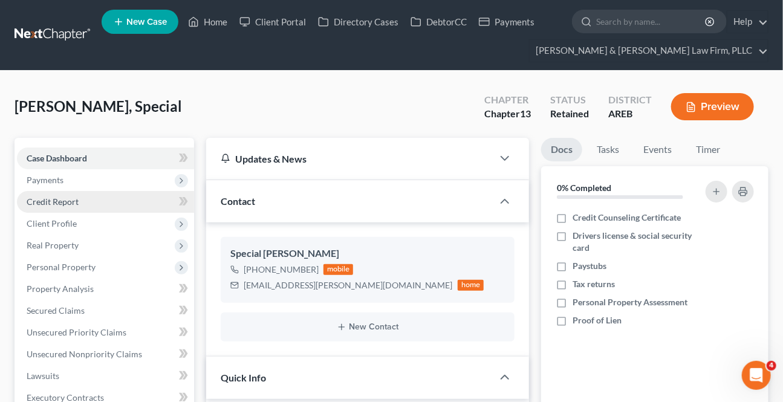
drag, startPoint x: 52, startPoint y: 206, endPoint x: 76, endPoint y: 204, distance: 24.2
click at [52, 205] on span "Credit Report" at bounding box center [53, 201] width 52 height 10
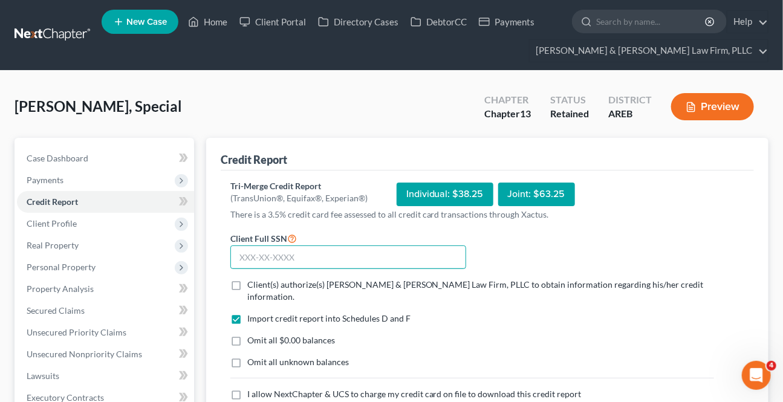
click at [293, 259] on input "text" at bounding box center [348, 257] width 236 height 24
paste input "429-79-4902"
type input "429-79-4902"
drag, startPoint x: 230, startPoint y: 279, endPoint x: 244, endPoint y: 340, distance: 63.2
click at [247, 279] on label "Client(s) authorize(s) Lambert & Perry Law Firm, PLLC to obtain information reg…" at bounding box center [480, 291] width 467 height 24
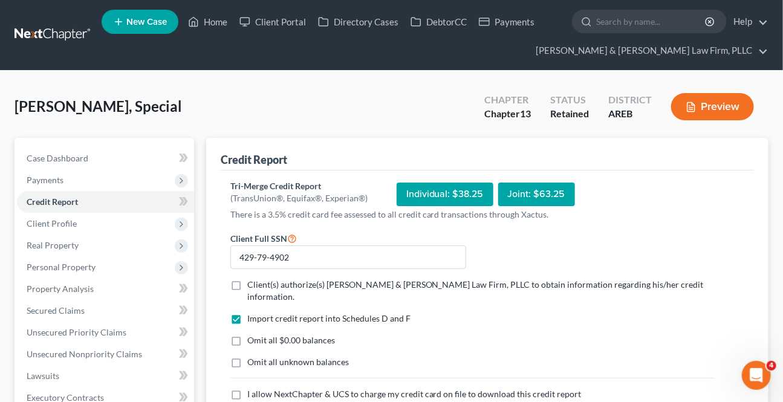
click at [252, 279] on input "Client(s) authorize(s) Lambert & Perry Law Firm, PLLC to obtain information reg…" at bounding box center [256, 283] width 8 height 8
checkbox input "true"
click at [247, 388] on label "I allow NextChapter & UCS to charge my credit card on file to download this cre…" at bounding box center [414, 394] width 334 height 12
click at [252, 388] on input "I allow NextChapter & UCS to charge my credit card on file to download this cre…" at bounding box center [256, 392] width 8 height 8
checkbox input "true"
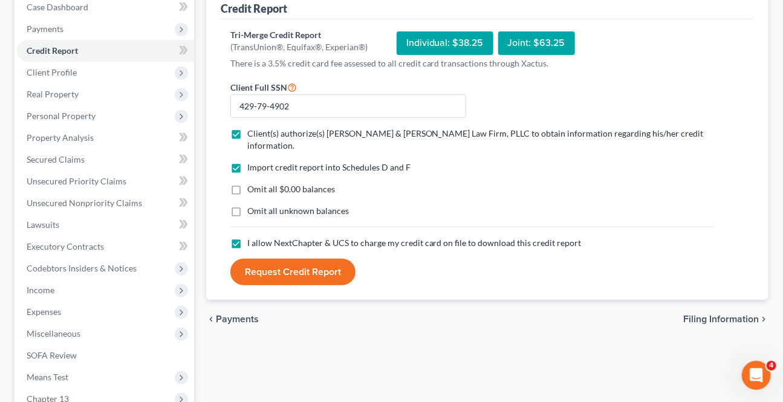
scroll to position [164, 0]
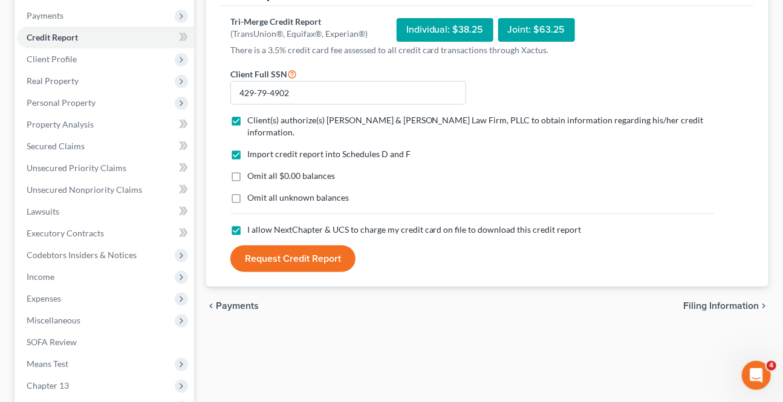
click at [279, 245] on button "Request Credit Report" at bounding box center [292, 258] width 125 height 27
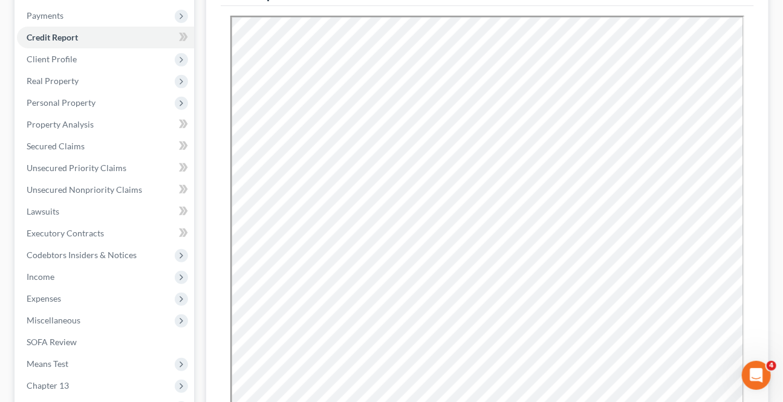
scroll to position [0, 0]
click at [53, 148] on span "Secured Claims" at bounding box center [56, 146] width 58 height 10
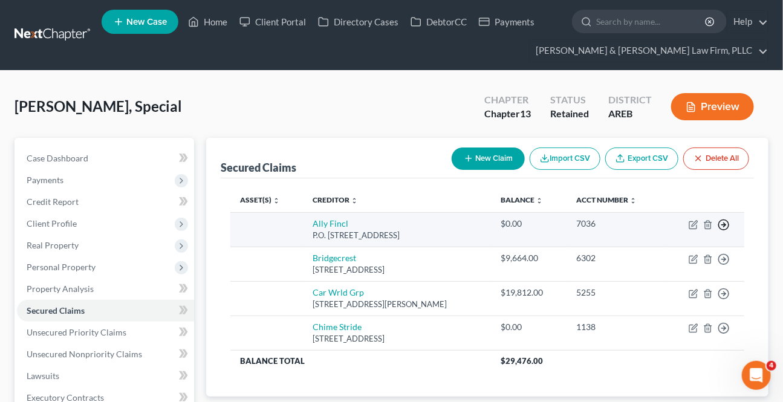
click at [727, 225] on icon "button" at bounding box center [724, 225] width 12 height 12
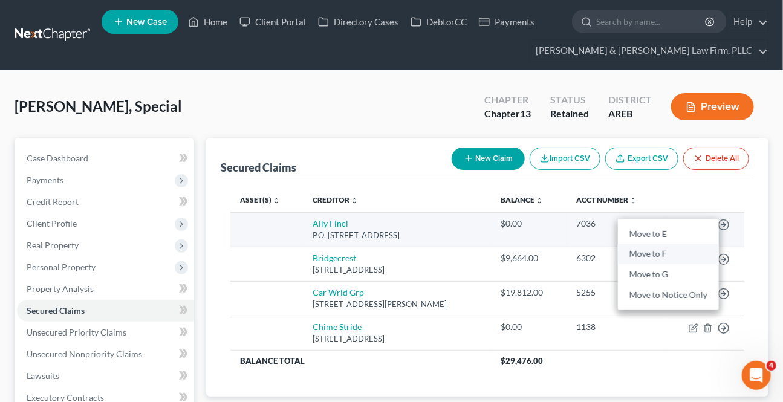
click at [668, 256] on link "Move to F" at bounding box center [668, 254] width 101 height 21
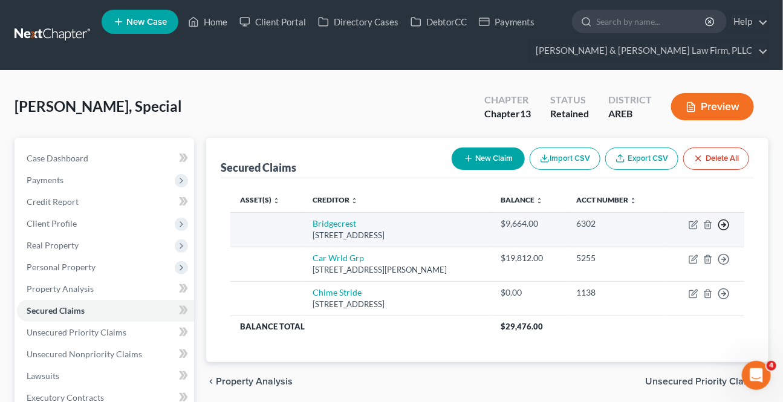
click at [724, 225] on polyline "button" at bounding box center [725, 225] width 2 height 4
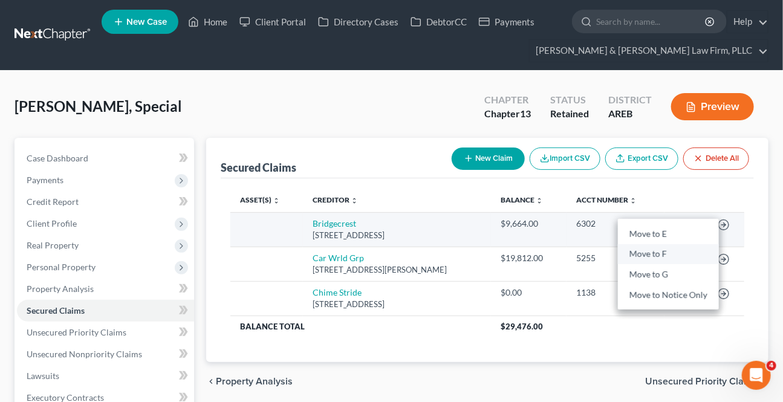
click at [670, 253] on link "Move to F" at bounding box center [668, 254] width 101 height 21
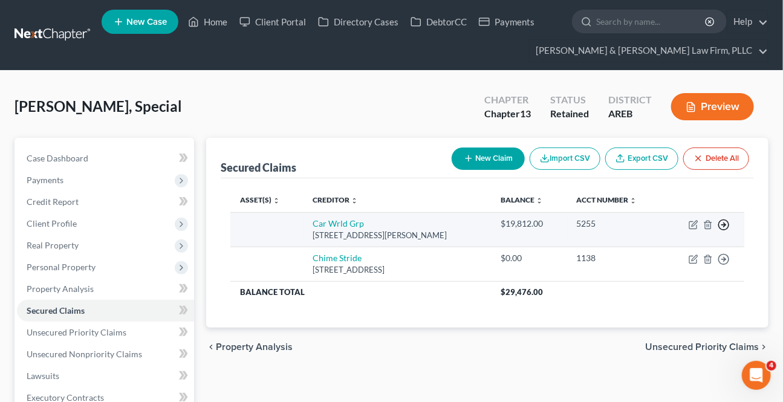
click at [722, 223] on icon "button" at bounding box center [724, 225] width 12 height 12
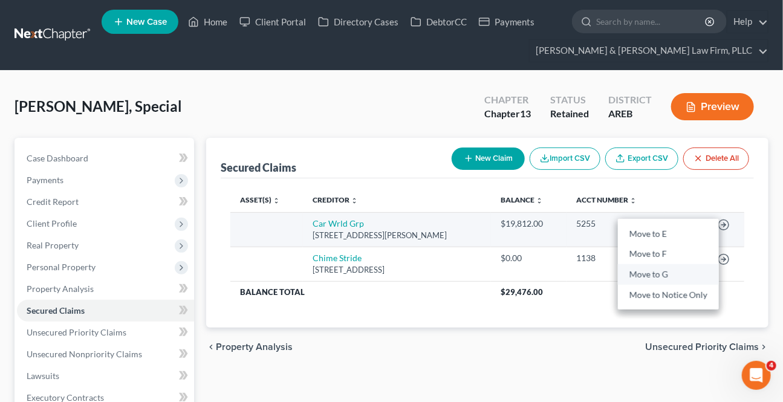
click at [662, 270] on link "Move to G" at bounding box center [668, 275] width 101 height 21
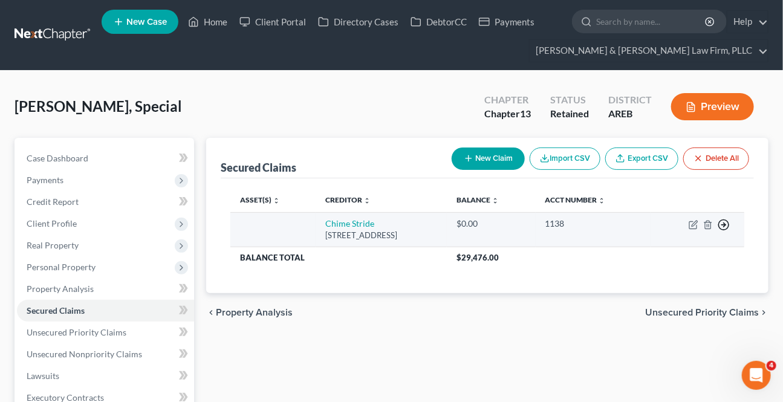
click at [724, 220] on icon "button" at bounding box center [724, 225] width 12 height 12
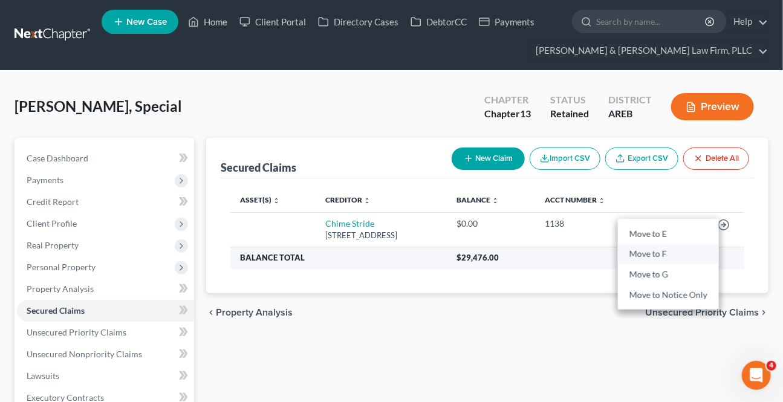
click at [657, 250] on link "Move to F" at bounding box center [668, 254] width 101 height 21
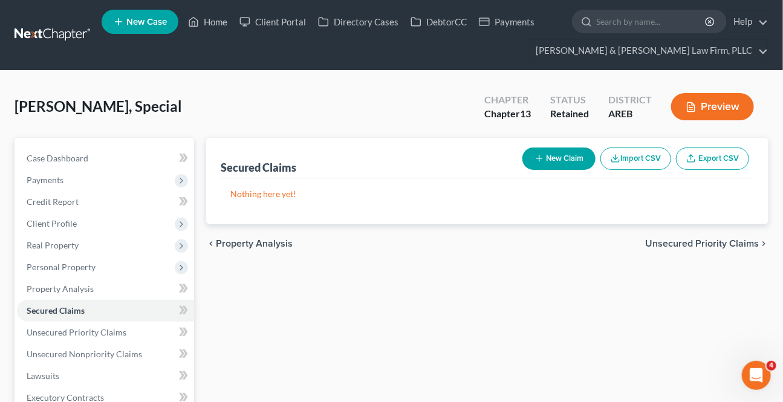
click at [686, 244] on span "Unsecured Priority Claims" at bounding box center [702, 244] width 114 height 10
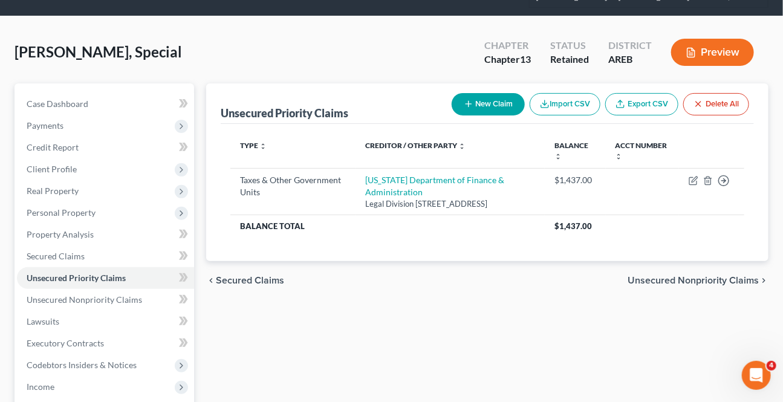
click at [669, 285] on span "Unsecured Nonpriority Claims" at bounding box center [693, 281] width 131 height 10
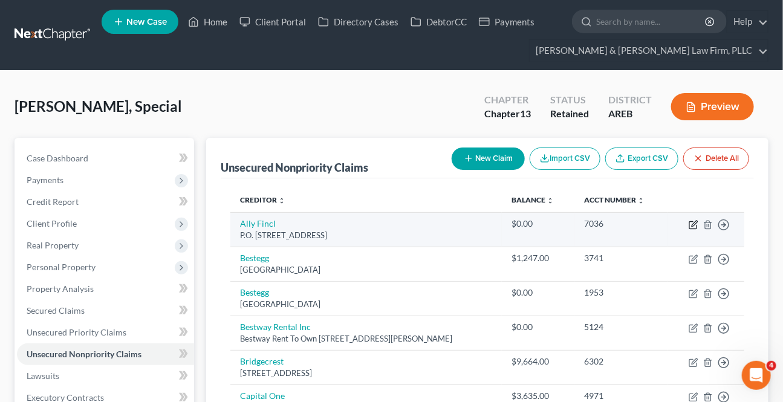
click at [692, 226] on icon "button" at bounding box center [694, 225] width 10 height 10
select select "24"
select select "0"
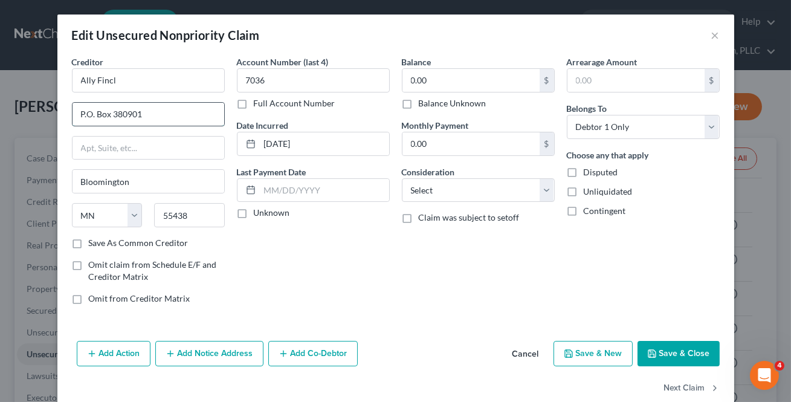
click at [84, 114] on input "P.O. Box 380901" at bounding box center [149, 114] width 152 height 23
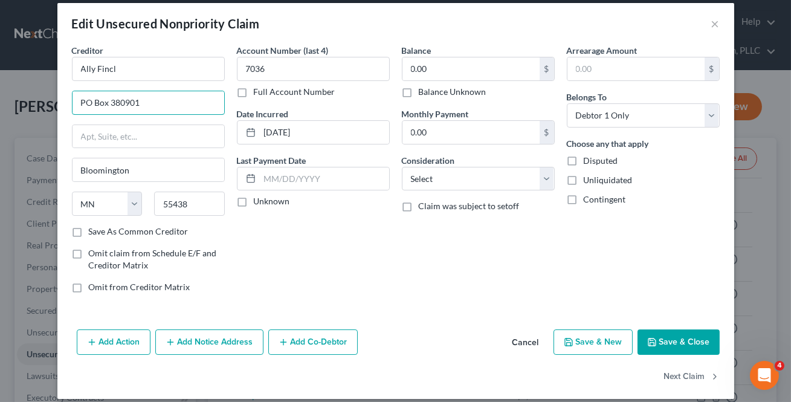
scroll to position [22, 0]
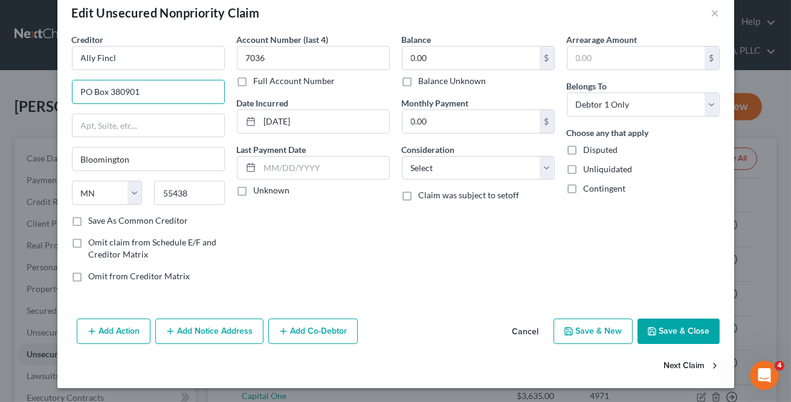
type input "PO Box 380901"
click at [678, 360] on button "Next Claim" at bounding box center [692, 366] width 56 height 25
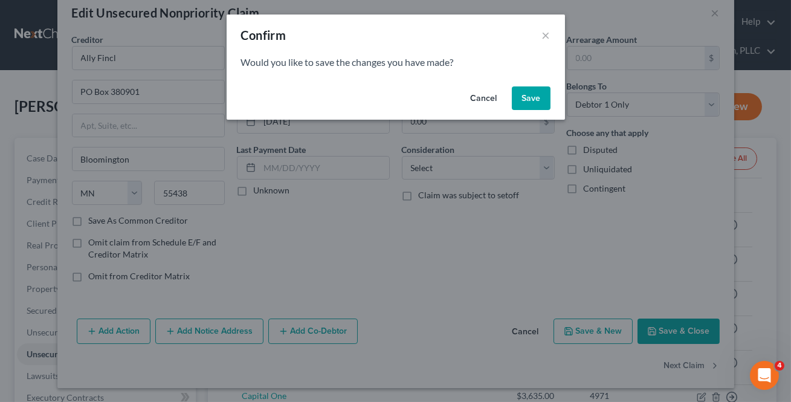
click at [537, 92] on button "Save" at bounding box center [531, 98] width 39 height 24
select select "39"
select select "0"
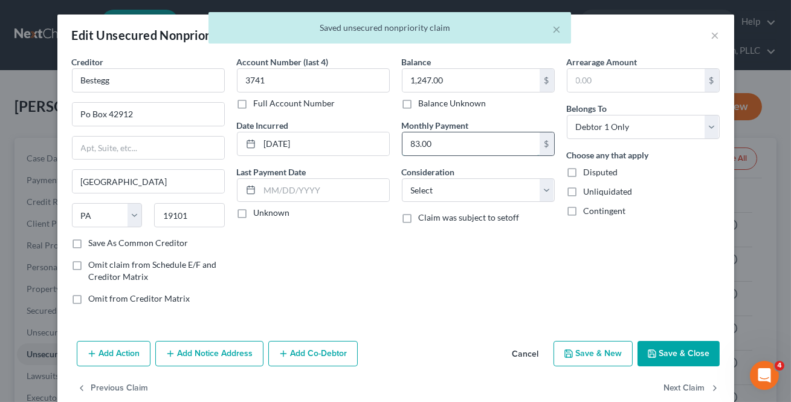
click at [474, 146] on input "83.00" at bounding box center [471, 143] width 137 height 23
click at [698, 387] on button "Next Claim" at bounding box center [692, 388] width 56 height 25
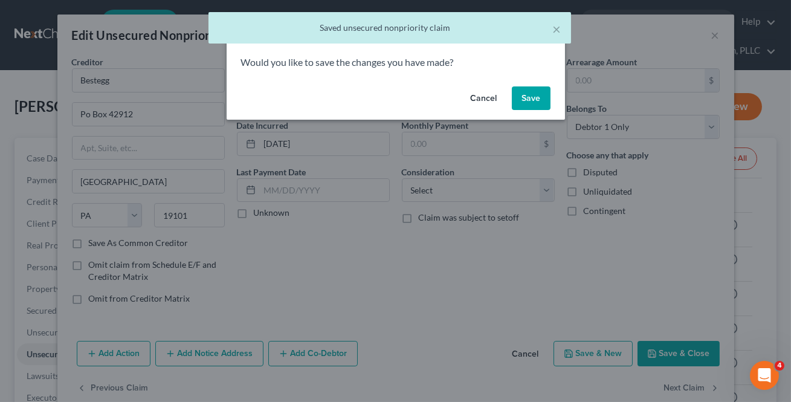
drag, startPoint x: 525, startPoint y: 97, endPoint x: 521, endPoint y: 104, distance: 7.9
click at [526, 97] on button "Save" at bounding box center [531, 98] width 39 height 24
select select "39"
select select "0"
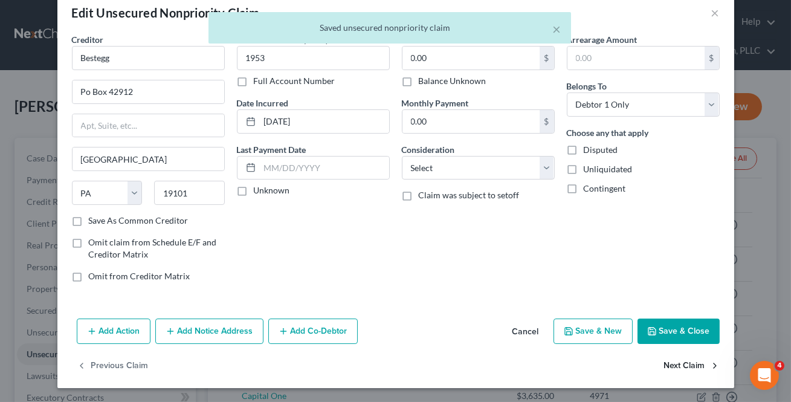
click at [686, 362] on button "Next Claim" at bounding box center [692, 366] width 56 height 25
select select "45"
select select "0"
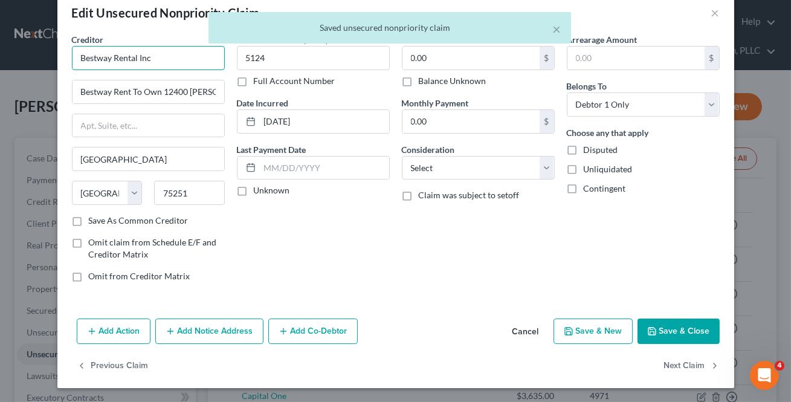
click at [181, 57] on input "Bestway Rental Inc" at bounding box center [148, 58] width 153 height 24
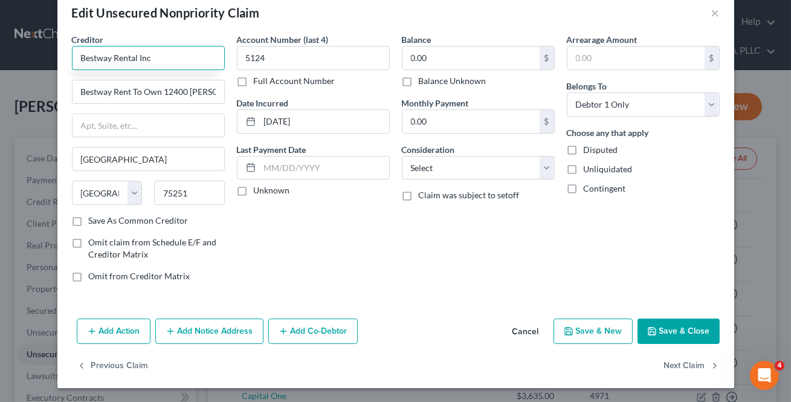
click at [174, 62] on input "Bestway Rental Inc" at bounding box center [148, 58] width 153 height 24
type input "Bestway Rental"
drag, startPoint x: 207, startPoint y: 89, endPoint x: 33, endPoint y: 121, distance: 176.9
click at [26, 122] on div "Edit Unsecured Nonpriority Claim × Creditor * Bestway Rental Bestway Rent To Ow…" at bounding box center [395, 201] width 791 height 402
click at [155, 60] on input "Bestway Rental" at bounding box center [148, 58] width 153 height 24
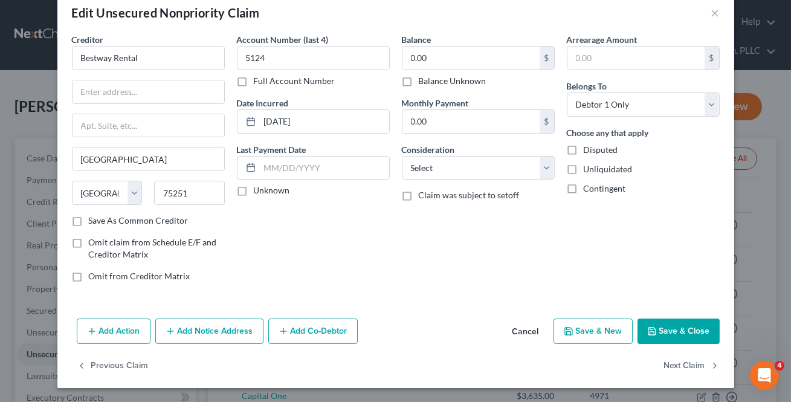
click at [527, 331] on button "Cancel" at bounding box center [526, 332] width 46 height 24
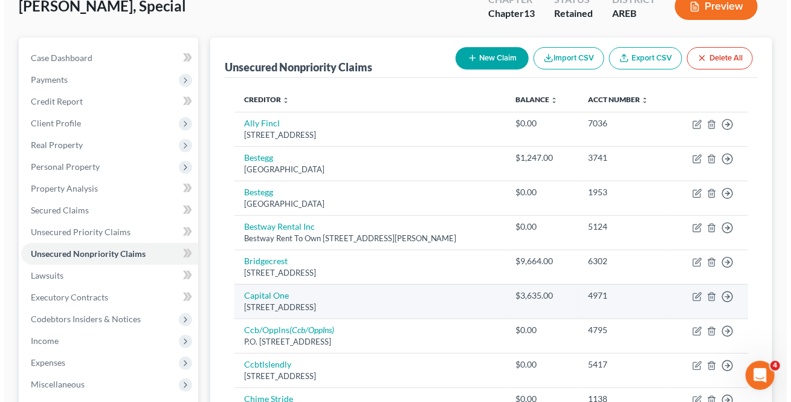
scroll to position [109, 0]
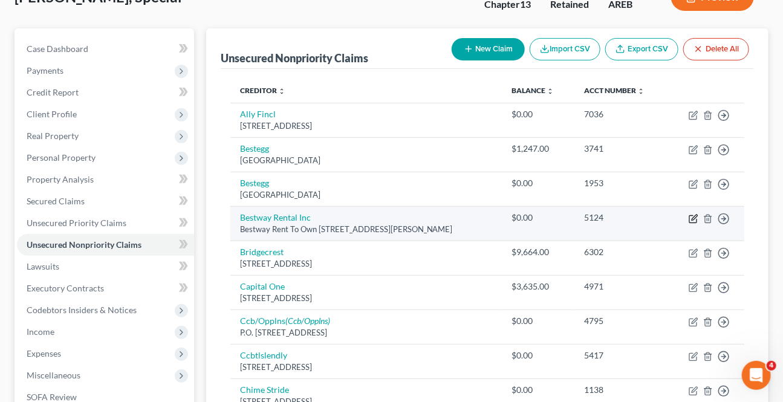
click at [689, 218] on icon "button" at bounding box center [692, 218] width 7 height 7
select select "45"
select select "0"
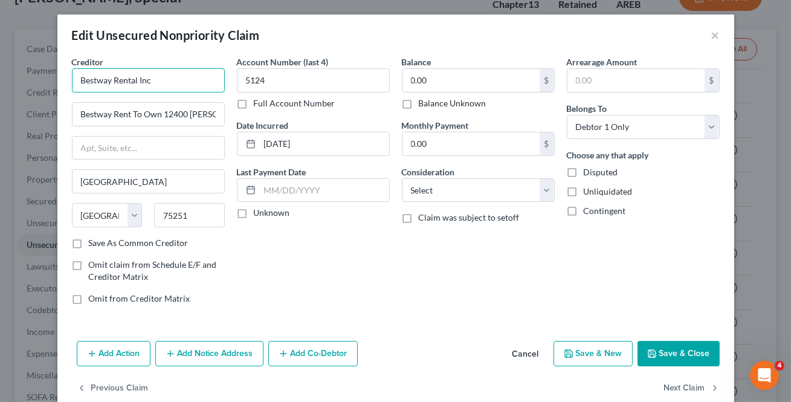
click at [190, 91] on input "Bestway Rental Inc" at bounding box center [148, 80] width 153 height 24
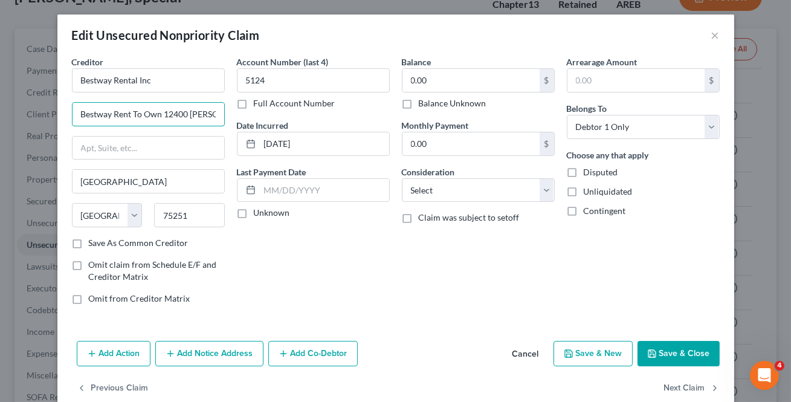
drag, startPoint x: 160, startPoint y: 116, endPoint x: 110, endPoint y: 93, distance: 54.6
click at [47, 123] on div "Edit Unsecured Nonpriority Claim × Creditor * Bestway Rental Inc Bestway Rent T…" at bounding box center [395, 201] width 791 height 402
type input "12400 Coit"
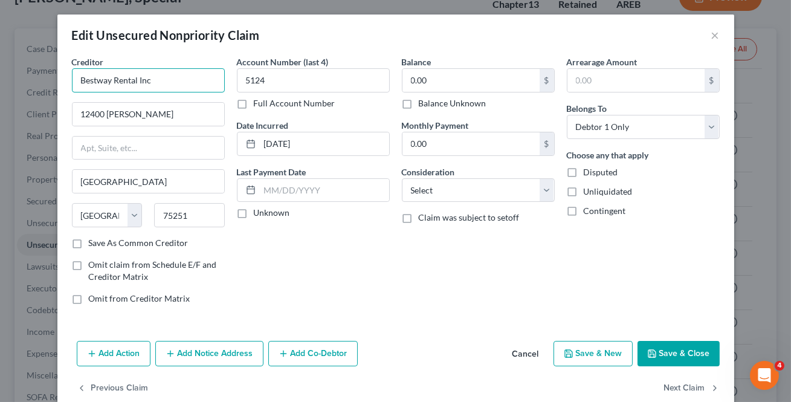
click at [163, 77] on input "Bestway Rental Inc" at bounding box center [148, 80] width 153 height 24
type input "Bestway Rental"
drag, startPoint x: 68, startPoint y: 242, endPoint x: 404, endPoint y: 333, distance: 348.0
click at [89, 241] on label "Save As Common Creditor" at bounding box center [139, 243] width 100 height 12
click at [94, 241] on input "Save As Common Creditor" at bounding box center [98, 241] width 8 height 8
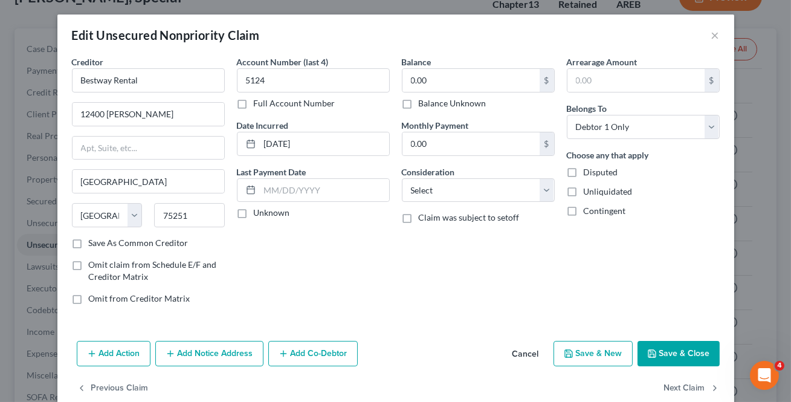
checkbox input "true"
type input "Bestway Rental"
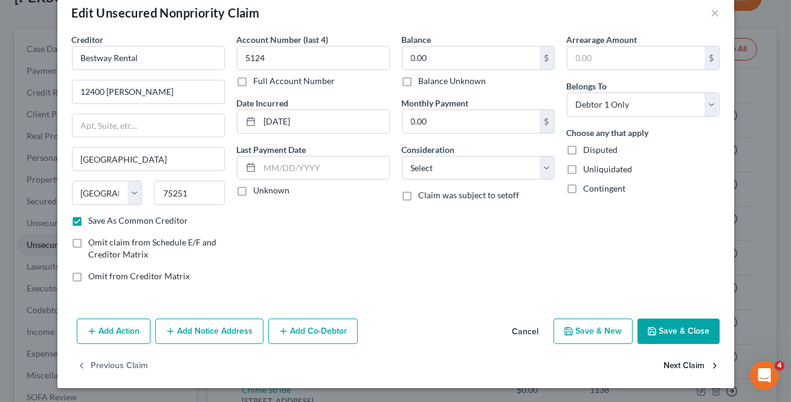
click at [670, 366] on button "Next Claim" at bounding box center [692, 366] width 56 height 25
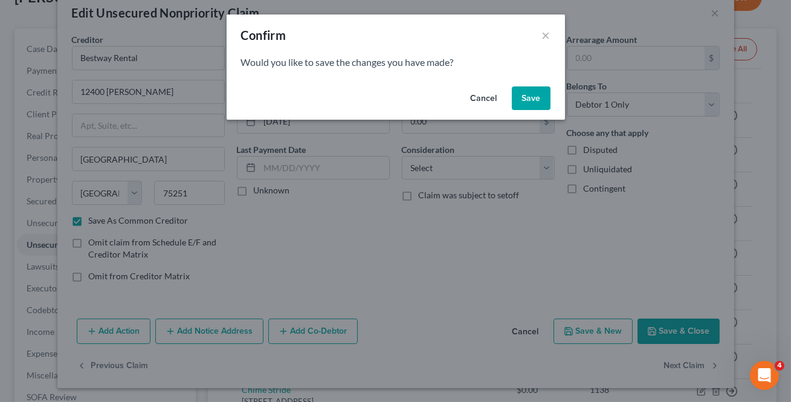
click at [540, 103] on button "Save" at bounding box center [531, 98] width 39 height 24
select select "3"
select select "0"
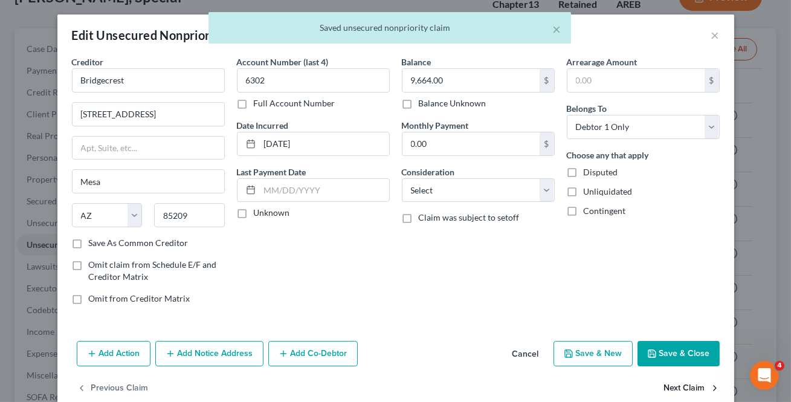
click at [693, 391] on button "Next Claim" at bounding box center [692, 388] width 56 height 25
select select "46"
select select "2"
select select "0"
click at [693, 391] on button "Next Claim" at bounding box center [692, 388] width 56 height 25
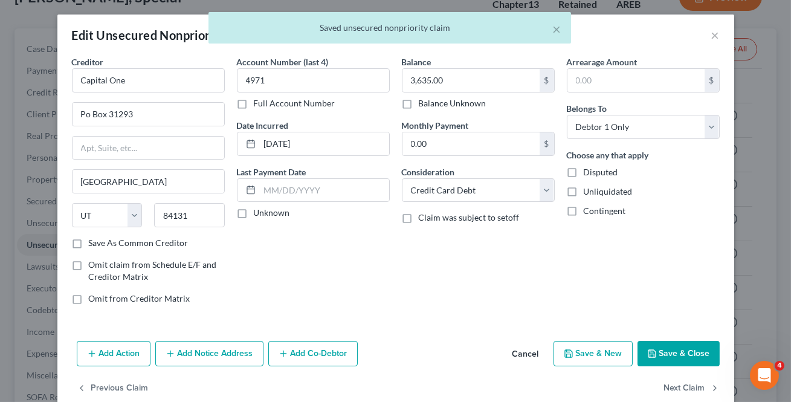
select select "48"
select select "0"
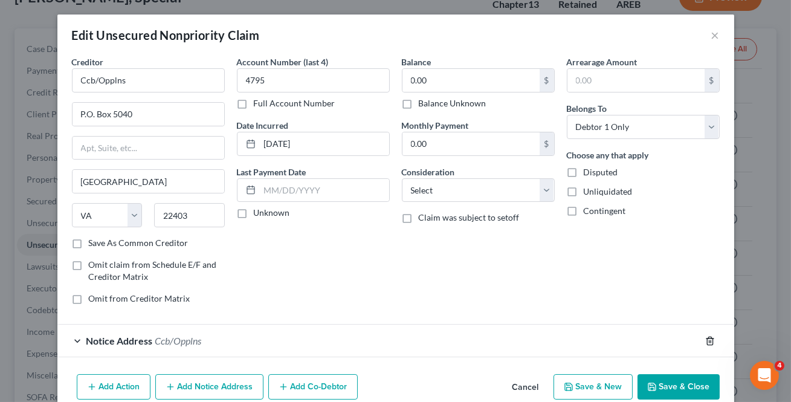
click at [707, 342] on icon "button" at bounding box center [709, 341] width 5 height 8
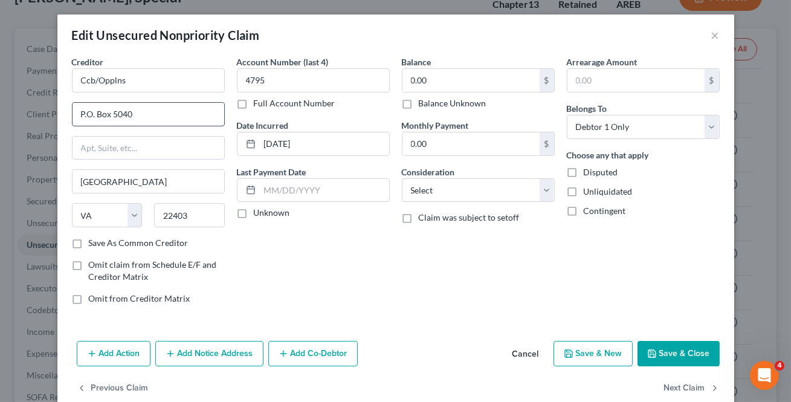
click at [83, 114] on input "P.O. Box 5040" at bounding box center [149, 114] width 152 height 23
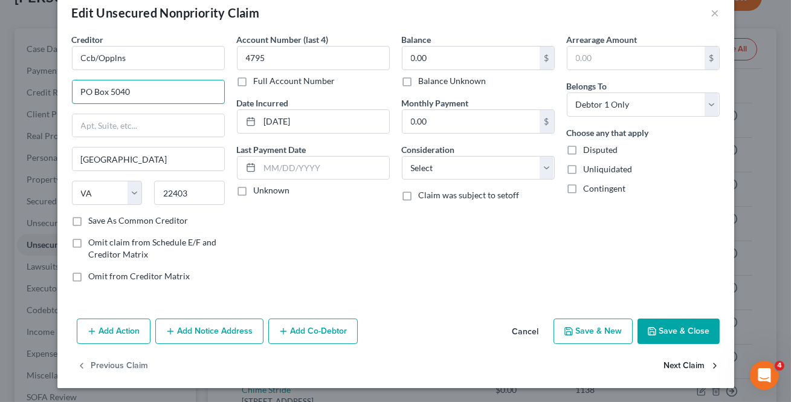
type input "PO Box 5040"
click at [683, 357] on button "Next Claim" at bounding box center [692, 366] width 56 height 25
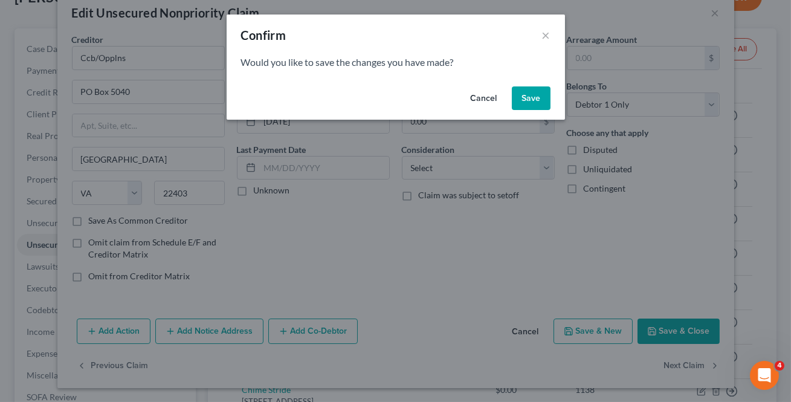
click at [536, 96] on button "Save" at bounding box center [531, 98] width 39 height 24
select select "36"
select select "0"
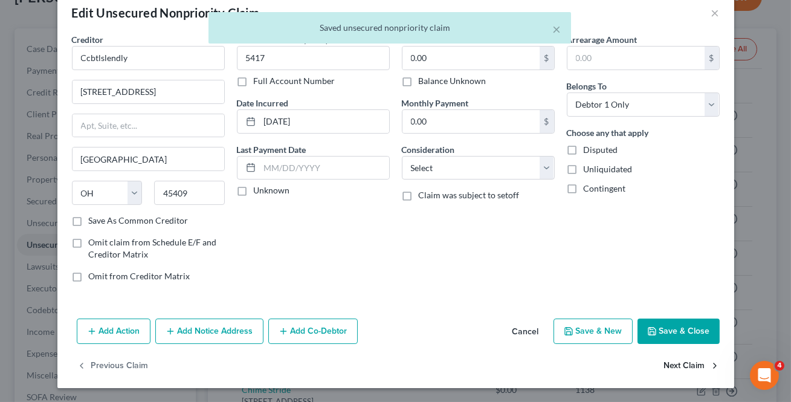
click at [672, 367] on button "Next Claim" at bounding box center [692, 366] width 56 height 25
select select "4"
select select "0"
click at [671, 367] on button "Next Claim" at bounding box center [692, 366] width 56 height 25
select select "30"
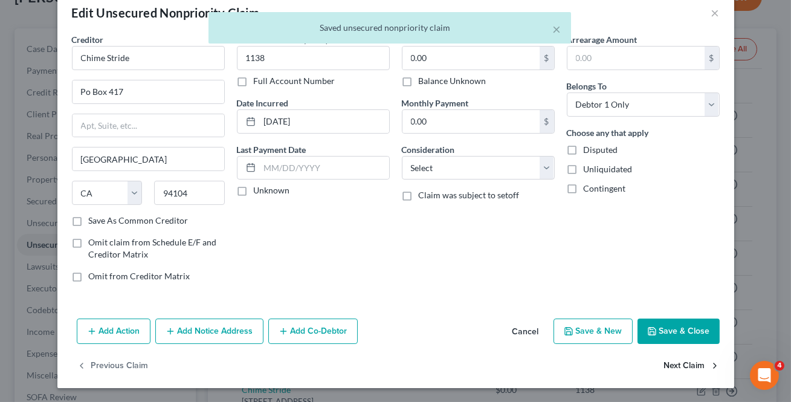
select select "17"
select select "0"
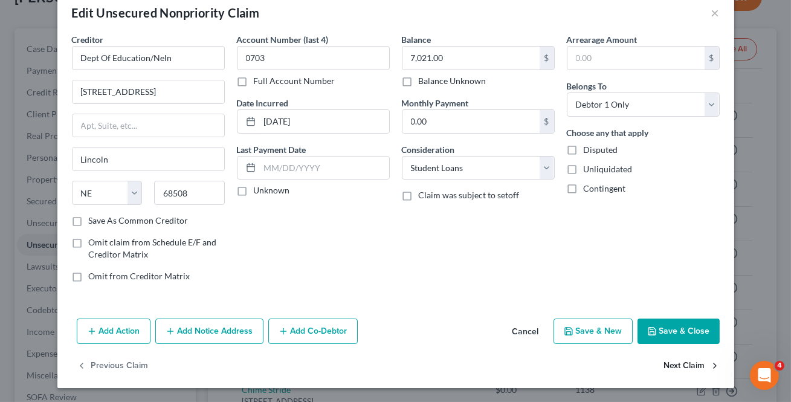
click at [671, 367] on button "Next Claim" at bounding box center [692, 366] width 56 height 25
select select "30"
select select "17"
select select "0"
click at [671, 367] on button "Next Claim" at bounding box center [692, 366] width 56 height 25
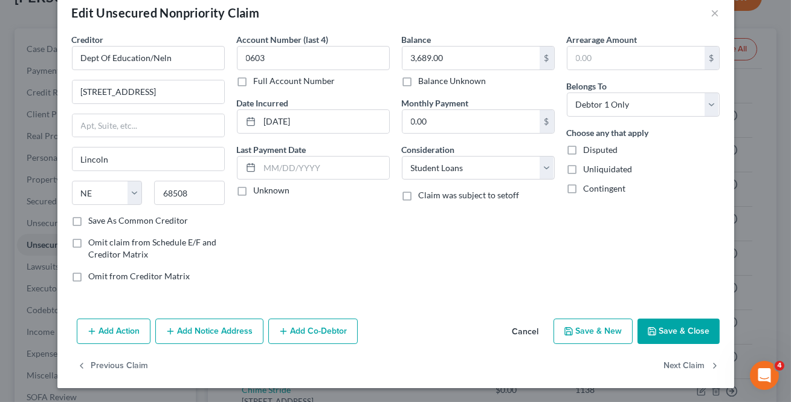
select select "30"
select select "17"
select select "0"
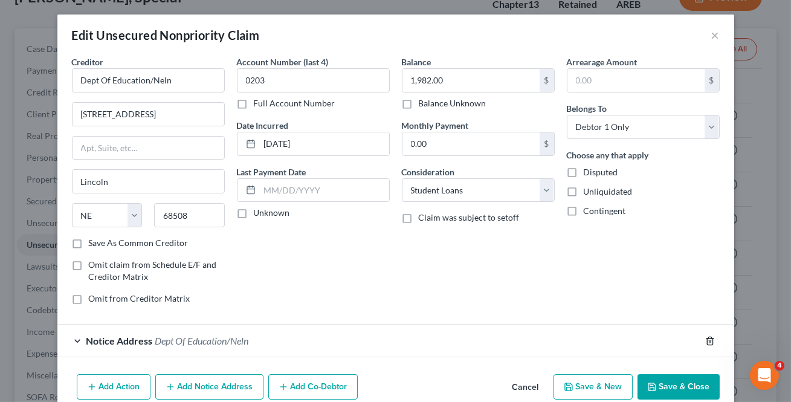
click at [706, 341] on icon "button" at bounding box center [711, 341] width 10 height 10
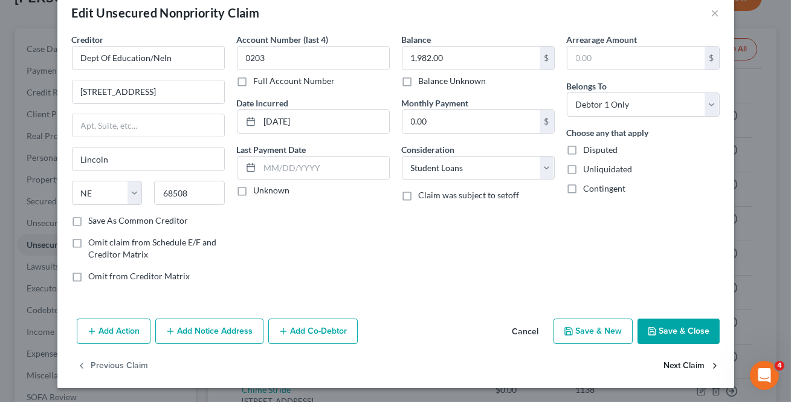
click at [683, 371] on button "Next Claim" at bounding box center [692, 366] width 56 height 25
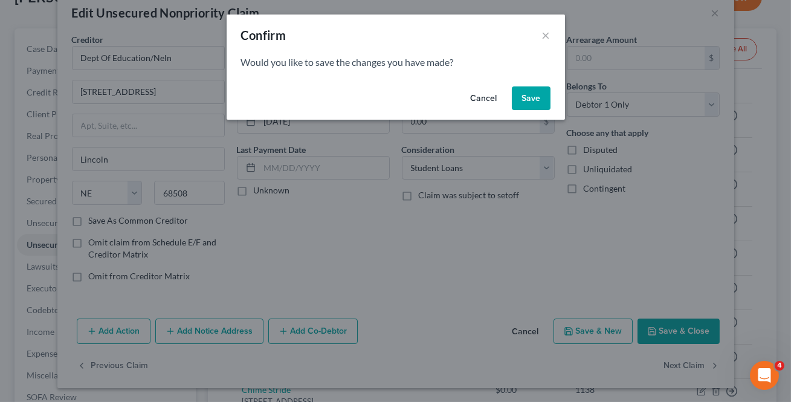
click at [541, 103] on button "Save" at bounding box center [531, 98] width 39 height 24
select select "30"
select select "17"
select select "0"
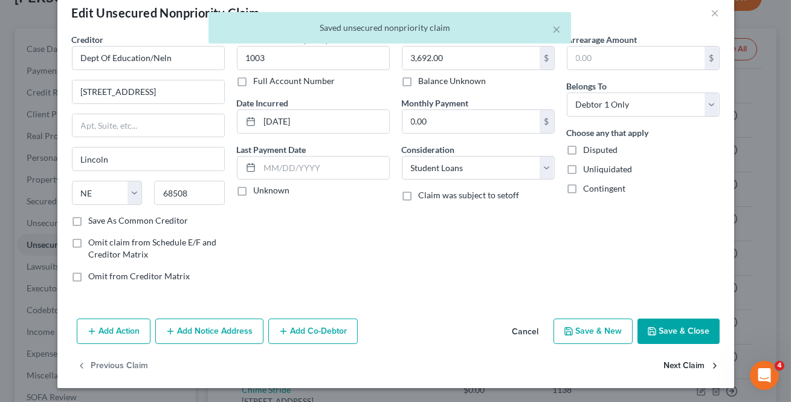
click at [670, 366] on button "Next Claim" at bounding box center [692, 366] width 56 height 25
select select "30"
select select "17"
select select "0"
click at [670, 366] on button "Next Claim" at bounding box center [692, 366] width 56 height 25
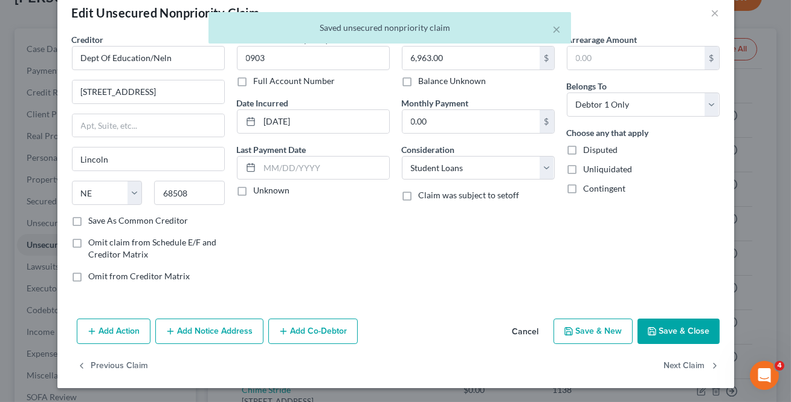
select select "30"
select select "17"
select select "0"
click at [670, 366] on button "Next Claim" at bounding box center [692, 366] width 56 height 25
select select "30"
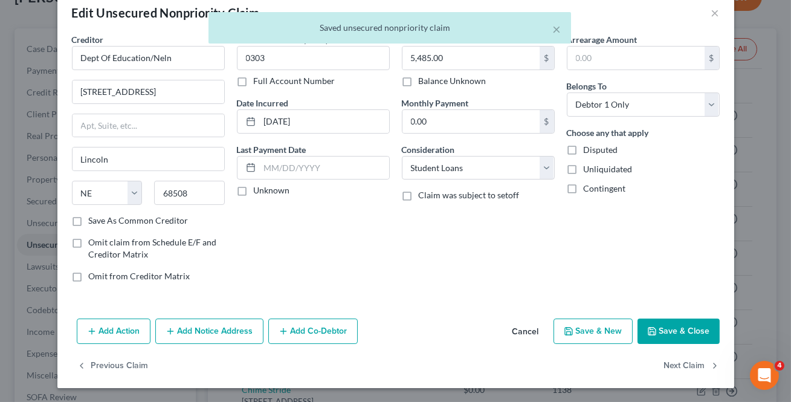
select select "17"
select select "0"
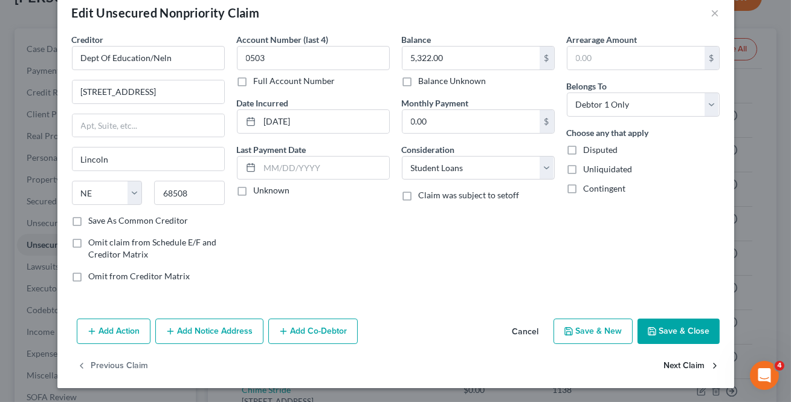
click at [670, 364] on button "Next Claim" at bounding box center [692, 366] width 56 height 25
select select "30"
select select "17"
select select "0"
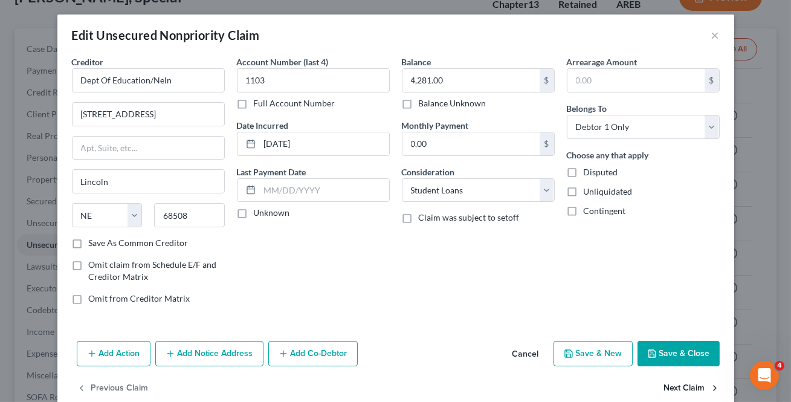
click at [668, 383] on button "Next Claim" at bounding box center [692, 388] width 56 height 25
select select "30"
select select "17"
select select "0"
click at [668, 386] on button "Next Claim" at bounding box center [692, 388] width 56 height 25
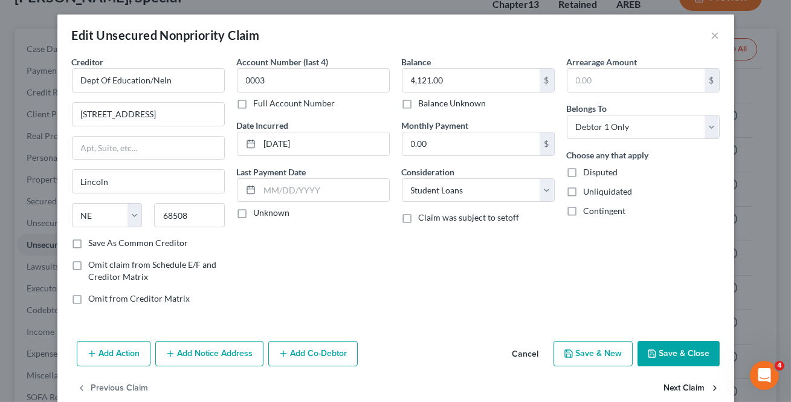
select select "30"
select select "17"
select select "0"
click at [668, 386] on button "Next Claim" at bounding box center [692, 388] width 56 height 25
select select "30"
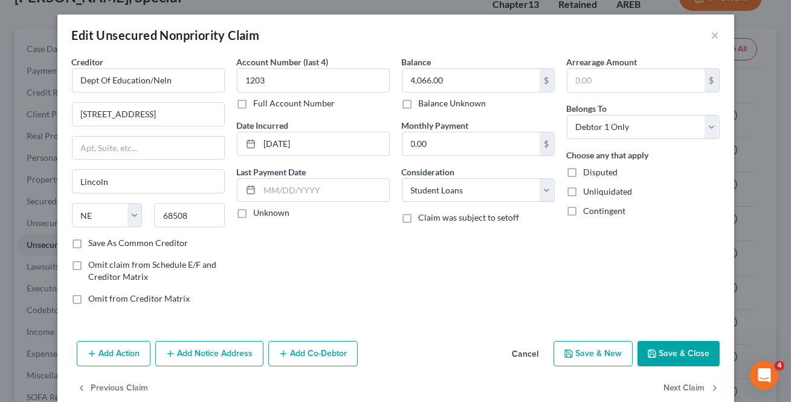
select select "17"
select select "0"
click at [668, 386] on button "Next Claim" at bounding box center [692, 388] width 56 height 25
select select "30"
select select "17"
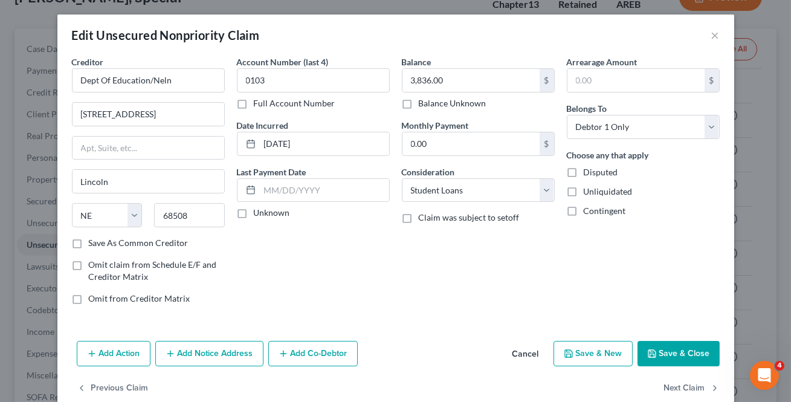
select select "0"
click at [668, 386] on button "Next Claim" at bounding box center [692, 388] width 56 height 25
select select "46"
select select "1"
select select "0"
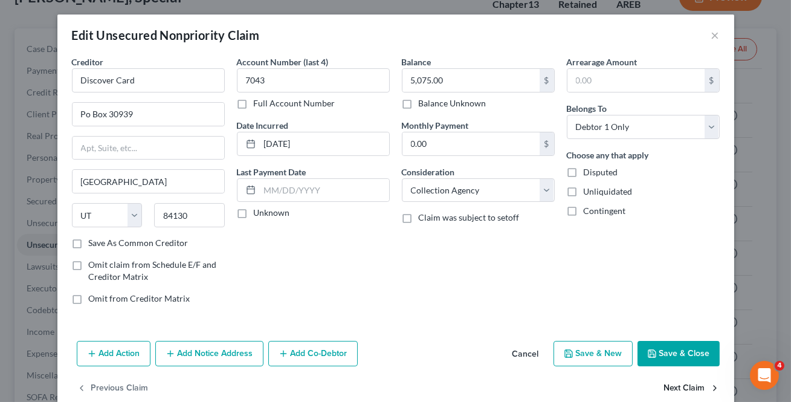
click at [668, 386] on button "Next Claim" at bounding box center [692, 388] width 56 height 25
select select "7"
select select "2"
select select "0"
click at [505, 151] on input "60.00" at bounding box center [471, 143] width 137 height 23
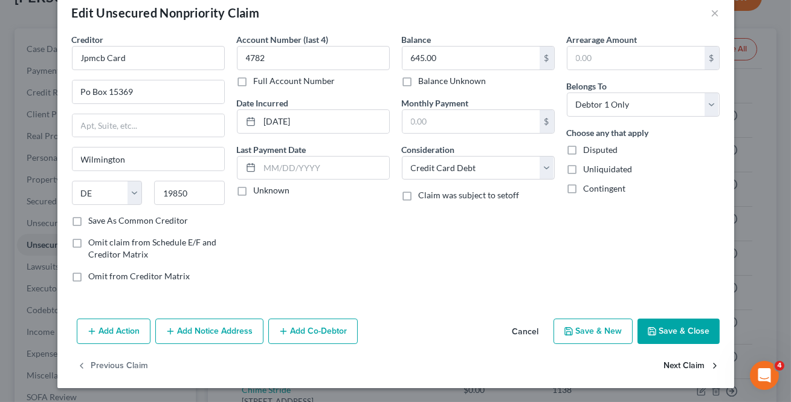
click at [673, 356] on button "Next Claim" at bounding box center [692, 366] width 56 height 25
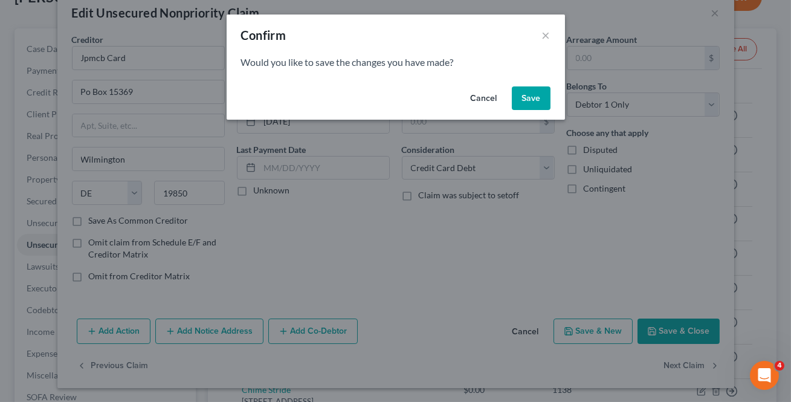
click at [547, 102] on button "Save" at bounding box center [531, 98] width 39 height 24
select select "10"
select select "2"
select select "0"
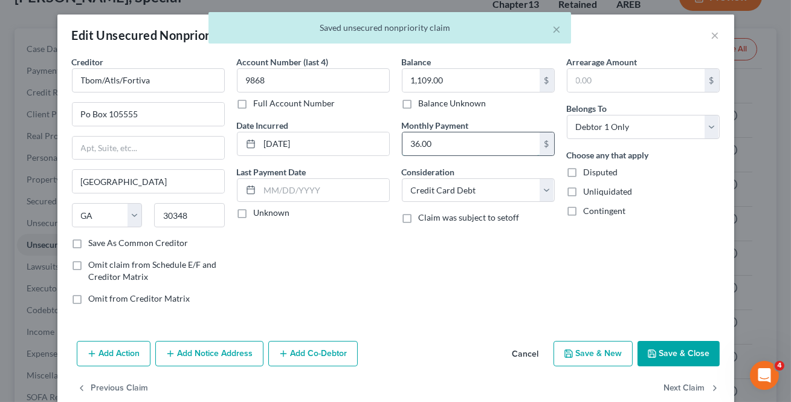
click at [471, 137] on input "36.00" at bounding box center [471, 143] width 137 height 23
click at [688, 387] on button "Next Claim" at bounding box center [692, 388] width 56 height 25
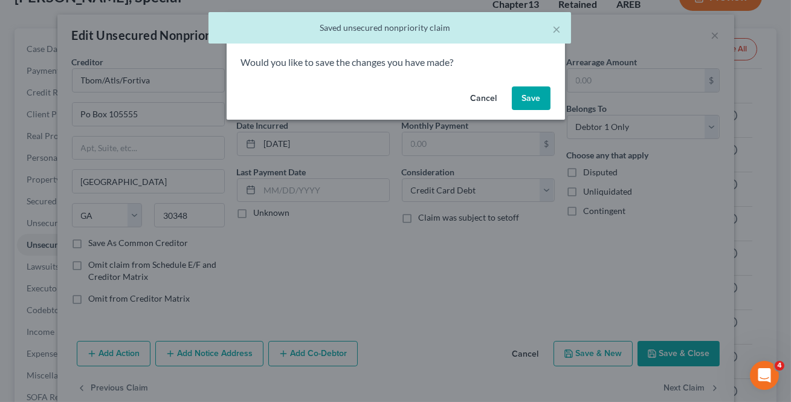
click at [519, 103] on button "Save" at bounding box center [531, 98] width 39 height 24
select select "52"
select select "17"
select select "0"
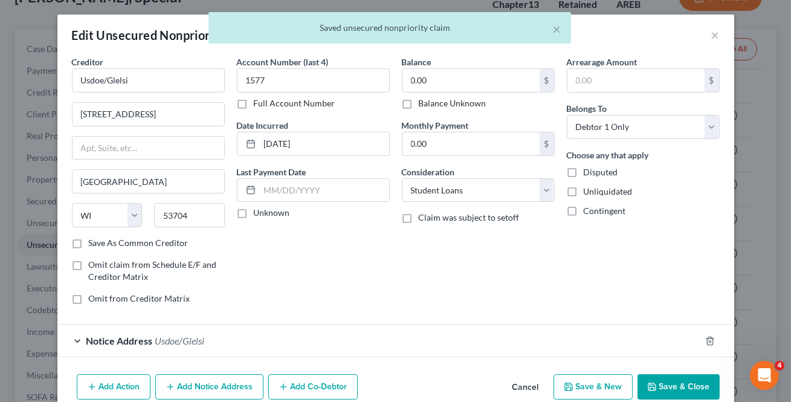
click at [702, 334] on div at bounding box center [718, 340] width 34 height 19
click at [707, 342] on icon "button" at bounding box center [711, 341] width 10 height 10
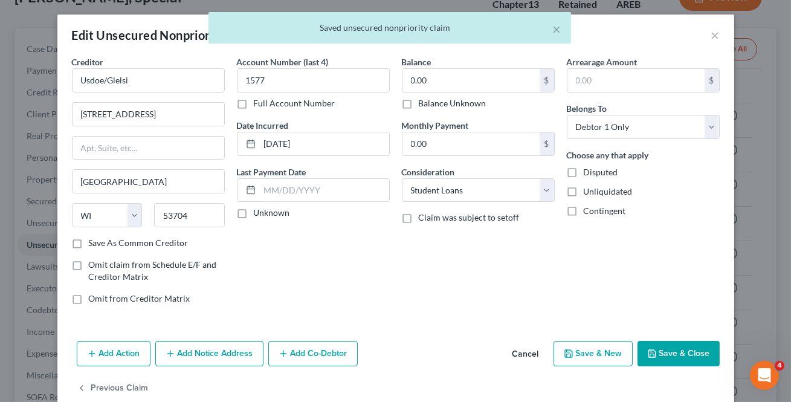
click at [691, 350] on button "Save & Close" at bounding box center [679, 353] width 82 height 25
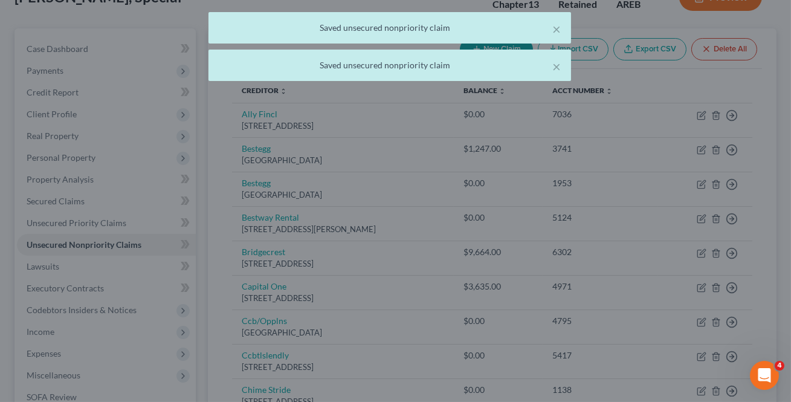
type input "0"
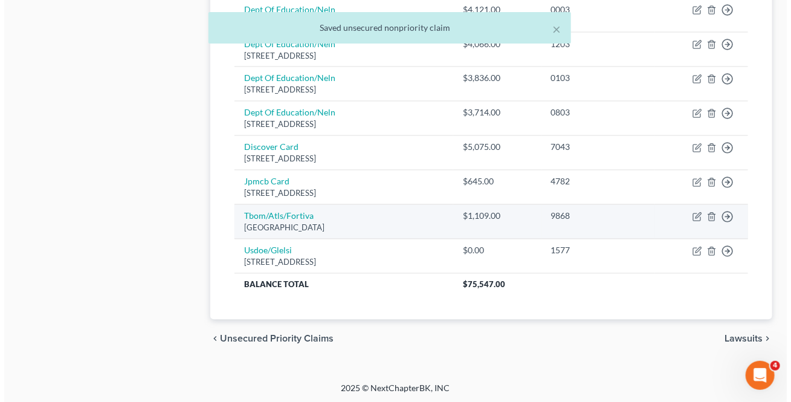
scroll to position [690, 0]
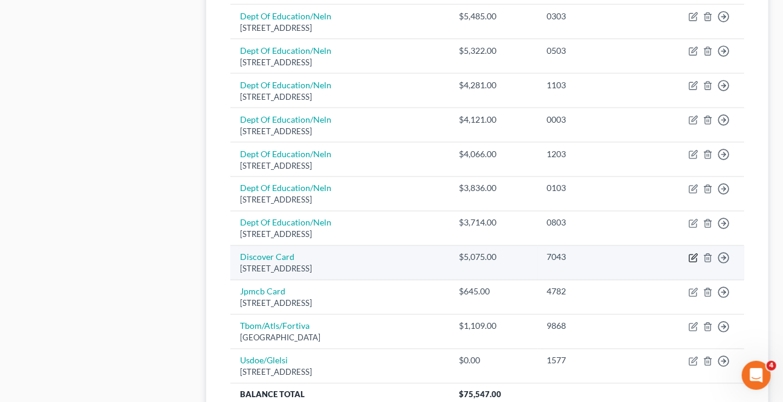
click at [694, 253] on icon "button" at bounding box center [694, 258] width 10 height 10
select select "46"
select select "1"
select select "0"
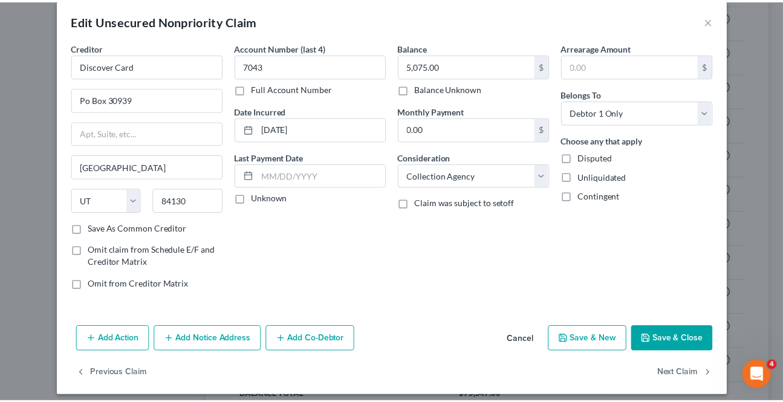
scroll to position [22, 0]
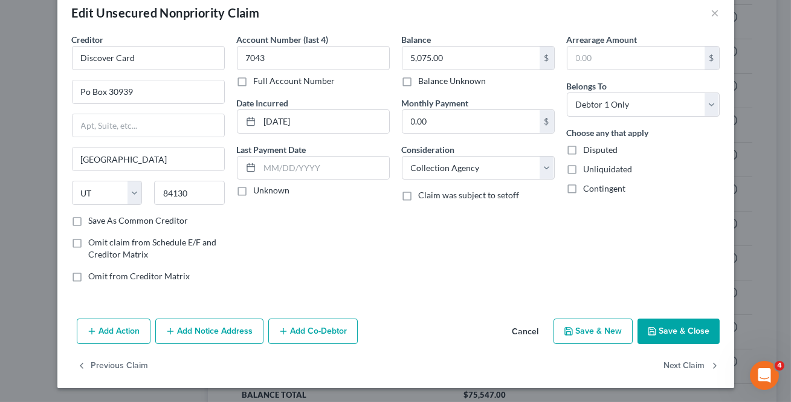
click at [667, 337] on button "Save & Close" at bounding box center [679, 331] width 82 height 25
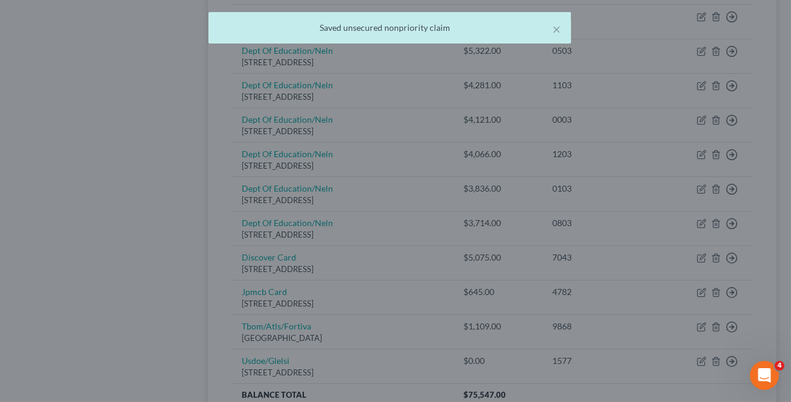
type input "0"
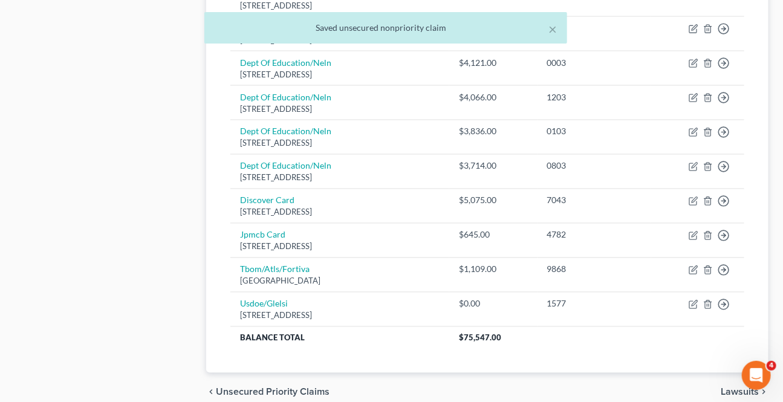
scroll to position [800, 0]
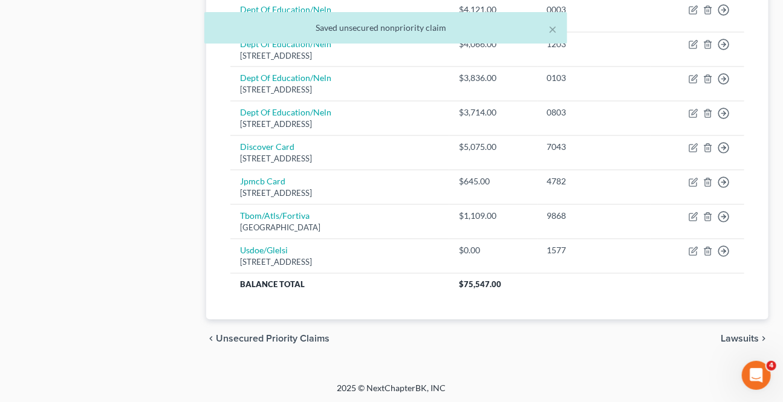
click at [727, 335] on span "Lawsuits" at bounding box center [740, 339] width 38 height 10
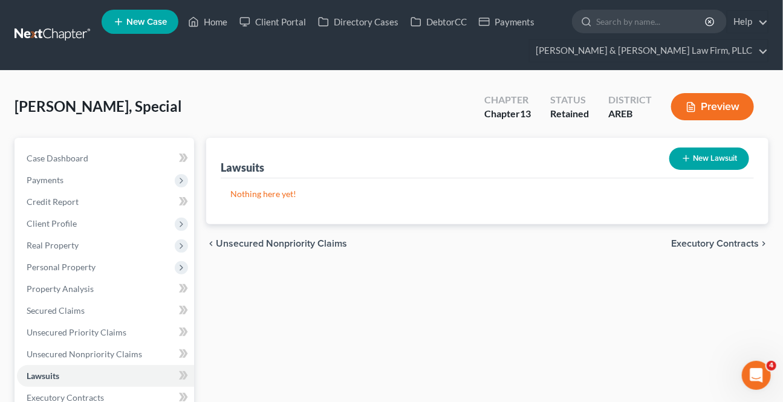
click at [683, 157] on icon "button" at bounding box center [686, 159] width 10 height 10
select select "0"
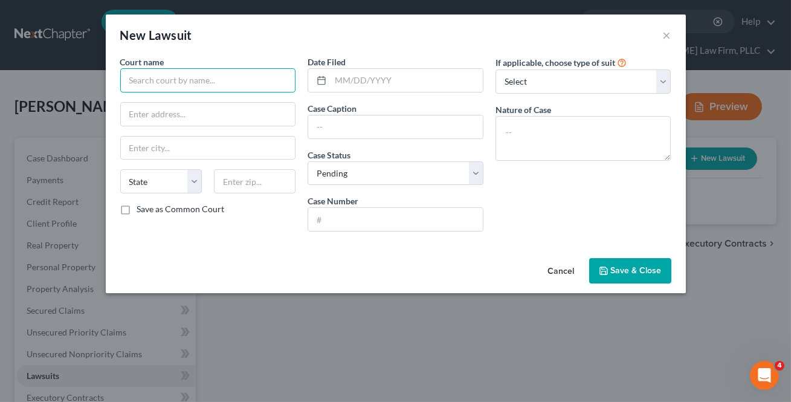
click at [154, 88] on input "text" at bounding box center [208, 80] width 176 height 24
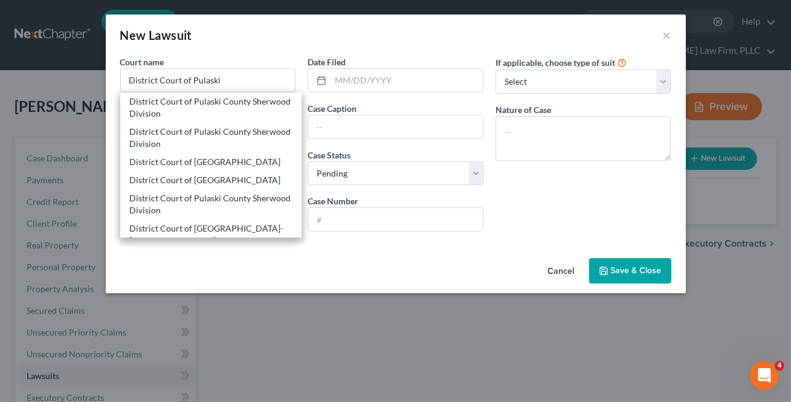
click at [198, 162] on div "District Court of Pulaski County" at bounding box center [211, 162] width 163 height 12
type input "District Court of Pulaski County"
type input "3001 W Roosevelt"
type input "Little Rock"
select select "2"
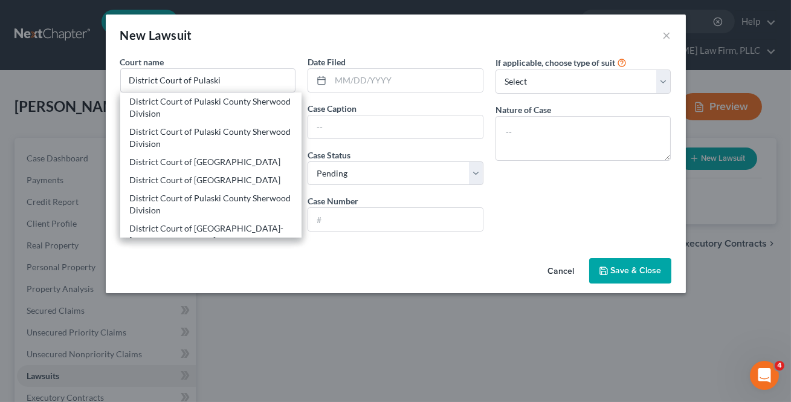
type input "72204"
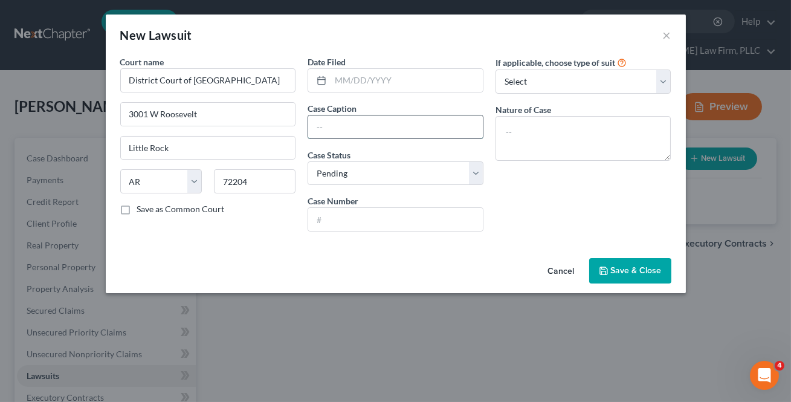
click at [345, 121] on input "text" at bounding box center [395, 126] width 175 height 23
type input "Professional Credit Management vs Special Turner"
click at [336, 222] on input "text" at bounding box center [395, 219] width 175 height 23
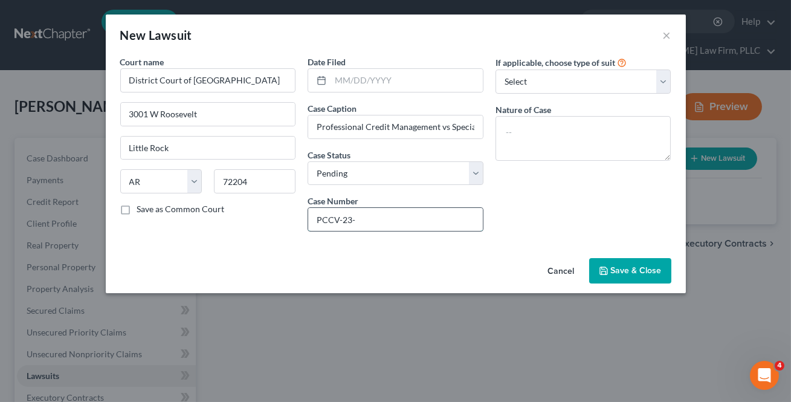
click at [372, 224] on input "PCCV-23-" at bounding box center [395, 219] width 175 height 23
type input "PCCV-23-888"
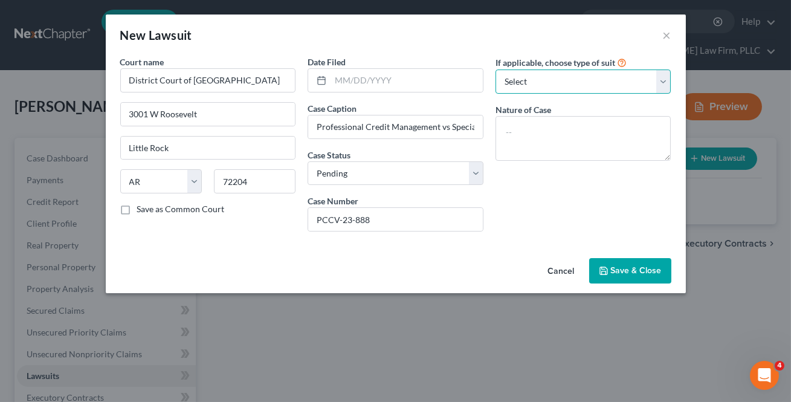
click at [527, 91] on select "Select Repossession Garnishment Foreclosure Attached, Seized, Or Levied Other" at bounding box center [584, 82] width 176 height 24
select select "4"
click at [496, 70] on select "Select Repossession Garnishment Foreclosure Attached, Seized, Or Levied Other" at bounding box center [584, 82] width 176 height 24
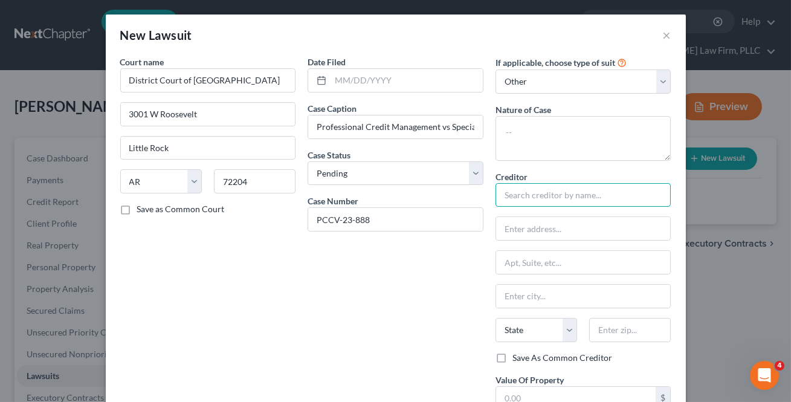
click at [531, 198] on input "text" at bounding box center [584, 195] width 176 height 24
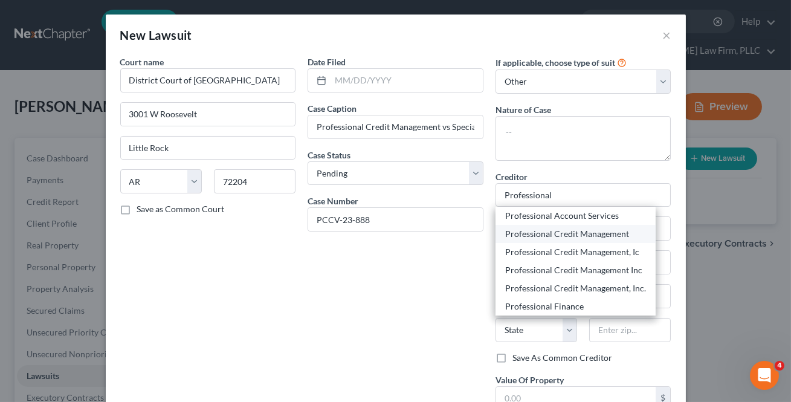
click at [551, 233] on div "Professional Credit Management" at bounding box center [575, 234] width 141 height 12
type input "Professional Credit Management"
type input "PO Box 4037"
type input "Jonesboro"
select select "2"
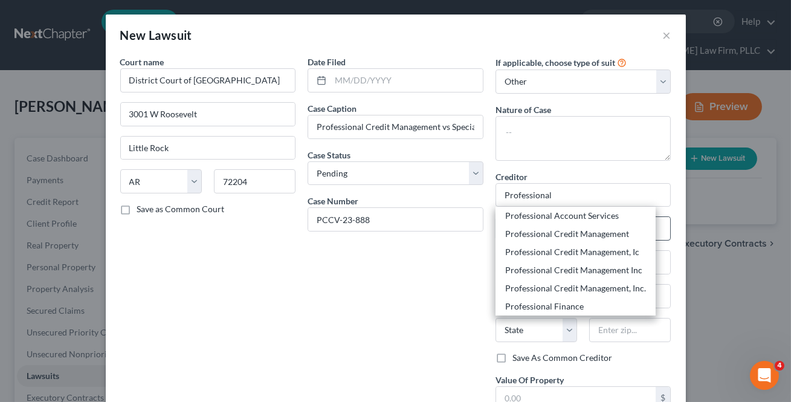
type input "72403-4037"
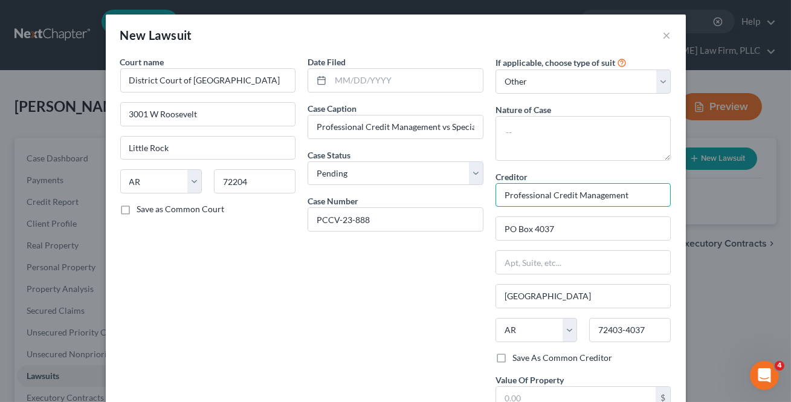
click at [623, 192] on input "Professional Credit Management" at bounding box center [584, 195] width 176 height 24
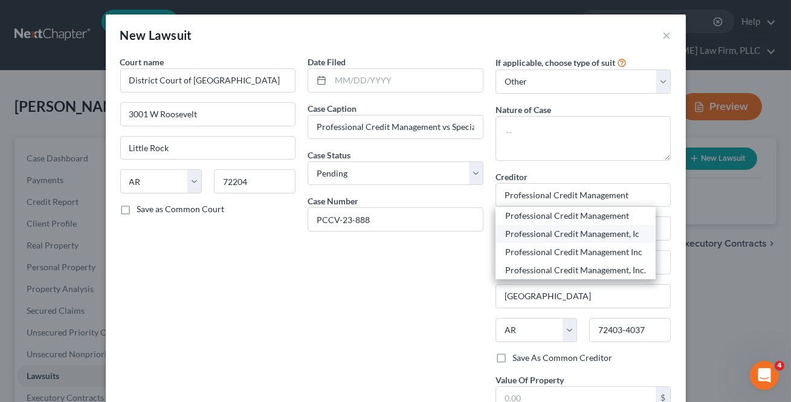
click at [592, 232] on div "Professional Credit Management, Ic" at bounding box center [575, 234] width 141 height 12
type input "Professional Credit Management, Ic"
type input "72403"
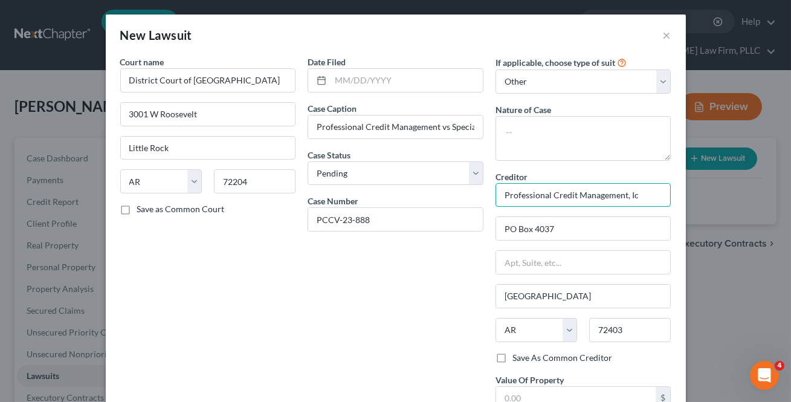
click at [652, 201] on input "Professional Credit Management, Ic" at bounding box center [584, 195] width 176 height 24
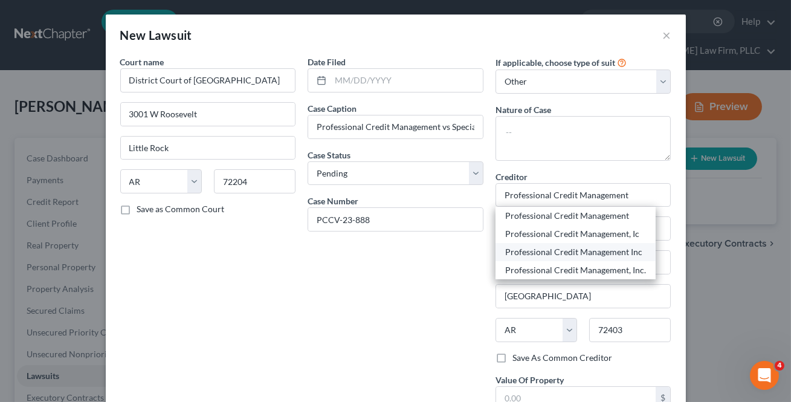
click at [618, 248] on div "Professional Credit Management Inc" at bounding box center [575, 252] width 141 height 12
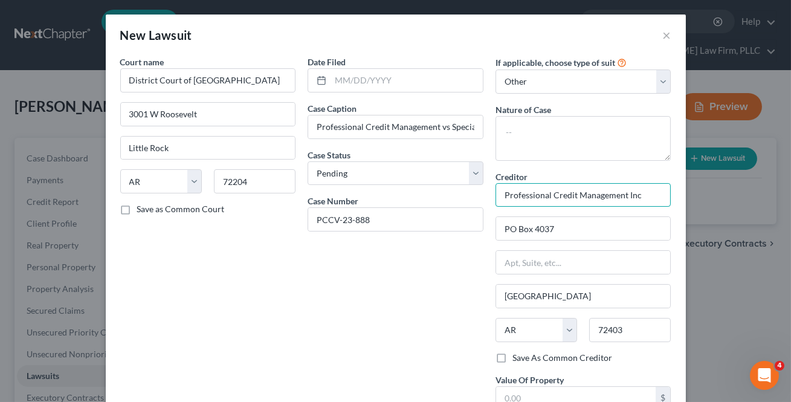
click at [654, 198] on input "Professional Credit Management Inc" at bounding box center [584, 195] width 176 height 24
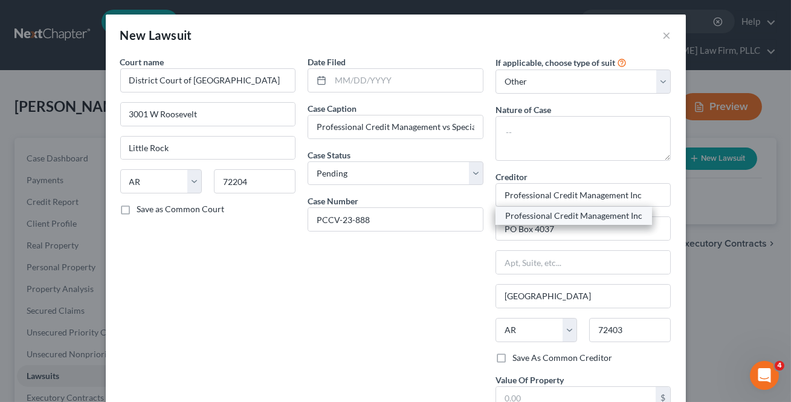
click at [626, 220] on div "Professional Credit Management Inc" at bounding box center [573, 216] width 137 height 12
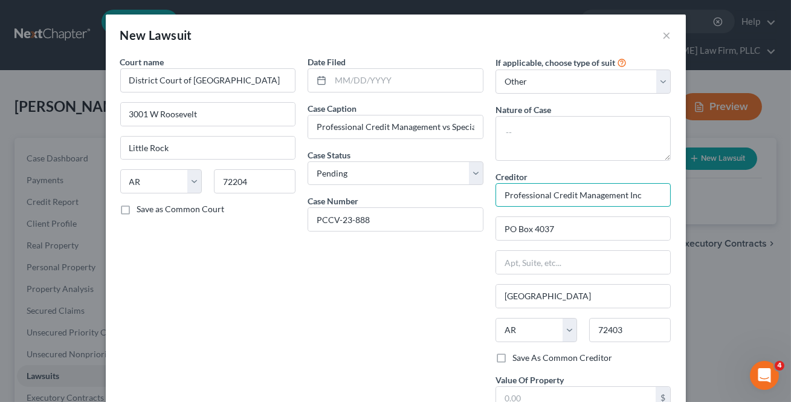
click at [646, 193] on input "Professional Credit Management Inc" at bounding box center [584, 195] width 176 height 24
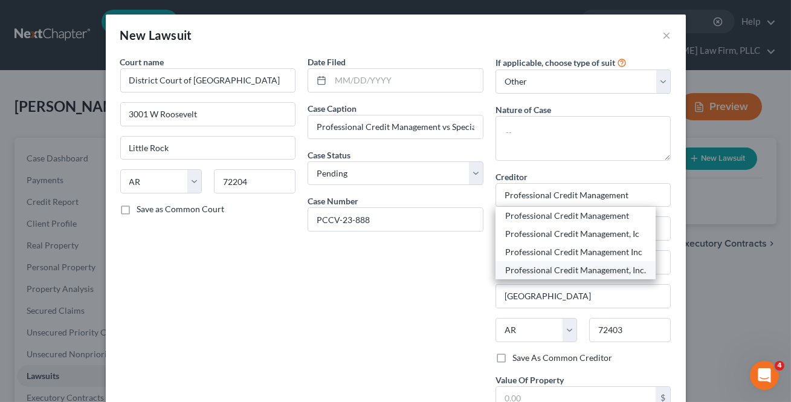
click at [617, 267] on div "Professional Credit Management, Inc." at bounding box center [575, 270] width 141 height 12
type input "Professional Credit Management, Inc."
type input "c/o Marshall & Singleton, PLC"
type input "PO Box 1955"
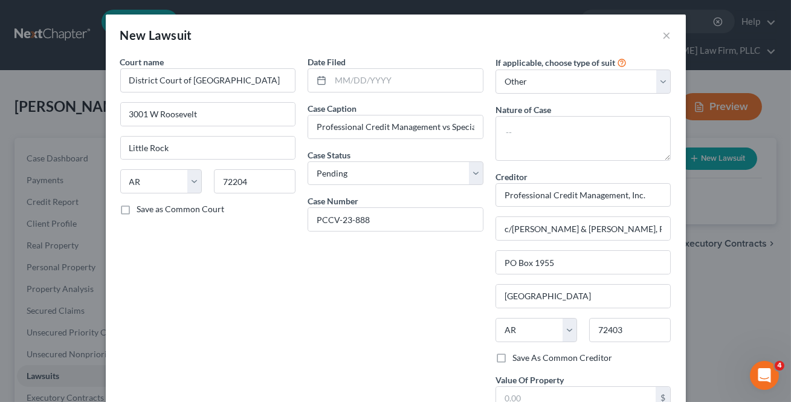
scroll to position [100, 0]
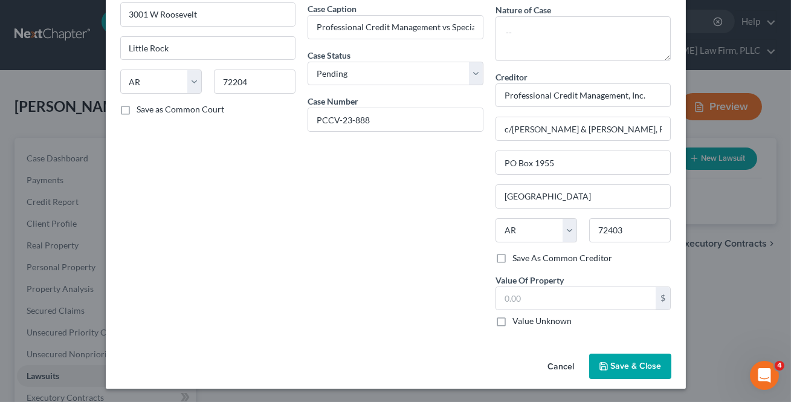
click at [640, 363] on span "Save & Close" at bounding box center [636, 366] width 51 height 10
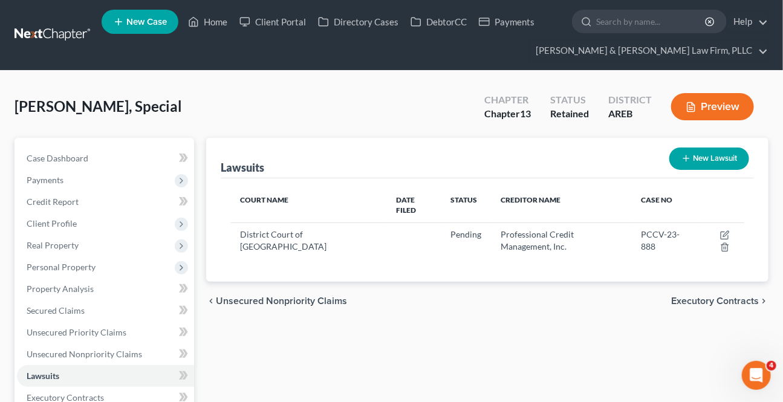
click at [706, 164] on button "New Lawsuit" at bounding box center [709, 159] width 80 height 22
select select "0"
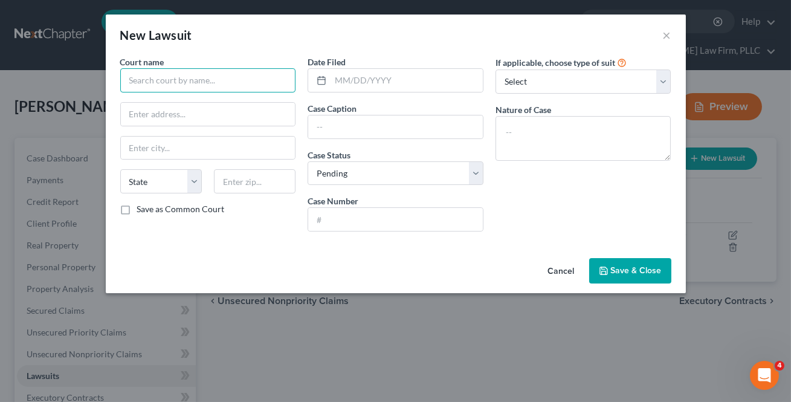
drag, startPoint x: 166, startPoint y: 74, endPoint x: 166, endPoint y: 92, distance: 18.8
click at [164, 74] on input "text" at bounding box center [208, 80] width 176 height 24
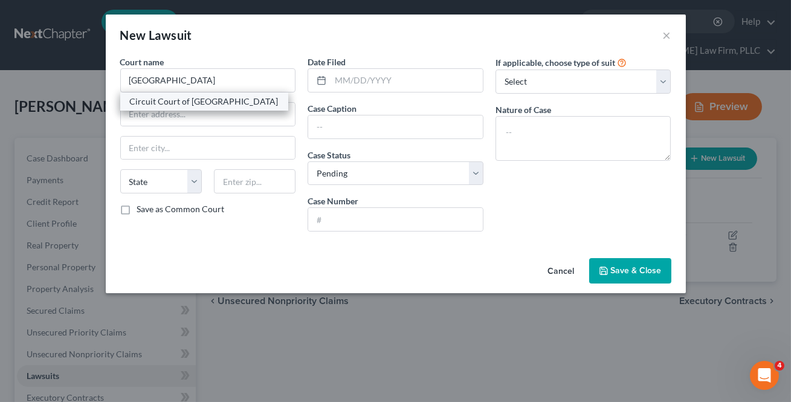
click at [177, 105] on div "Circuit Court of Pulaski County" at bounding box center [204, 102] width 149 height 12
type input "Circuit Court of Pulaski County"
type input "401 W Markham St"
type input "Little Rock"
select select "2"
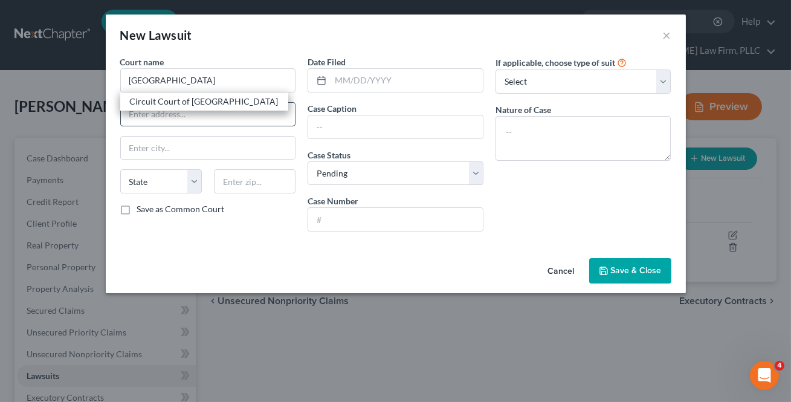
type input "72201"
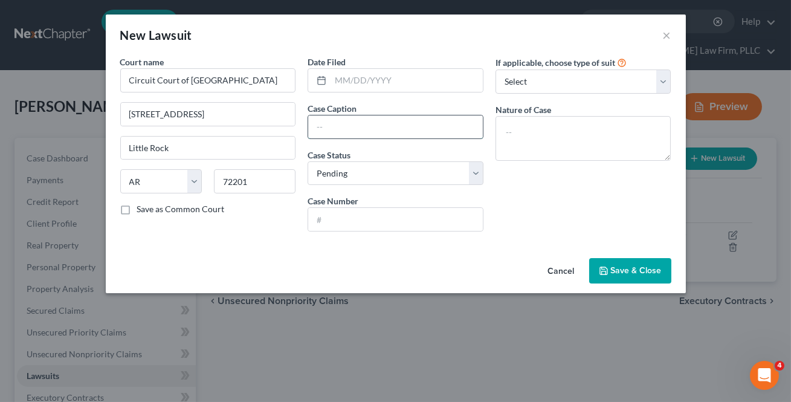
drag, startPoint x: 317, startPoint y: 128, endPoint x: 323, endPoint y: 129, distance: 6.2
click at [317, 128] on input "text" at bounding box center [395, 126] width 175 height 23
type input "Discover Bank vs Special Turner"
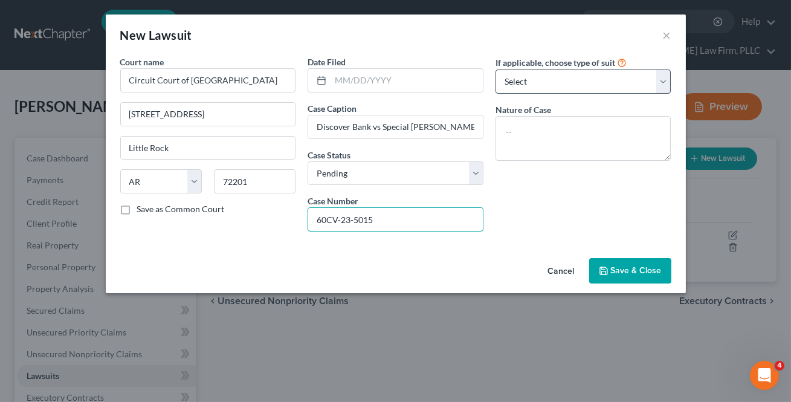
type input "60CV-23-5015"
drag, startPoint x: 514, startPoint y: 85, endPoint x: 515, endPoint y: 92, distance: 7.9
click at [514, 85] on select "Select Repossession Garnishment Foreclosure Attached, Seized, Or Levied Other" at bounding box center [584, 82] width 176 height 24
select select "4"
click at [496, 70] on select "Select Repossession Garnishment Foreclosure Attached, Seized, Or Levied Other" at bounding box center [584, 82] width 176 height 24
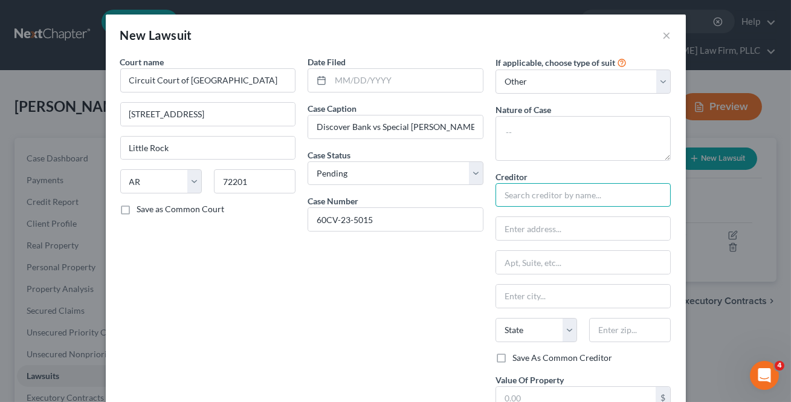
click at [534, 198] on input "text" at bounding box center [584, 195] width 176 height 24
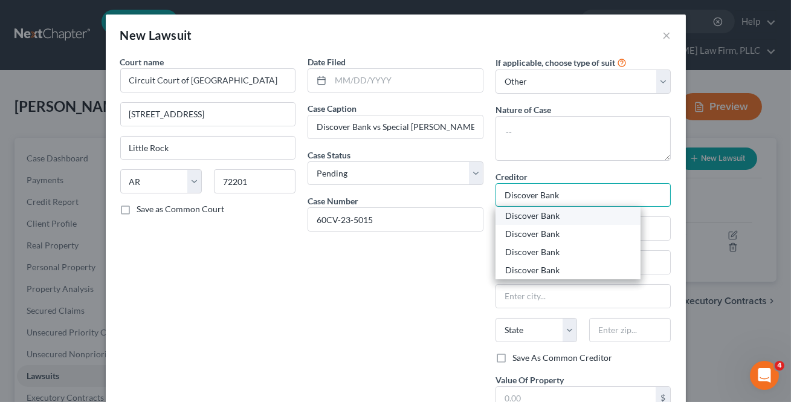
type input "Discover Bank"
click at [525, 214] on div "Discover Bank" at bounding box center [568, 216] width 126 height 12
type input "c/o Bruce Law Firm"
type input "PO Box 808"
type input "Edmond"
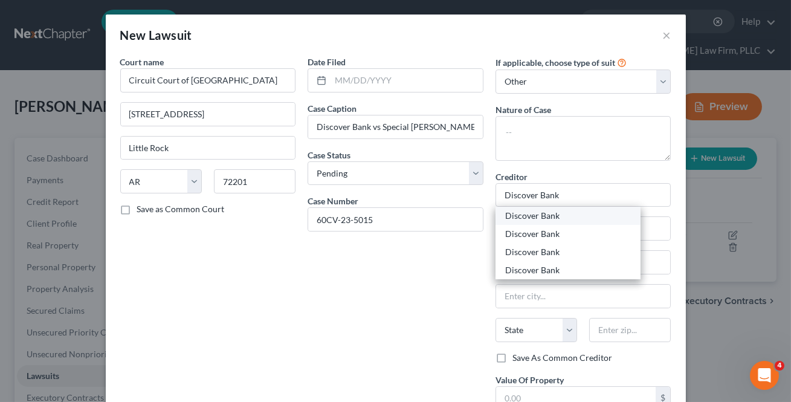
select select "37"
type input "73083-0808"
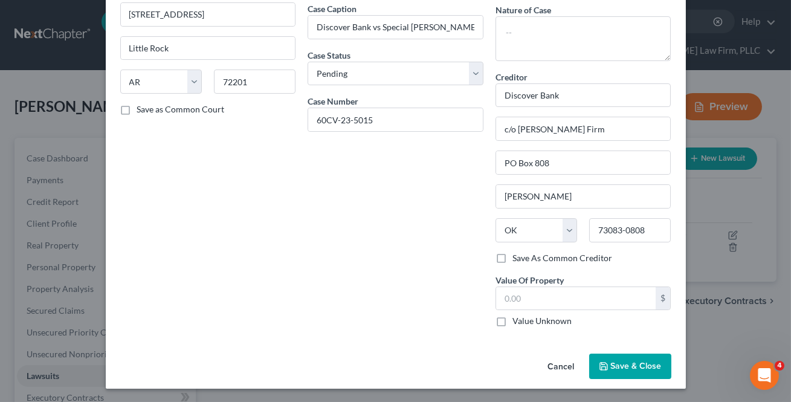
click at [635, 368] on span "Save & Close" at bounding box center [636, 366] width 51 height 10
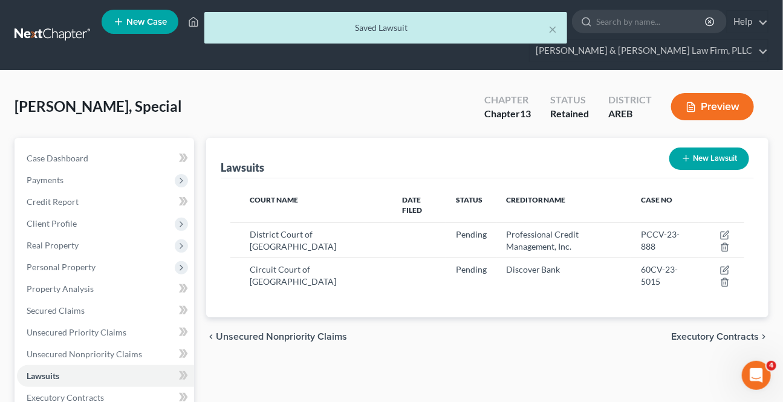
click at [694, 332] on span "Executory Contracts" at bounding box center [715, 337] width 88 height 10
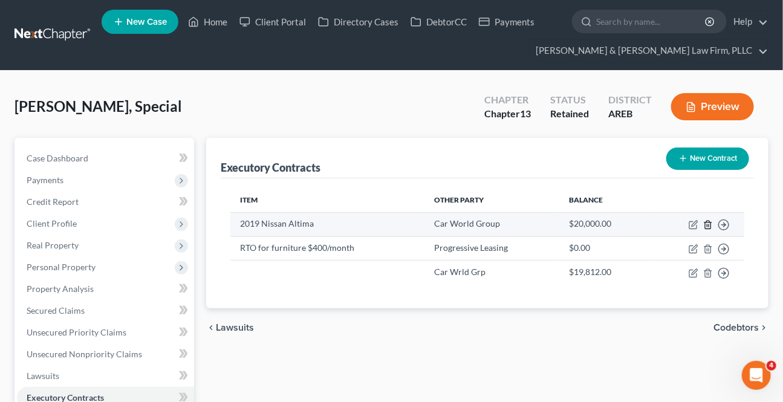
click at [707, 222] on icon "button" at bounding box center [708, 225] width 10 height 10
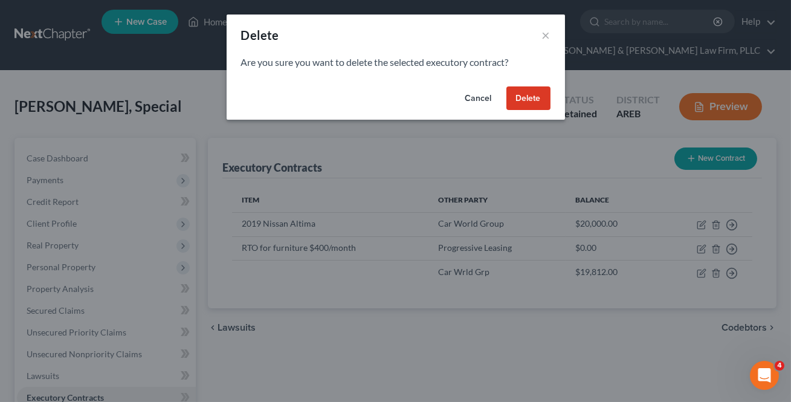
click at [520, 90] on button "Delete" at bounding box center [529, 98] width 44 height 24
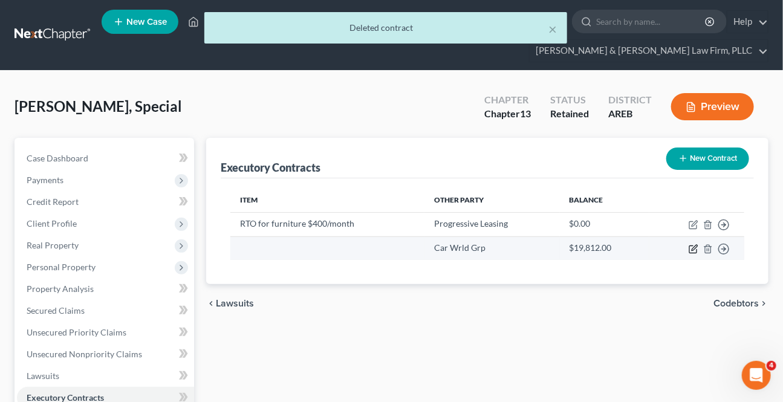
click at [695, 250] on icon "button" at bounding box center [694, 249] width 10 height 10
select select "2"
select select "0"
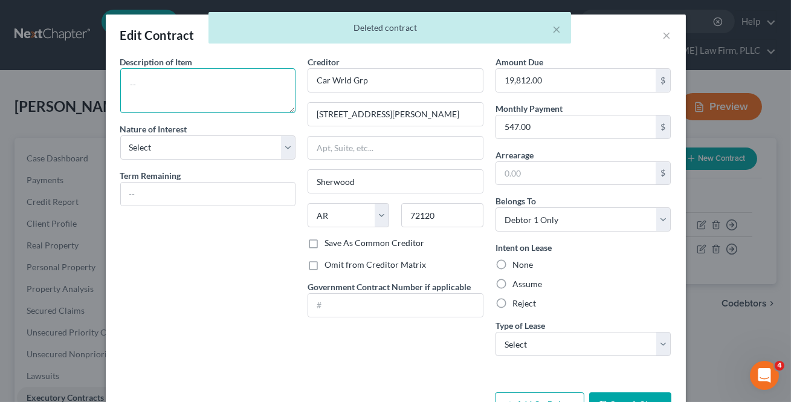
click at [178, 81] on textarea at bounding box center [208, 90] width 176 height 45
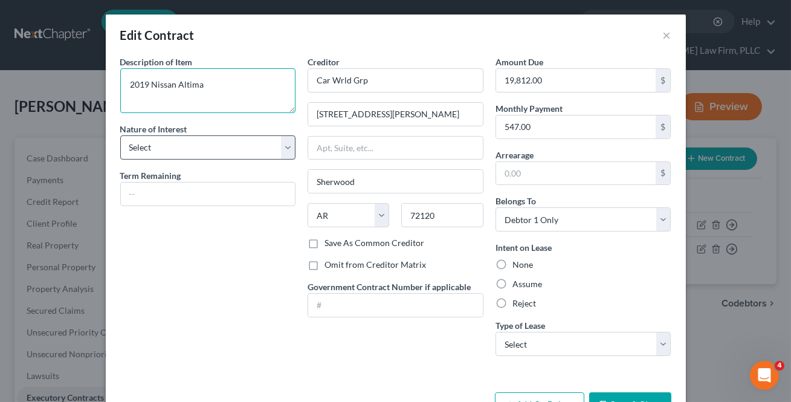
type textarea "2019 Nissan Altima"
click at [231, 151] on select "Select Purchaser Agent Lessor Lessee" at bounding box center [208, 147] width 176 height 24
select select "0"
click at [120, 135] on select "Select Purchaser Agent Lessor Lessee" at bounding box center [208, 147] width 176 height 24
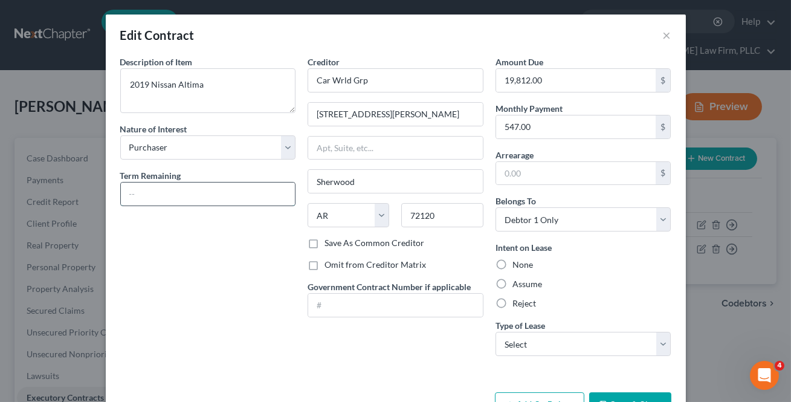
drag, startPoint x: 187, startPoint y: 190, endPoint x: 177, endPoint y: 184, distance: 11.4
click at [186, 190] on input "text" at bounding box center [208, 194] width 175 height 23
type input "Ends 8/2028"
click at [610, 267] on div "None" at bounding box center [584, 265] width 176 height 12
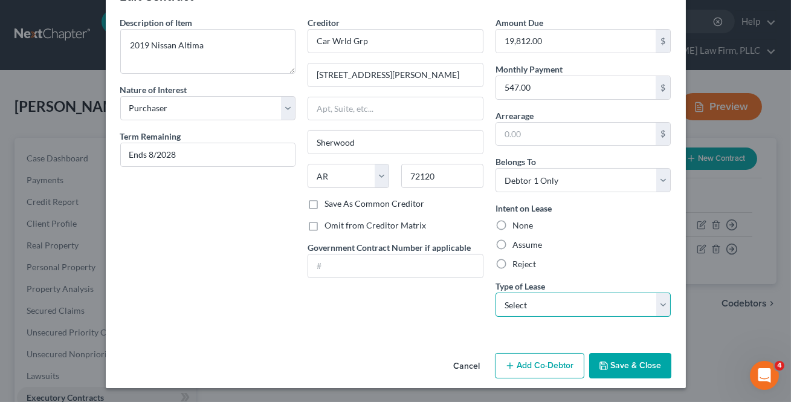
click at [588, 295] on select "Select Real Estate Car Other" at bounding box center [584, 305] width 176 height 24
click at [573, 302] on select "Select Real Estate Car Other" at bounding box center [584, 305] width 176 height 24
select select "1"
click at [496, 293] on select "Select Real Estate Car Other" at bounding box center [584, 305] width 176 height 24
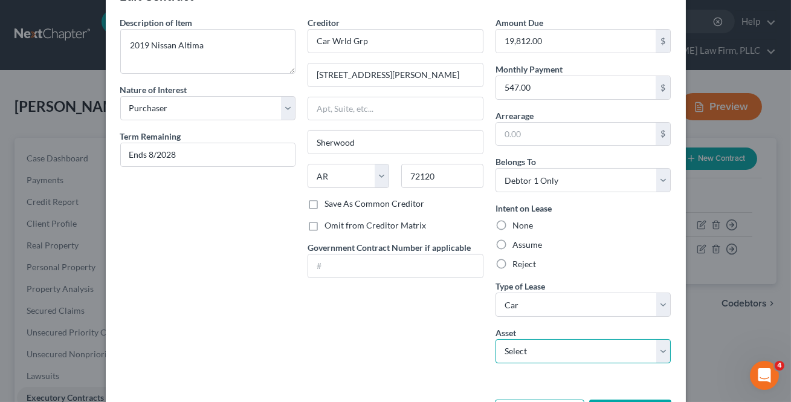
click at [524, 349] on select "Select 2019 Nissan Altima - $0.0" at bounding box center [584, 351] width 176 height 24
select select "0"
click at [496, 339] on select "Select 2019 Nissan Altima - $0.0" at bounding box center [584, 351] width 176 height 24
click at [534, 384] on div "Description of non-residential real property * Description of Item * 2019 Nissa…" at bounding box center [396, 205] width 580 height 378
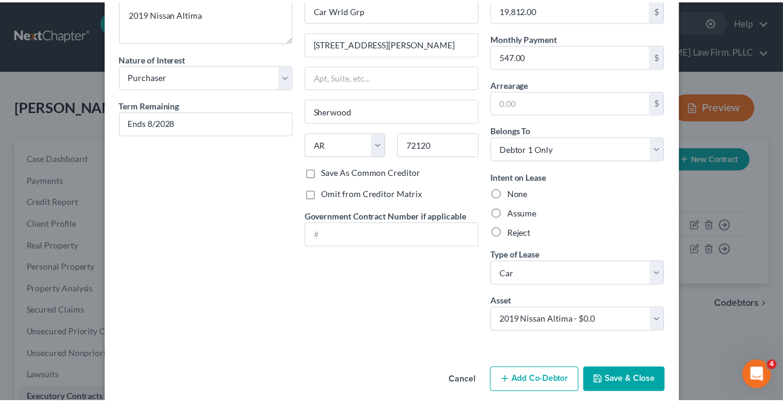
scroll to position [85, 0]
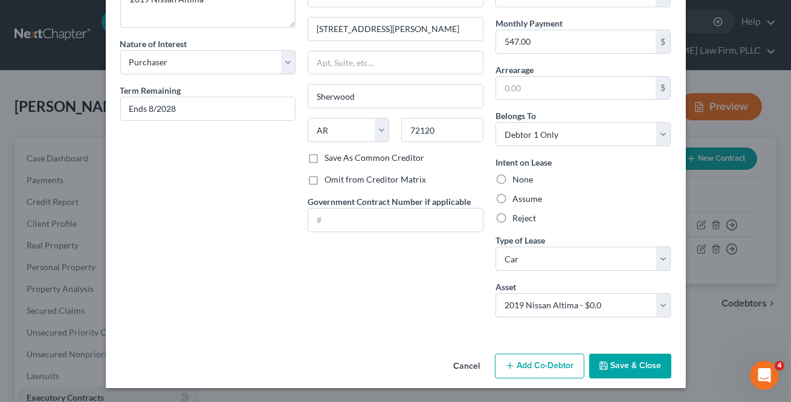
click at [623, 360] on button "Save & Close" at bounding box center [630, 366] width 82 height 25
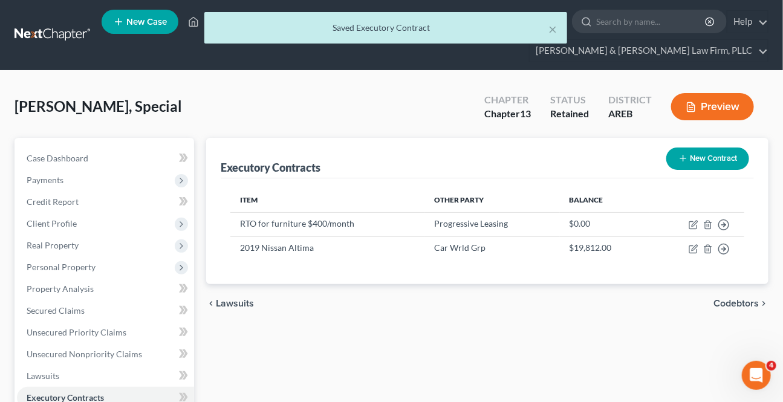
click at [721, 302] on span "Codebtors" at bounding box center [735, 304] width 45 height 10
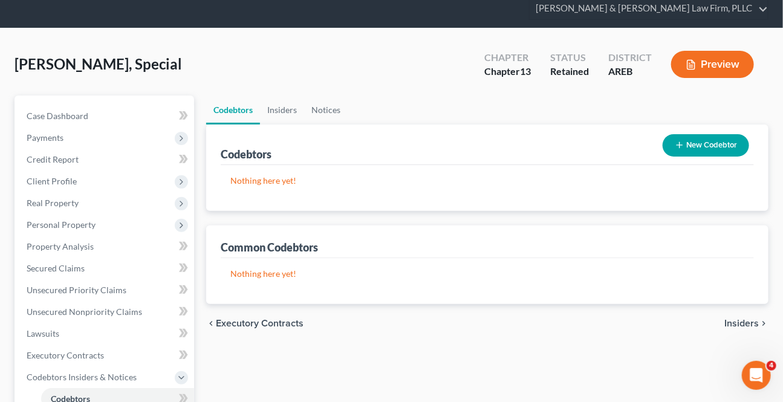
scroll to position [164, 0]
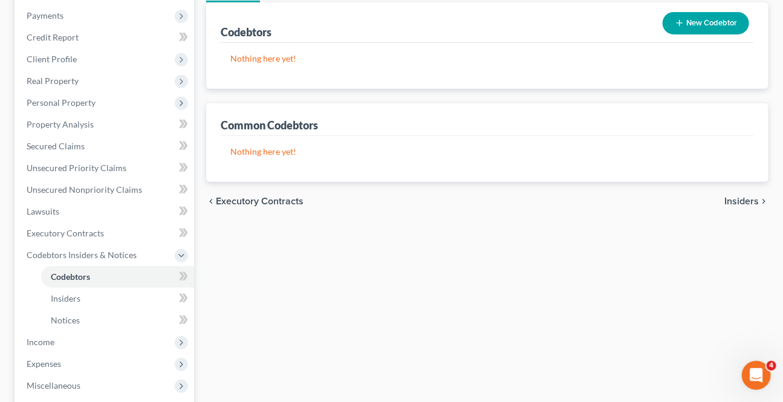
click at [742, 197] on span "Insiders" at bounding box center [741, 201] width 34 height 10
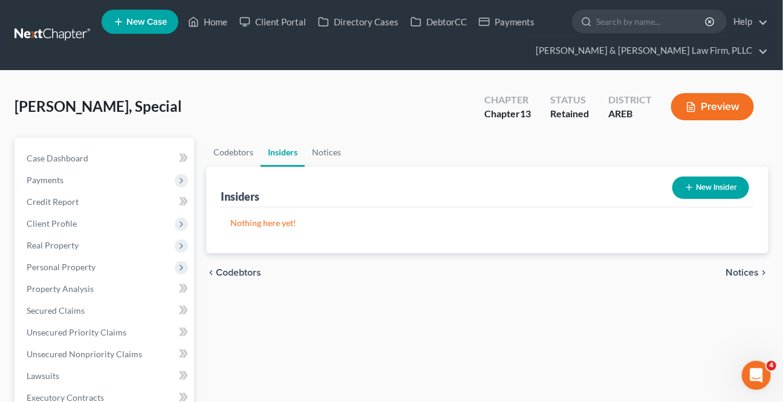
click at [735, 275] on span "Notices" at bounding box center [741, 273] width 33 height 10
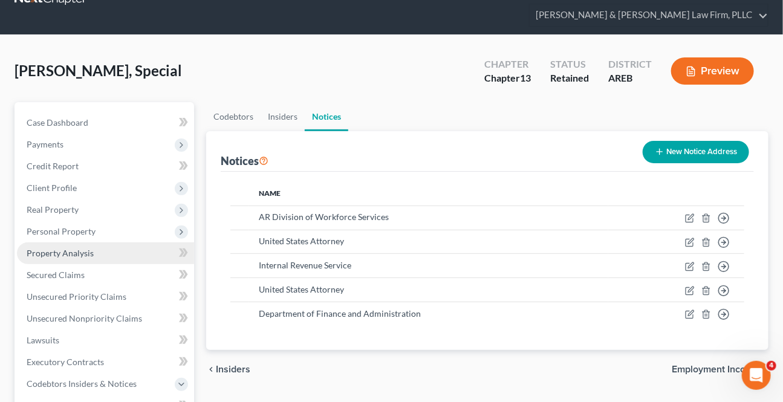
scroll to position [109, 0]
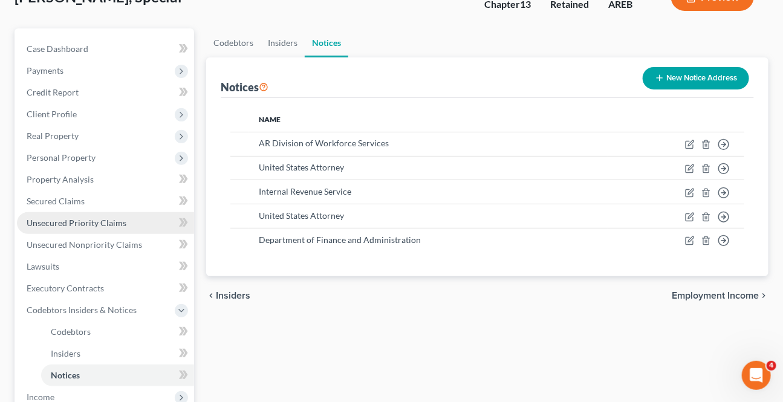
drag, startPoint x: 71, startPoint y: 219, endPoint x: 59, endPoint y: 225, distance: 13.8
click at [71, 219] on span "Unsecured Priority Claims" at bounding box center [77, 223] width 100 height 10
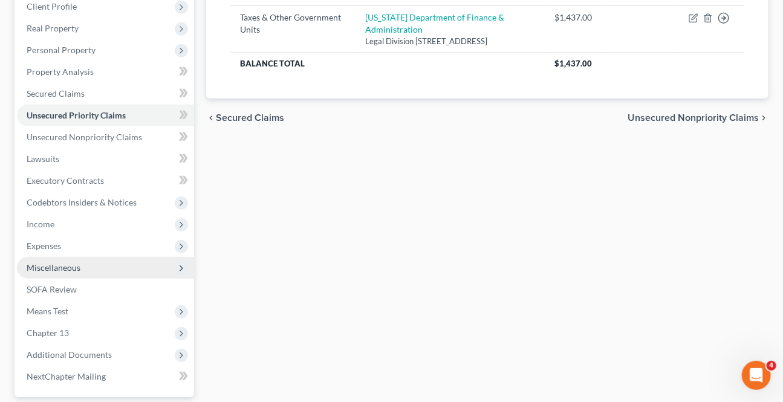
scroll to position [219, 0]
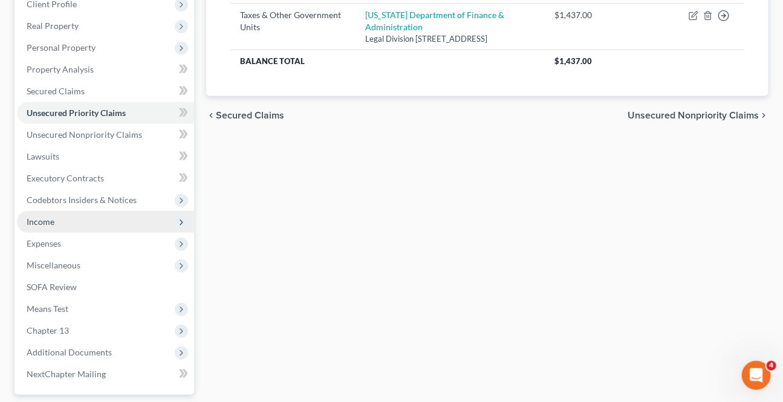
click at [51, 223] on span "Income" at bounding box center [41, 221] width 28 height 10
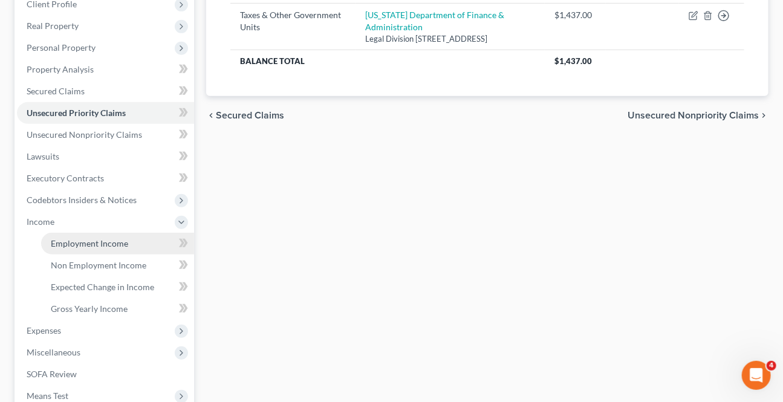
click at [113, 248] on link "Employment Income" at bounding box center [117, 244] width 153 height 22
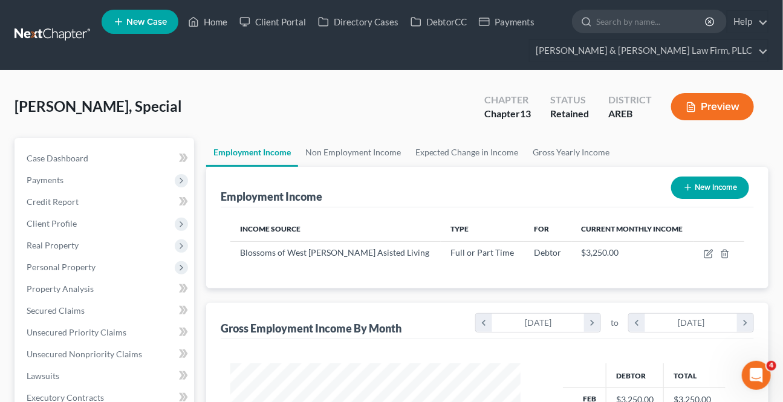
scroll to position [216, 314]
click at [339, 151] on link "Non Employment Income" at bounding box center [353, 152] width 110 height 29
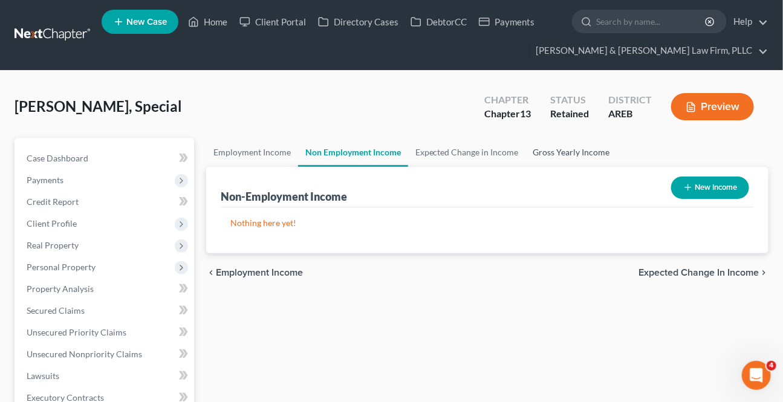
drag, startPoint x: 563, startPoint y: 152, endPoint x: 568, endPoint y: 158, distance: 7.4
click at [564, 153] on link "Gross Yearly Income" at bounding box center [571, 152] width 91 height 29
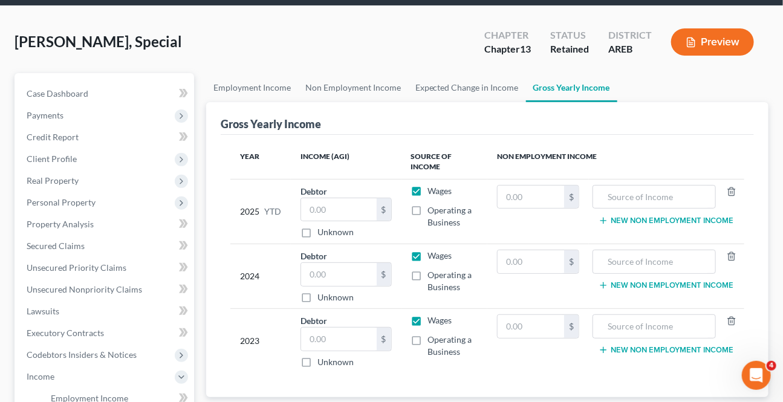
scroll to position [164, 0]
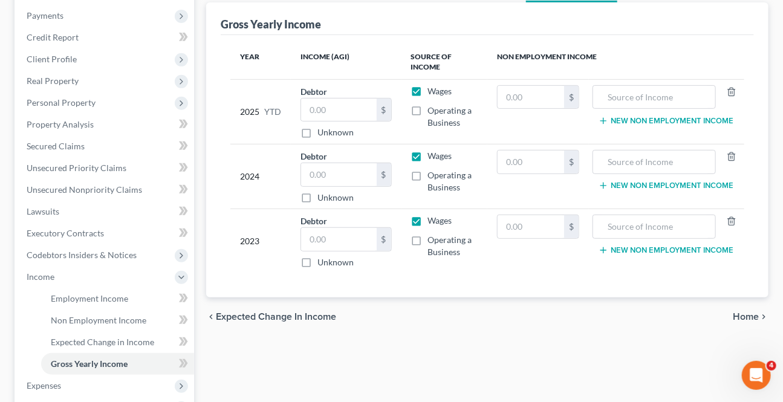
click at [742, 312] on span "Home" at bounding box center [746, 317] width 26 height 10
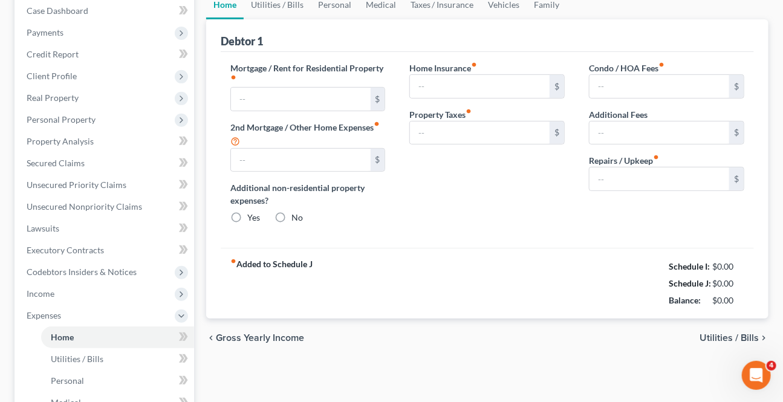
type input "800.00"
type input "0.00"
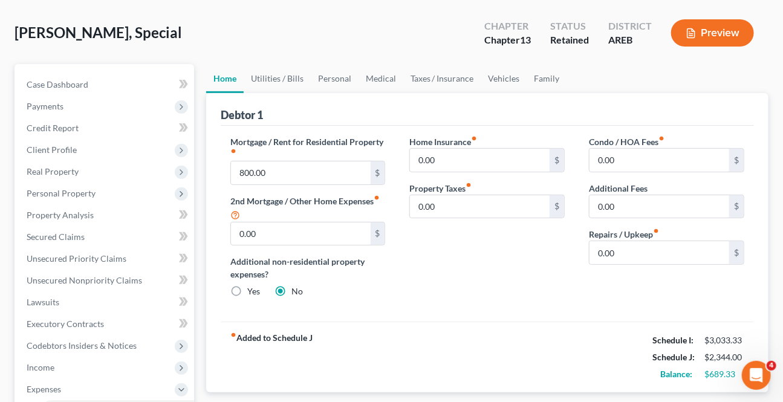
scroll to position [54, 0]
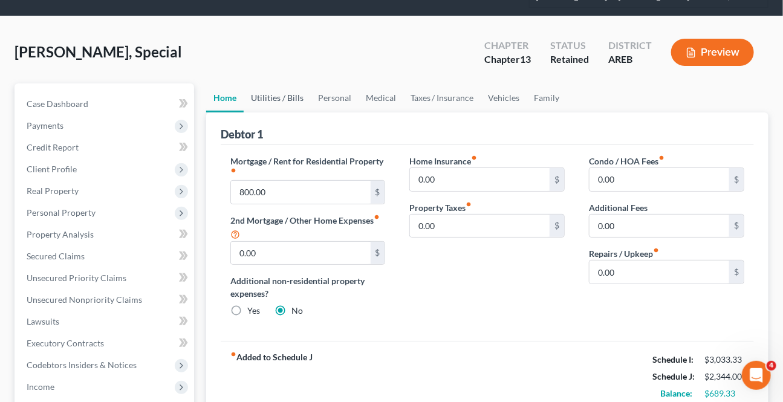
click at [264, 91] on link "Utilities / Bills" at bounding box center [277, 97] width 67 height 29
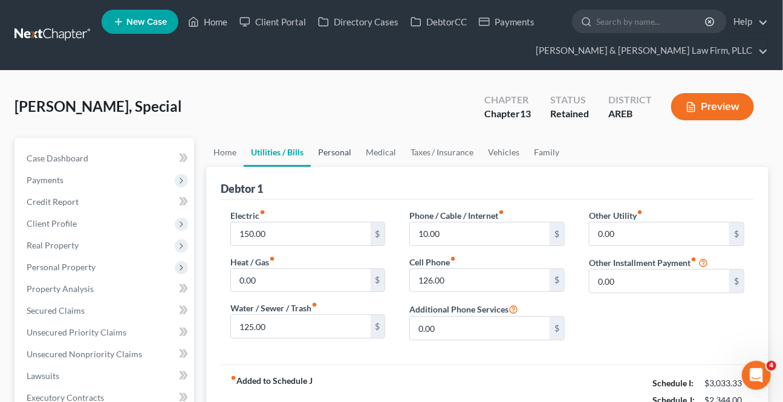
click at [334, 150] on link "Personal" at bounding box center [335, 152] width 48 height 29
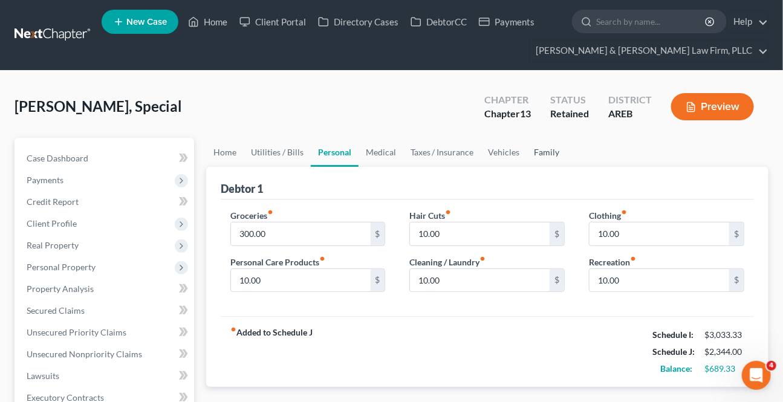
click at [549, 152] on link "Family" at bounding box center [547, 152] width 40 height 29
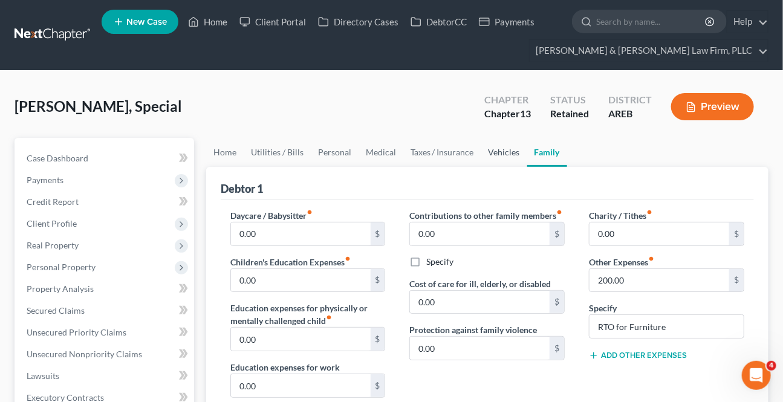
click at [516, 148] on link "Vehicles" at bounding box center [504, 152] width 46 height 29
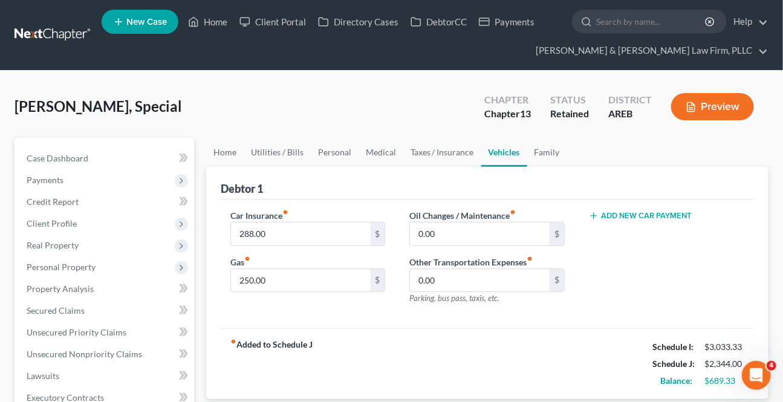
click at [635, 216] on button "Add New Car Payment" at bounding box center [640, 216] width 103 height 10
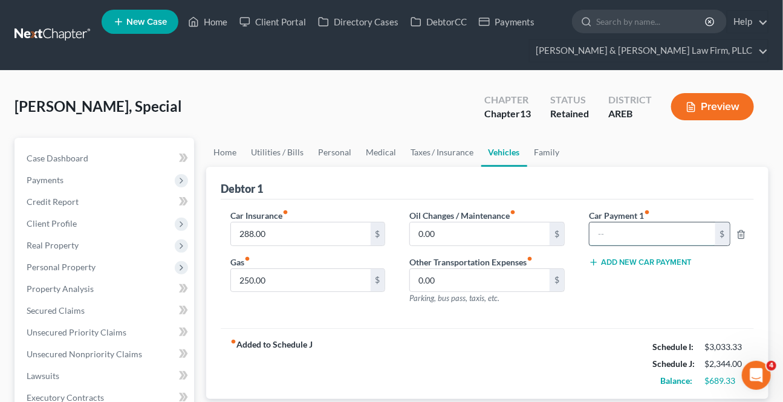
click at [626, 225] on input "text" at bounding box center [652, 233] width 126 height 23
drag, startPoint x: 611, startPoint y: 242, endPoint x: 643, endPoint y: 228, distance: 34.9
click at [612, 242] on input "text" at bounding box center [652, 233] width 126 height 23
drag, startPoint x: 608, startPoint y: 284, endPoint x: 553, endPoint y: 289, distance: 55.3
click at [609, 284] on div "Car Payment 1 fiber_manual_record 548 $ Add New Car Payment" at bounding box center [667, 261] width 180 height 105
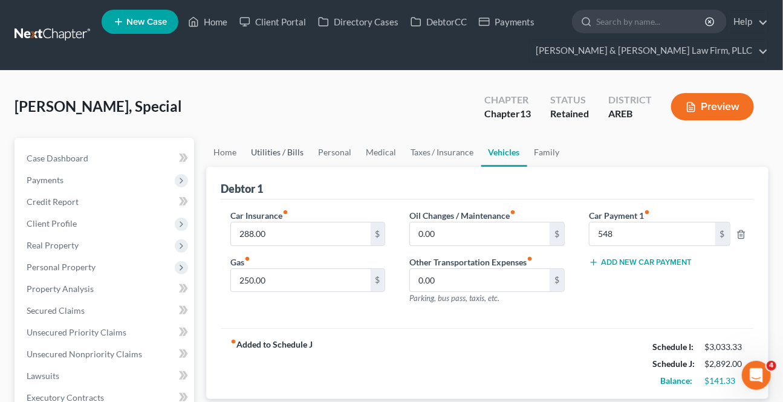
click at [274, 149] on link "Utilities / Bills" at bounding box center [277, 152] width 67 height 29
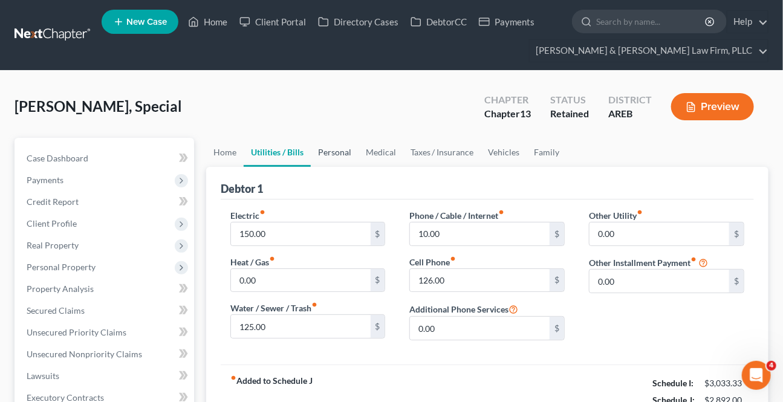
click at [333, 157] on link "Personal" at bounding box center [335, 152] width 48 height 29
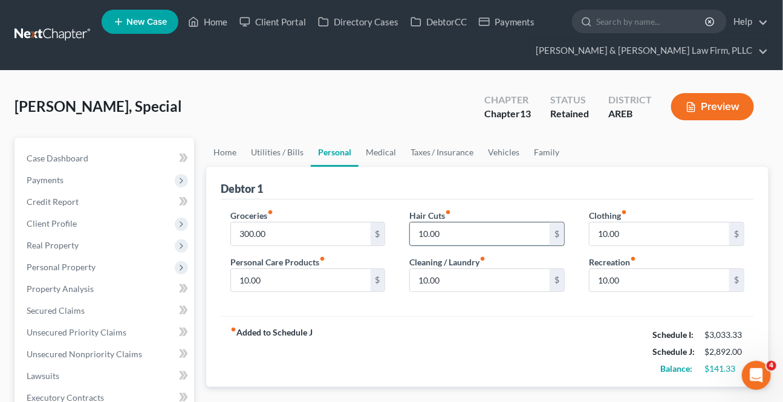
click at [447, 231] on input "10.00" at bounding box center [480, 233] width 140 height 23
click at [395, 144] on link "Medical" at bounding box center [380, 152] width 45 height 29
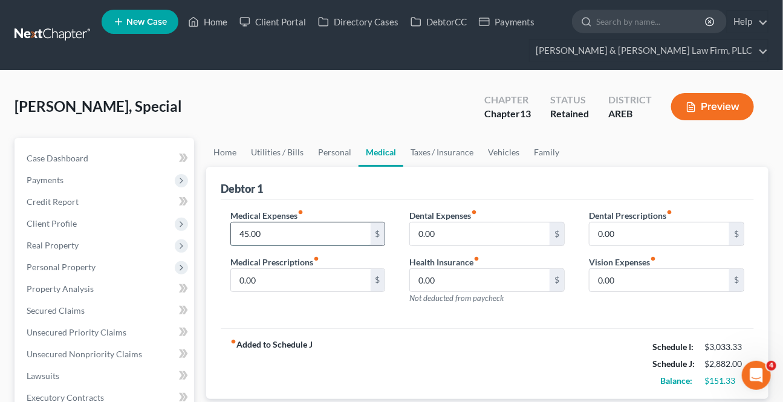
click at [281, 232] on input "45.00" at bounding box center [301, 233] width 140 height 23
click at [329, 187] on div "Debtor 1" at bounding box center [487, 183] width 533 height 33
click at [427, 155] on link "Taxes / Insurance" at bounding box center [442, 152] width 78 height 29
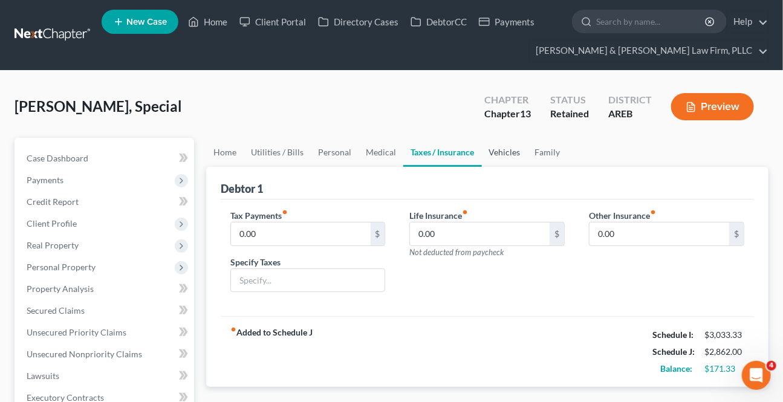
click at [496, 159] on link "Vehicles" at bounding box center [505, 152] width 46 height 29
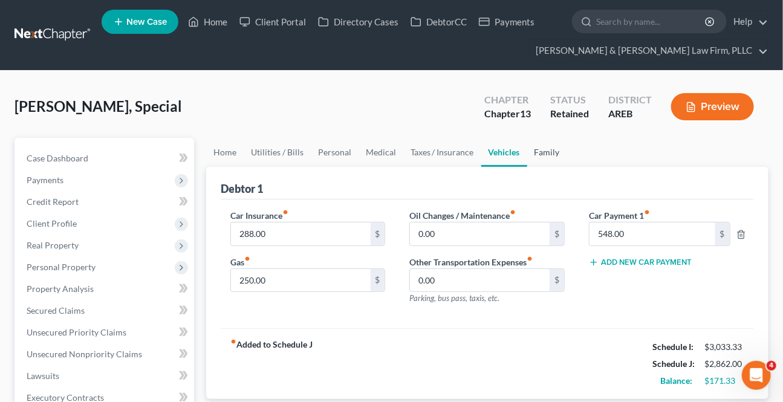
drag, startPoint x: 545, startPoint y: 152, endPoint x: 537, endPoint y: 151, distance: 7.3
click at [545, 151] on link "Family" at bounding box center [547, 152] width 40 height 29
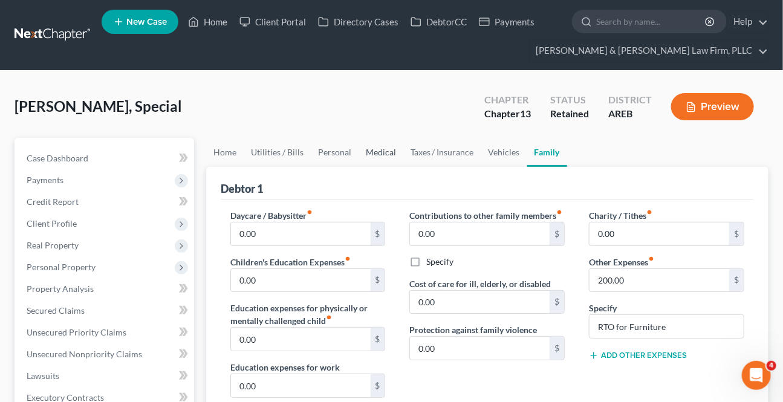
click at [377, 143] on link "Medical" at bounding box center [380, 152] width 45 height 29
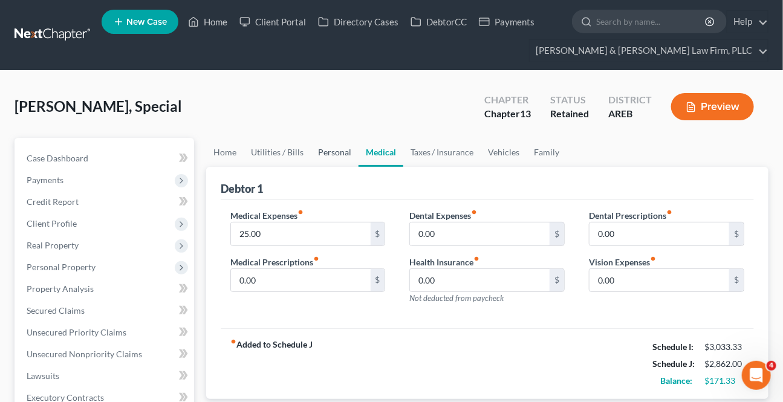
click at [322, 150] on link "Personal" at bounding box center [335, 152] width 48 height 29
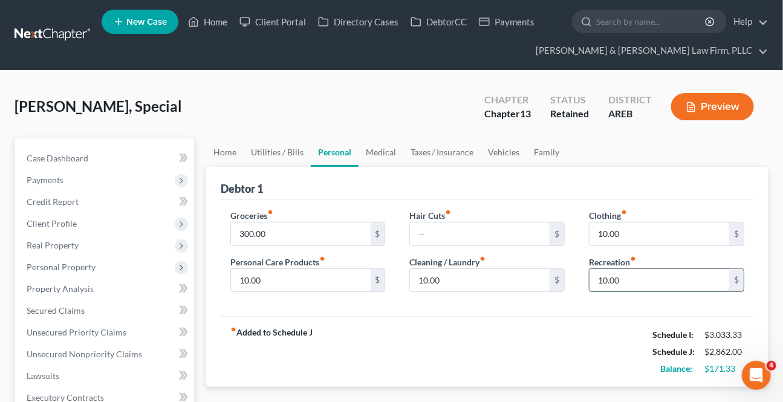
click at [647, 277] on input "10.00" at bounding box center [659, 280] width 140 height 23
click at [277, 146] on link "Utilities / Bills" at bounding box center [277, 152] width 67 height 29
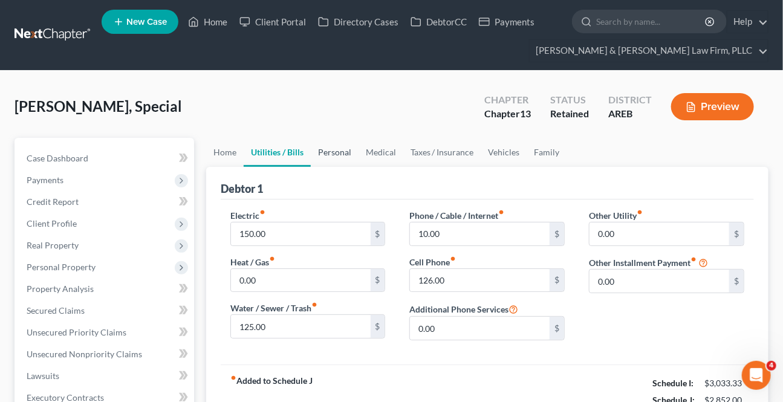
click at [328, 156] on link "Personal" at bounding box center [335, 152] width 48 height 29
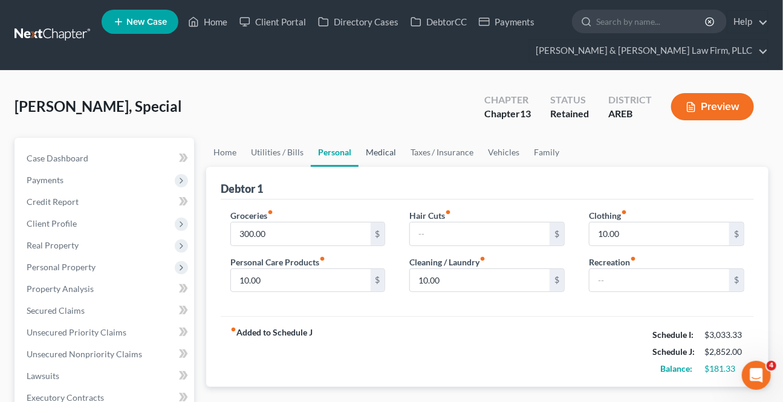
click at [377, 144] on link "Medical" at bounding box center [380, 152] width 45 height 29
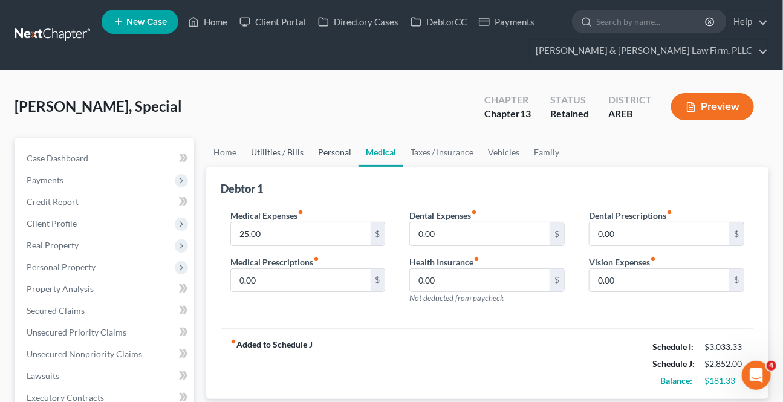
click at [338, 144] on link "Personal" at bounding box center [335, 152] width 48 height 29
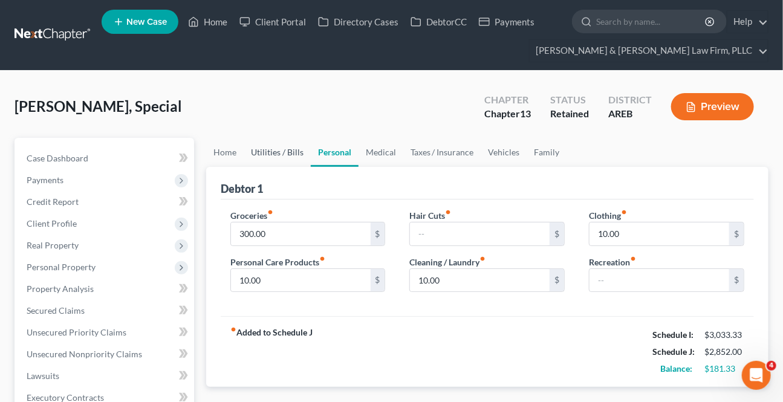
click at [266, 150] on link "Utilities / Bills" at bounding box center [277, 152] width 67 height 29
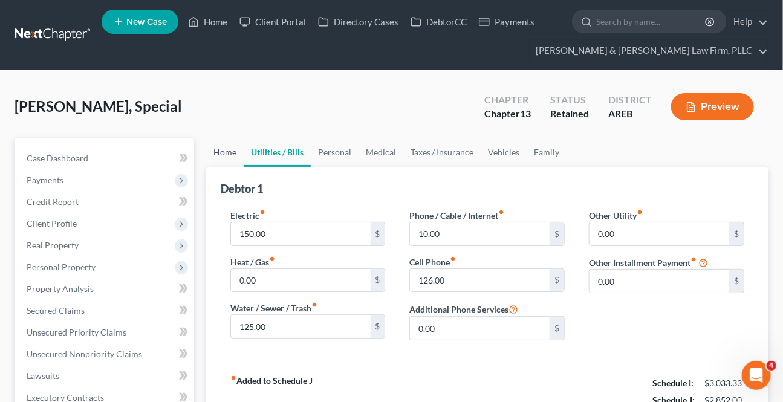
click at [232, 148] on link "Home" at bounding box center [224, 152] width 37 height 29
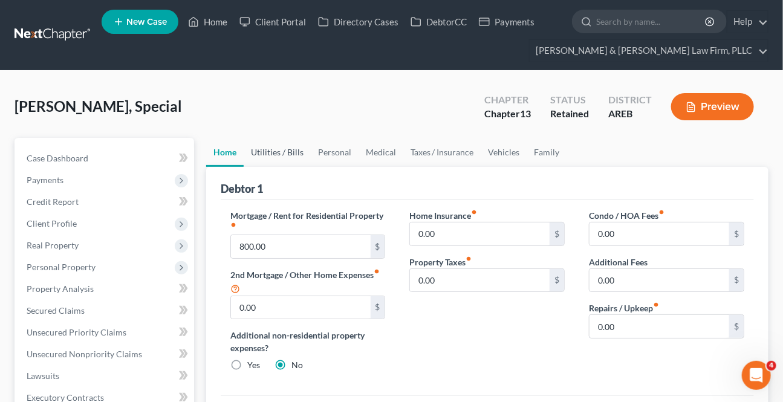
click at [254, 149] on link "Utilities / Bills" at bounding box center [277, 152] width 67 height 29
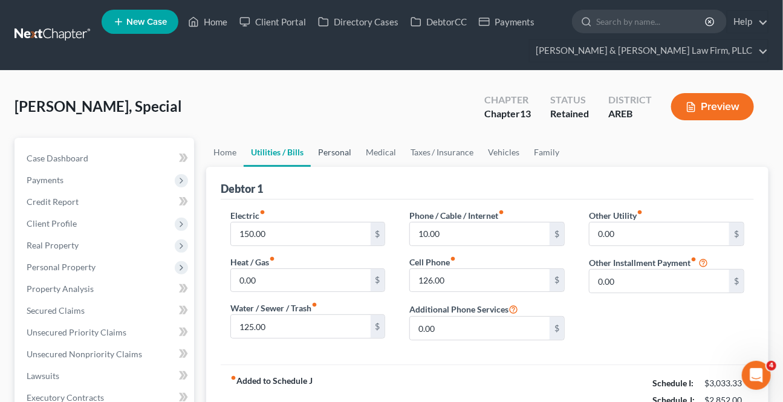
click at [332, 154] on link "Personal" at bounding box center [335, 152] width 48 height 29
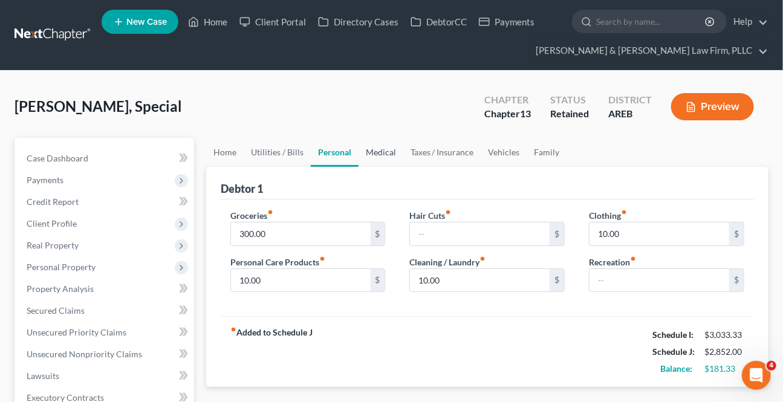
click at [389, 159] on link "Medical" at bounding box center [380, 152] width 45 height 29
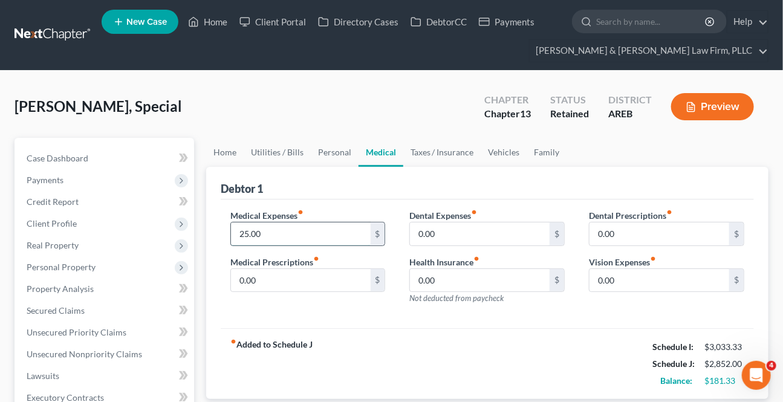
click at [310, 224] on input "25.00" at bounding box center [301, 233] width 140 height 23
click at [332, 151] on link "Personal" at bounding box center [335, 152] width 48 height 29
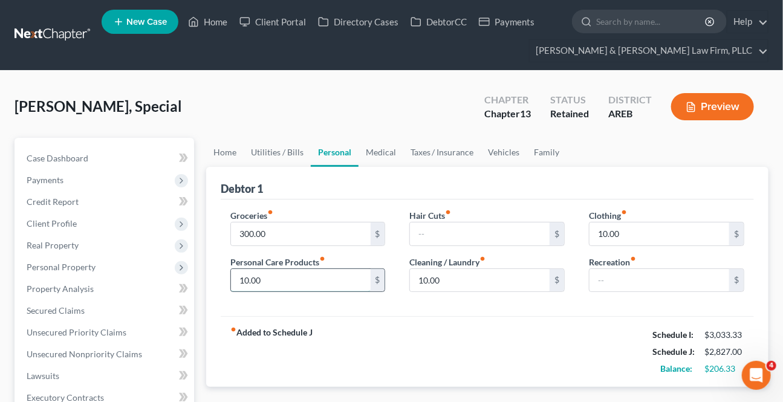
click at [311, 277] on input "10.00" at bounding box center [301, 280] width 140 height 23
click at [542, 157] on link "Family" at bounding box center [547, 152] width 40 height 29
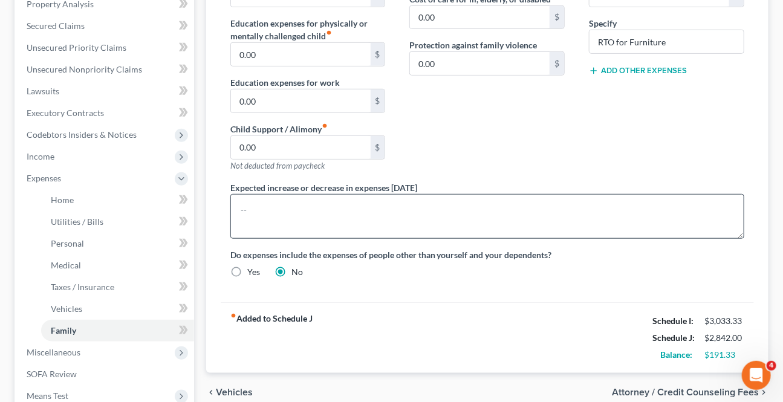
scroll to position [329, 0]
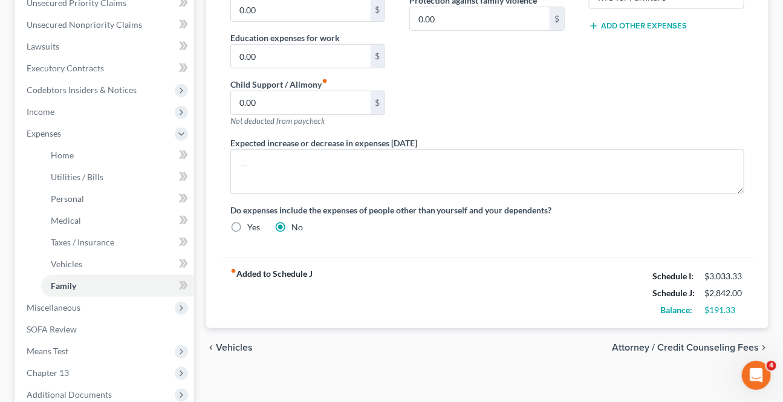
click at [694, 343] on span "Attorney / Credit Counseling Fees" at bounding box center [685, 348] width 147 height 10
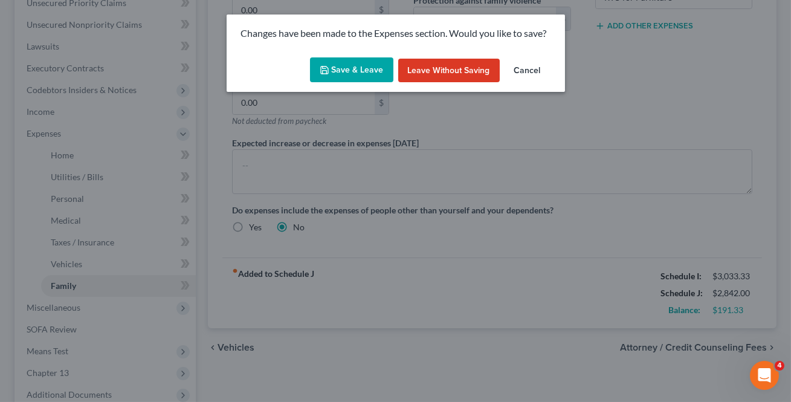
click at [336, 70] on button "Save & Leave" at bounding box center [351, 69] width 83 height 25
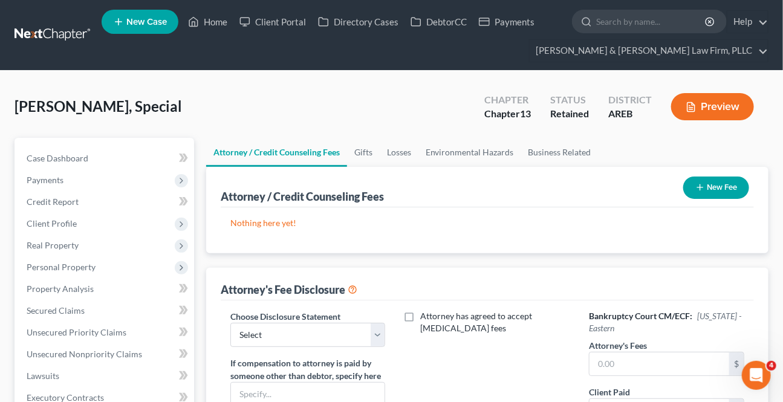
click at [699, 192] on button "New Fee" at bounding box center [716, 188] width 66 height 22
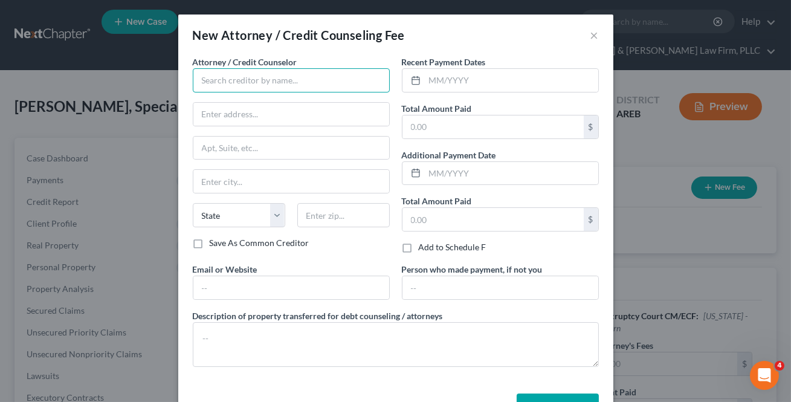
click at [262, 77] on input "text" at bounding box center [291, 80] width 197 height 24
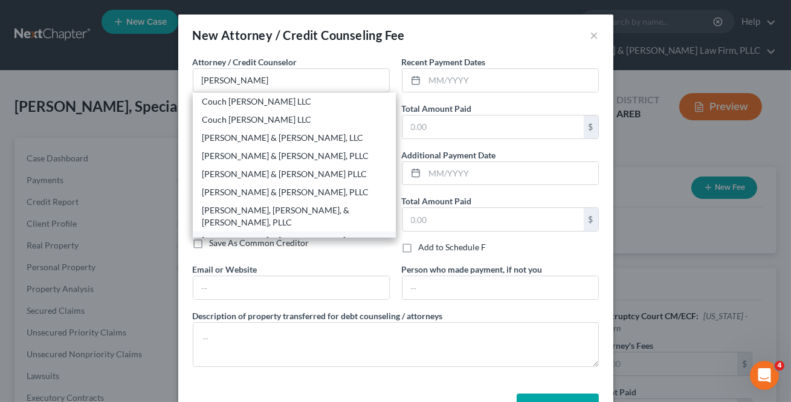
click at [255, 235] on div "[PERSON_NAME] & [PERSON_NAME] Law Firm, PLLC" at bounding box center [295, 247] width 184 height 24
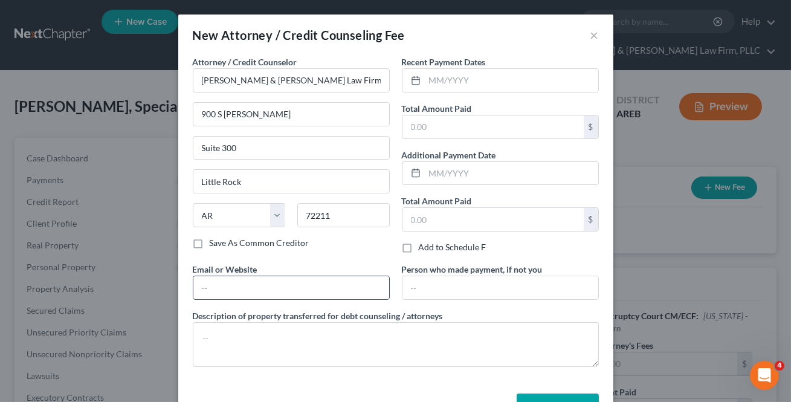
drag, startPoint x: 257, startPoint y: 287, endPoint x: 259, endPoint y: 297, distance: 10.6
click at [257, 287] on input "text" at bounding box center [291, 287] width 196 height 23
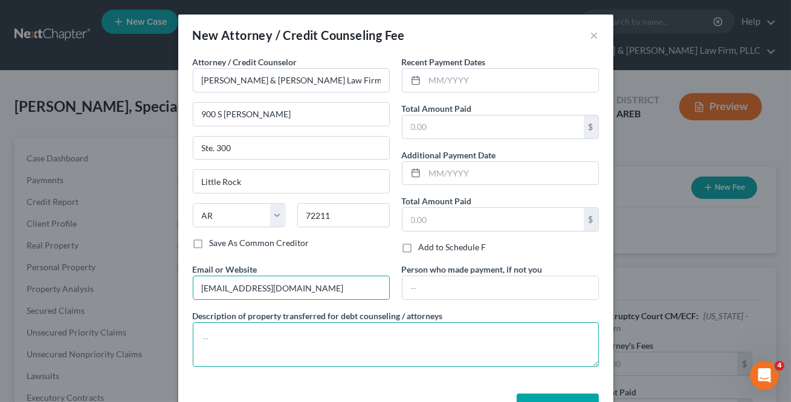
click at [279, 349] on textarea at bounding box center [396, 344] width 406 height 45
paste textarea "$26 towards Filing Fee $39 Credit Report $20 Credit Counseling $15 Debtor's Edu…"
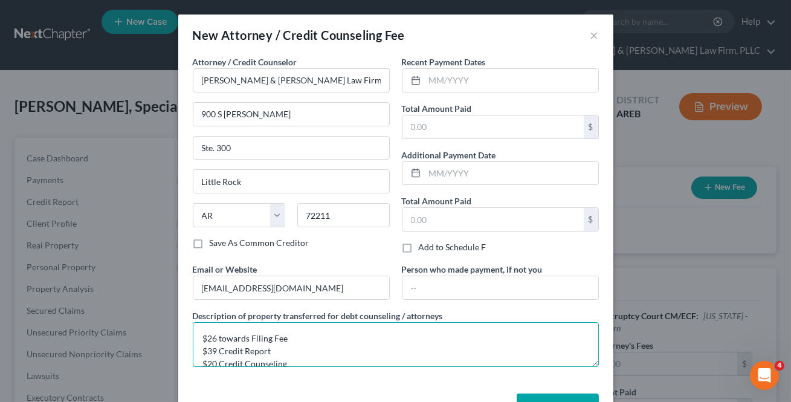
scroll to position [15, 0]
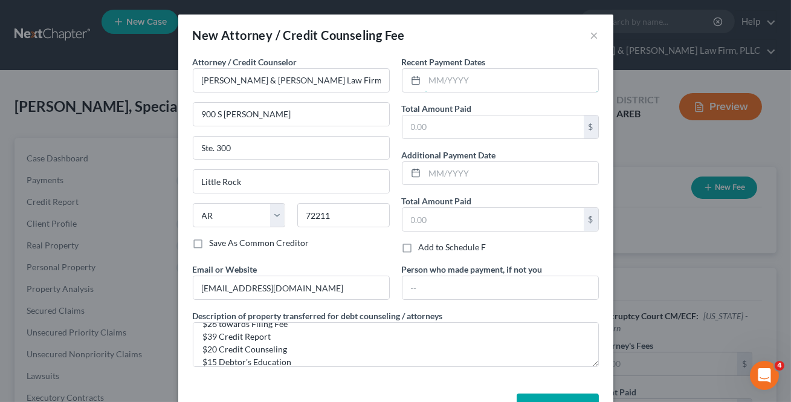
drag, startPoint x: 434, startPoint y: 79, endPoint x: 466, endPoint y: 98, distance: 36.9
click at [433, 77] on input "text" at bounding box center [512, 80] width 174 height 23
drag, startPoint x: 512, startPoint y: 41, endPoint x: 621, endPoint y: 262, distance: 246.6
click at [512, 41] on div "New Attorney / Credit Counseling Fee ×" at bounding box center [395, 35] width 435 height 41
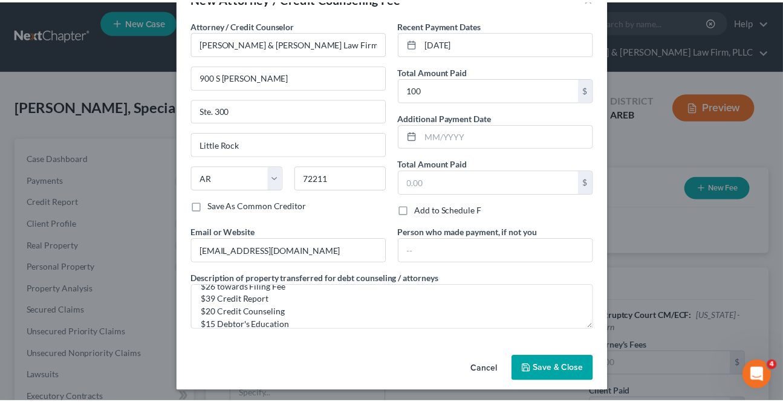
scroll to position [40, 0]
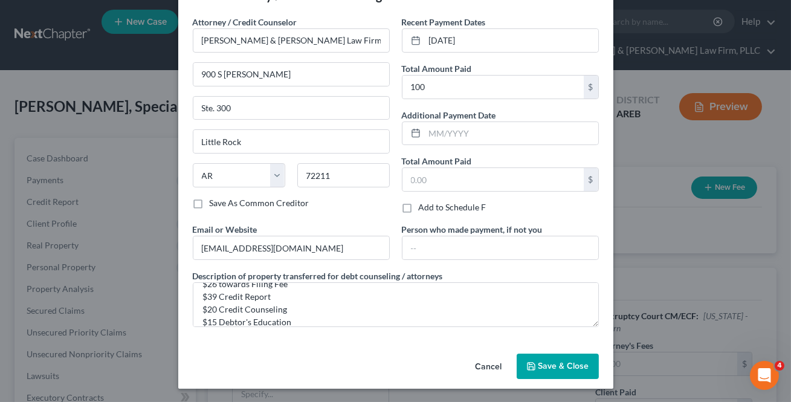
drag, startPoint x: 569, startPoint y: 362, endPoint x: 433, endPoint y: 377, distance: 137.5
click at [569, 358] on button "Save & Close" at bounding box center [558, 366] width 82 height 25
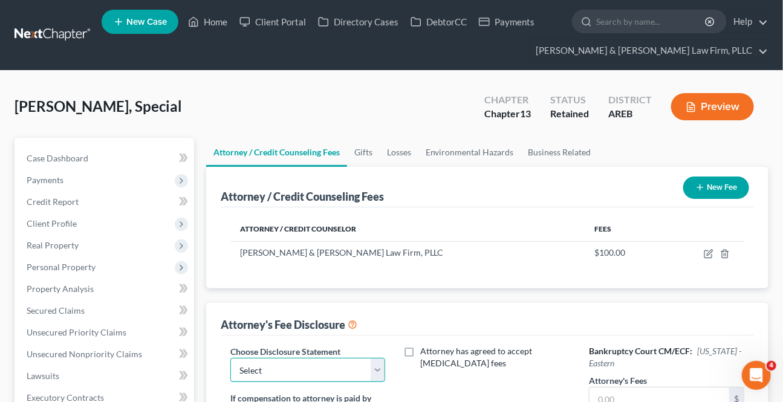
drag, startPoint x: 374, startPoint y: 372, endPoint x: 362, endPoint y: 363, distance: 15.6
click at [374, 372] on select "Select Attorney Fee Disclosure - Western Attorney Fee Disclosure - Eastern" at bounding box center [307, 370] width 155 height 24
click at [230, 358] on select "Select Attorney Fee Disclosure - Western Attorney Fee Disclosure - Eastern" at bounding box center [307, 370] width 155 height 24
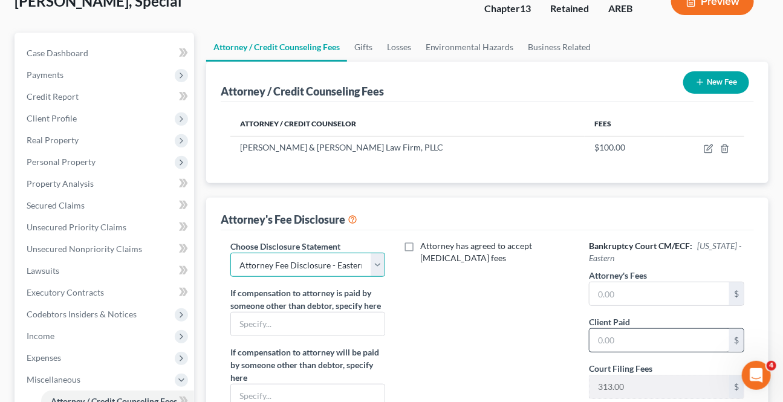
scroll to position [109, 0]
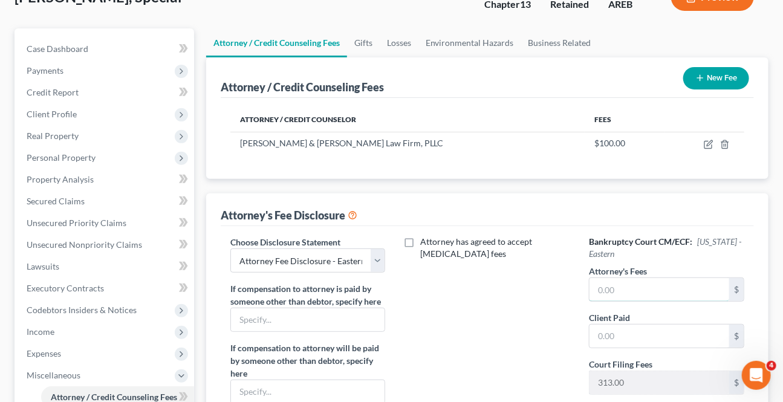
drag, startPoint x: 599, startPoint y: 293, endPoint x: 587, endPoint y: 290, distance: 11.7
click at [599, 292] on input "text" at bounding box center [659, 289] width 140 height 23
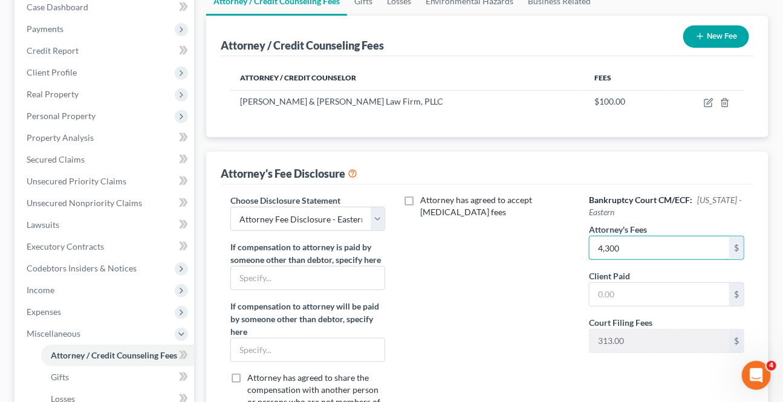
scroll to position [384, 0]
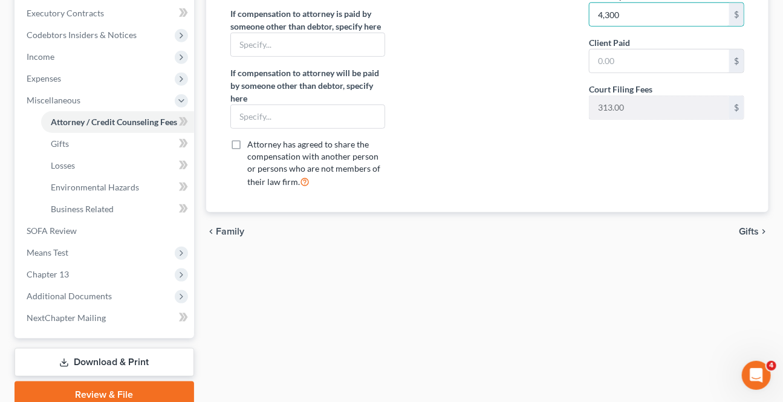
click at [753, 228] on span "Gifts" at bounding box center [749, 232] width 20 height 10
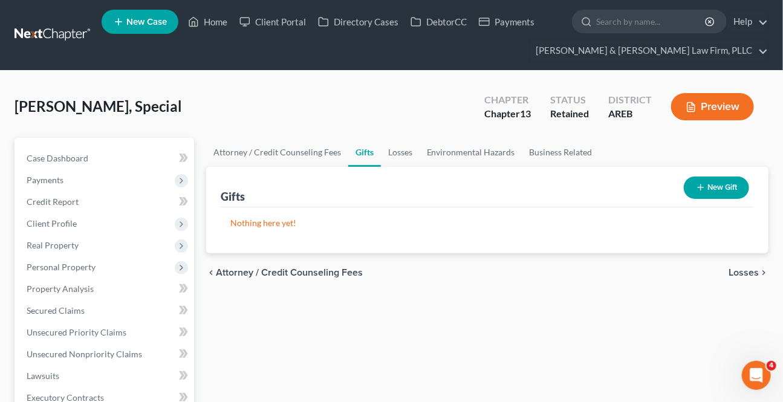
click at [750, 270] on span "Losses" at bounding box center [743, 273] width 30 height 10
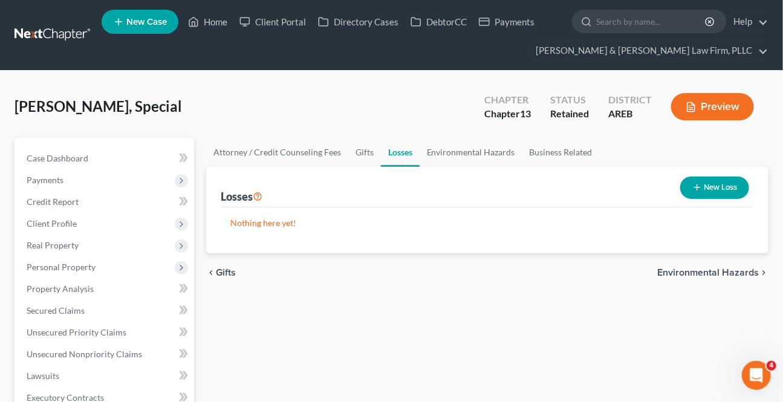
click at [716, 105] on button "Preview" at bounding box center [712, 106] width 83 height 27
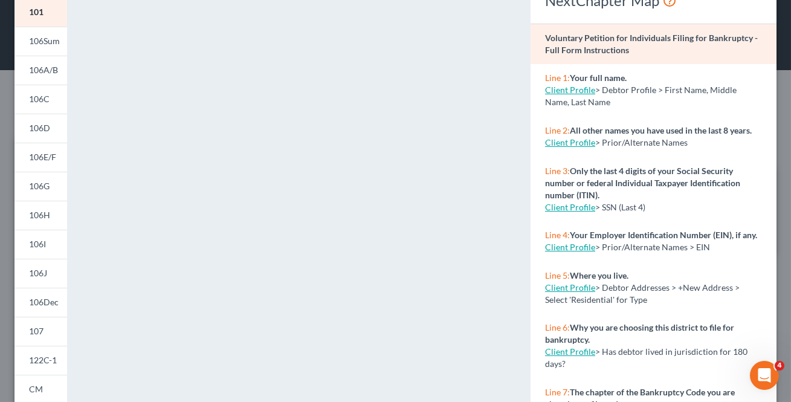
scroll to position [219, 0]
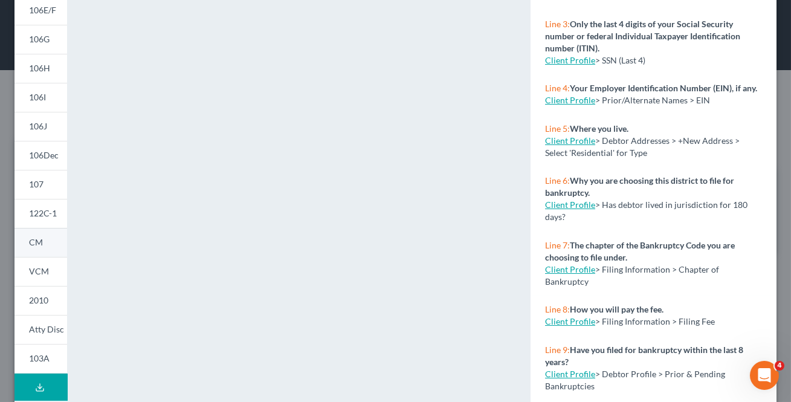
click at [37, 246] on span "CM" at bounding box center [36, 242] width 14 height 10
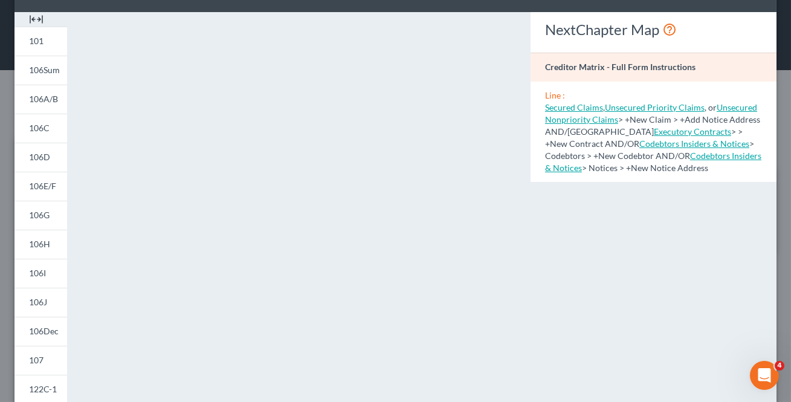
scroll to position [109, 0]
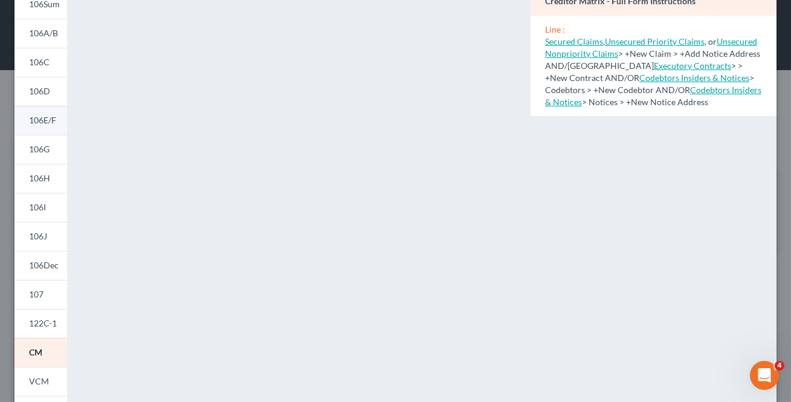
click at [56, 122] on span "106E/F" at bounding box center [42, 120] width 27 height 10
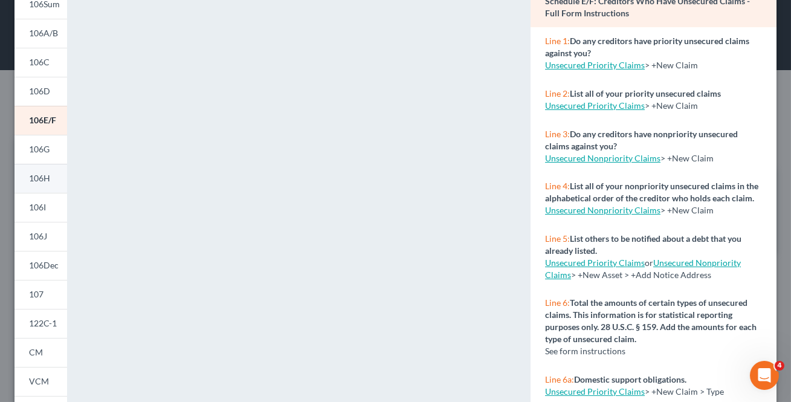
drag, startPoint x: 51, startPoint y: 152, endPoint x: 15, endPoint y: 178, distance: 44.6
click at [51, 152] on link "106G" at bounding box center [41, 149] width 53 height 29
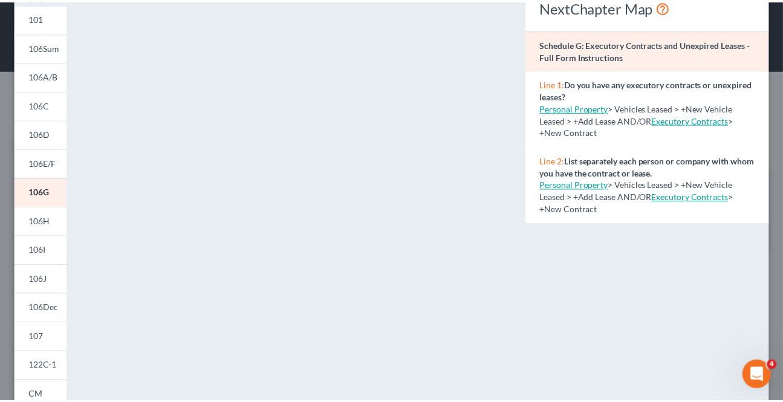
scroll to position [0, 0]
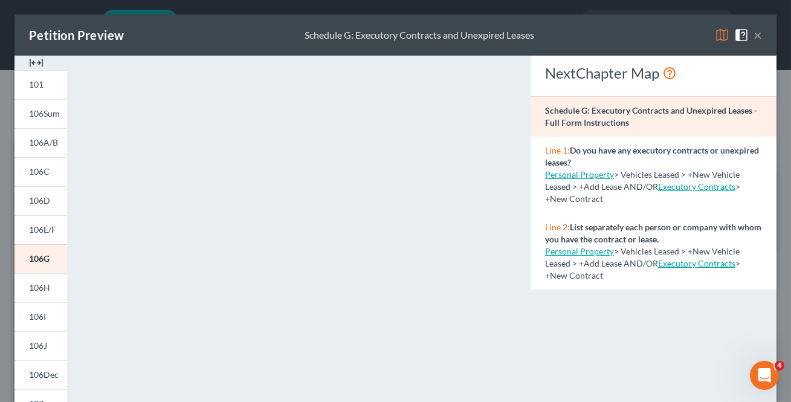
click at [754, 33] on button "×" at bounding box center [758, 35] width 8 height 15
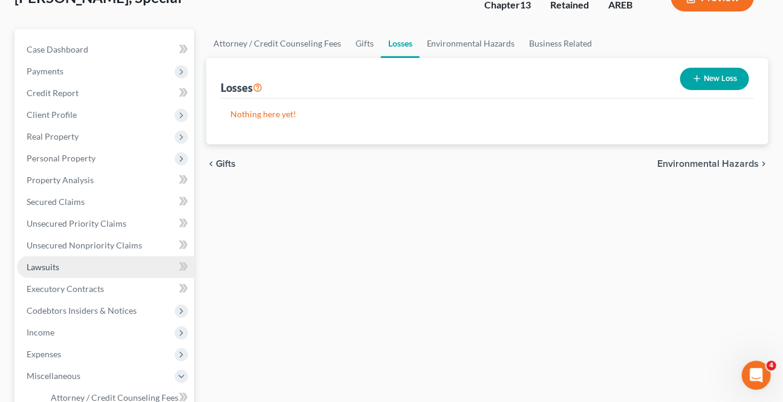
scroll to position [109, 0]
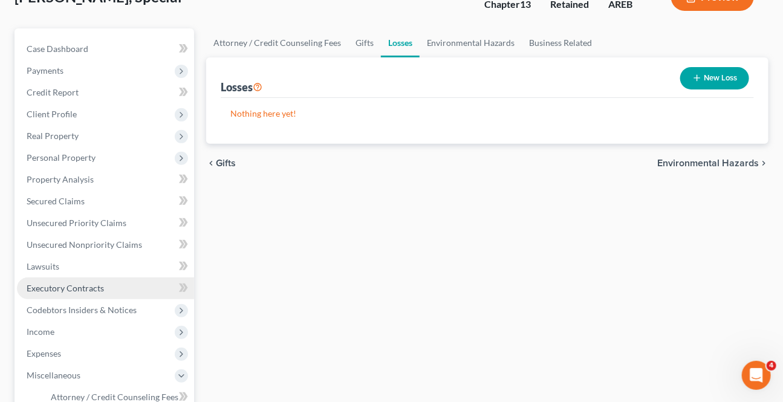
click at [79, 287] on span "Executory Contracts" at bounding box center [65, 288] width 77 height 10
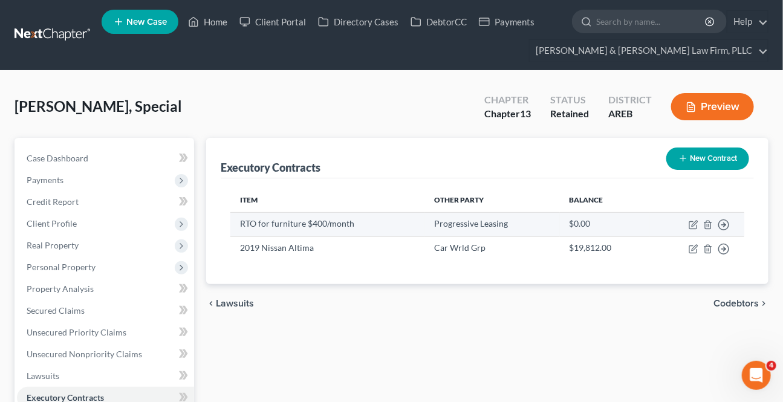
click at [693, 216] on td "Move to D Move to E Move to F Move to Notice Only" at bounding box center [696, 224] width 95 height 24
click at [695, 224] on icon "button" at bounding box center [694, 225] width 10 height 10
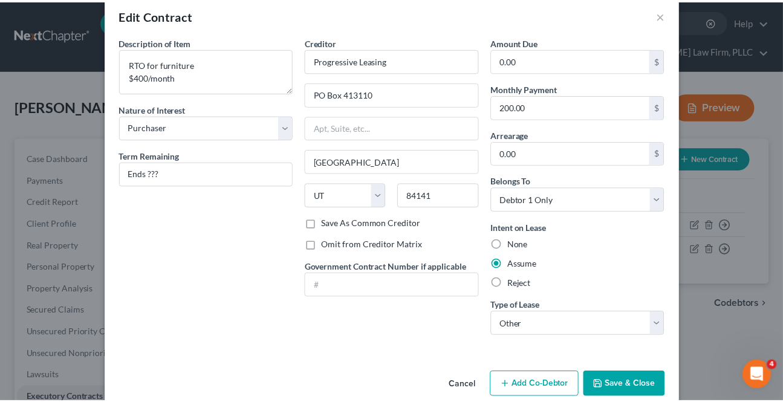
scroll to position [39, 0]
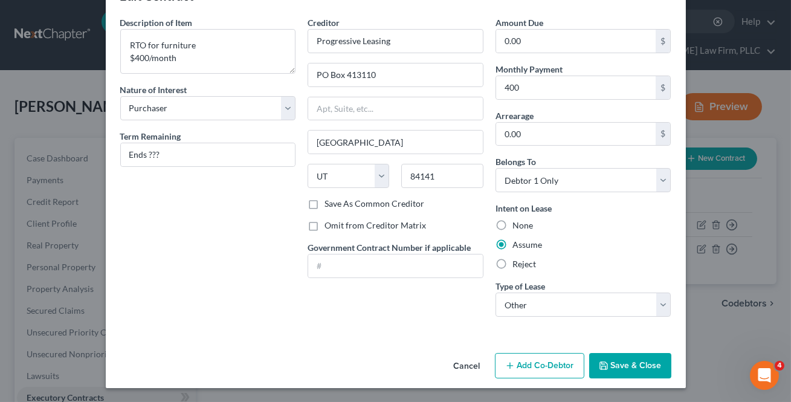
drag, startPoint x: 644, startPoint y: 362, endPoint x: 202, endPoint y: 272, distance: 451.6
click at [644, 361] on button "Save & Close" at bounding box center [630, 365] width 82 height 25
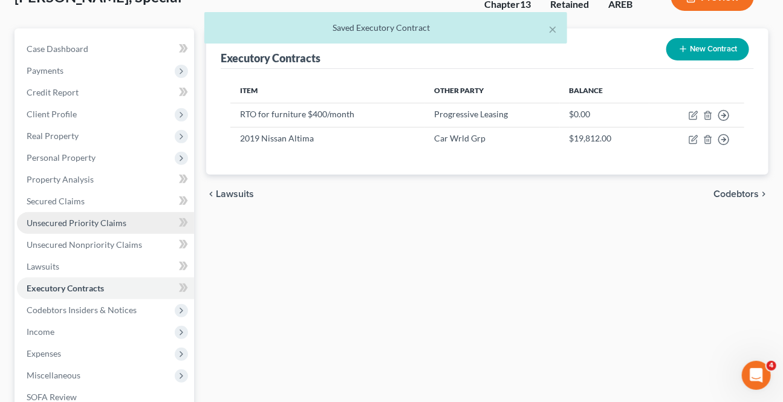
scroll to position [274, 0]
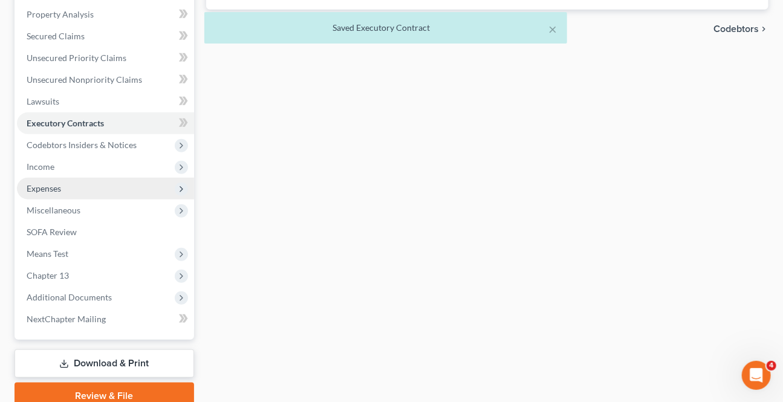
click at [36, 180] on span "Expenses" at bounding box center [105, 189] width 177 height 22
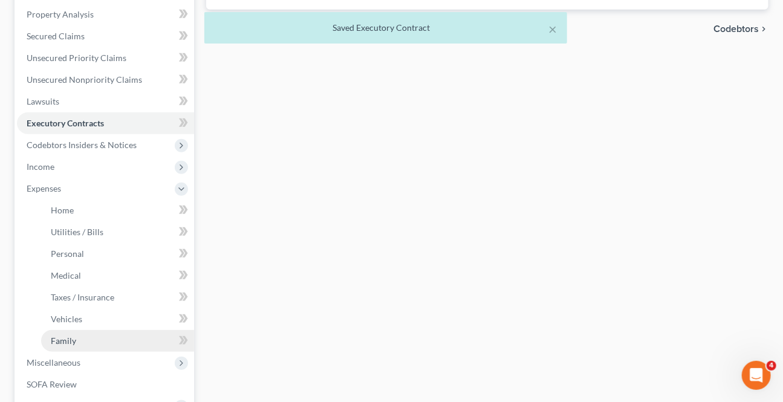
click at [71, 339] on span "Family" at bounding box center [63, 341] width 25 height 10
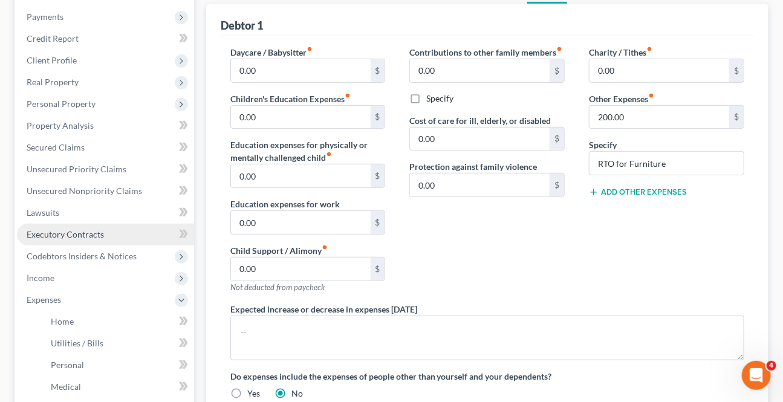
scroll to position [164, 0]
click at [57, 233] on span "Executory Contracts" at bounding box center [65, 233] width 77 height 10
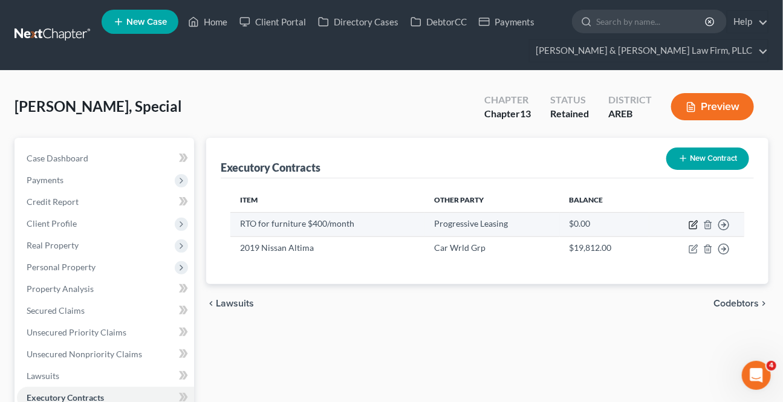
click at [698, 224] on icon "button" at bounding box center [694, 225] width 10 height 10
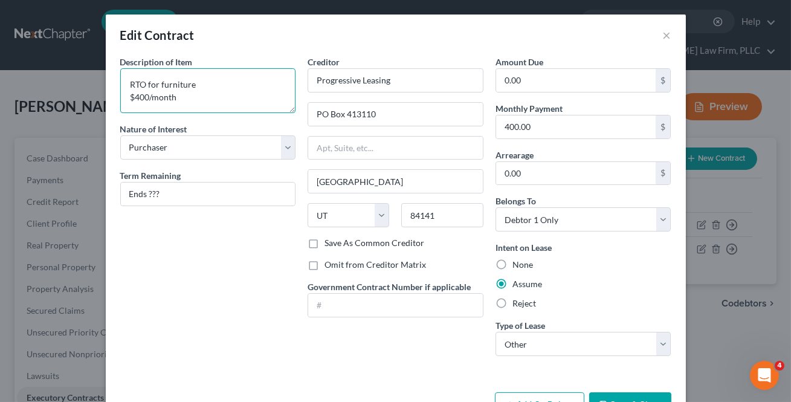
click at [137, 99] on textarea "RTO for furniture $400/month" at bounding box center [208, 90] width 176 height 45
click at [508, 129] on input "400.00" at bounding box center [576, 126] width 160 height 23
click at [507, 129] on input "400.00" at bounding box center [576, 126] width 160 height 23
drag, startPoint x: 551, startPoint y: 131, endPoint x: 543, endPoint y: 137, distance: 9.4
click at [482, 125] on div "Description of non-residential real property * Description of Item * RTO for fu…" at bounding box center [395, 211] width 563 height 310
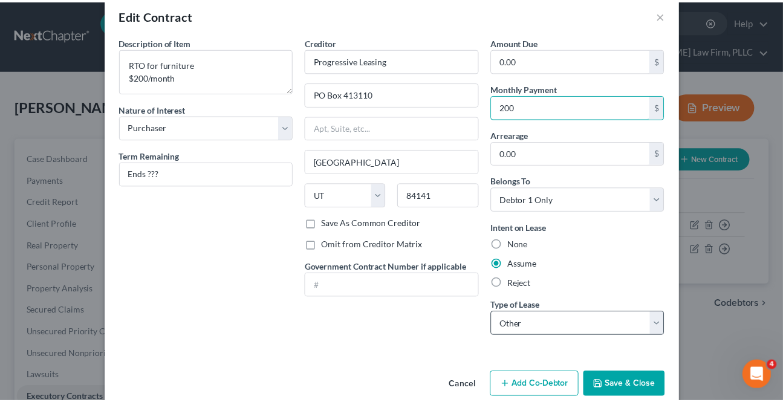
scroll to position [39, 0]
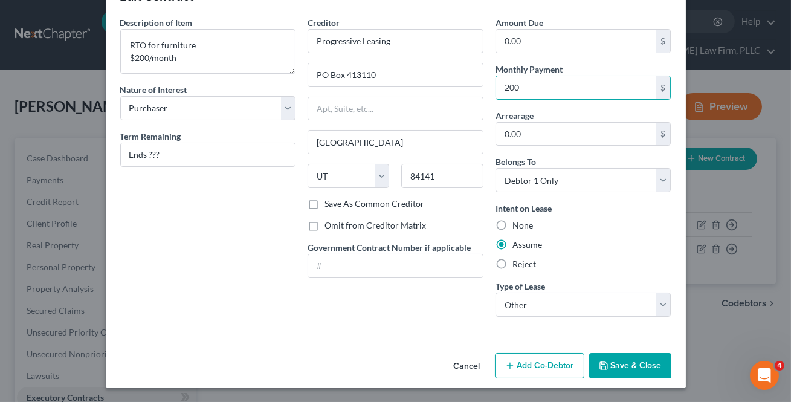
click at [596, 248] on div "Assume" at bounding box center [584, 245] width 176 height 12
drag, startPoint x: 638, startPoint y: 365, endPoint x: 248, endPoint y: 373, distance: 390.0
click at [638, 364] on button "Save & Close" at bounding box center [630, 365] width 82 height 25
